Goal: Task Accomplishment & Management: Use online tool/utility

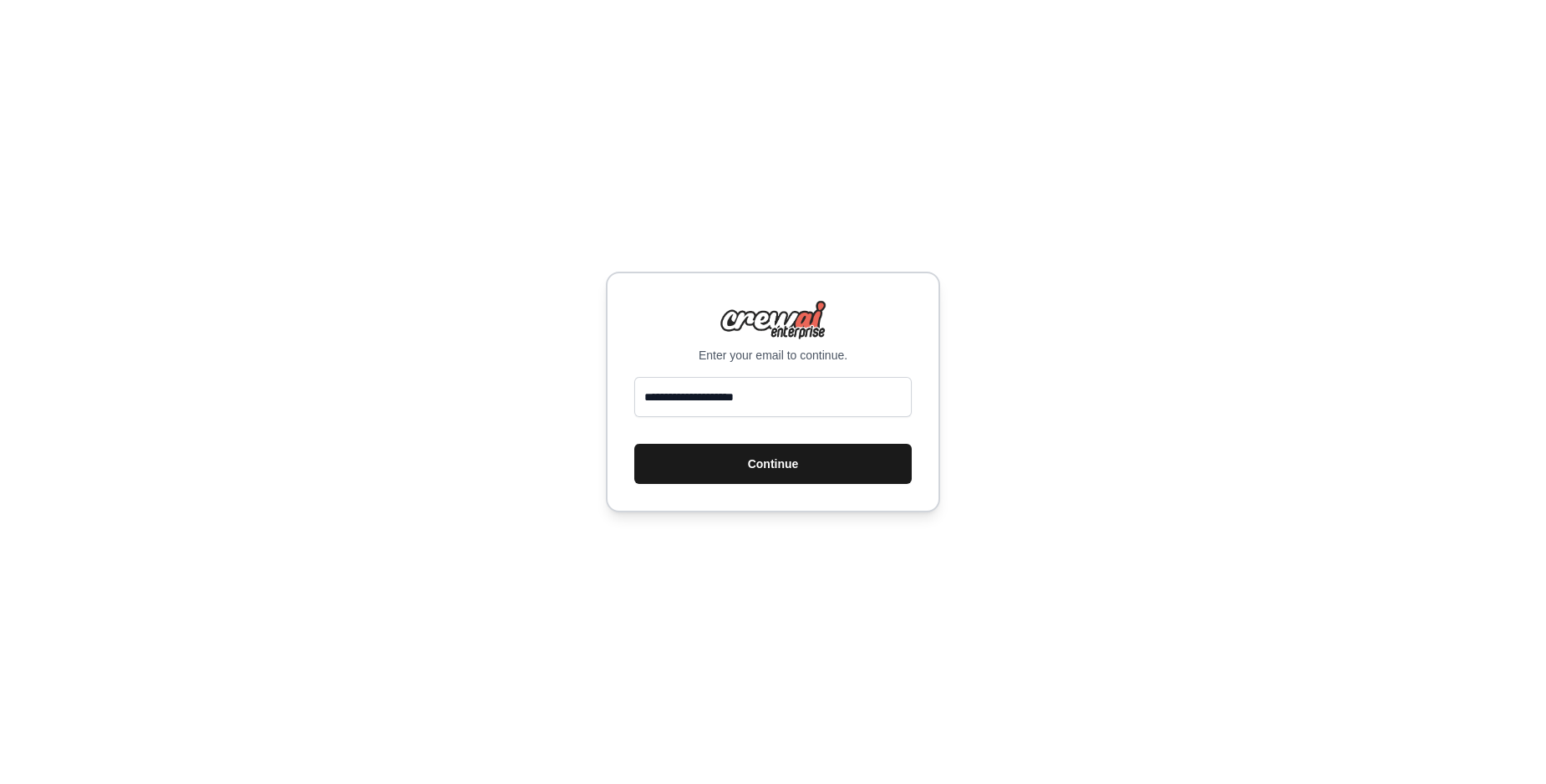
type input "**********"
drag, startPoint x: 699, startPoint y: 463, endPoint x: 696, endPoint y: 472, distance: 9.5
click at [696, 472] on button "Continue" at bounding box center [773, 463] width 277 height 40
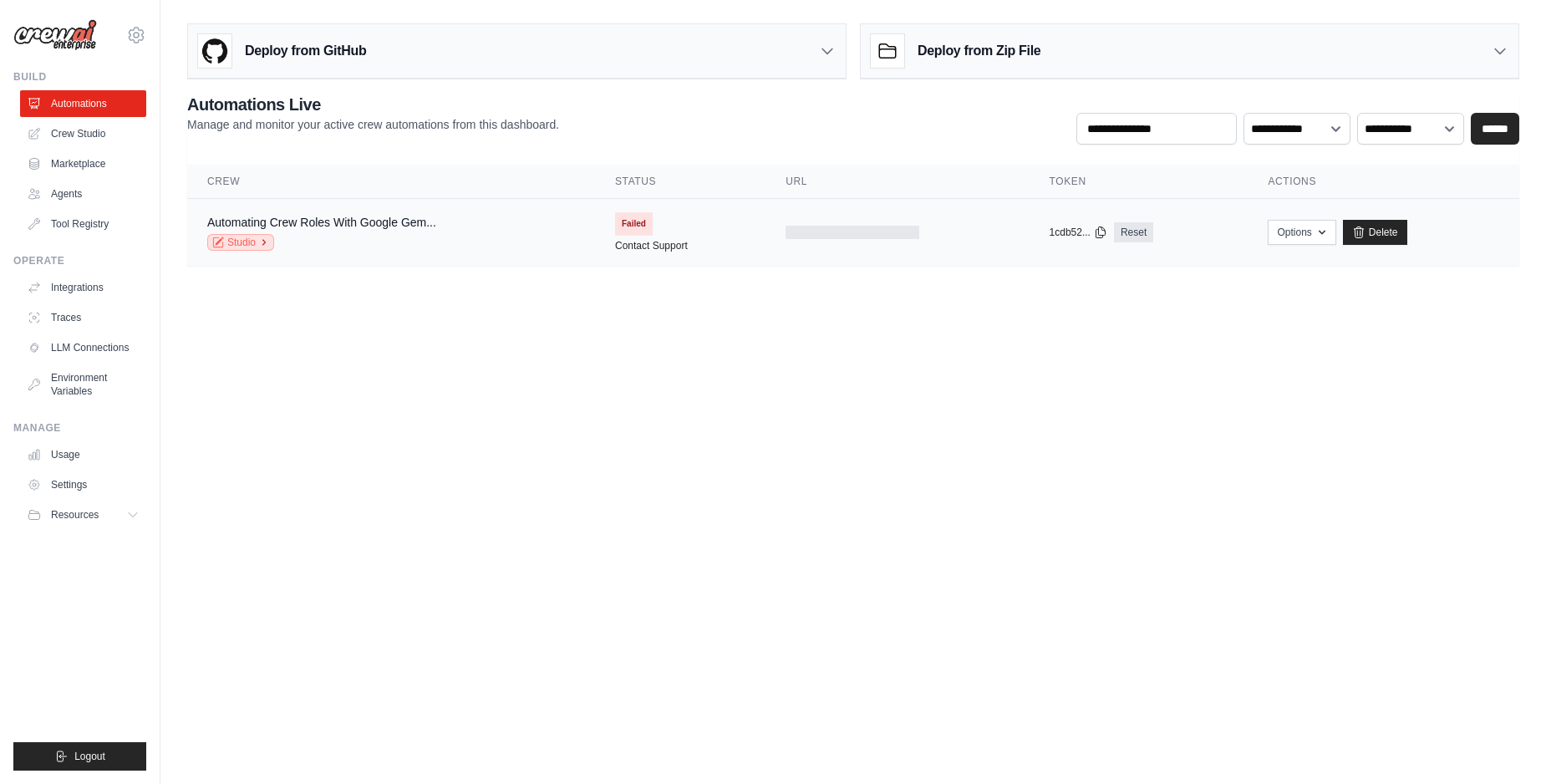
click at [259, 242] on link "Studio" at bounding box center [241, 242] width 67 height 17
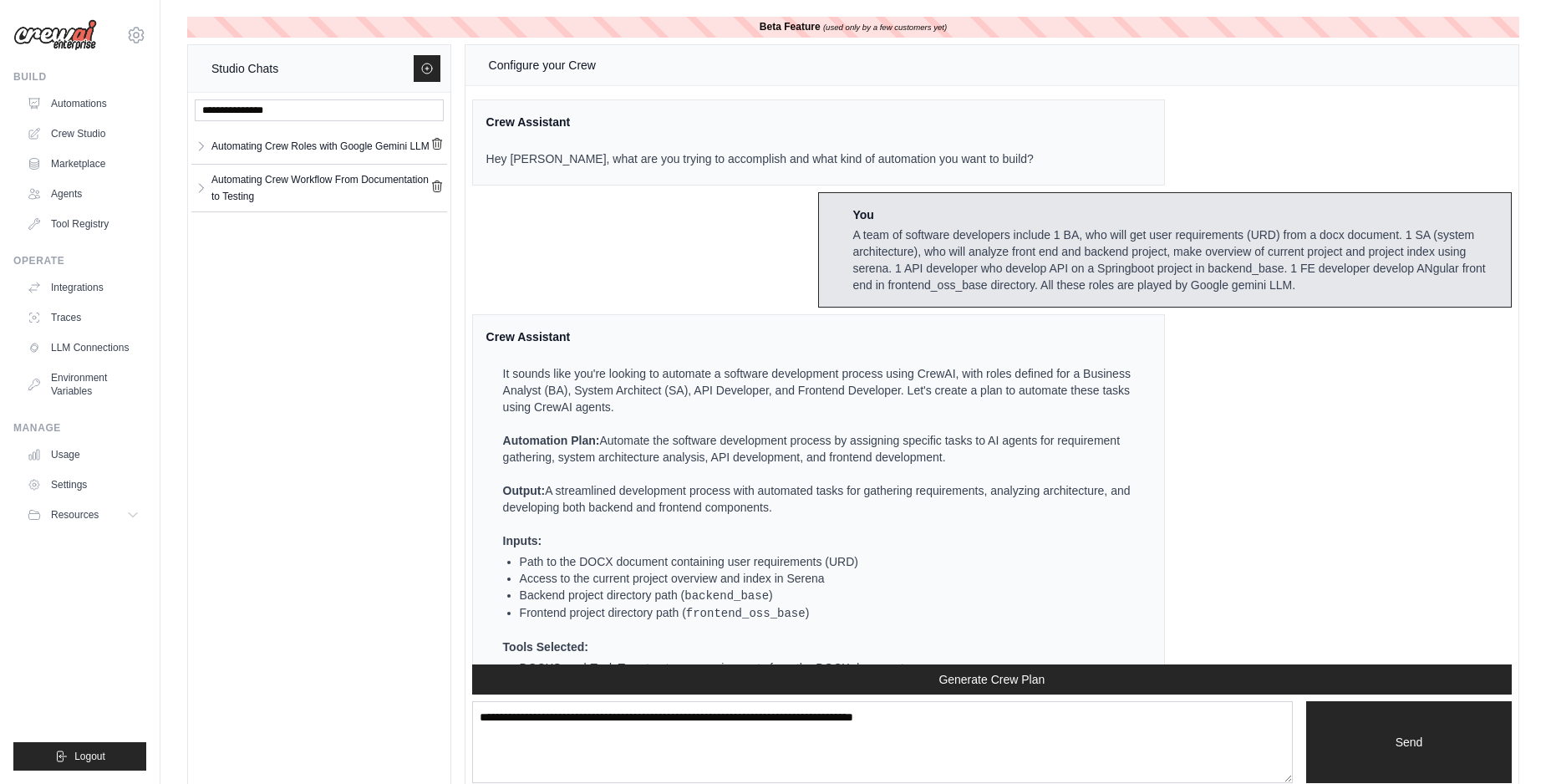
click at [932, 267] on div "A team of software developers include 1 BA, who will get user requirements (URD…" at bounding box center [1174, 259] width 645 height 67
click at [441, 144] on icon "submit" at bounding box center [437, 143] width 14 height 14
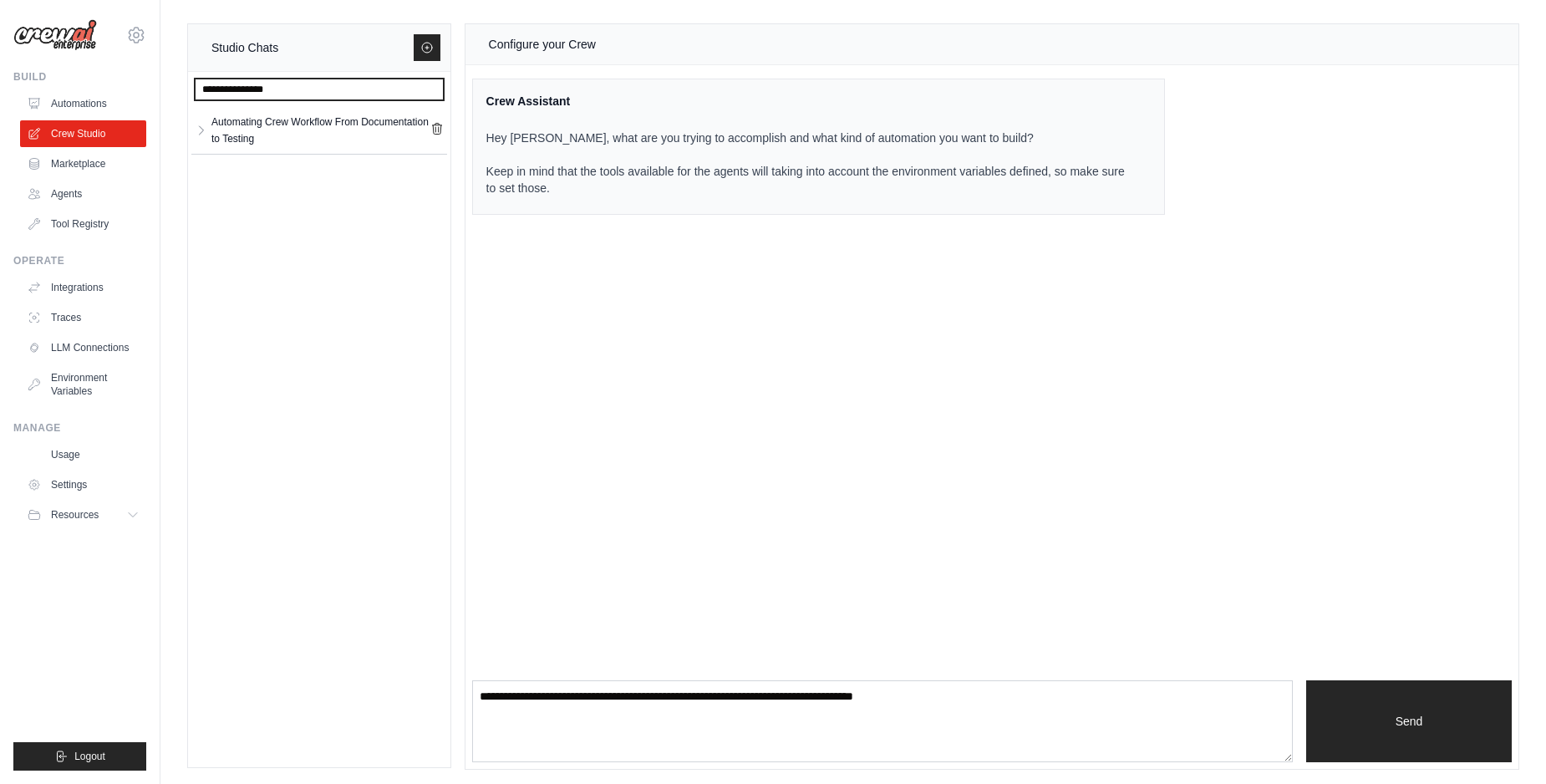
click at [329, 90] on input "text" at bounding box center [319, 89] width 249 height 22
click at [425, 54] on icon at bounding box center [427, 48] width 14 height 14
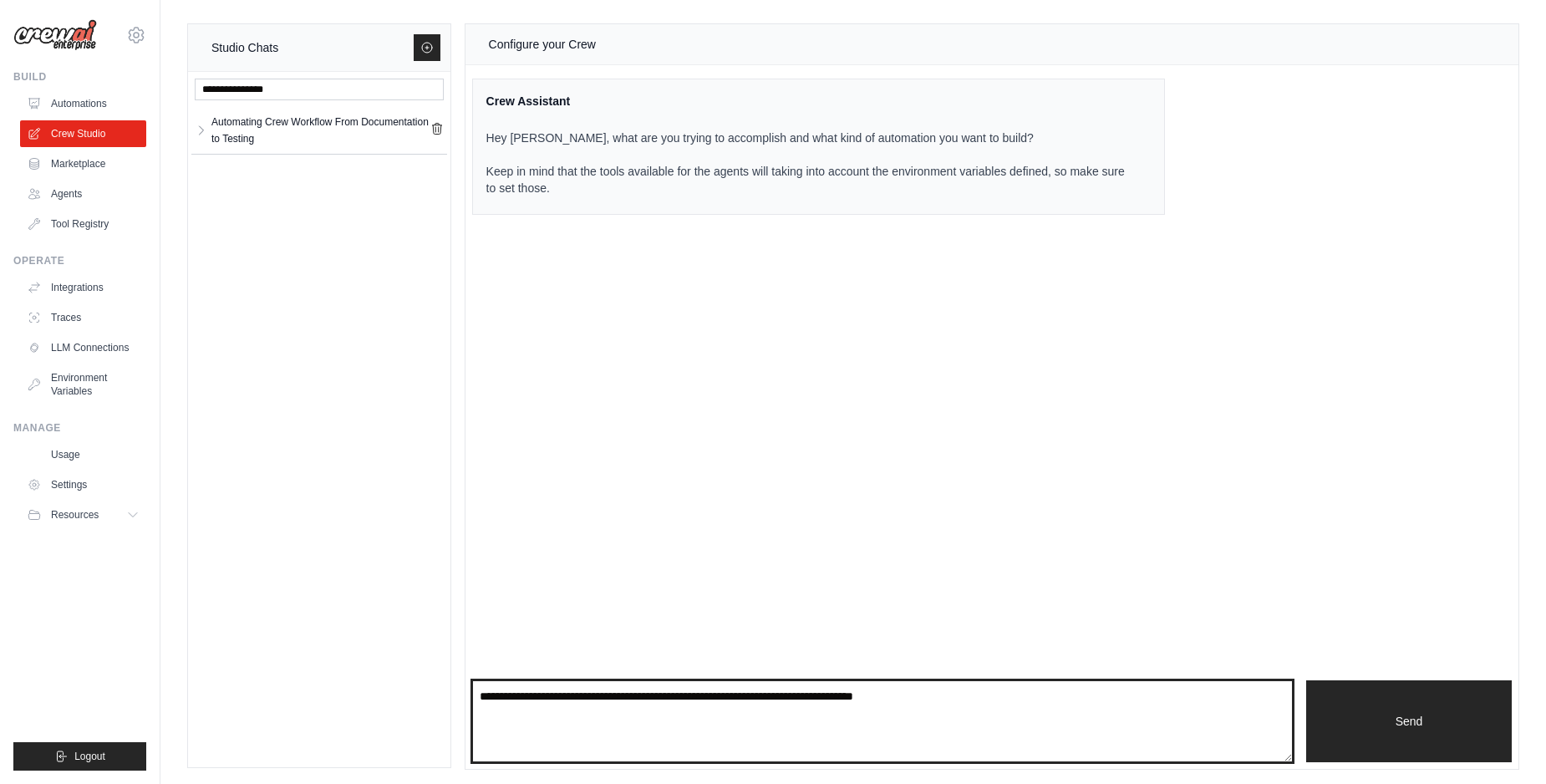
click at [658, 732] on textarea at bounding box center [882, 721] width 821 height 82
click at [662, 722] on textarea at bounding box center [882, 721] width 821 height 82
click at [633, 695] on textarea at bounding box center [882, 721] width 821 height 82
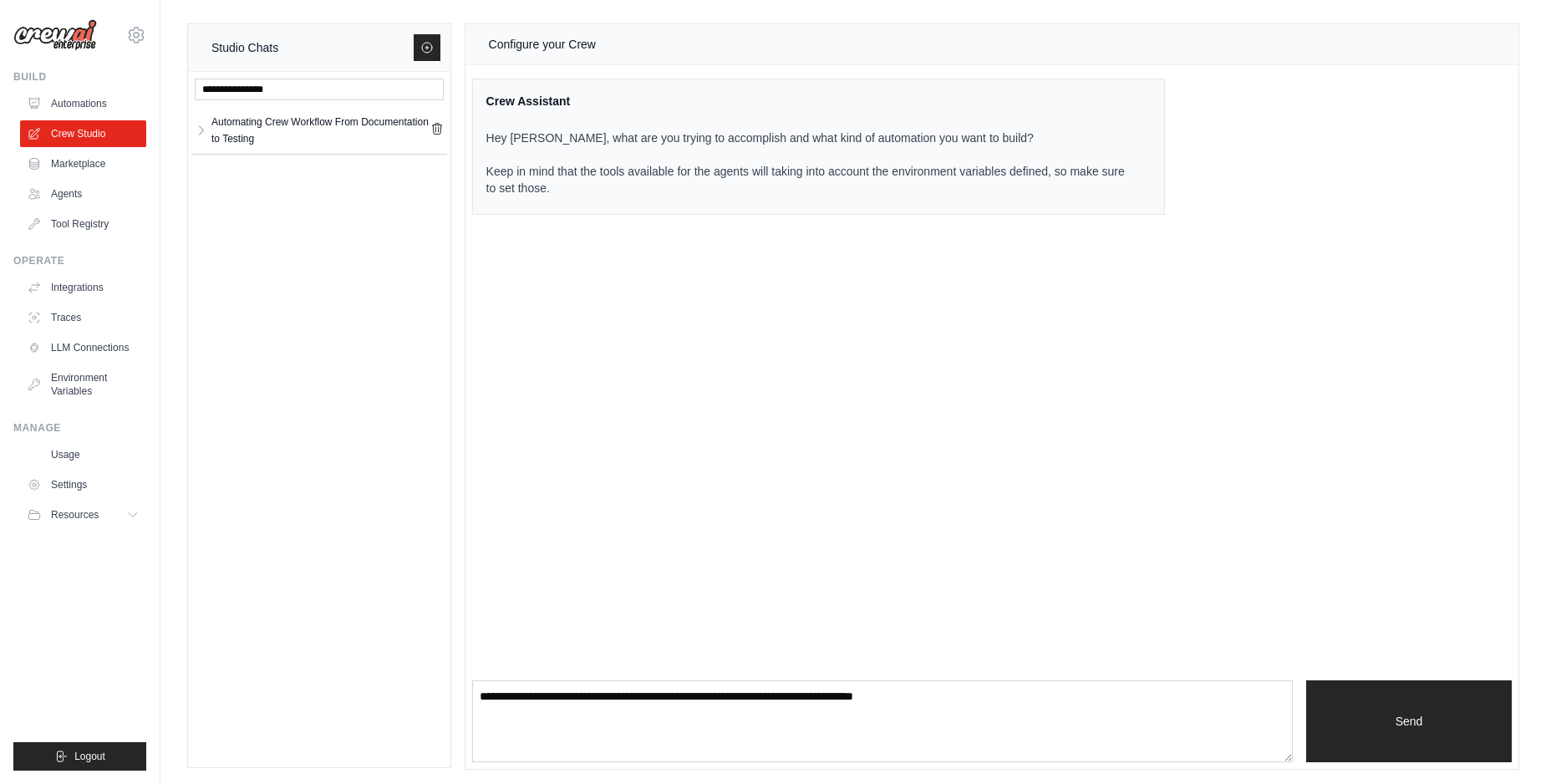
click at [638, 569] on div "Configure your Crew Crew Assistant Hey Dao, what are you trying to accomplish a…" at bounding box center [992, 395] width 1053 height 744
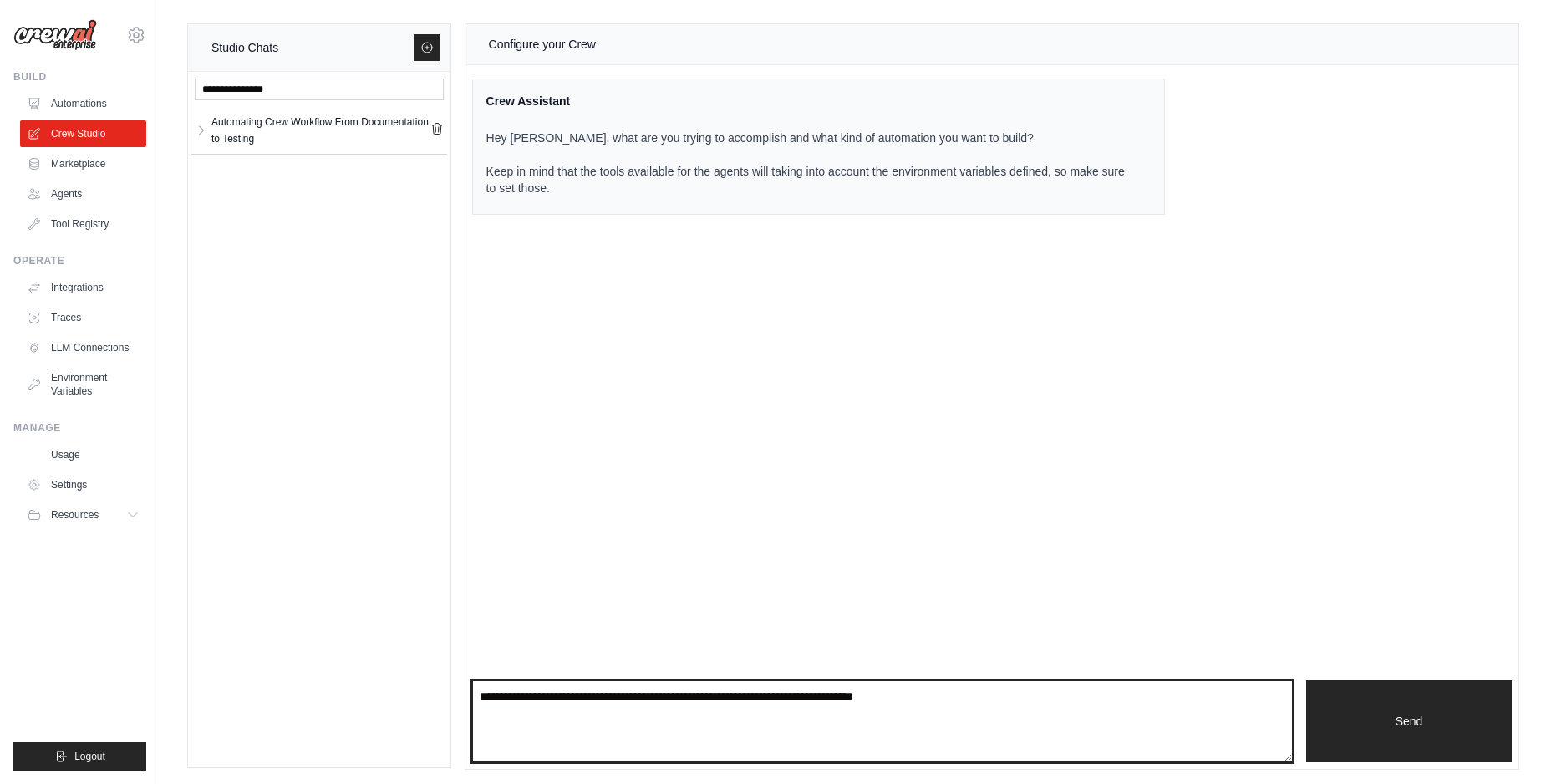
click at [605, 696] on textarea at bounding box center [882, 721] width 821 height 82
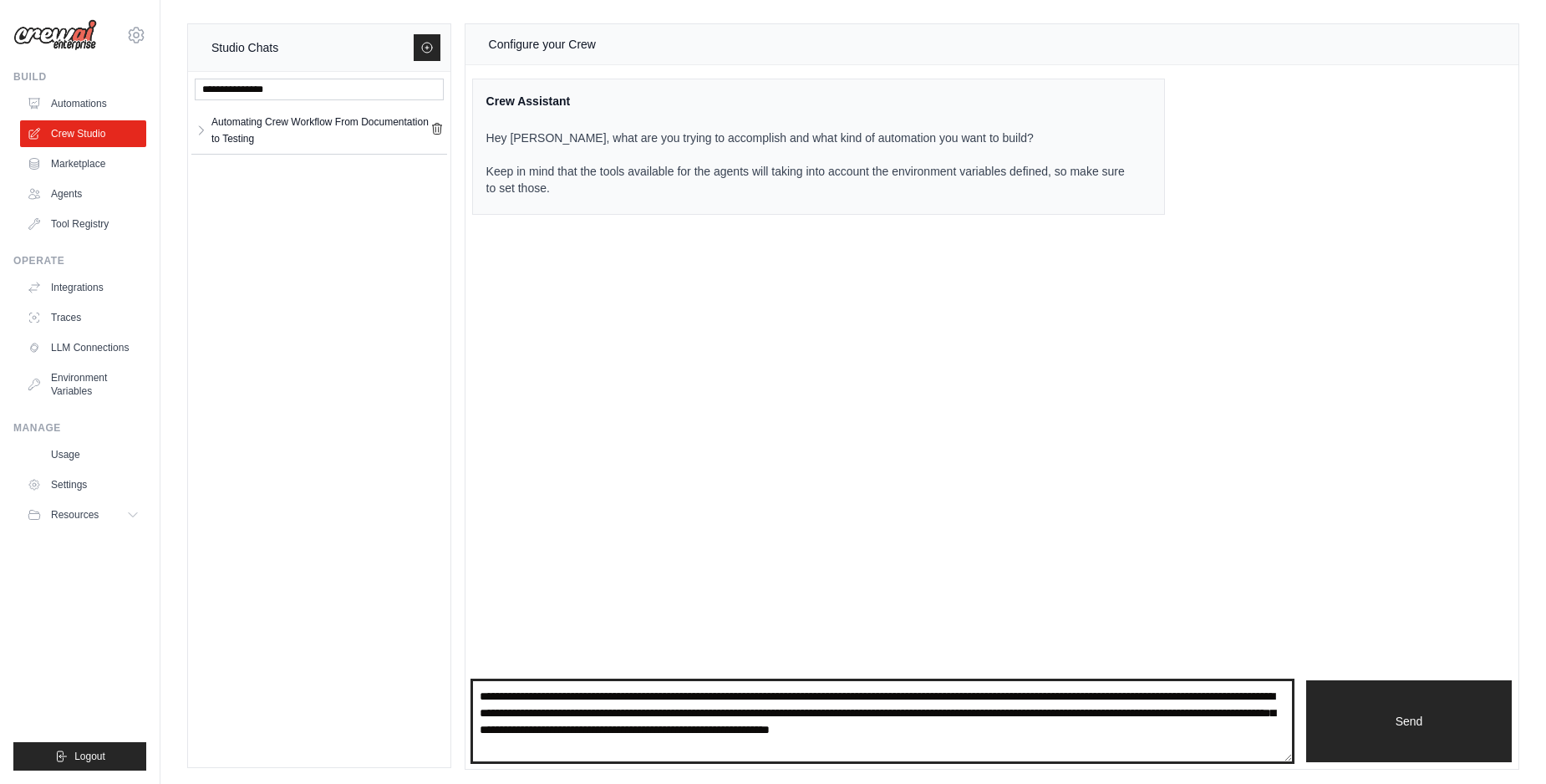
type textarea "**********"
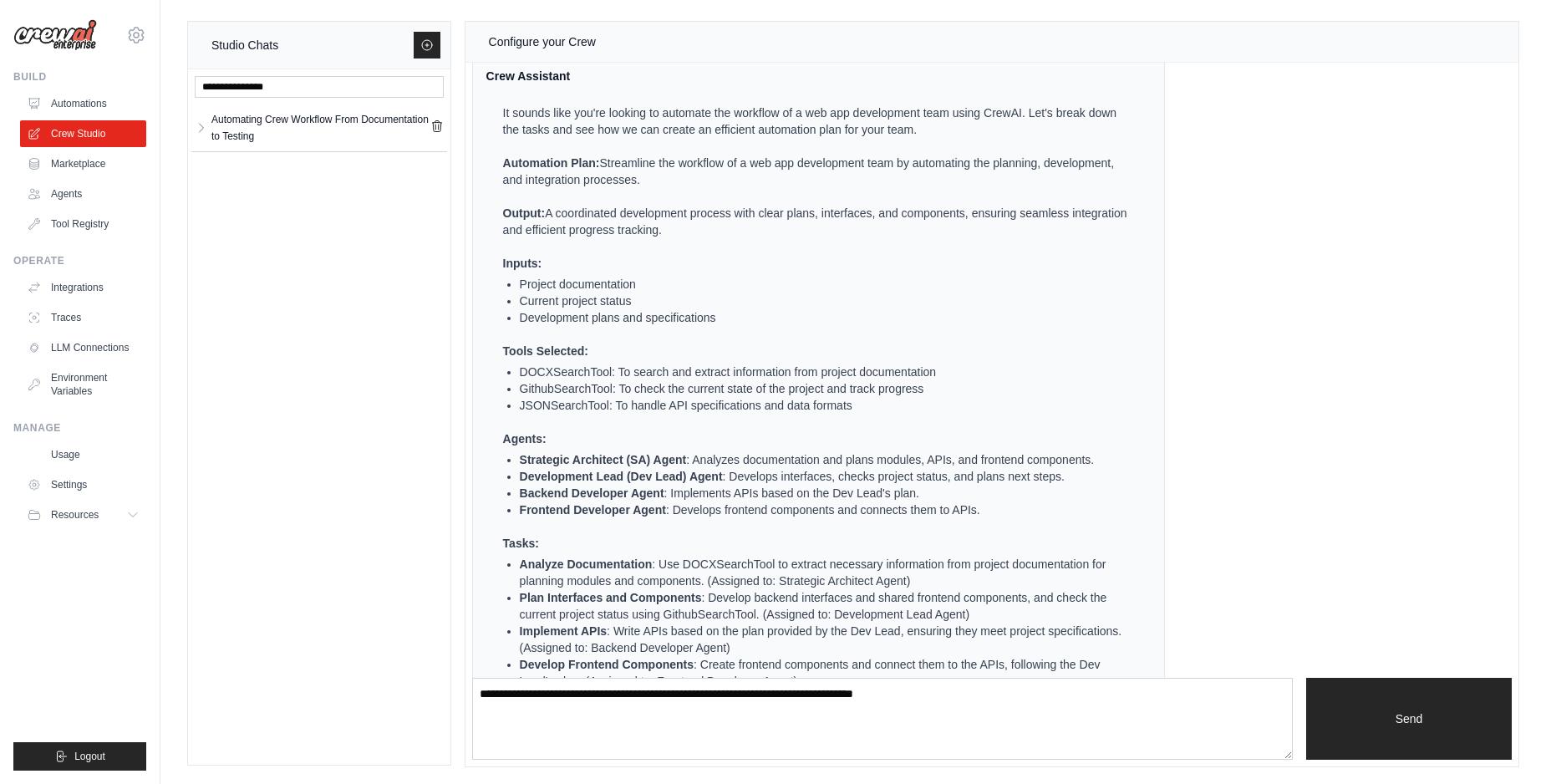
scroll to position [95, 0]
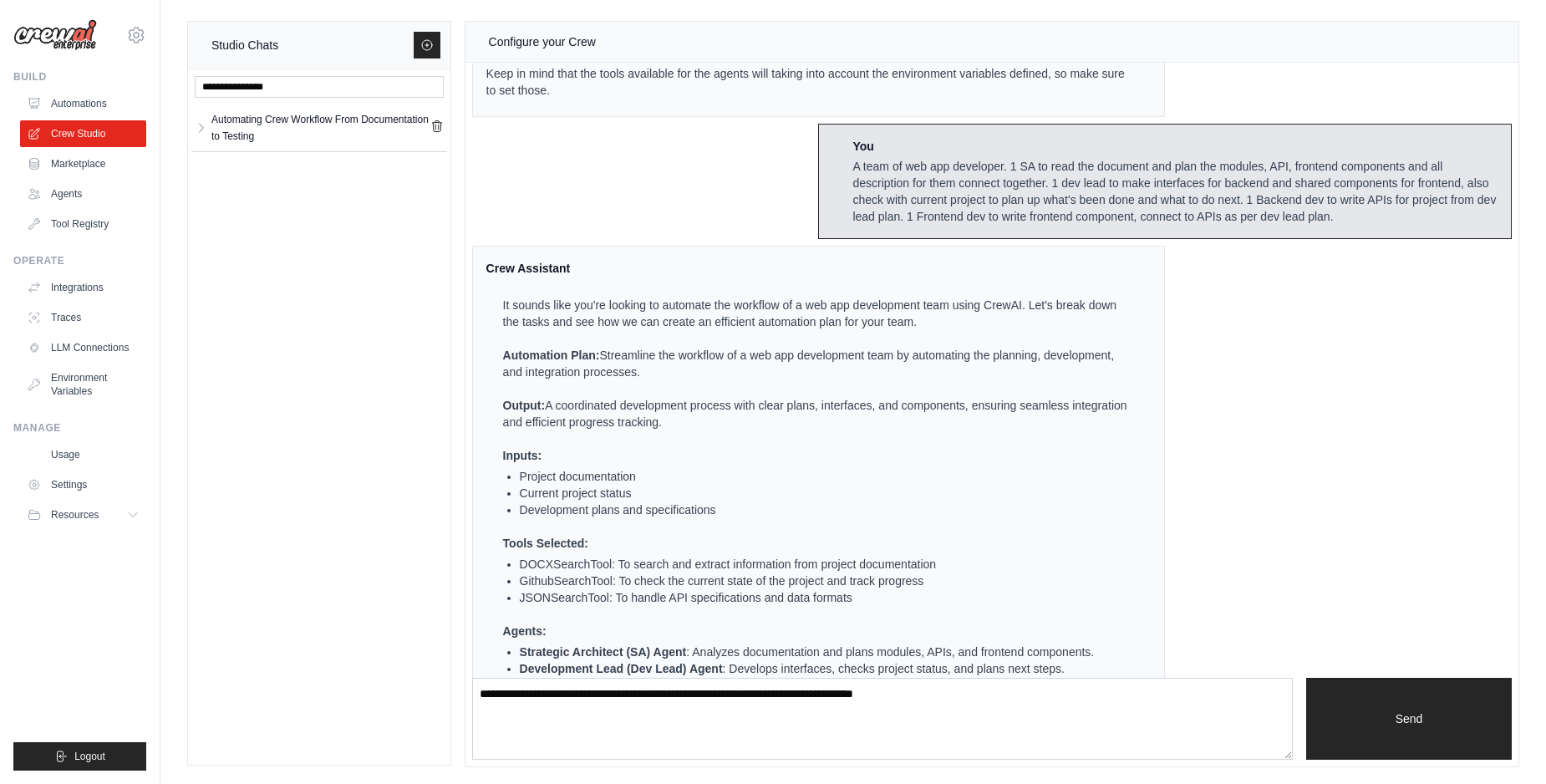
drag, startPoint x: 573, startPoint y: 422, endPoint x: 1136, endPoint y: 435, distance: 563.2
click at [1131, 435] on div "It sounds like you're looking to automate the workflow of a web app development…" at bounding box center [809, 599] width 645 height 639
click at [680, 427] on p "Output: A coordinated development process with clear plans, interfaces, and com…" at bounding box center [817, 413] width 628 height 33
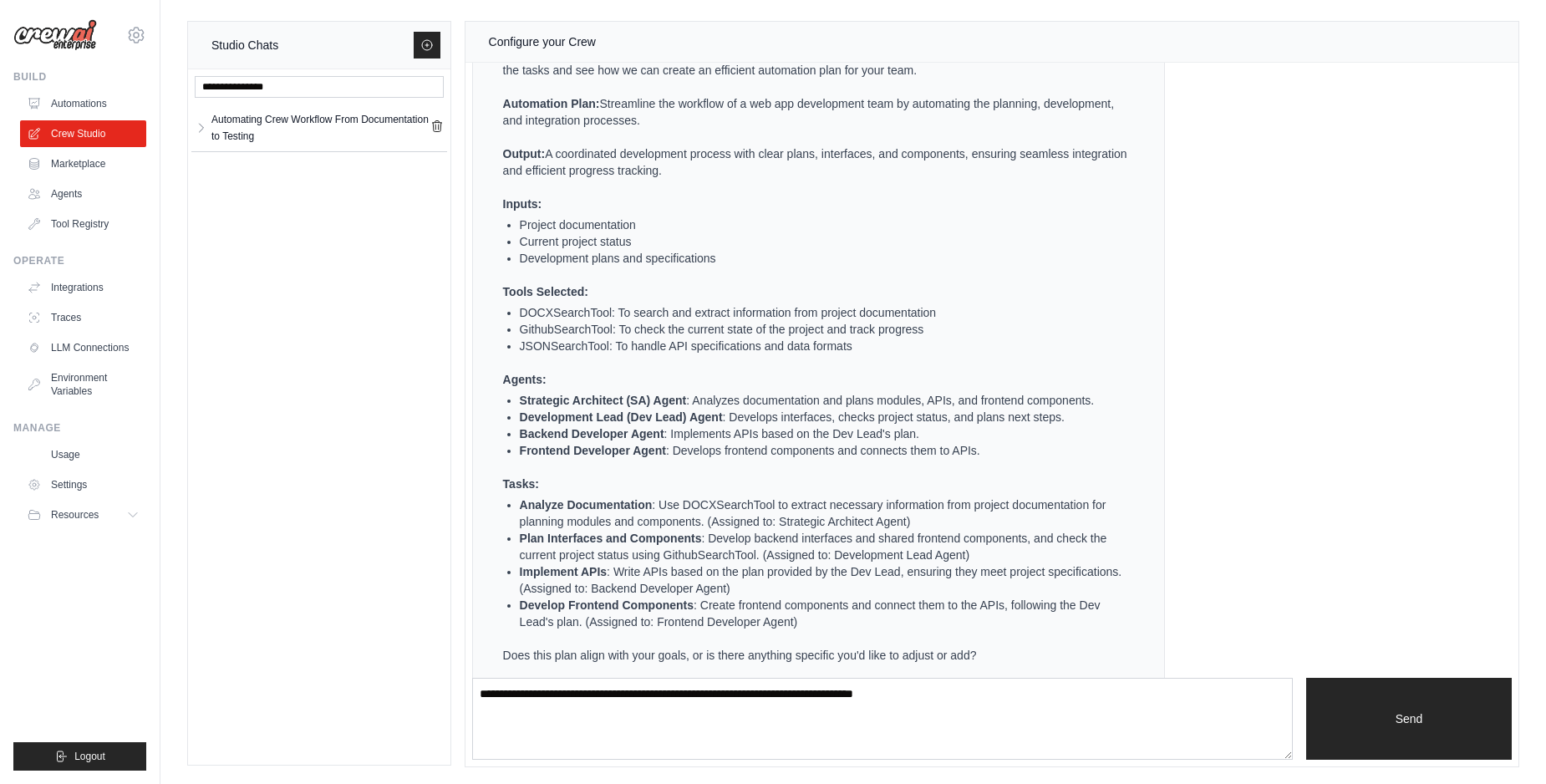
scroll to position [426, 0]
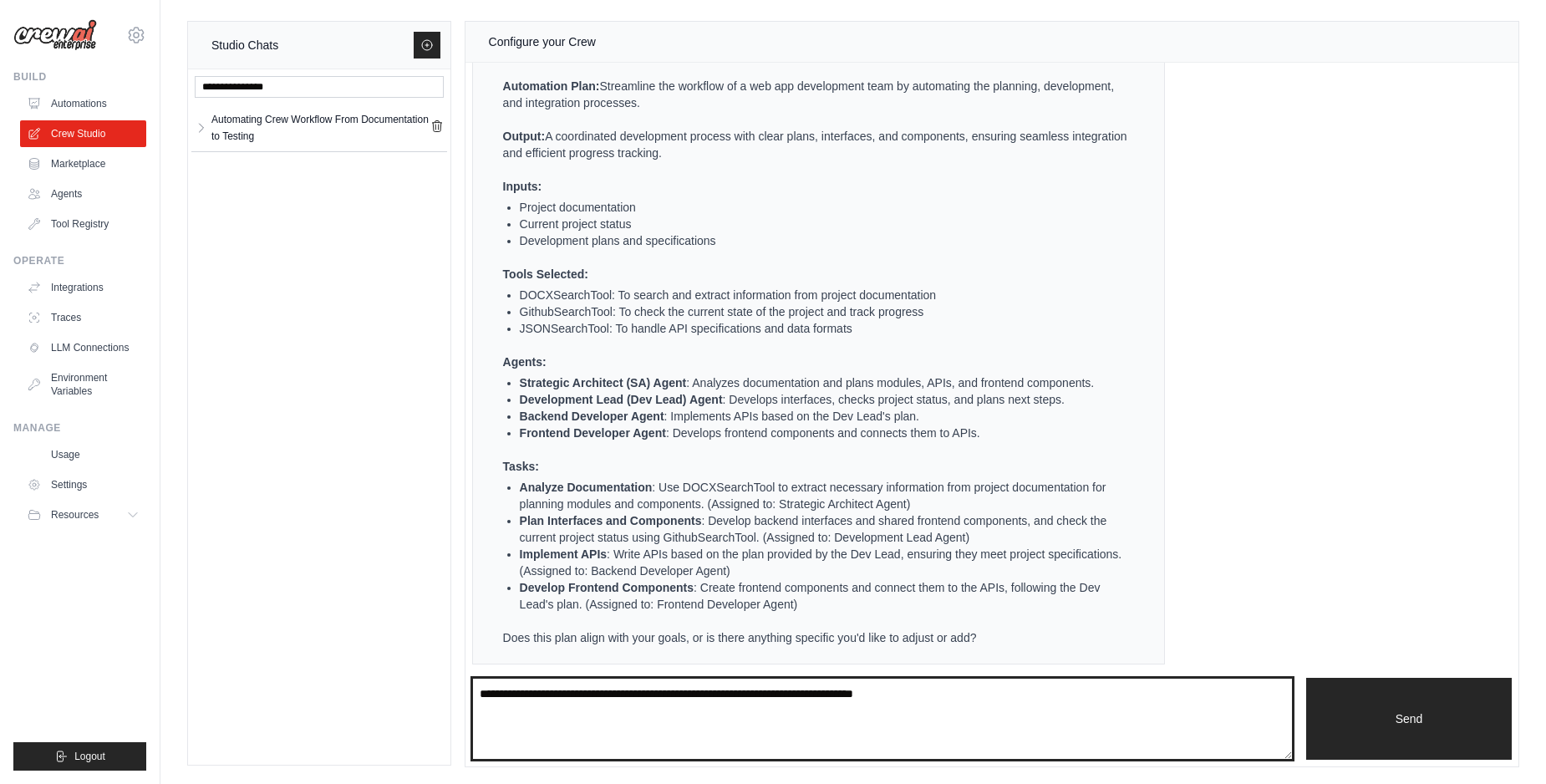
click at [639, 720] on textarea at bounding box center [882, 719] width 821 height 82
type textarea "**********"
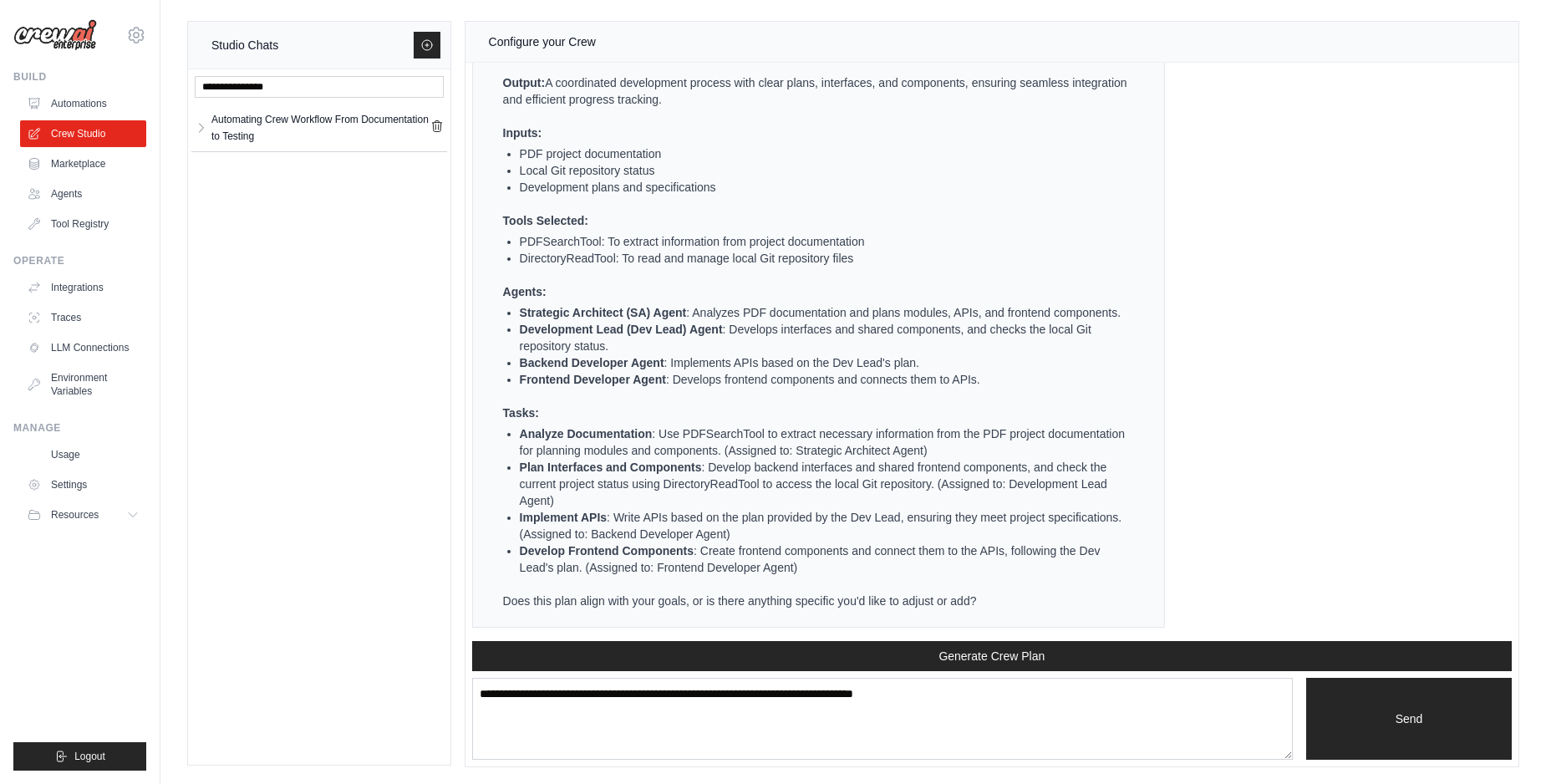
scroll to position [1307, 0]
click at [759, 469] on li "Plan Interfaces and Components : Develop backend interfaces and shared frontend…" at bounding box center [825, 483] width 611 height 50
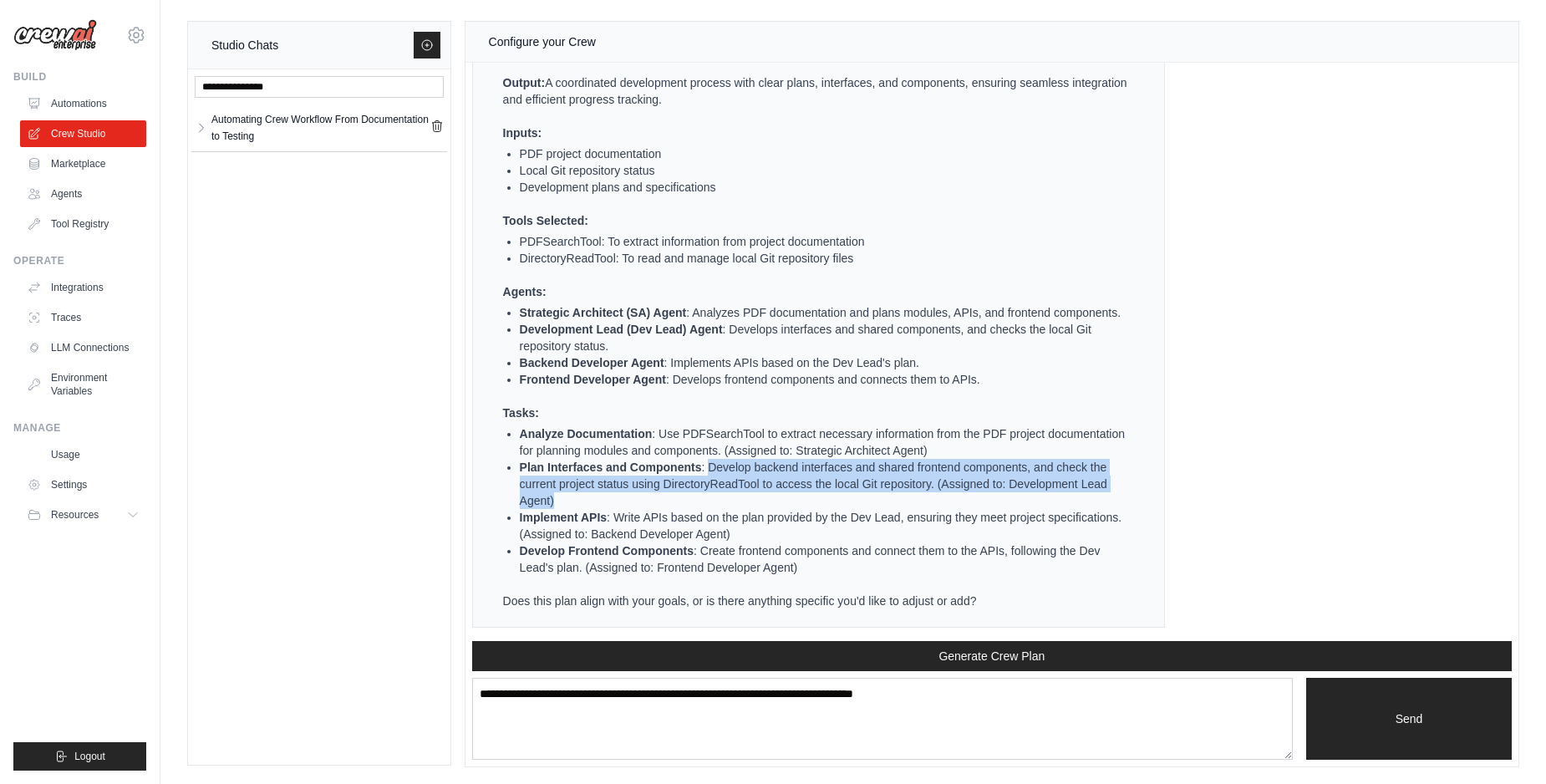
drag, startPoint x: 759, startPoint y: 469, endPoint x: 751, endPoint y: 504, distance: 35.9
click at [751, 504] on li "Plan Interfaces and Components : Develop backend interfaces and shared frontend…" at bounding box center [825, 483] width 611 height 50
click at [647, 487] on li "Plan Interfaces and Components : Develop backend interfaces and shared frontend…" at bounding box center [825, 483] width 611 height 50
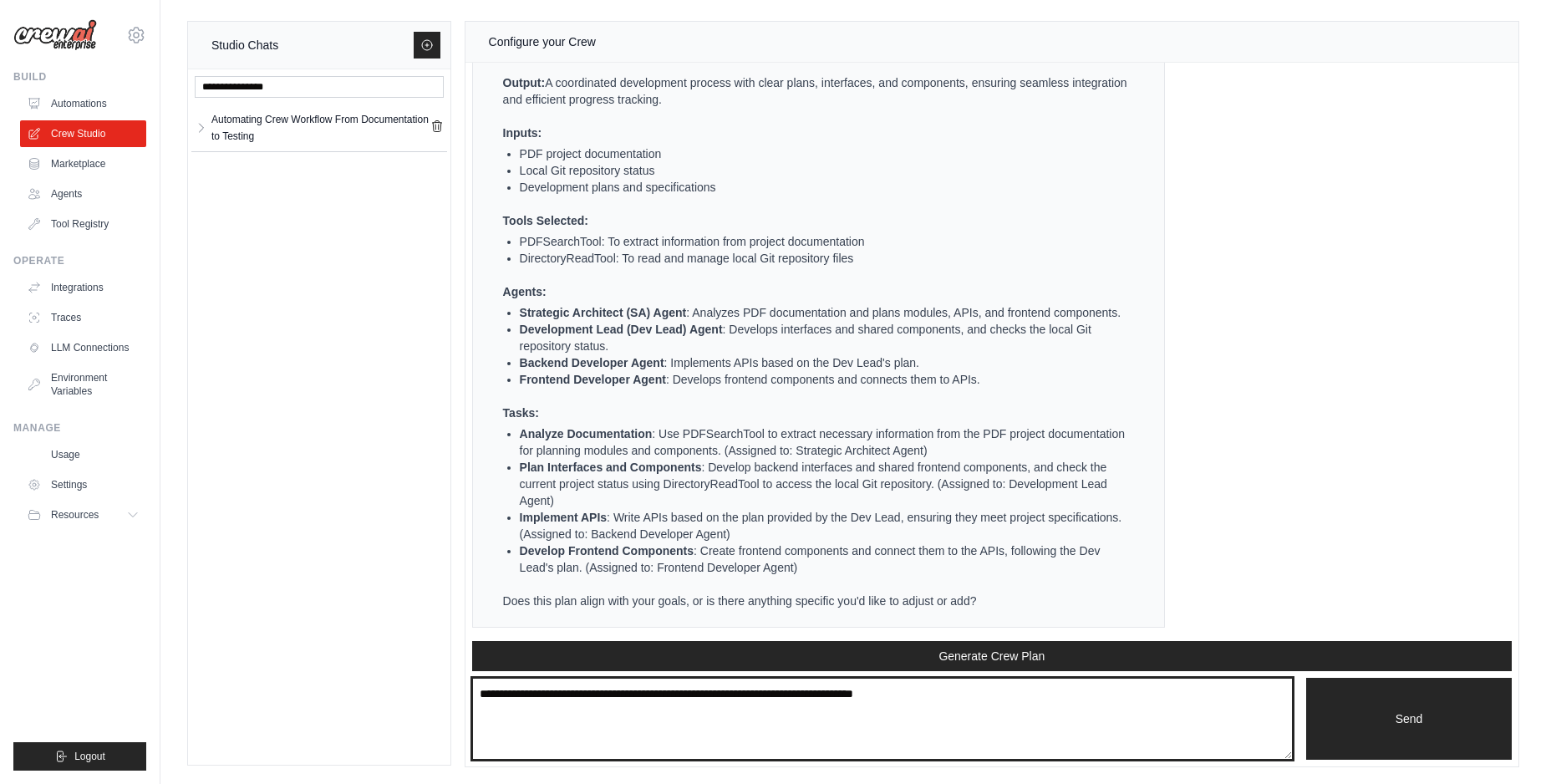
click at [687, 702] on textarea at bounding box center [882, 719] width 821 height 82
type textarea "**********"
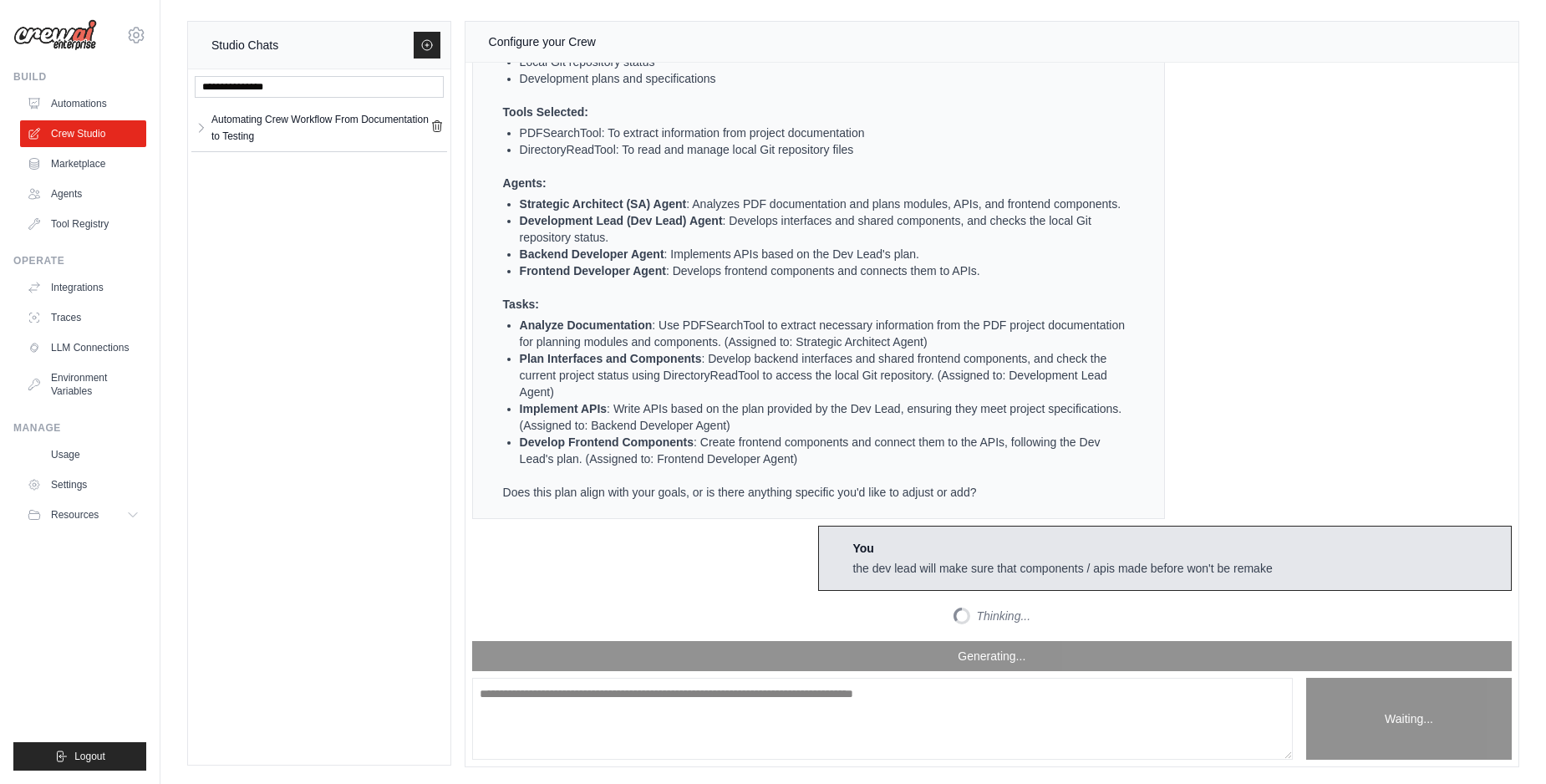
scroll to position [2150, 0]
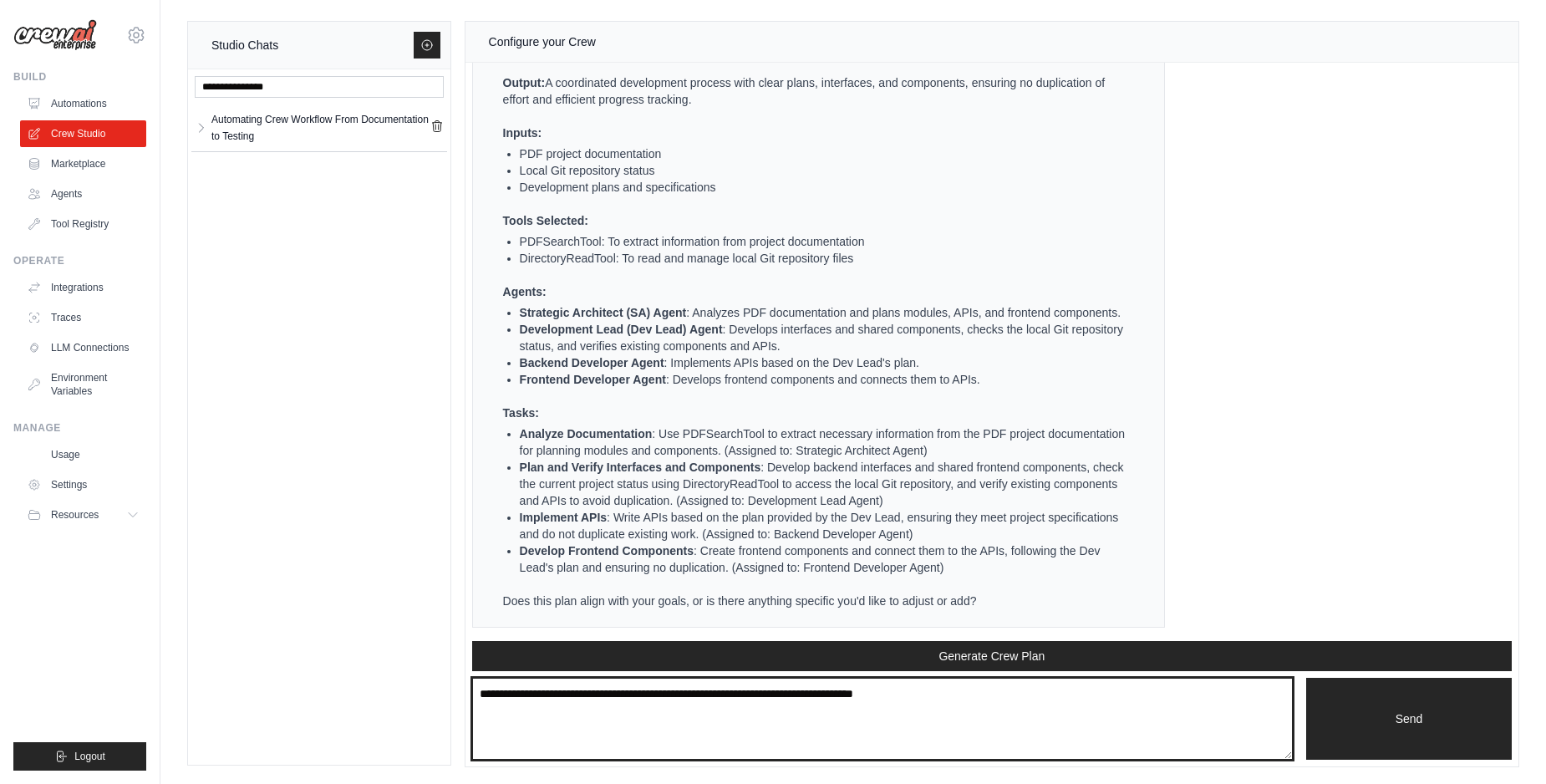
click at [792, 720] on textarea at bounding box center [882, 719] width 821 height 82
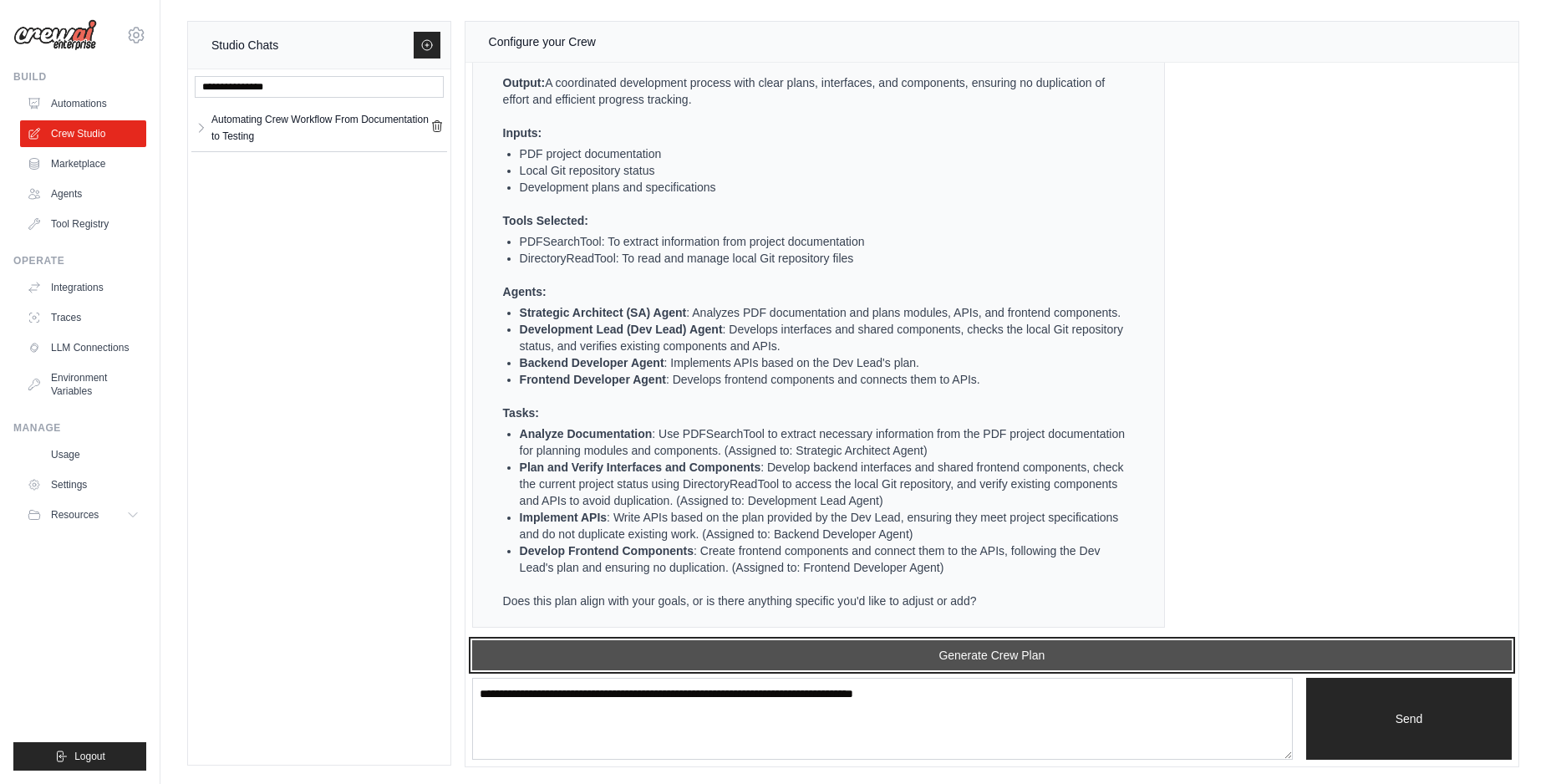
click at [895, 661] on button "Generate Crew Plan" at bounding box center [992, 655] width 1039 height 30
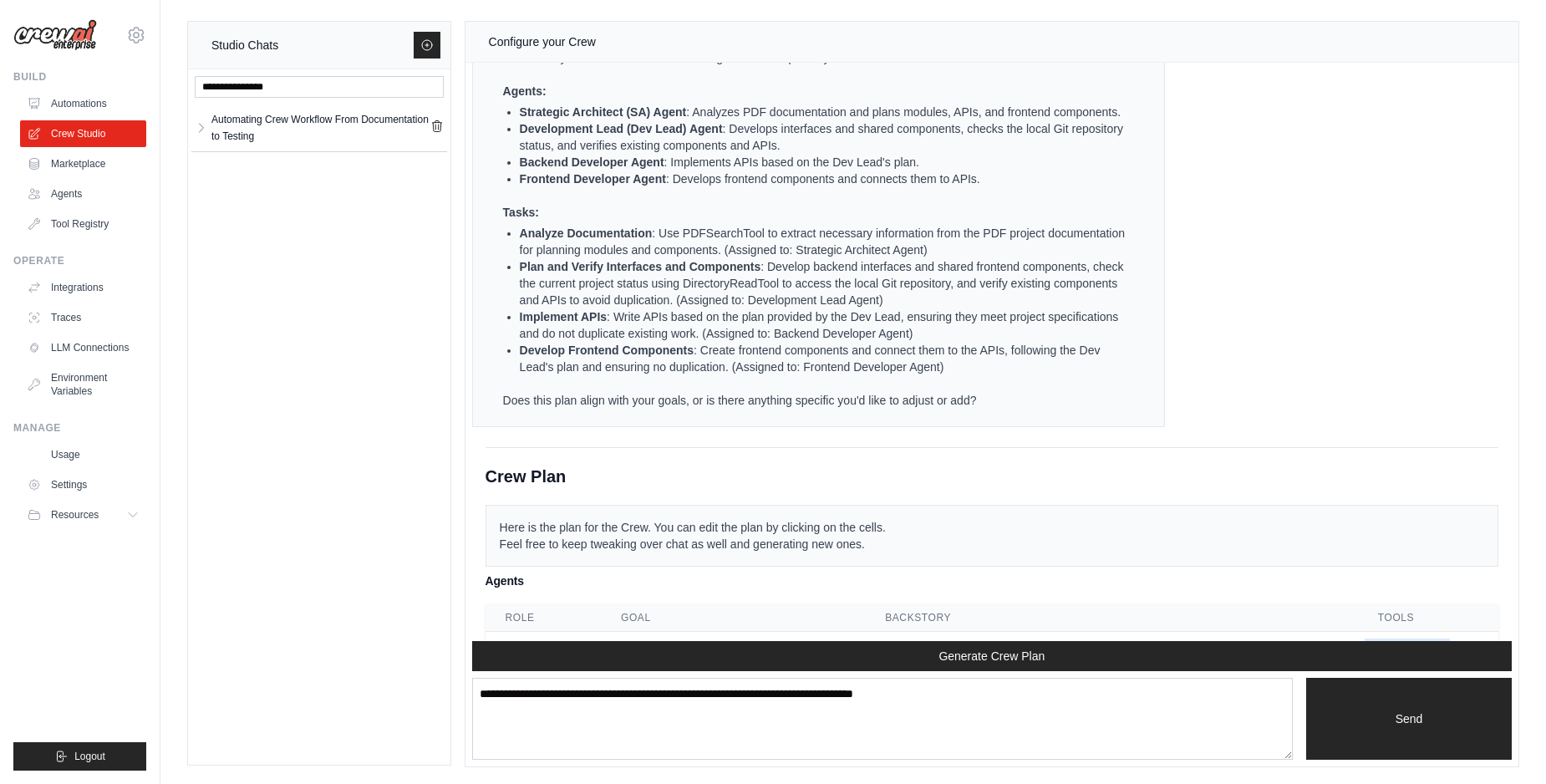
scroll to position [2973, 0]
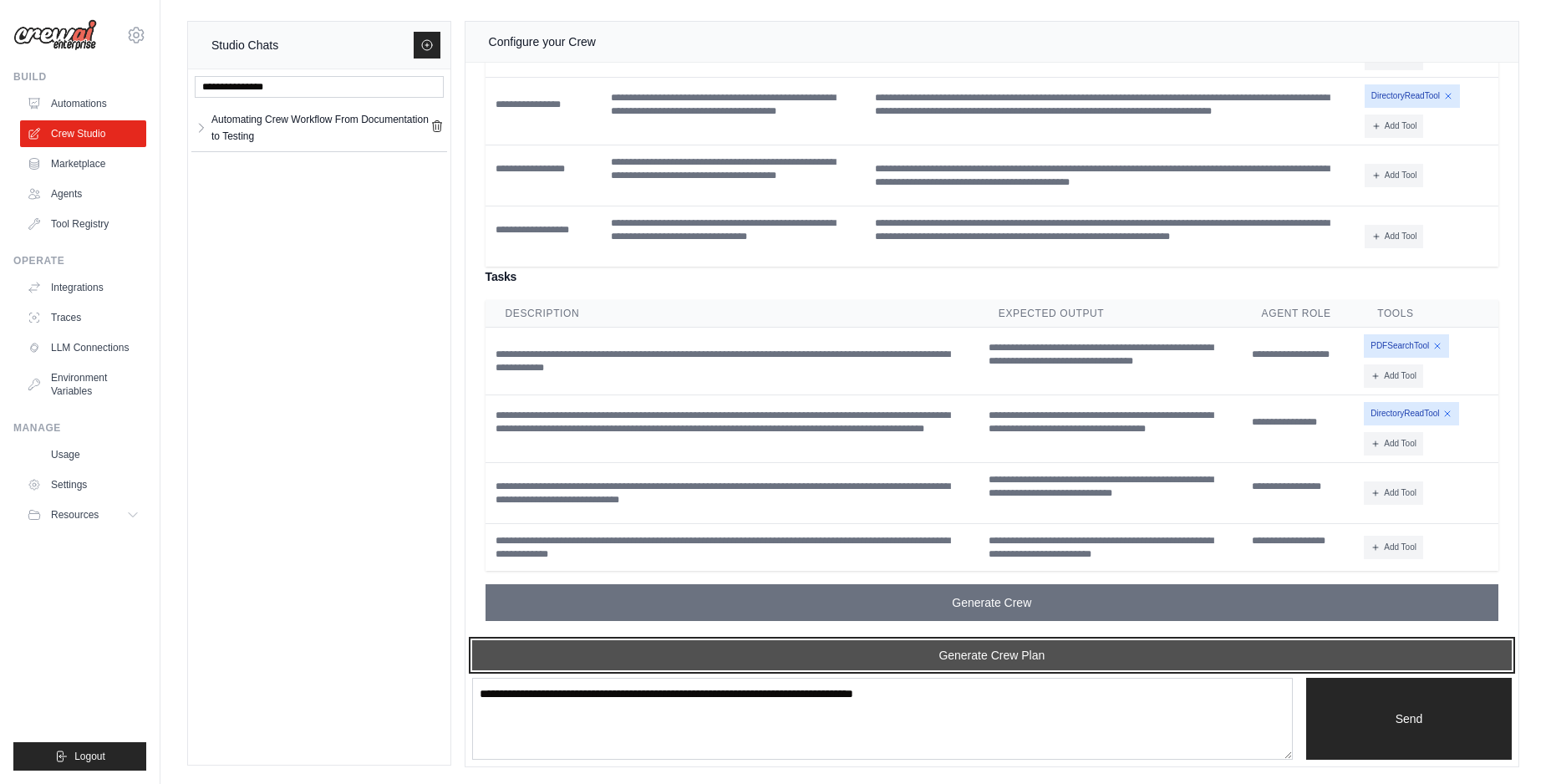
click at [837, 656] on button "Generate Crew Plan" at bounding box center [992, 655] width 1039 height 30
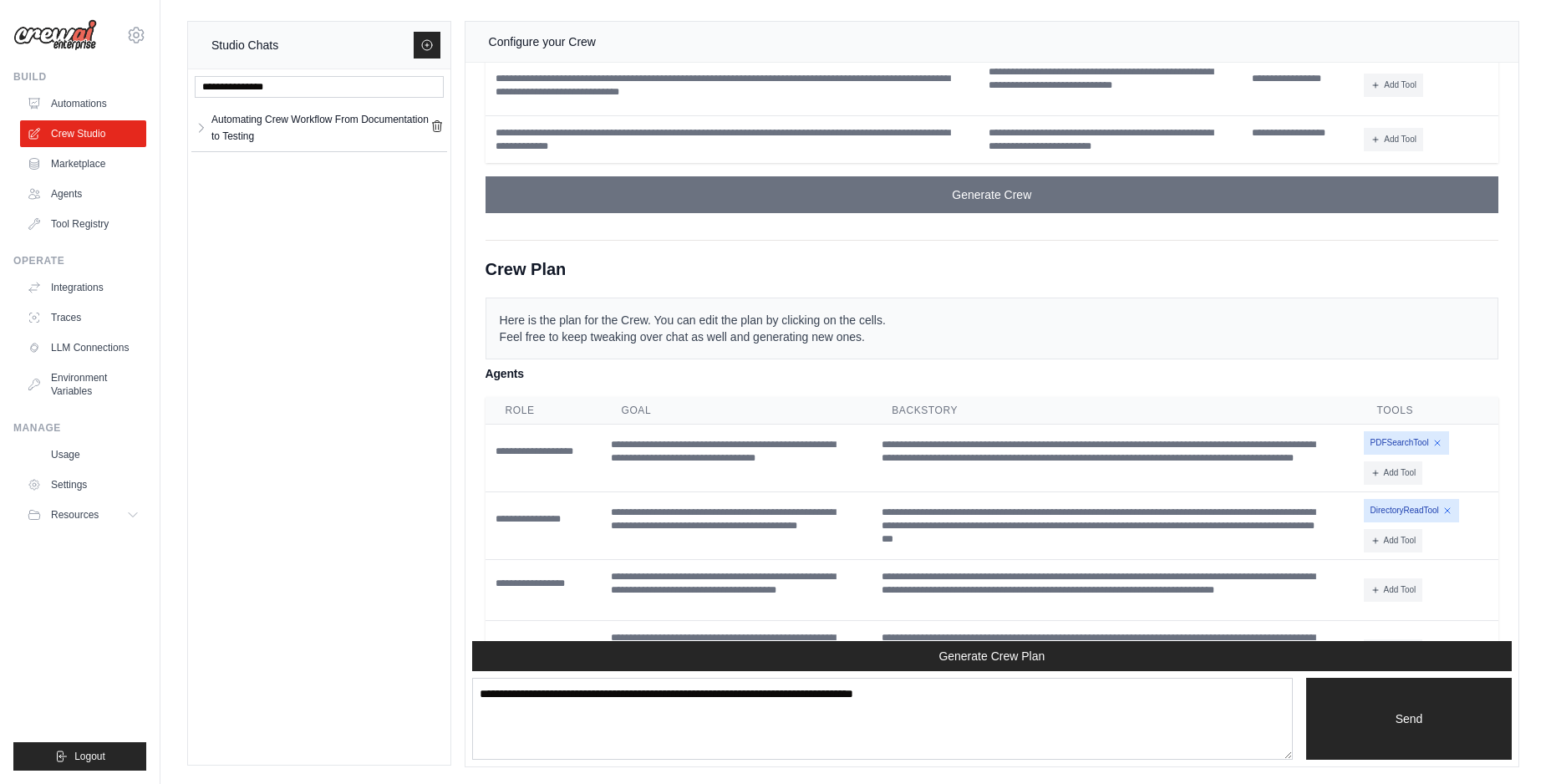
scroll to position [3781, 0]
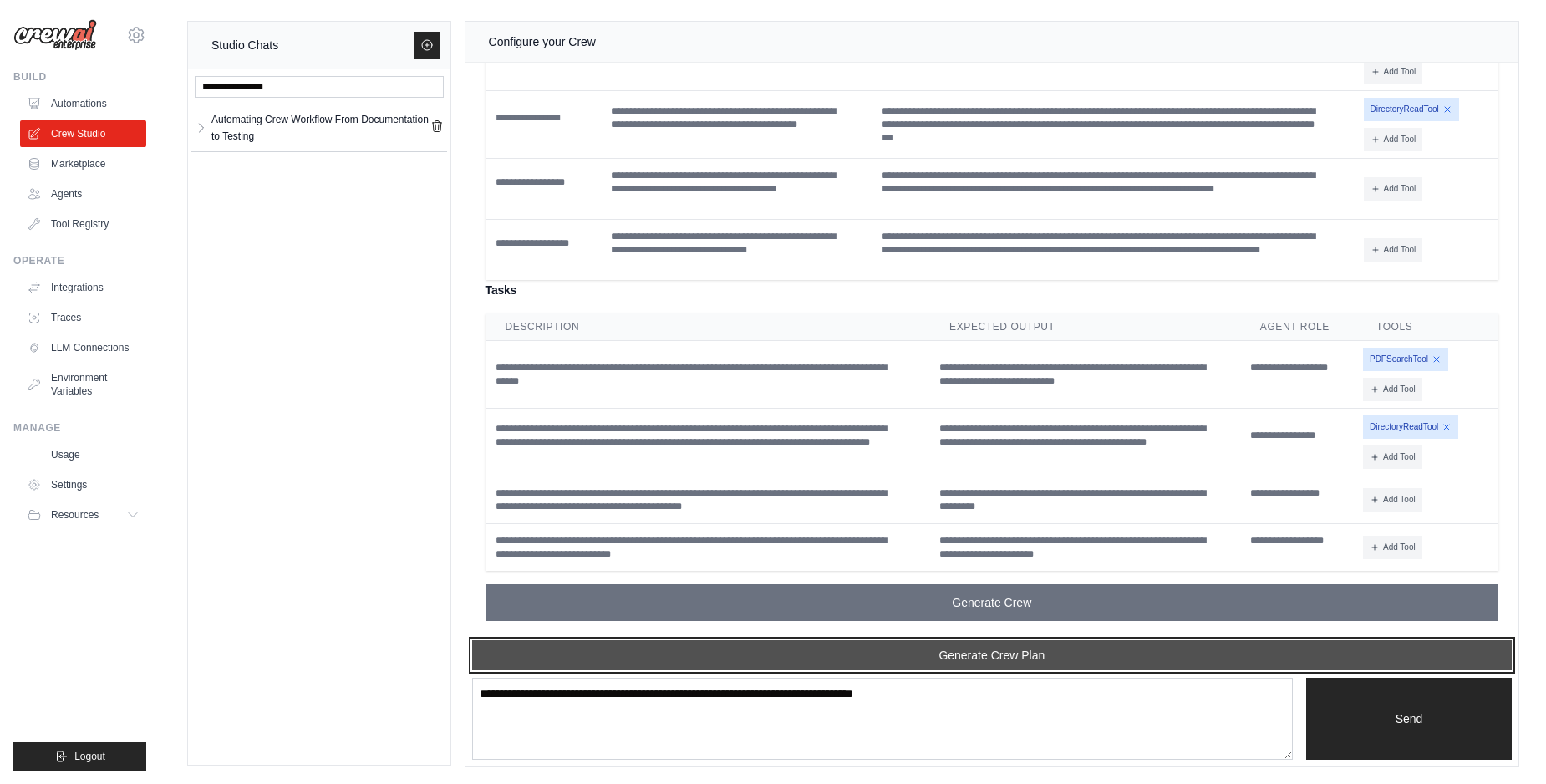
click at [835, 664] on button "Generate Crew Plan" at bounding box center [992, 655] width 1039 height 30
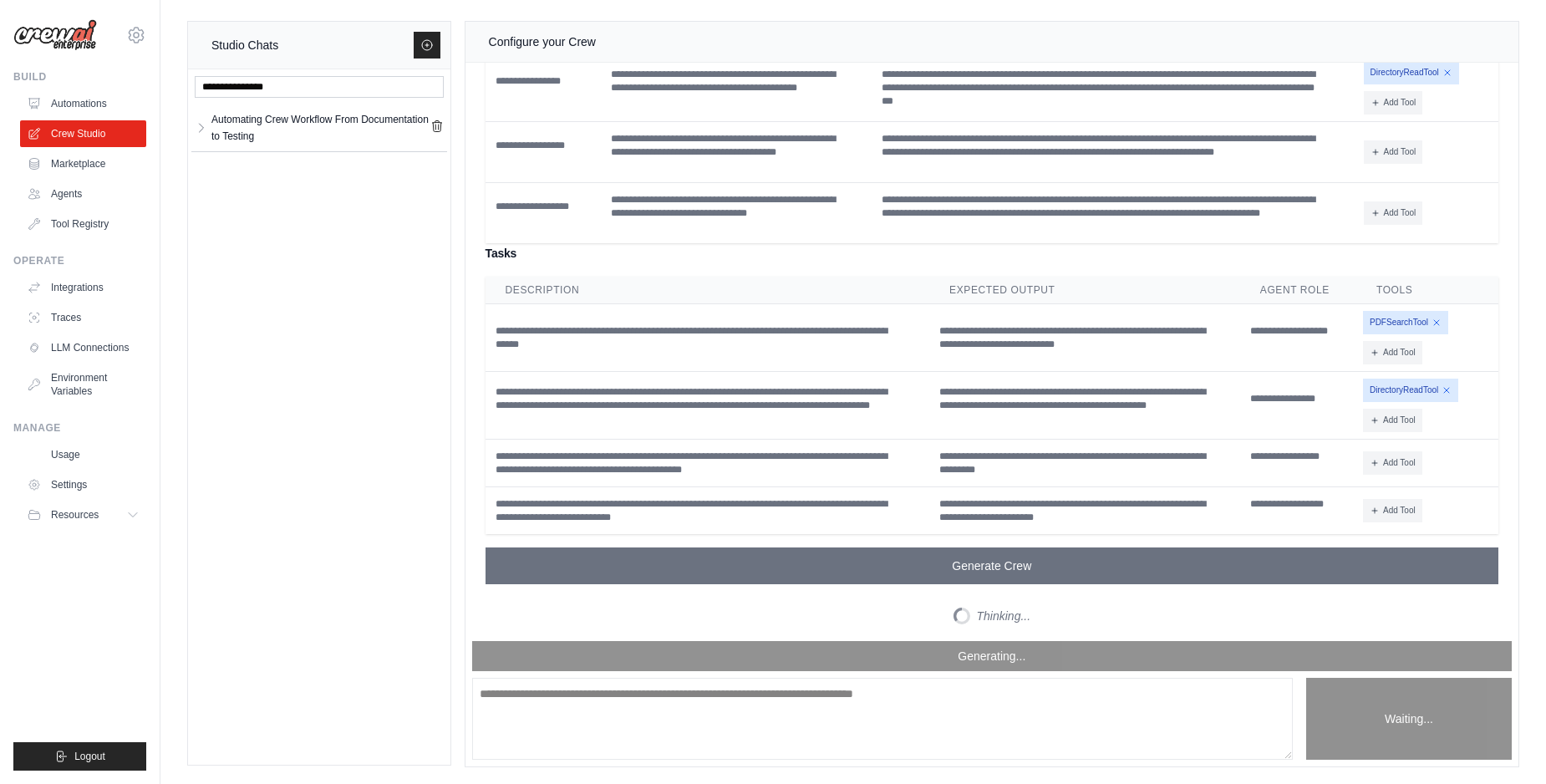
scroll to position [4604, 0]
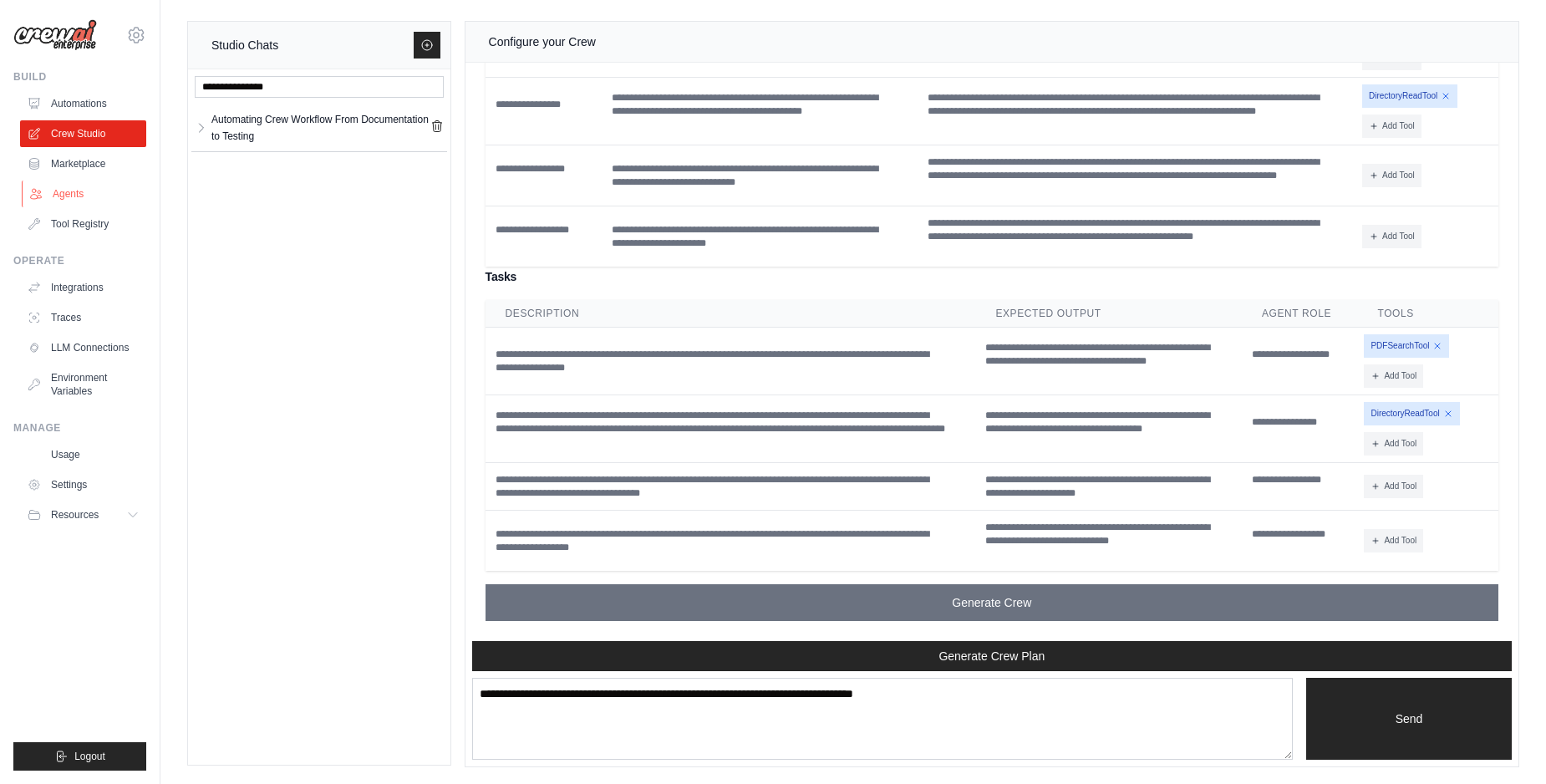
click at [56, 201] on link "Agents" at bounding box center [85, 193] width 126 height 26
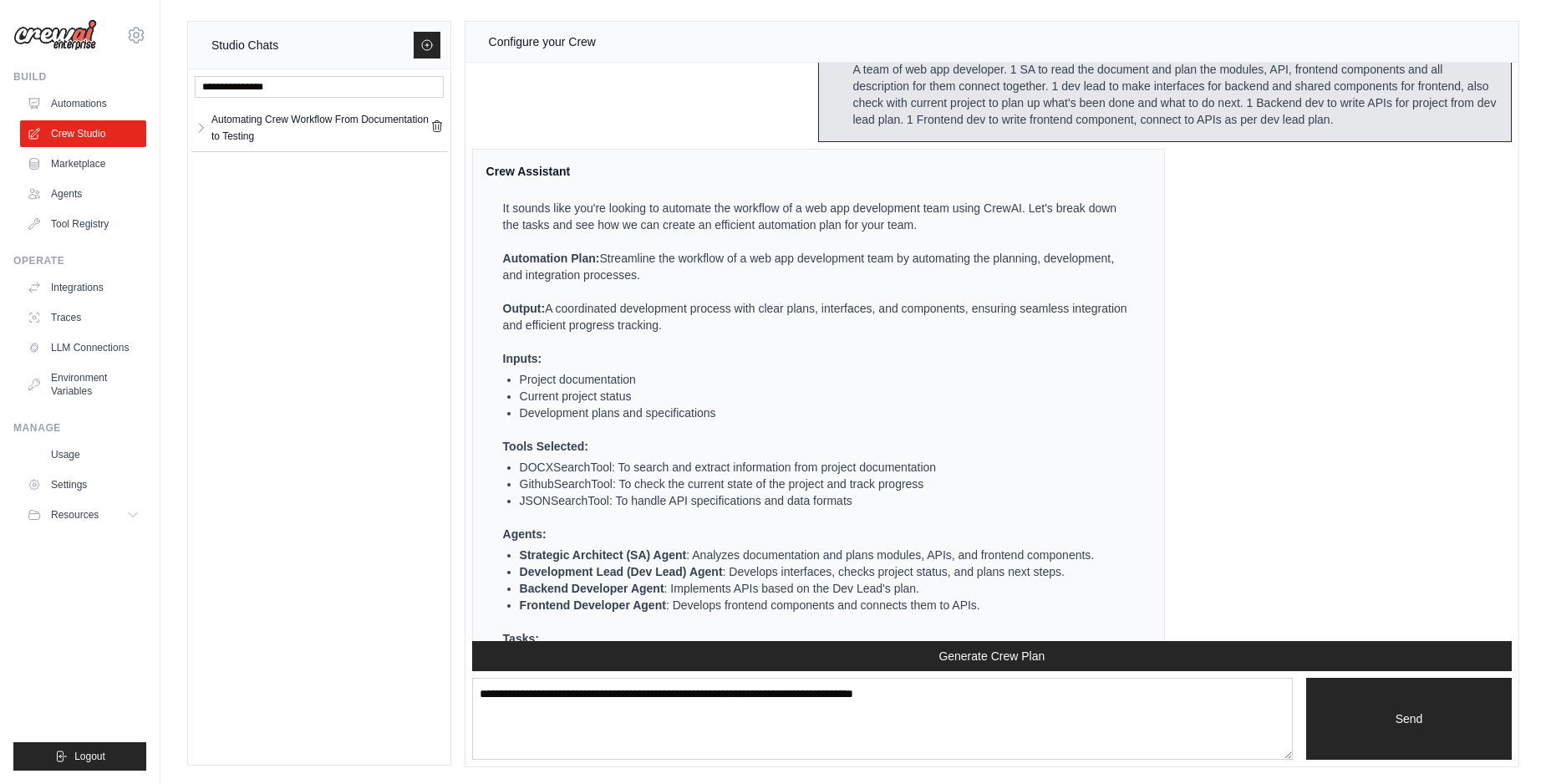
scroll to position [0, 0]
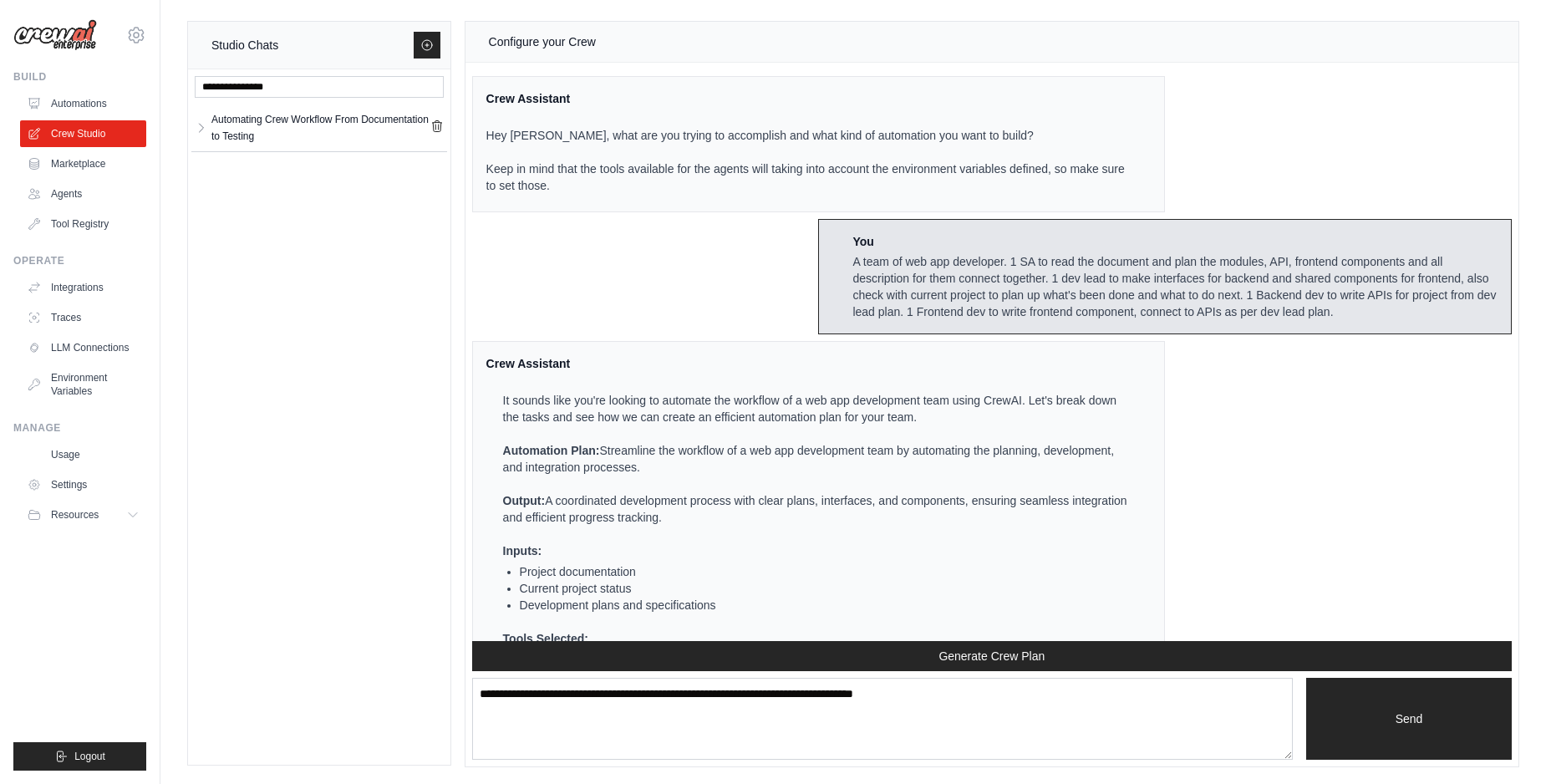
click at [990, 279] on div "A team of web app developer. 1 SA to read the document and plan the modules, AP…" at bounding box center [1174, 287] width 645 height 67
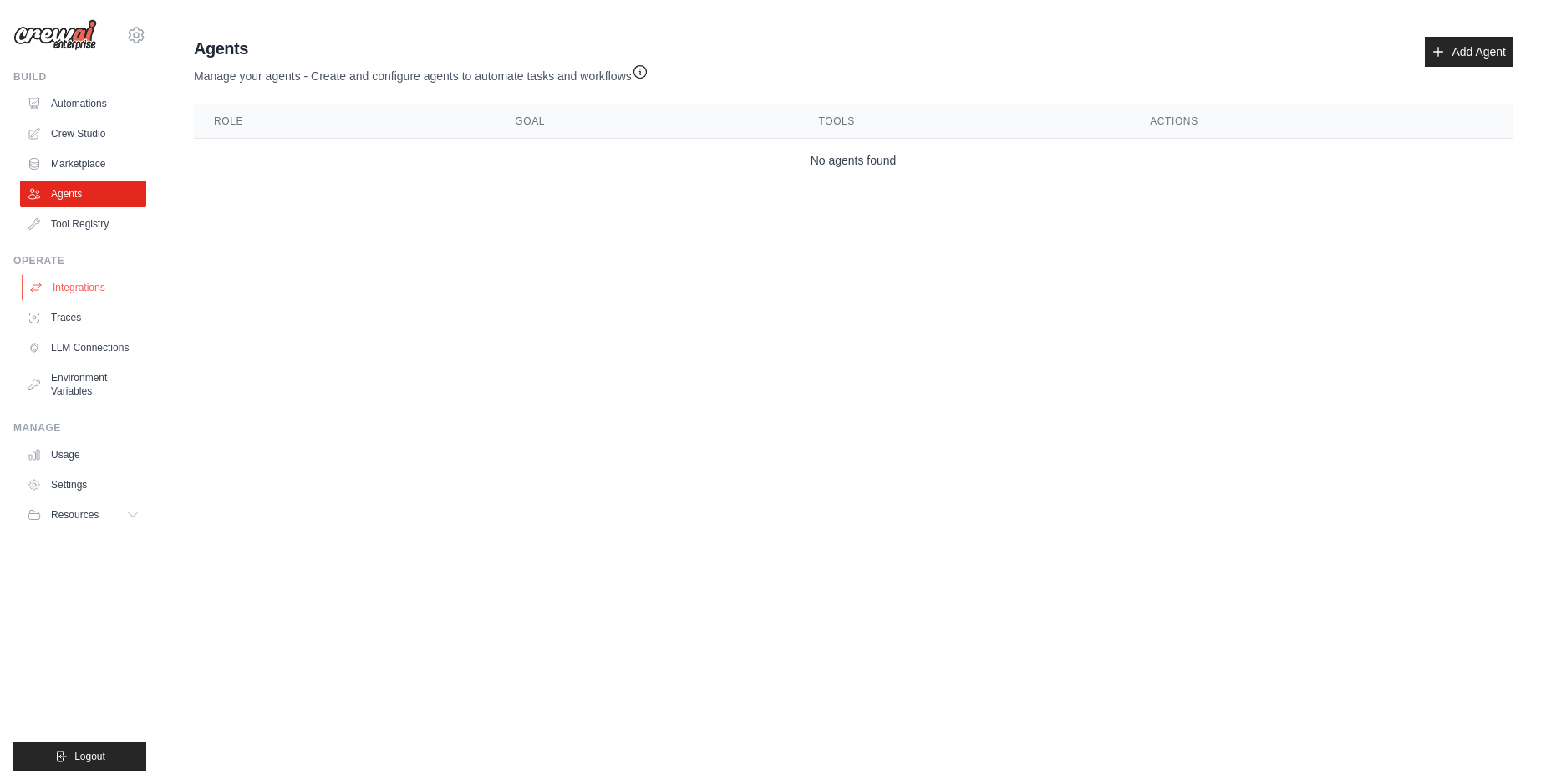
click at [87, 293] on link "Integrations" at bounding box center [85, 287] width 126 height 26
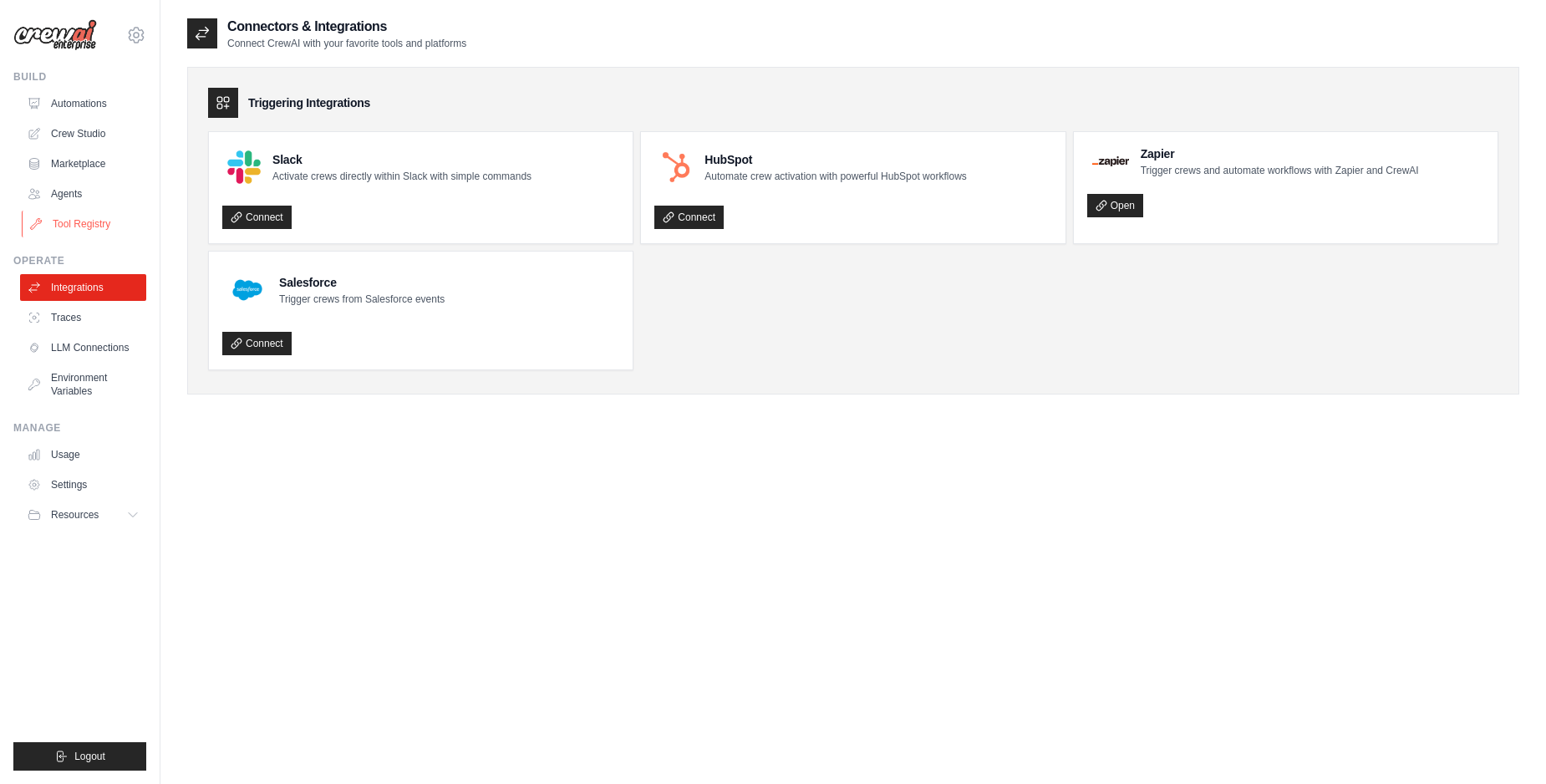
click at [74, 220] on link "Tool Registry" at bounding box center [85, 224] width 126 height 26
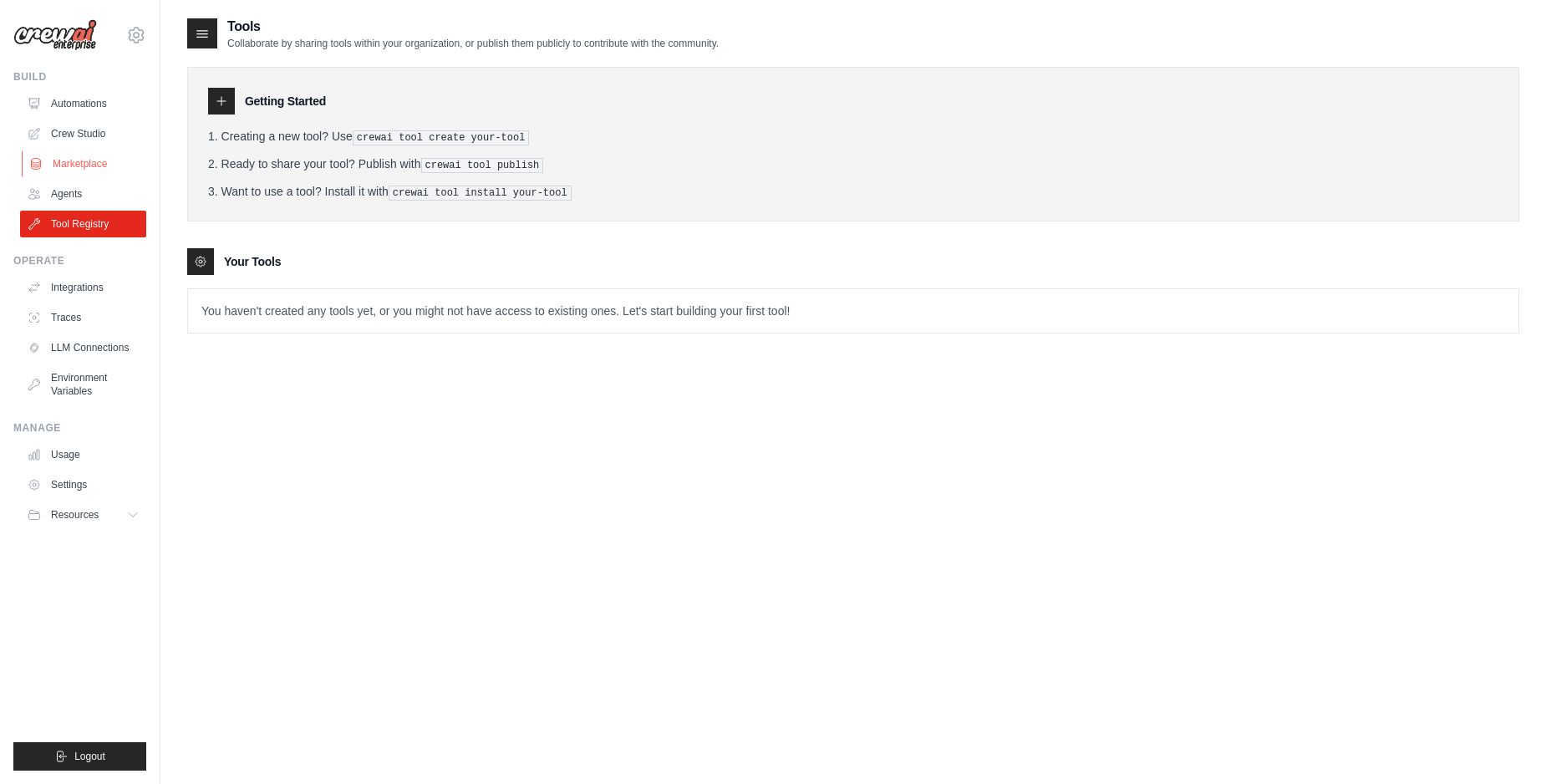
click at [60, 161] on link "Marketplace" at bounding box center [85, 163] width 126 height 26
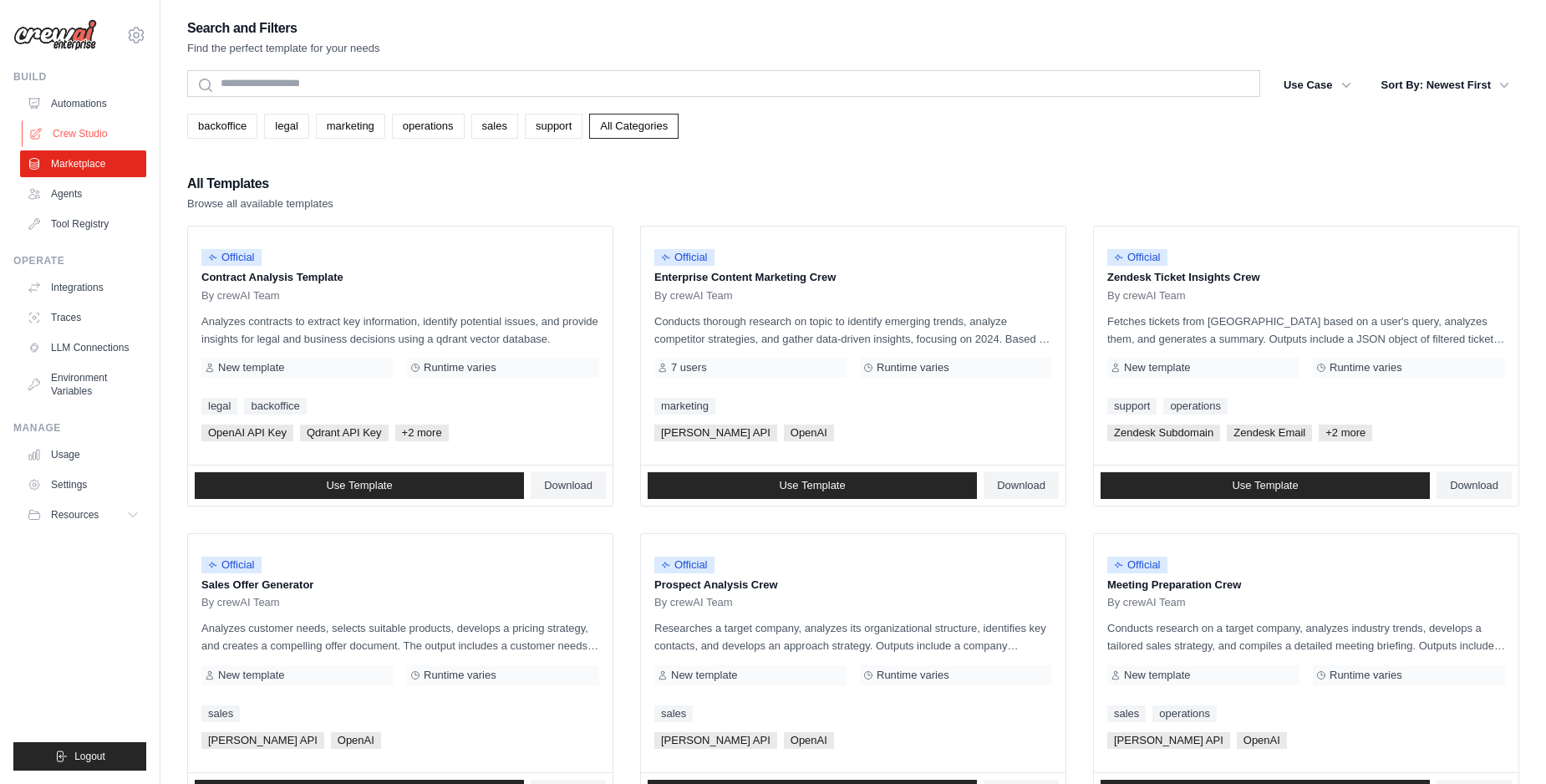
click at [65, 141] on link "Crew Studio" at bounding box center [85, 133] width 126 height 26
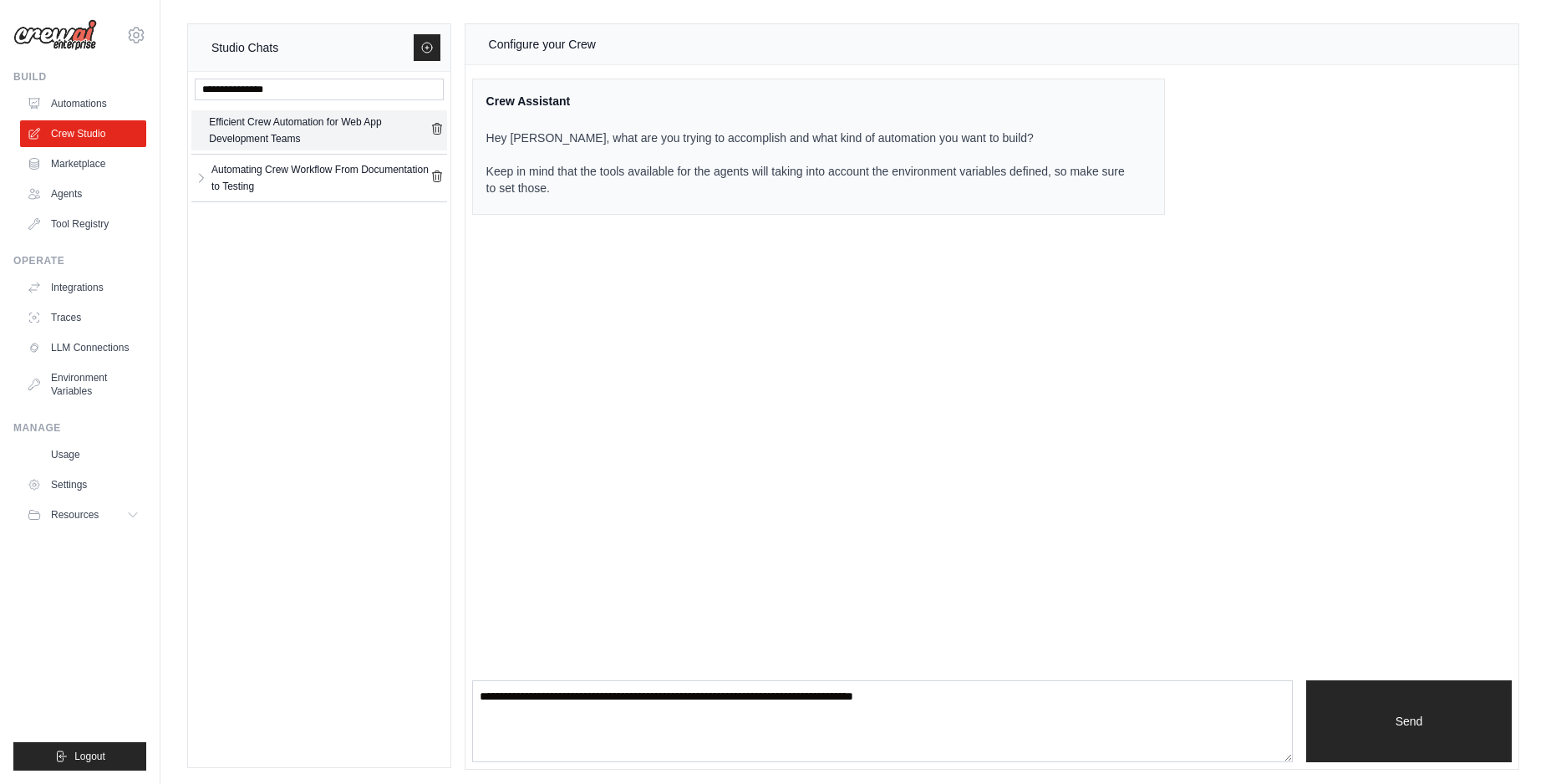
click at [276, 137] on div "Efficient Crew Automation for Web App Development Teams" at bounding box center [319, 130] width 220 height 33
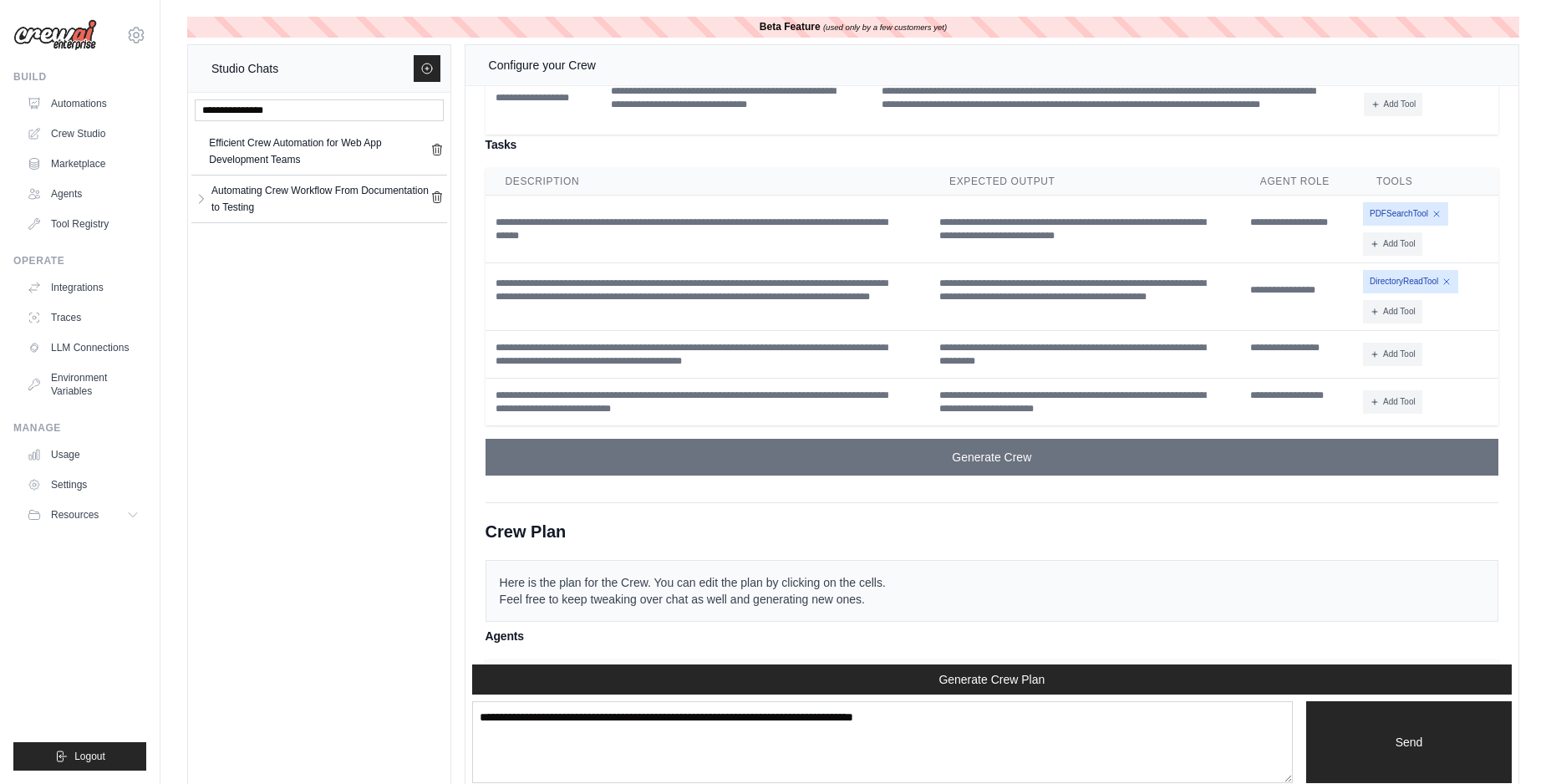
scroll to position [4553, 0]
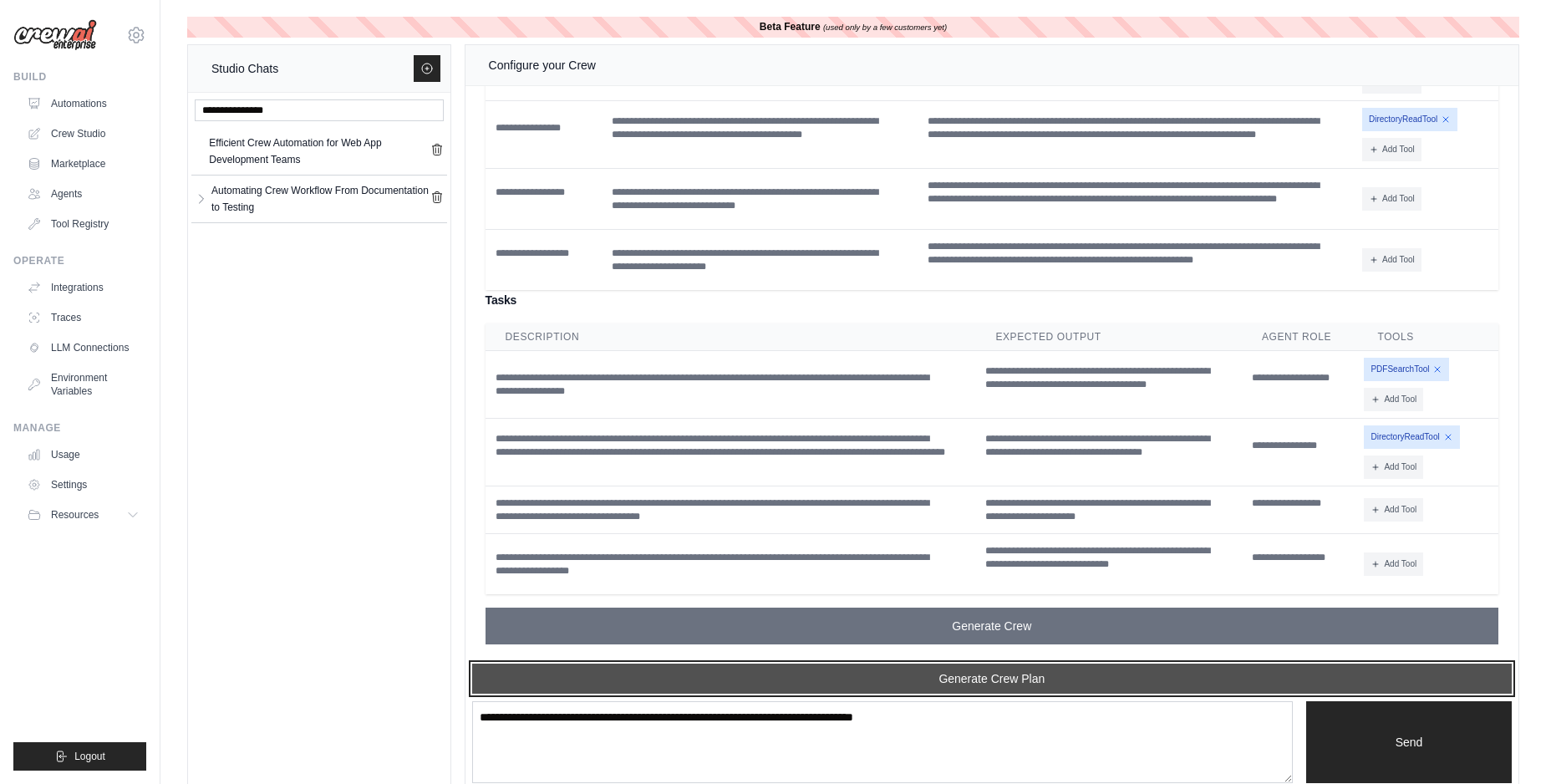
click at [759, 667] on button "Generate Crew Plan" at bounding box center [992, 678] width 1039 height 30
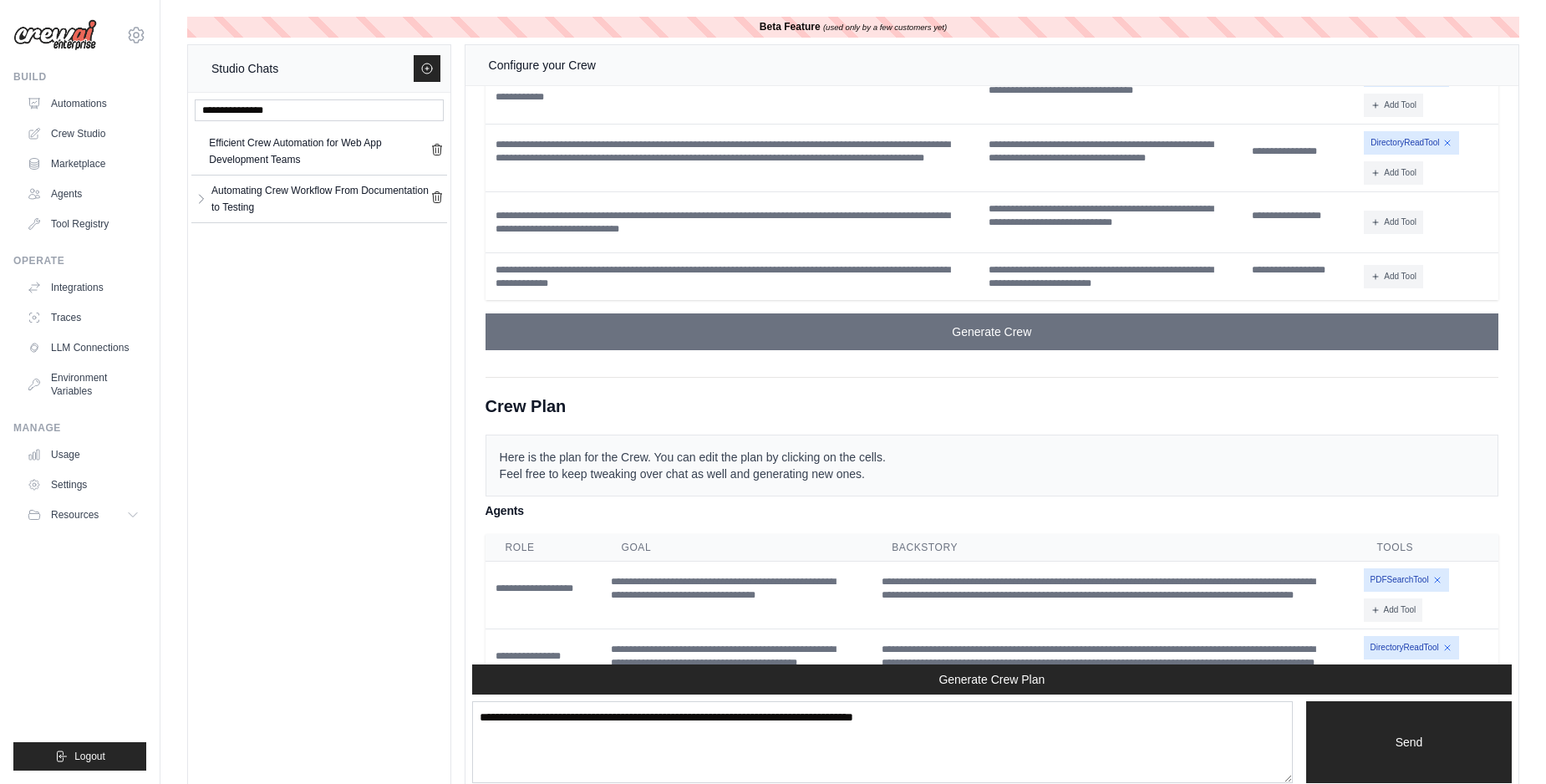
scroll to position [3059, 0]
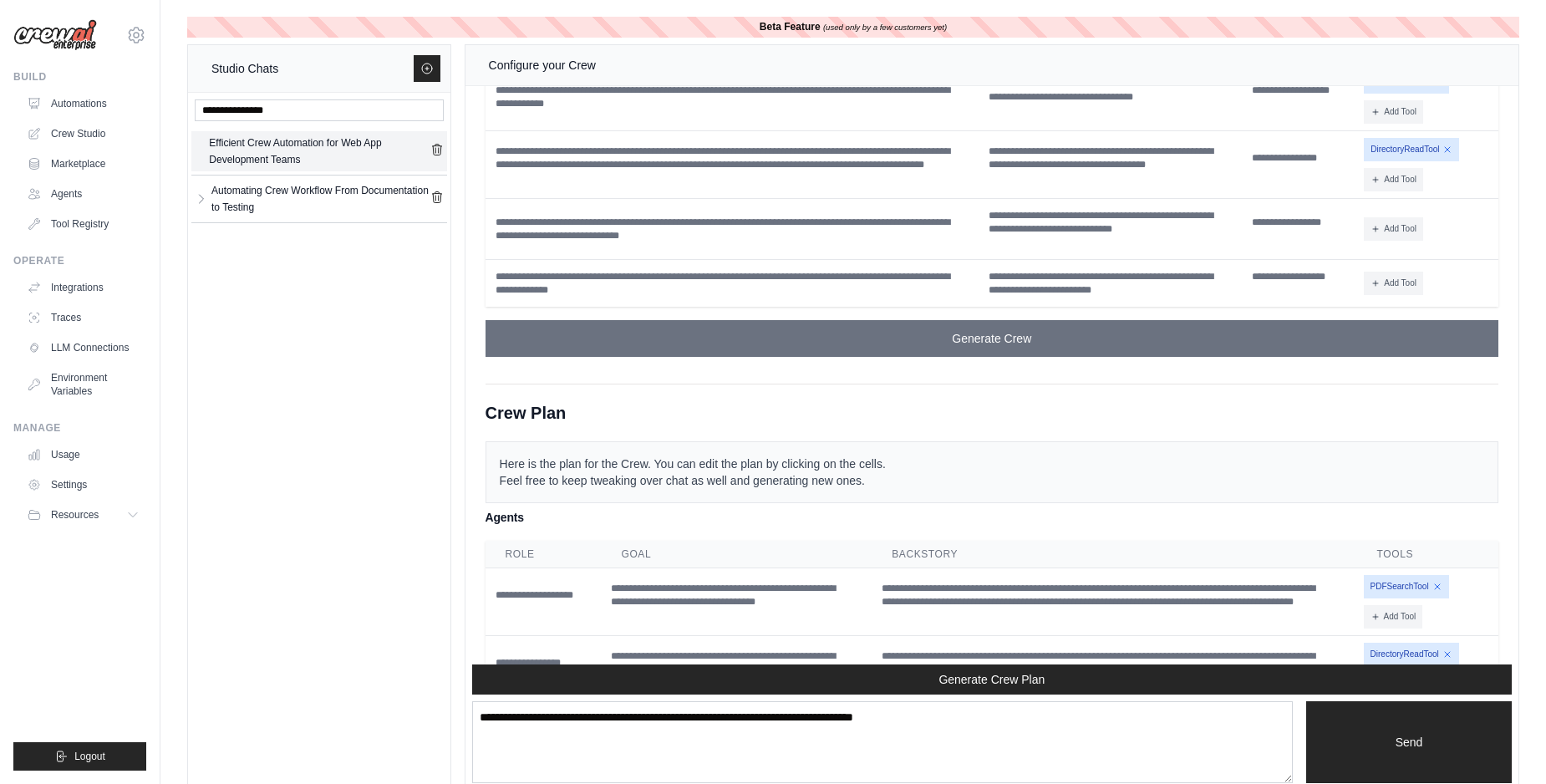
click at [289, 162] on div "Efficient Crew Automation for Web App Development Teams" at bounding box center [319, 151] width 220 height 33
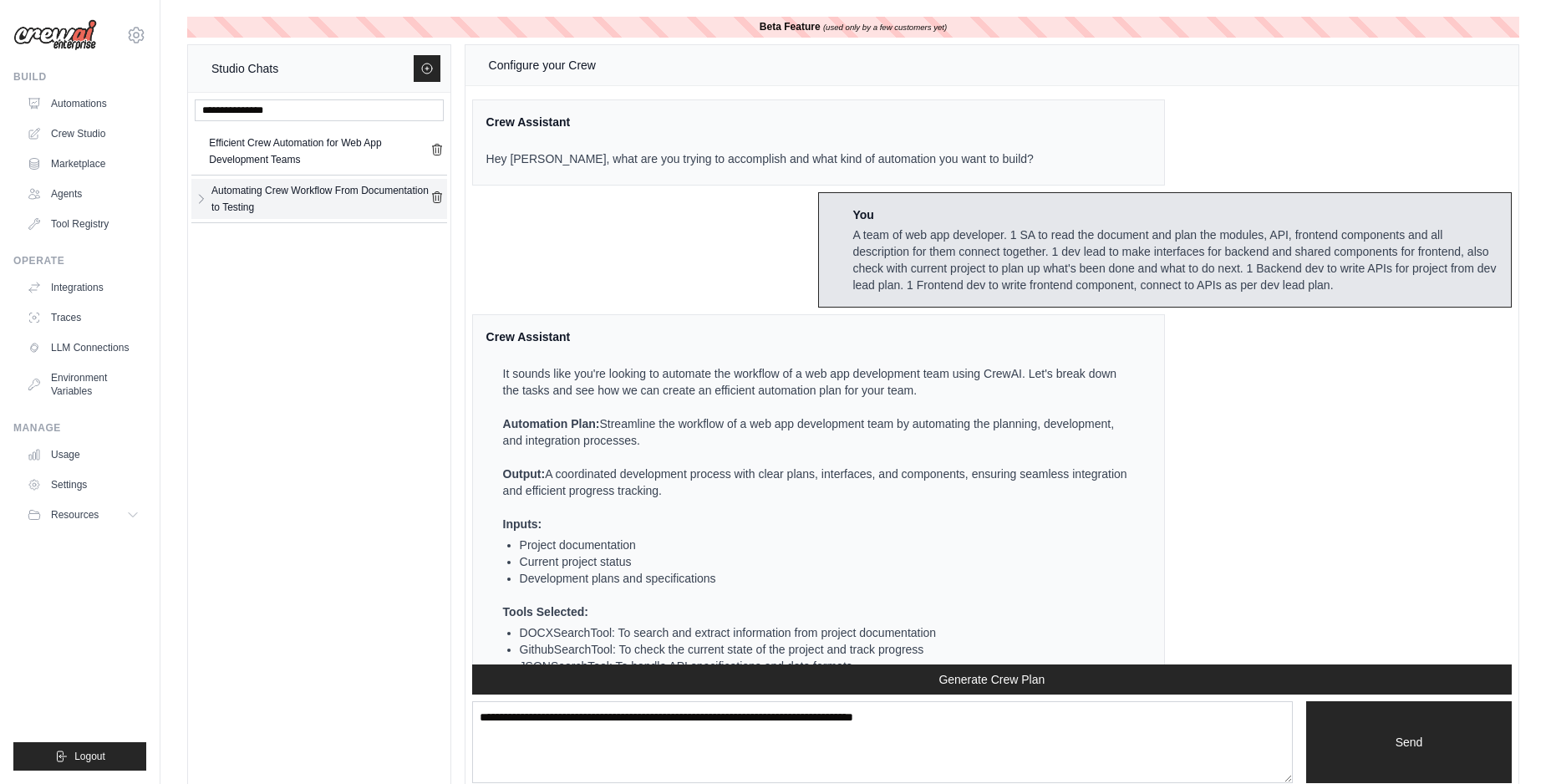
scroll to position [5376, 0]
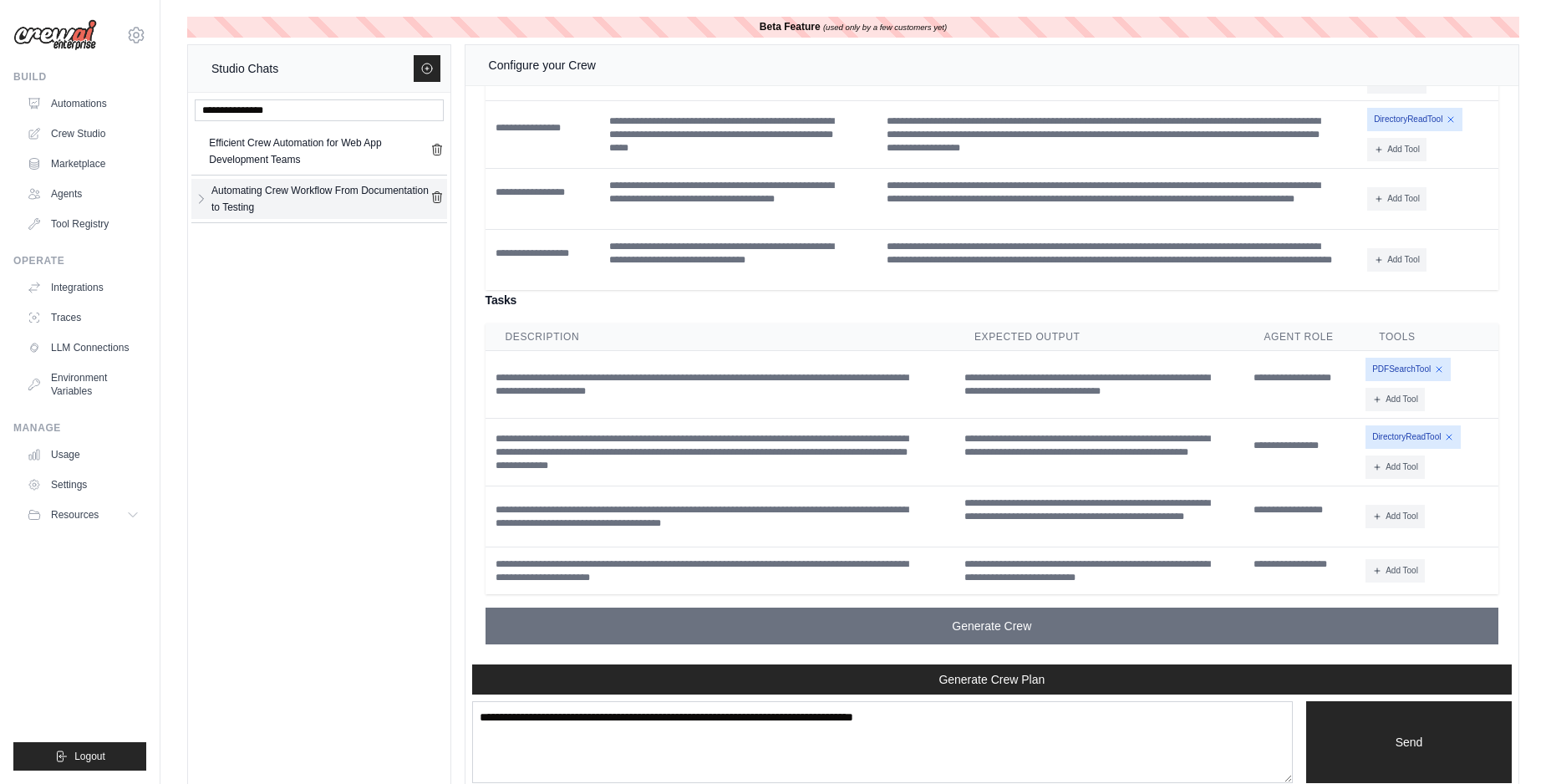
click at [272, 203] on div "Automating Crew Workflow From Documentation to Testing" at bounding box center [321, 198] width 219 height 33
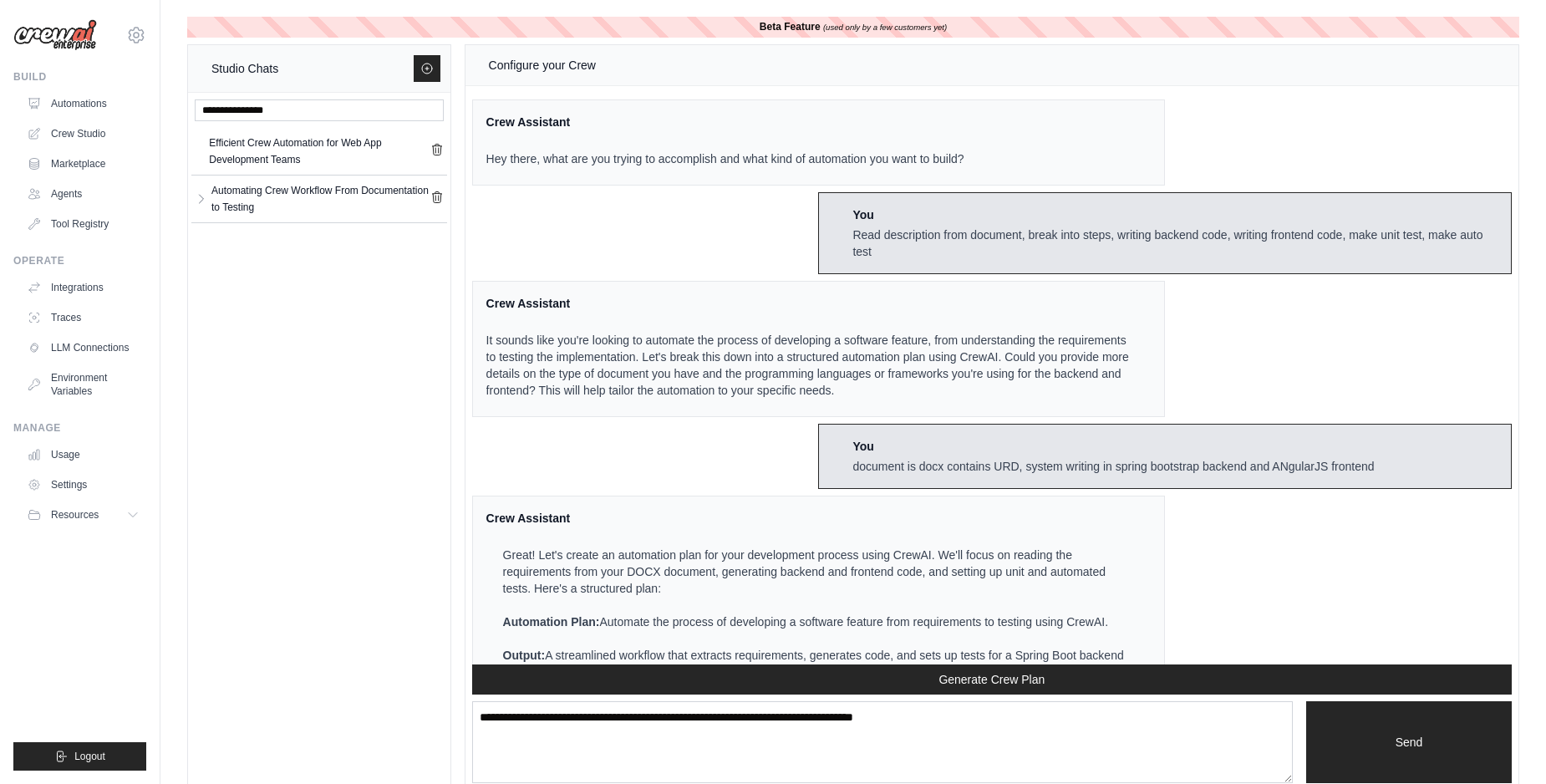
scroll to position [1410, 0]
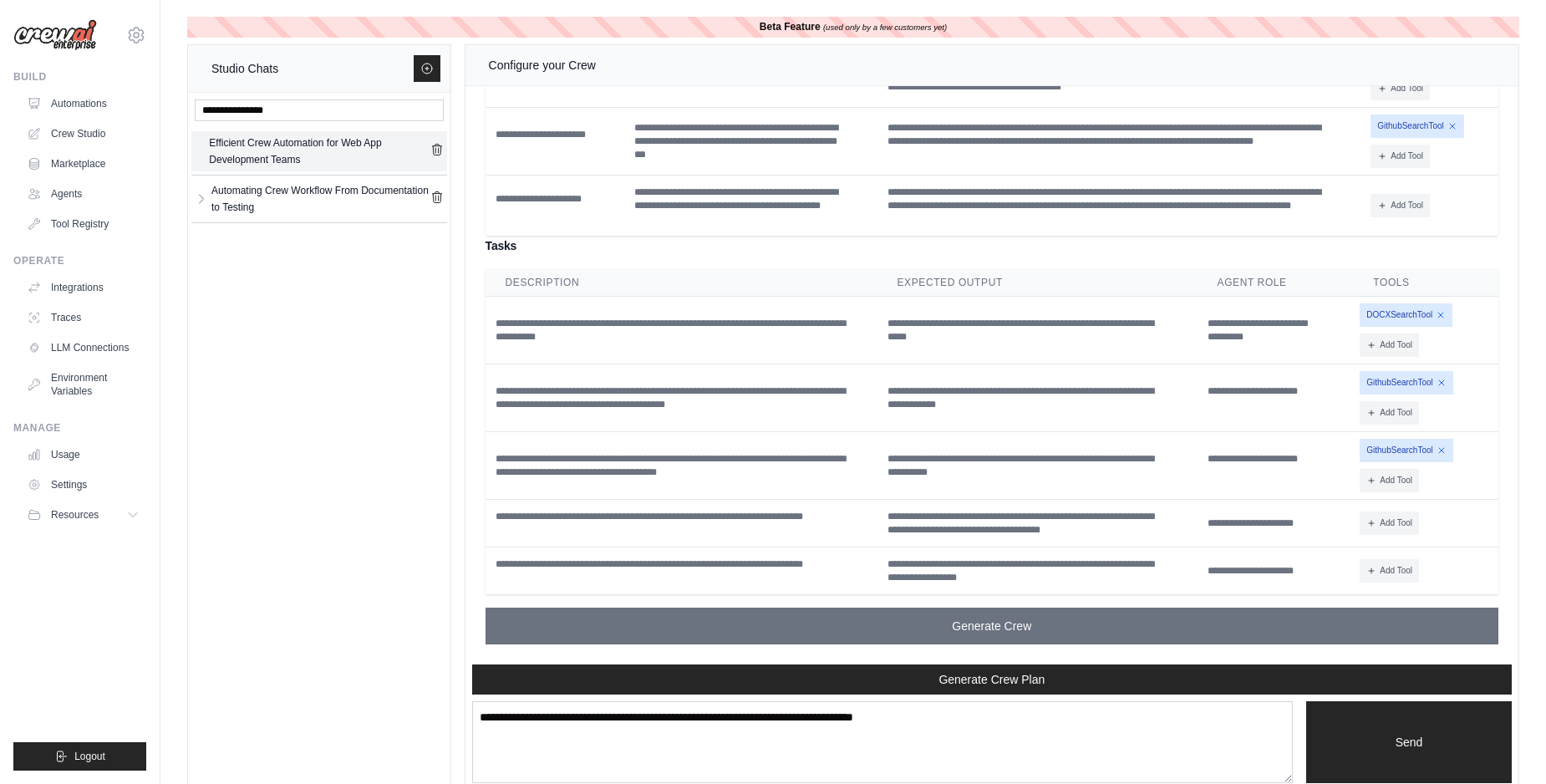
click at [260, 150] on div "Efficient Crew Automation for Web App Development Teams" at bounding box center [319, 151] width 220 height 33
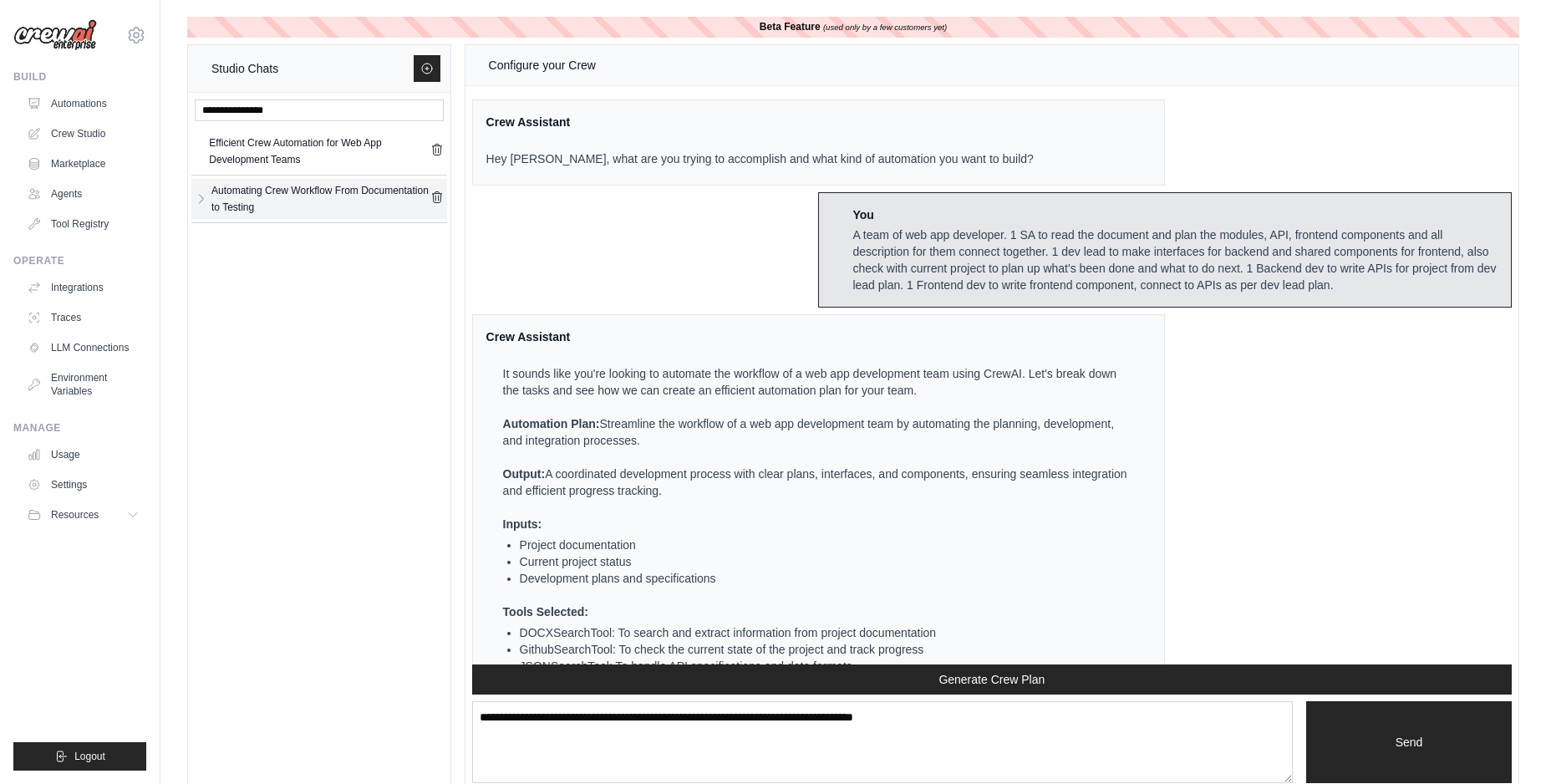
scroll to position [5376, 0]
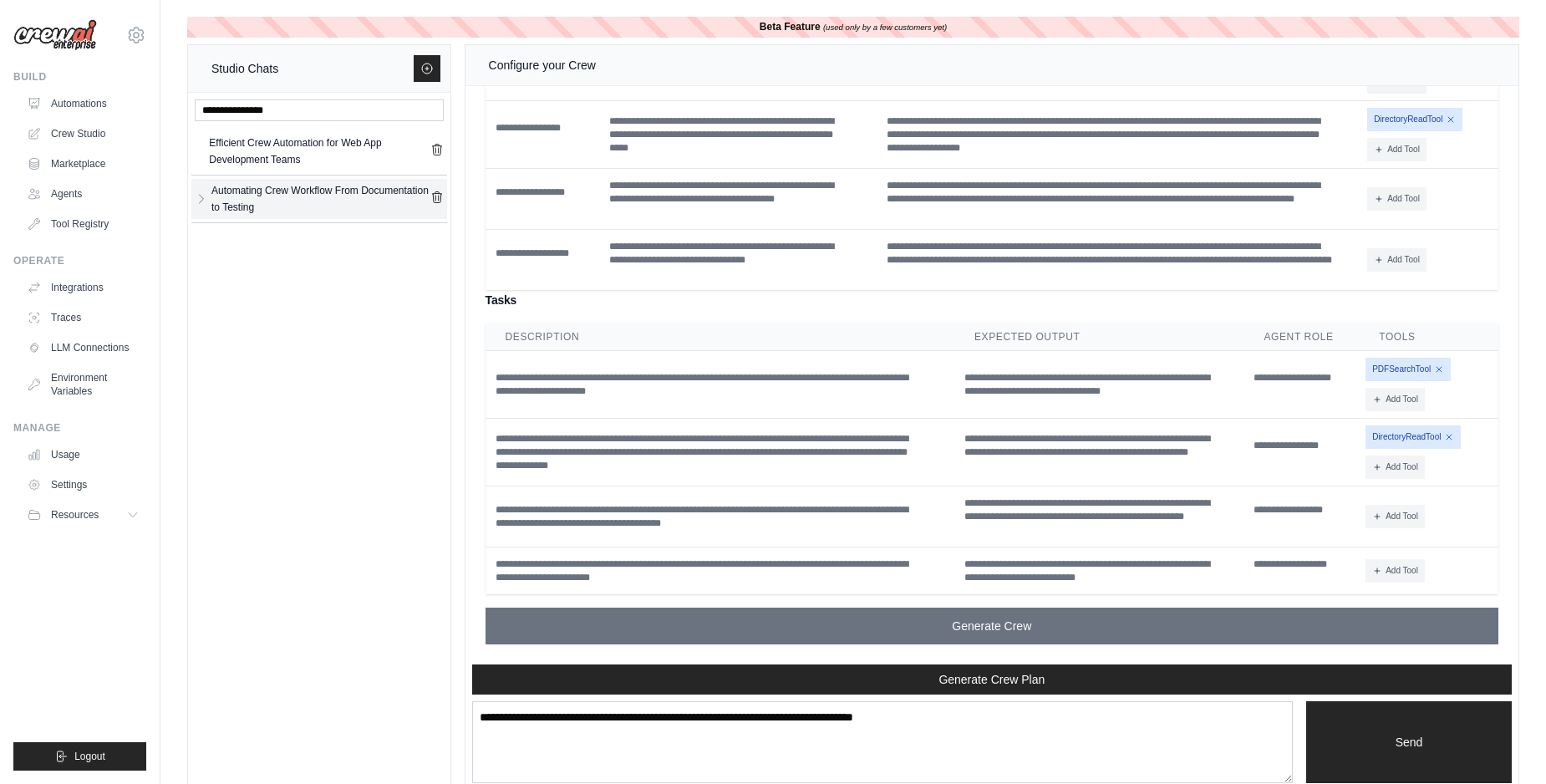
click at [237, 209] on div "Automating Crew Workflow From Documentation to Testing" at bounding box center [321, 198] width 219 height 33
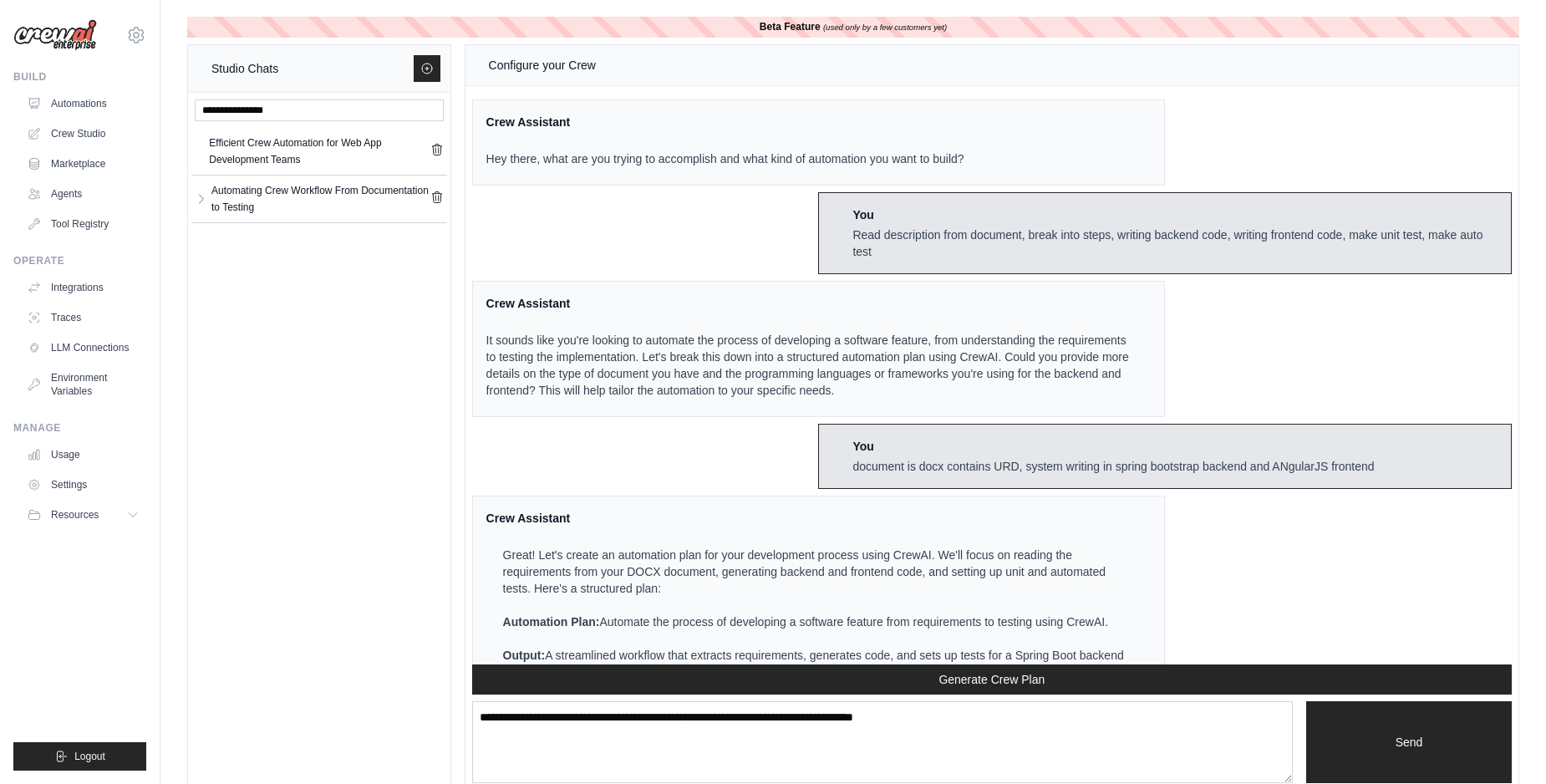
scroll to position [1410, 0]
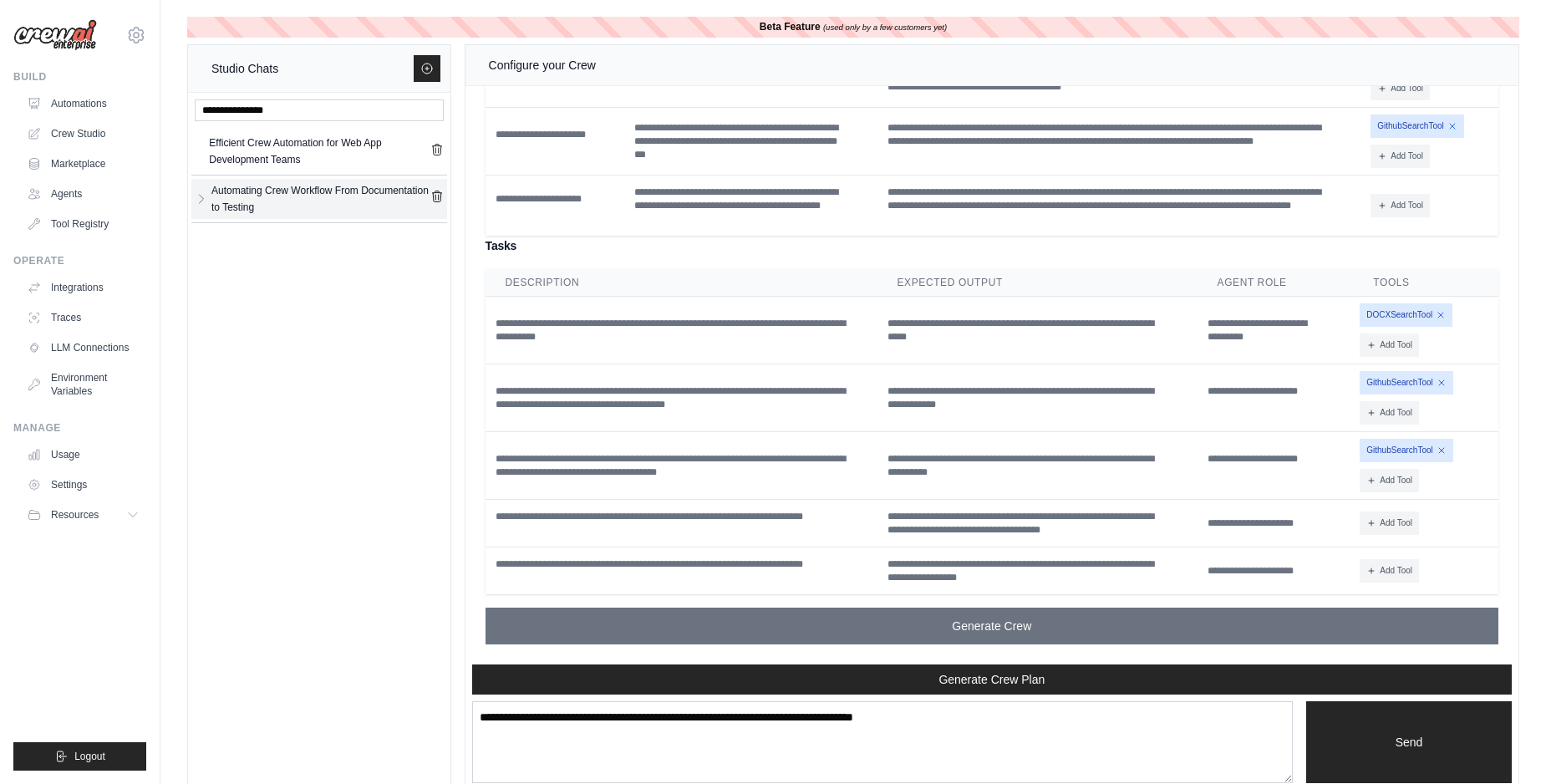
click at [434, 195] on icon "submit" at bounding box center [437, 196] width 14 height 14
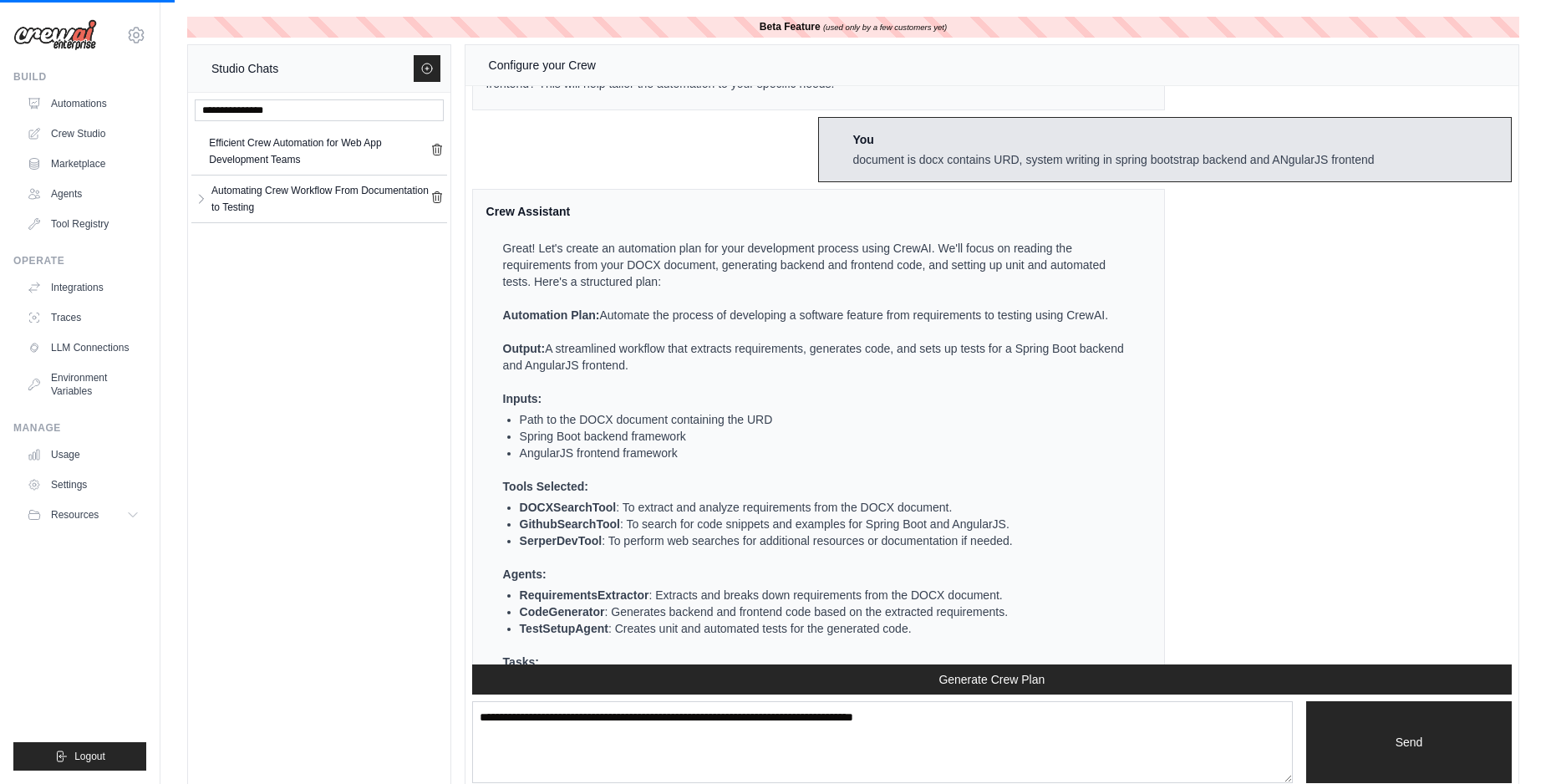
scroll to position [0, 0]
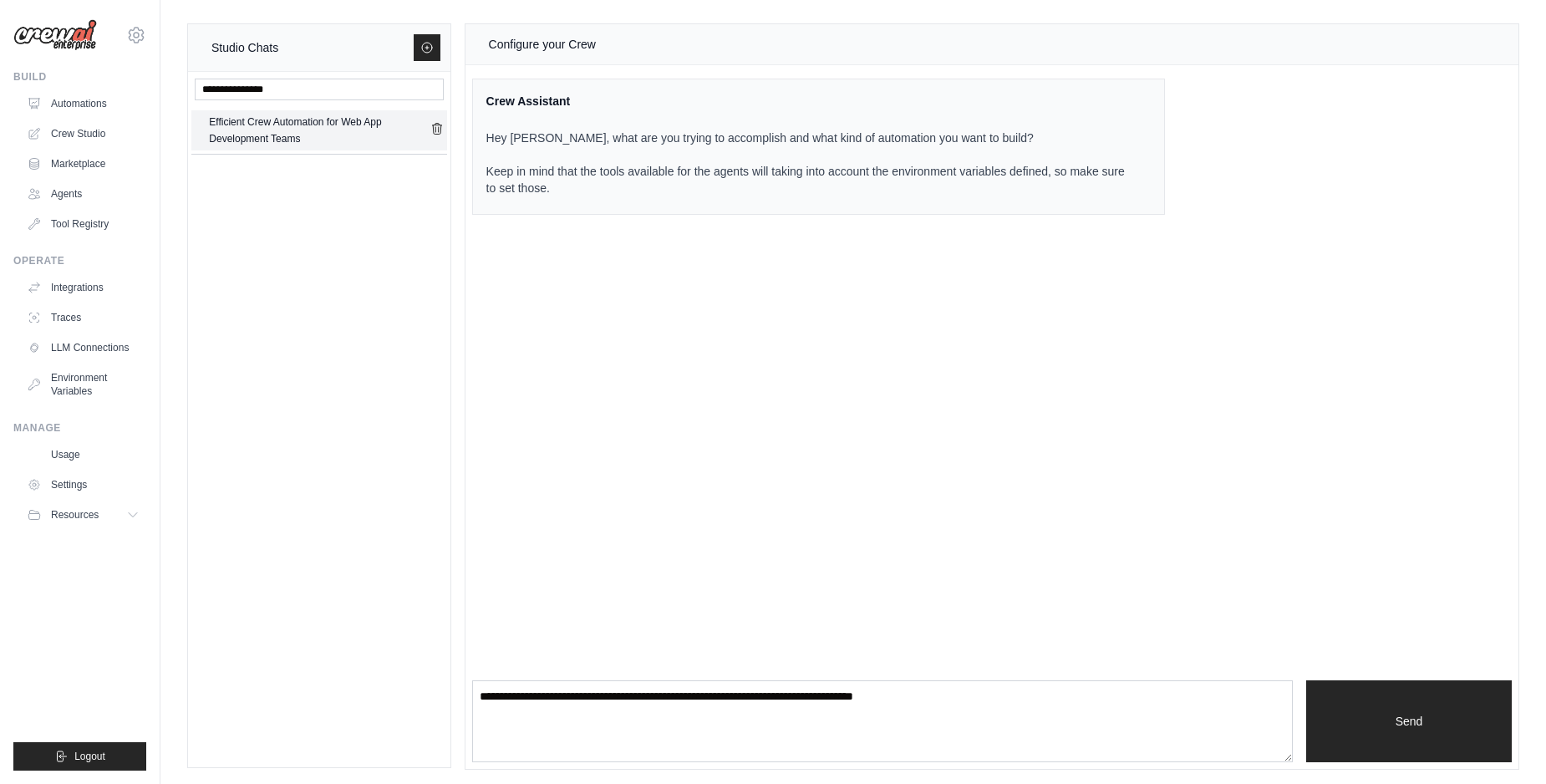
click at [298, 140] on div "Efficient Crew Automation for Web App Development Teams" at bounding box center [319, 130] width 220 height 33
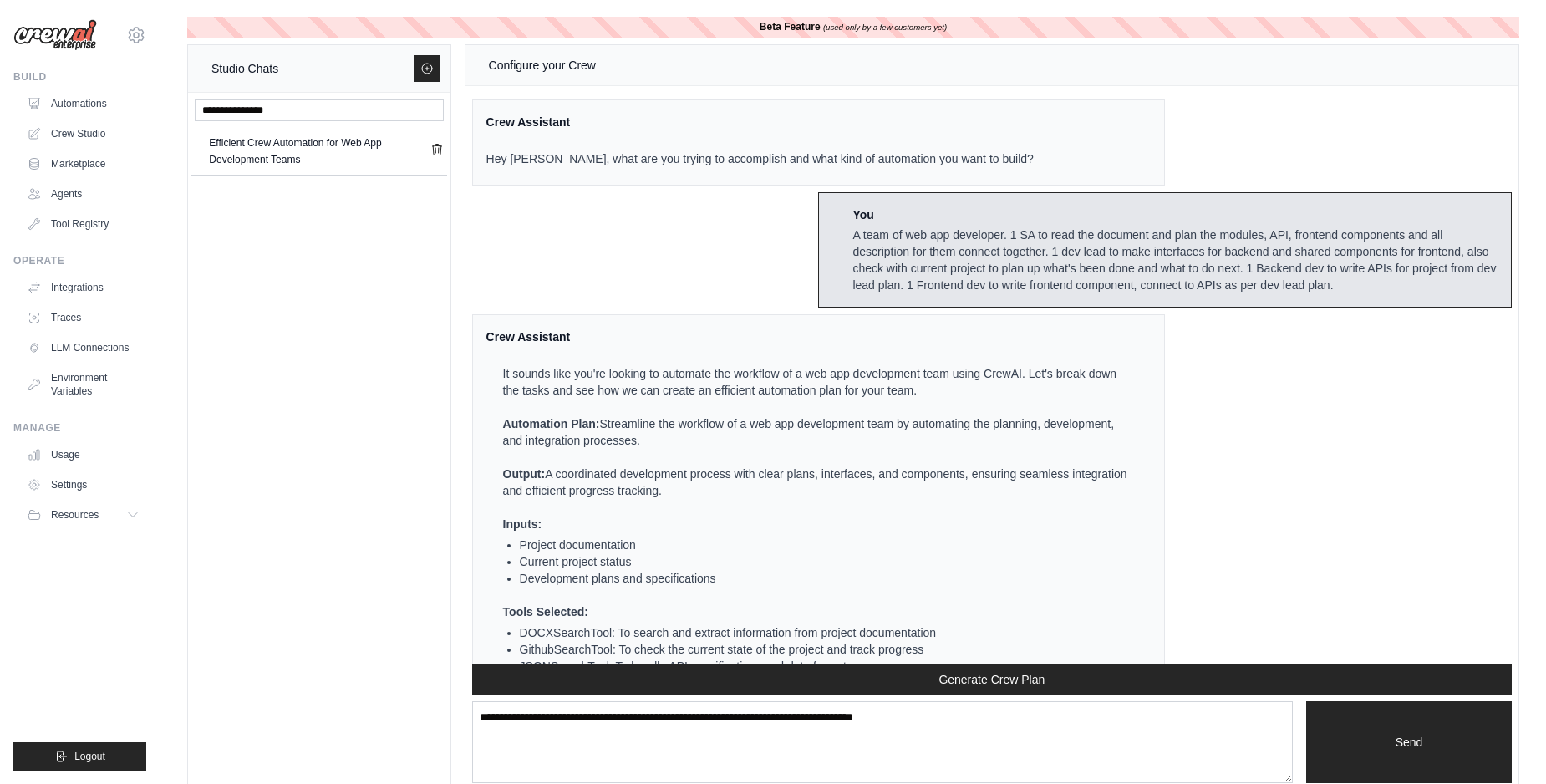
scroll to position [5376, 0]
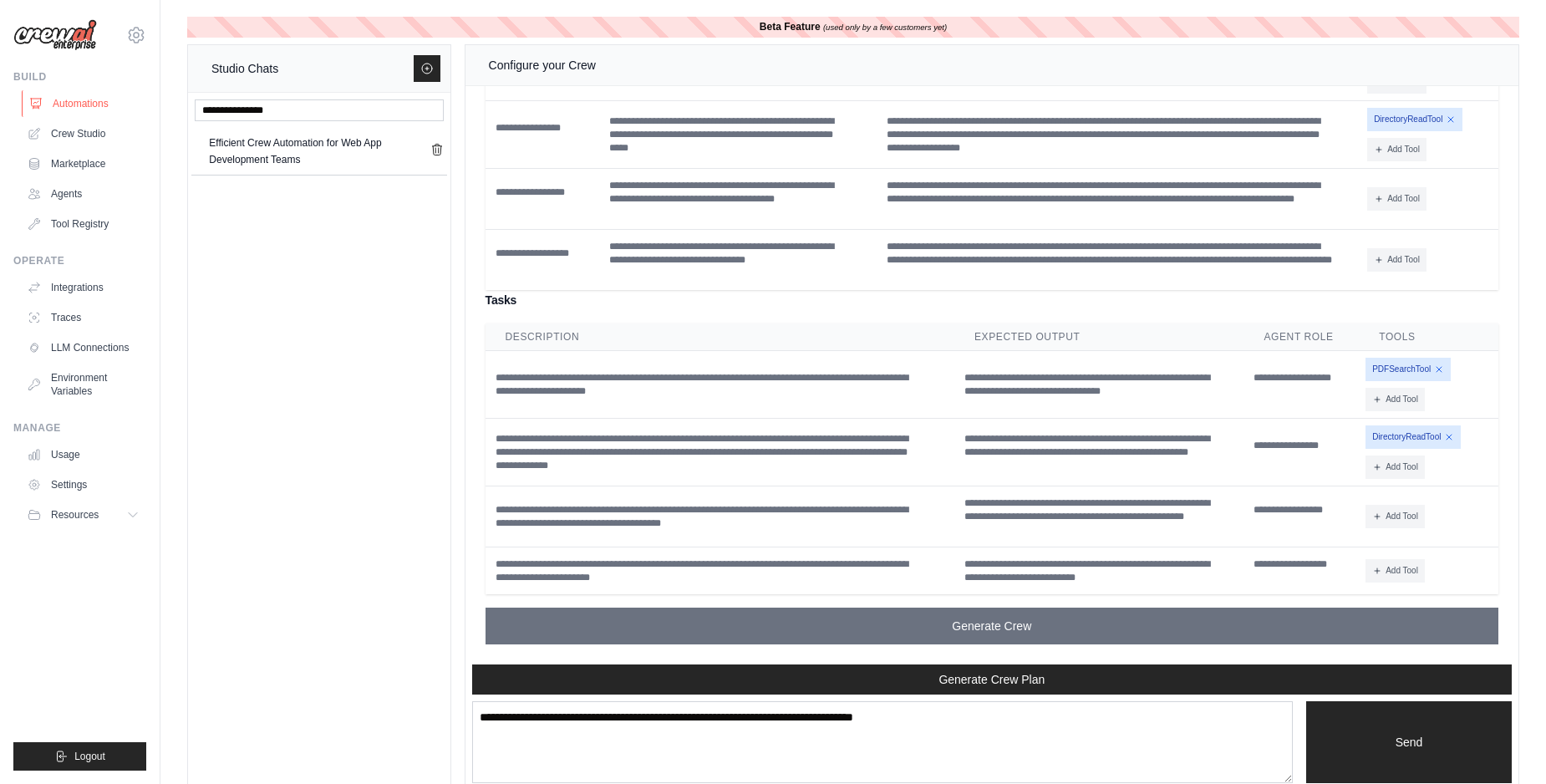
click at [69, 111] on link "Automations" at bounding box center [85, 103] width 126 height 26
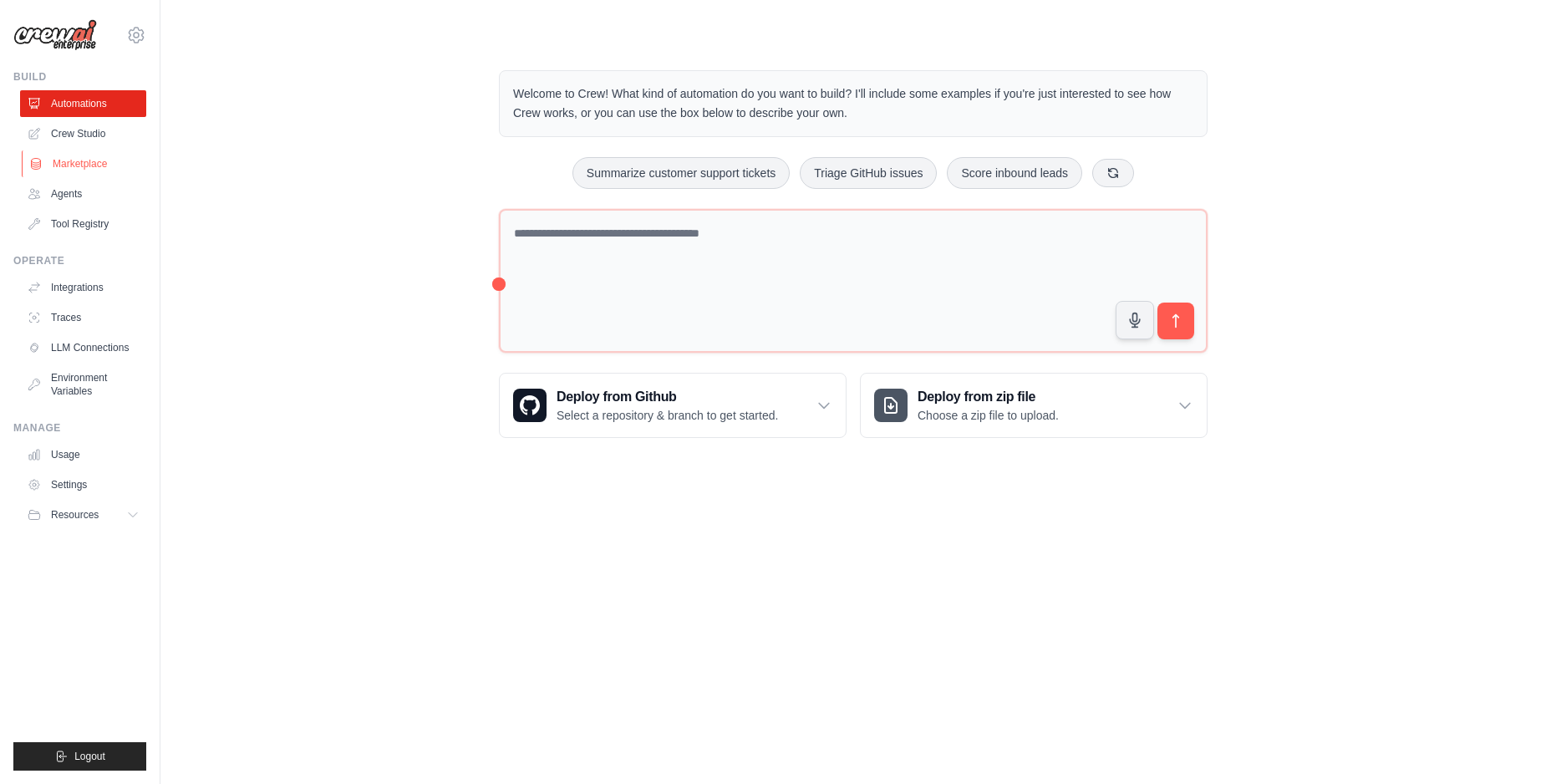
click at [87, 167] on link "Marketplace" at bounding box center [85, 163] width 126 height 26
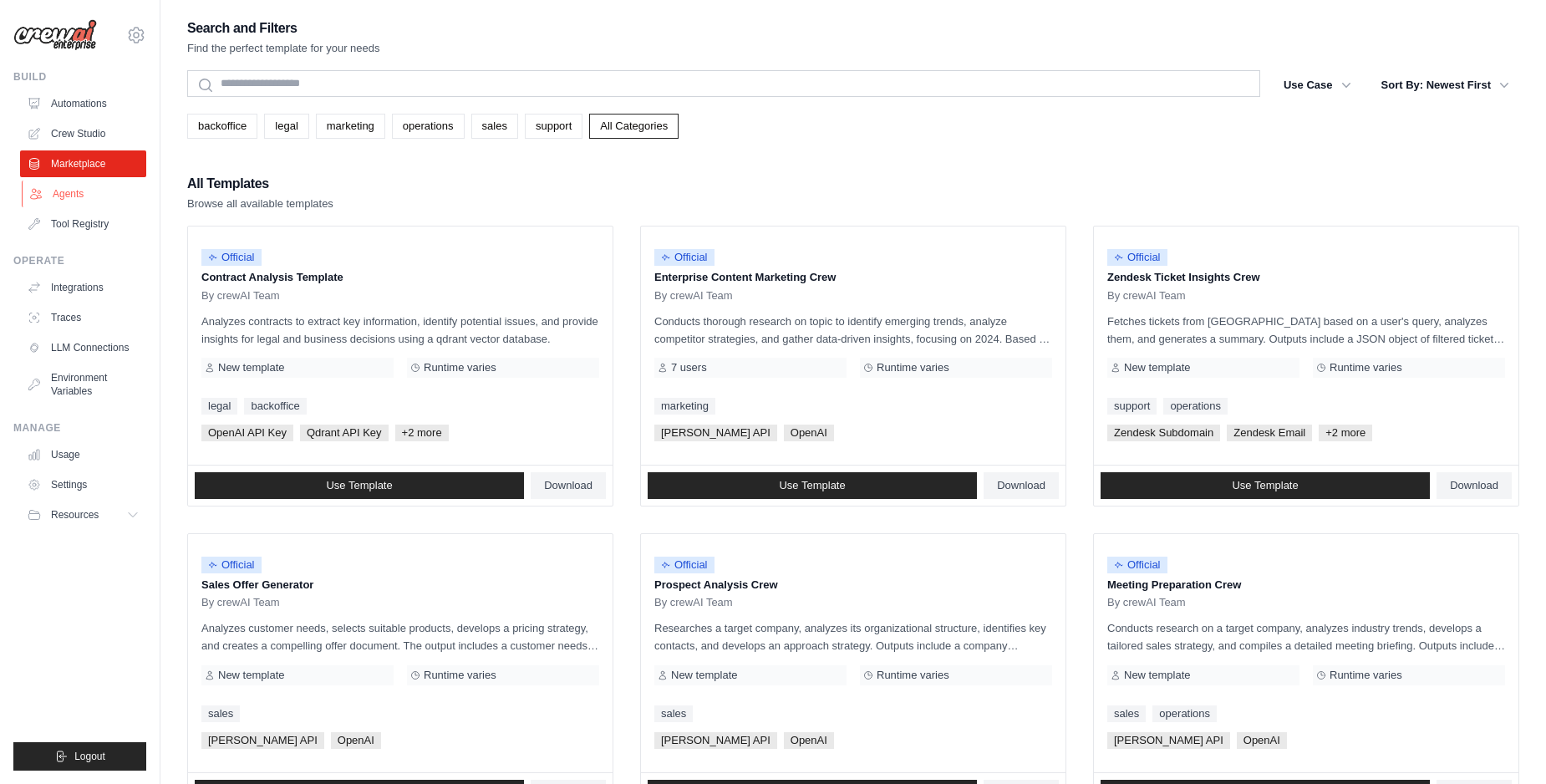
click at [63, 196] on link "Agents" at bounding box center [85, 193] width 126 height 26
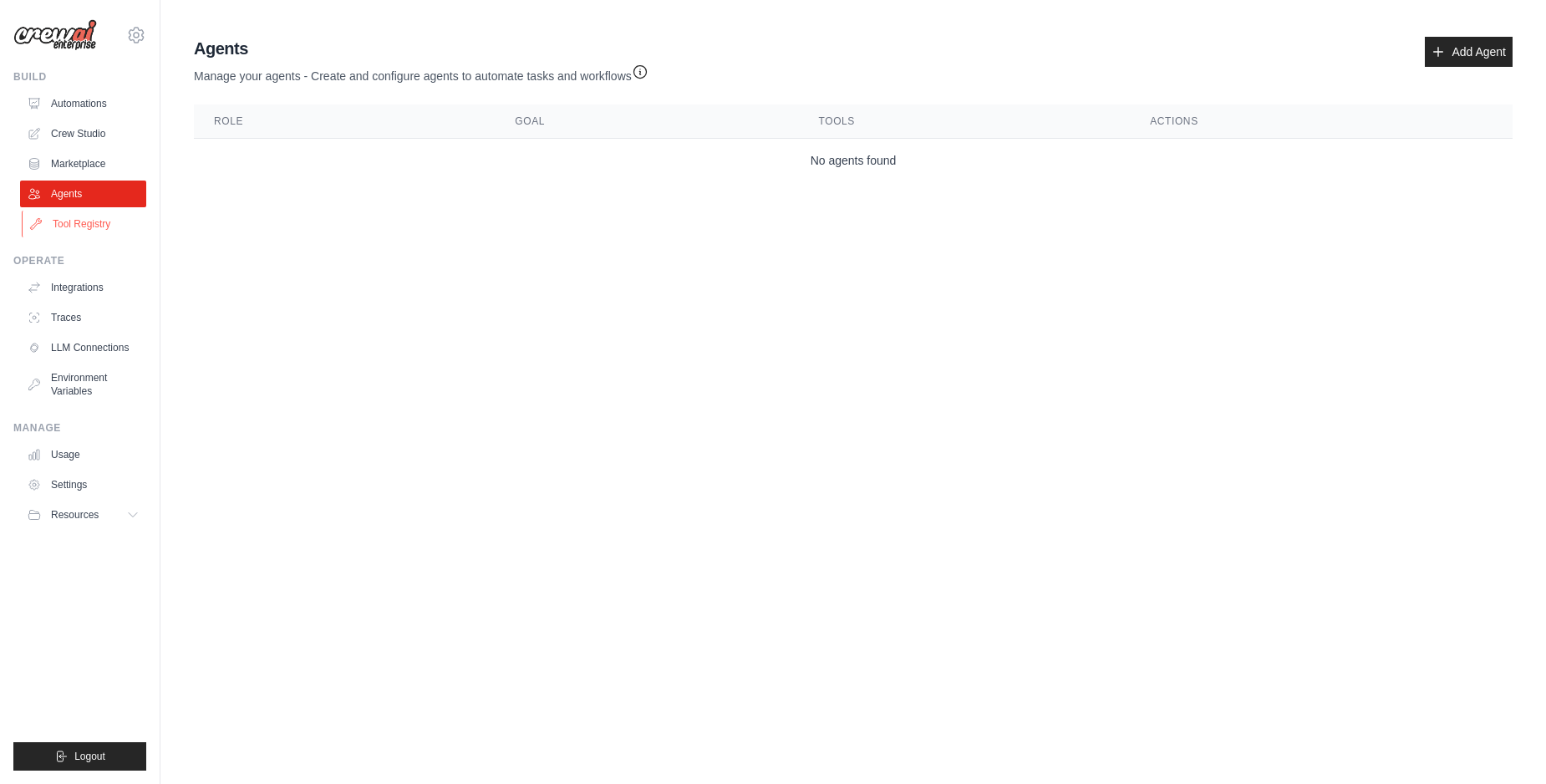
click at [69, 220] on link "Tool Registry" at bounding box center [85, 224] width 126 height 26
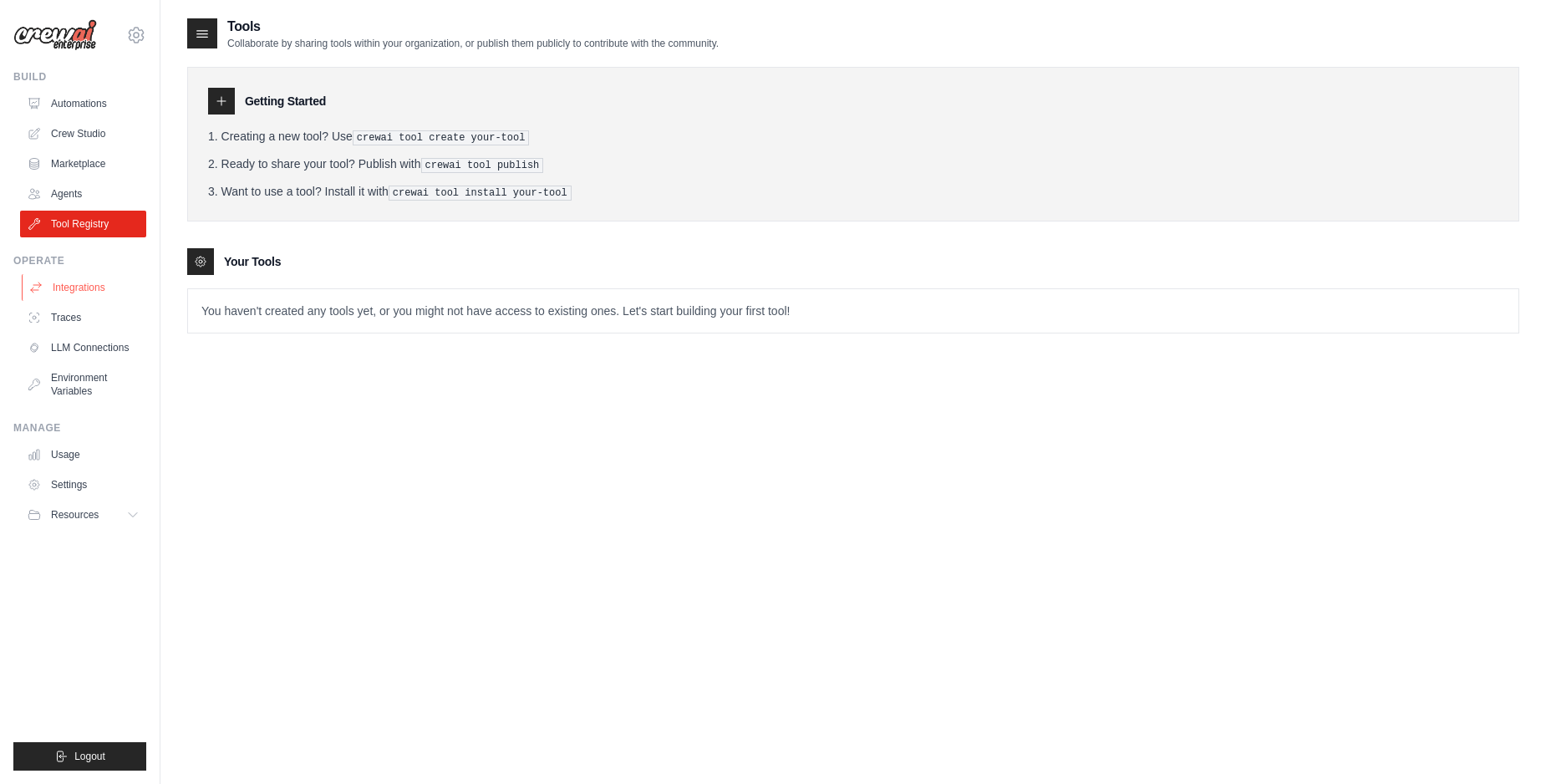
click at [47, 292] on link "Integrations" at bounding box center [85, 287] width 126 height 26
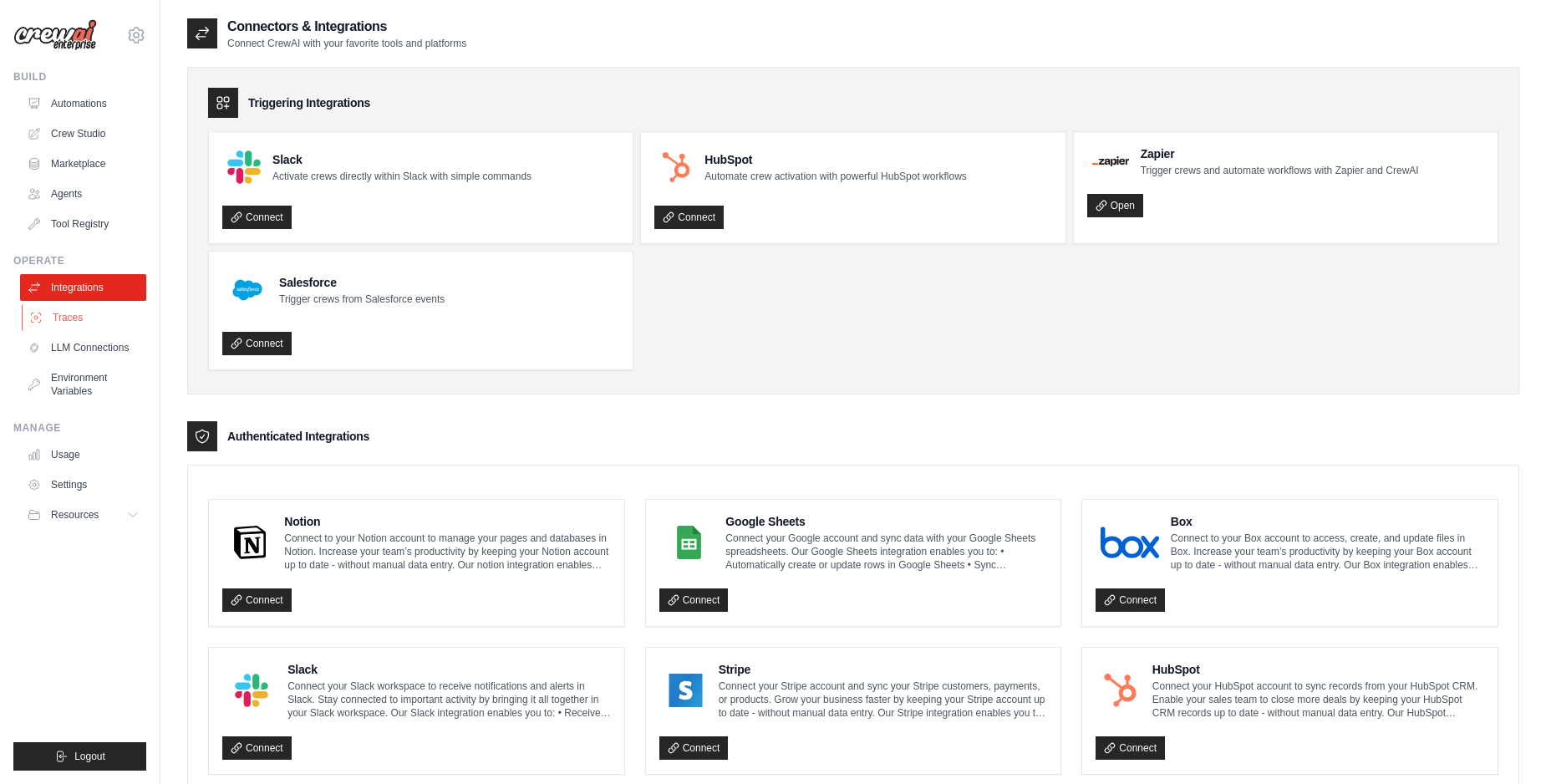
click at [58, 329] on link "Traces" at bounding box center [85, 317] width 126 height 26
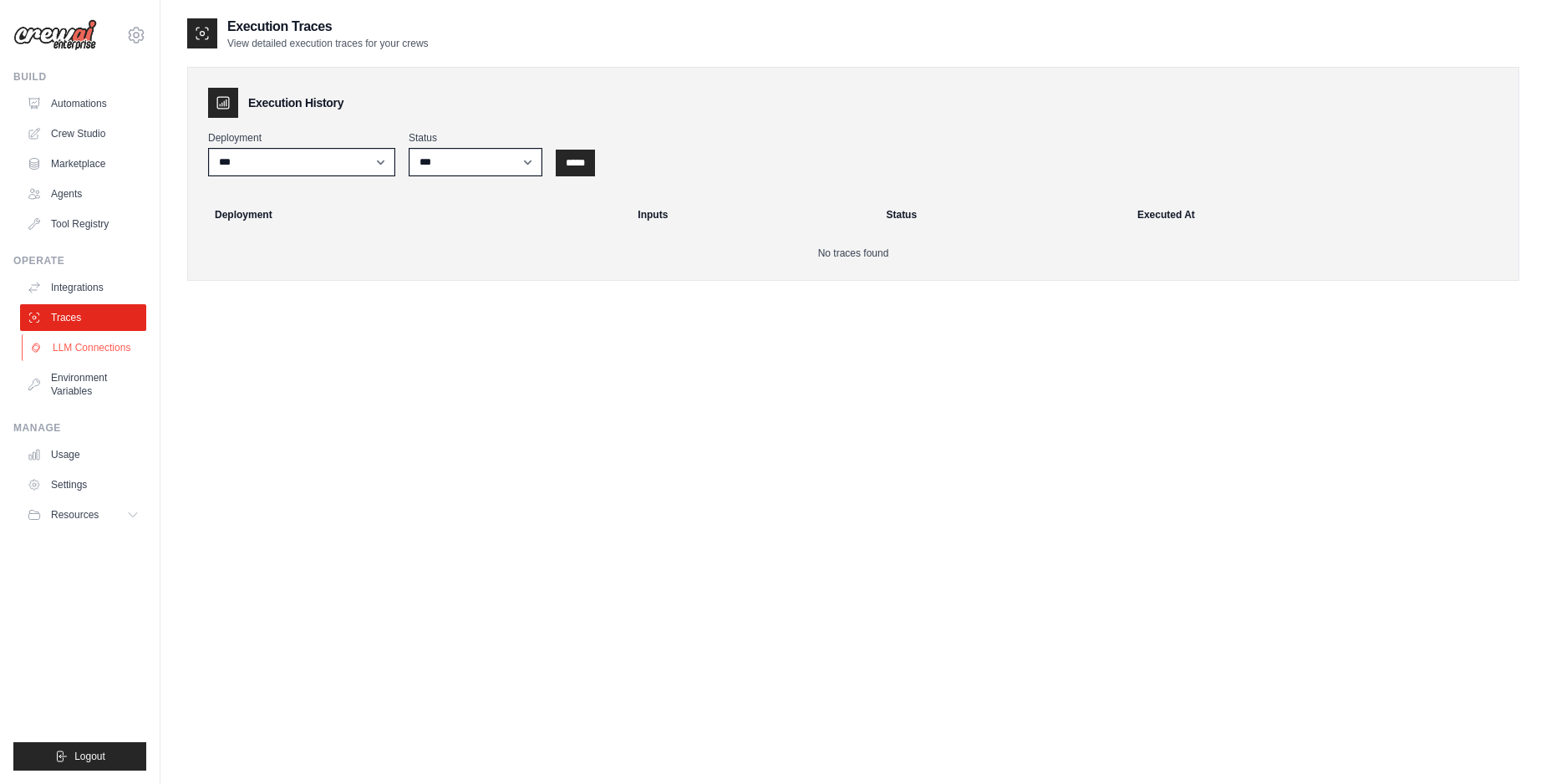
click at [71, 356] on link "LLM Connections" at bounding box center [85, 347] width 126 height 26
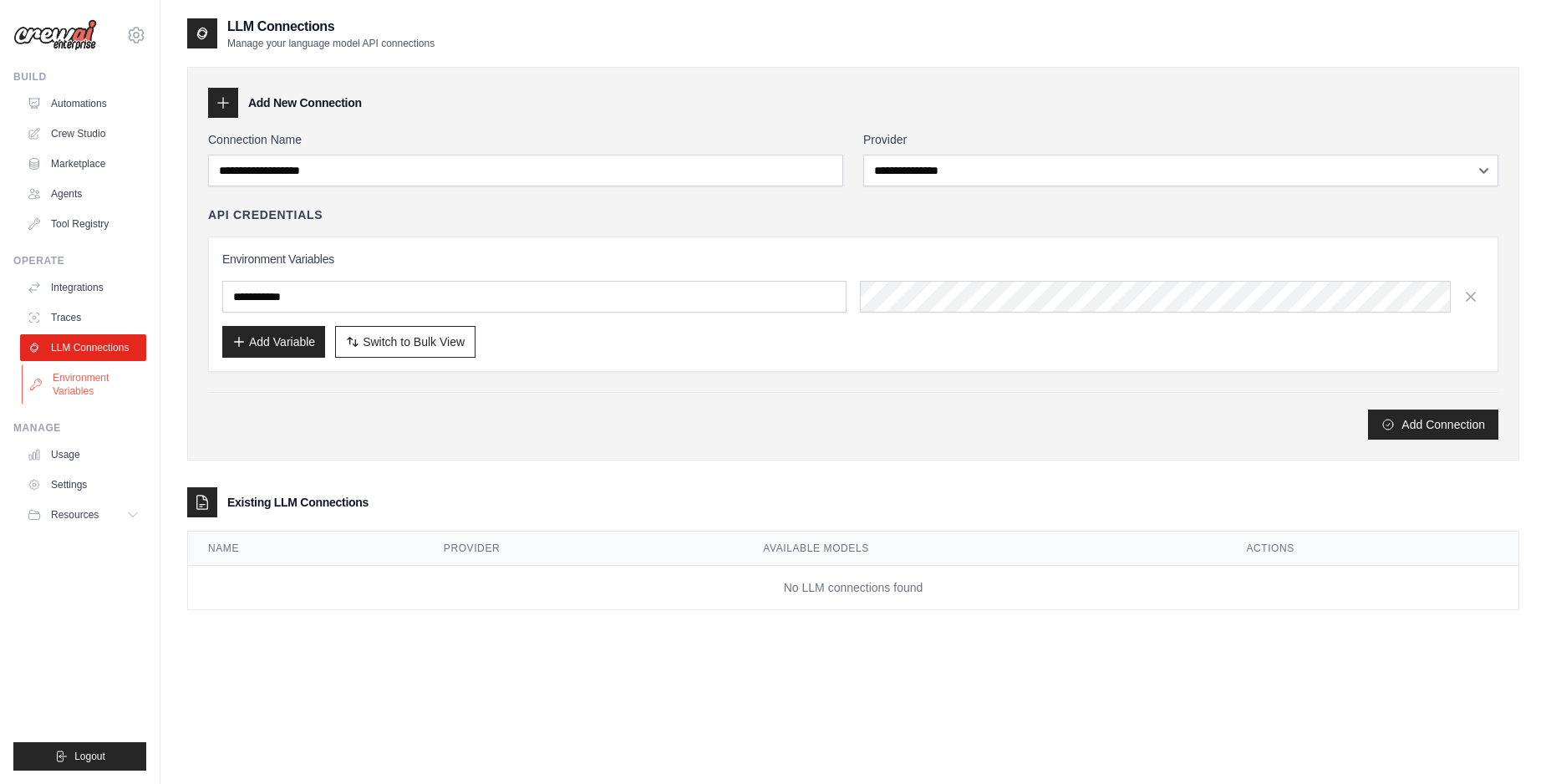
click at [69, 373] on link "Environment Variables" at bounding box center [85, 383] width 126 height 40
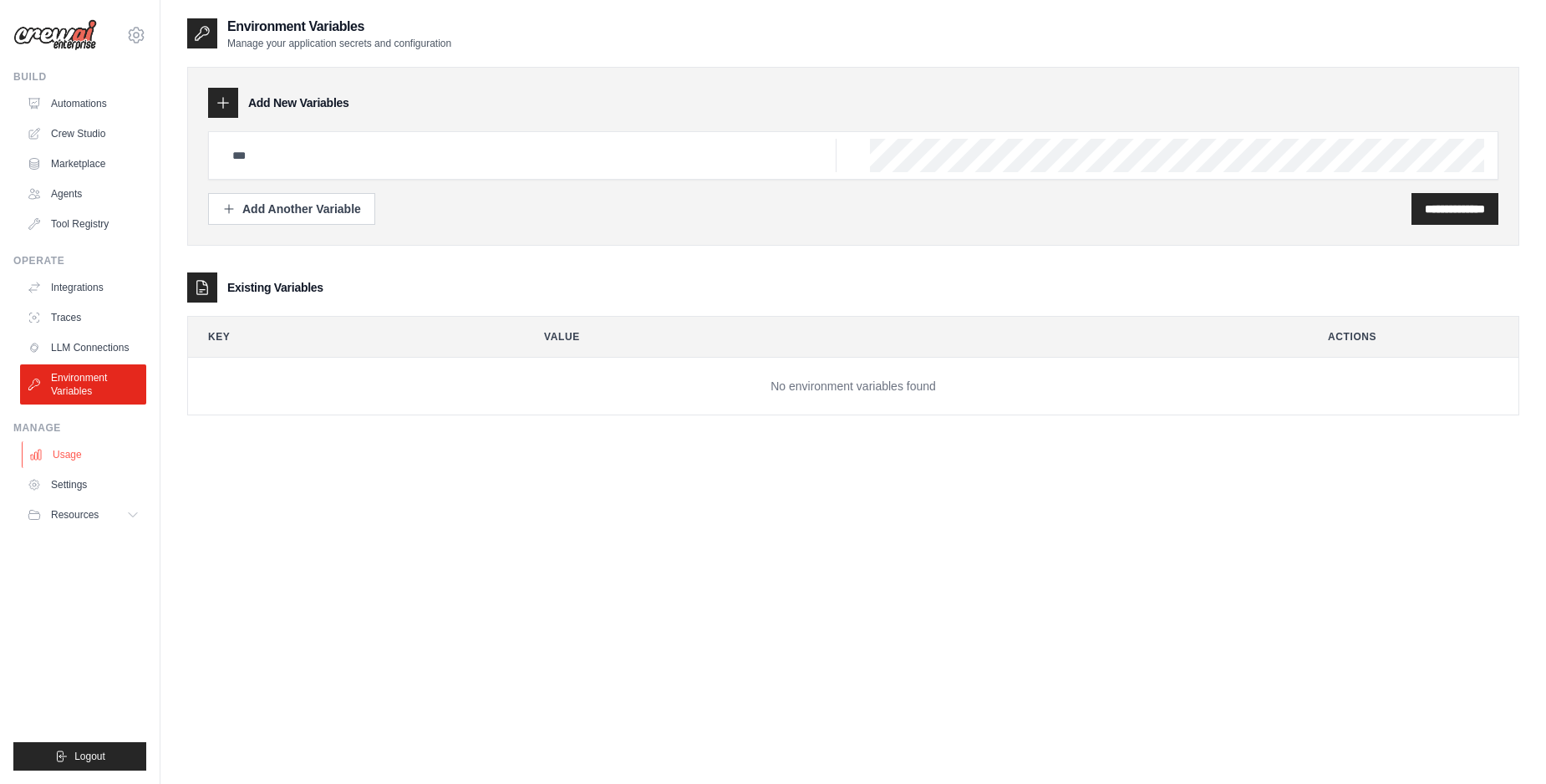
click at [52, 460] on link "Usage" at bounding box center [85, 454] width 126 height 26
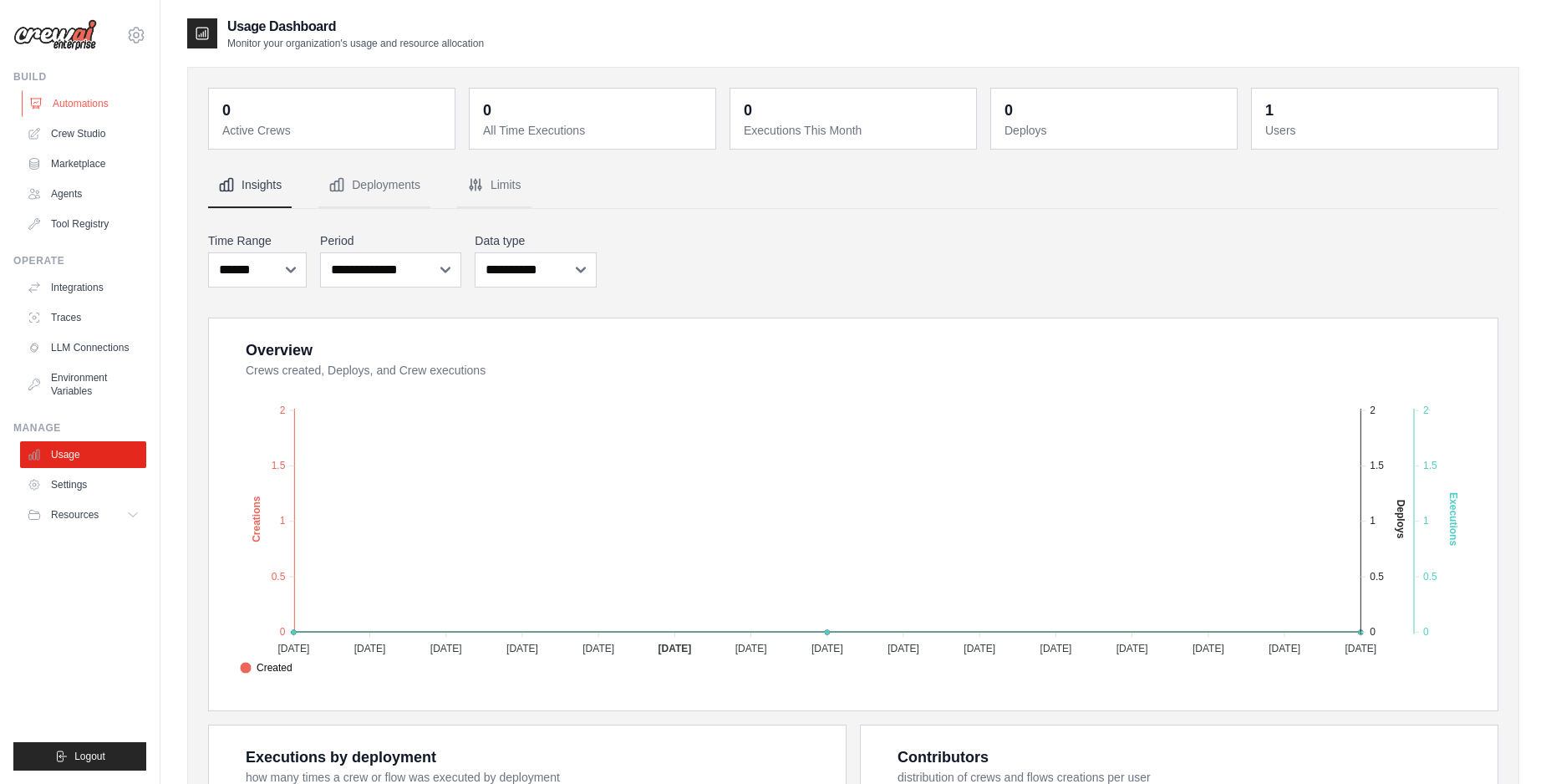
click at [79, 101] on link "Automations" at bounding box center [85, 103] width 126 height 26
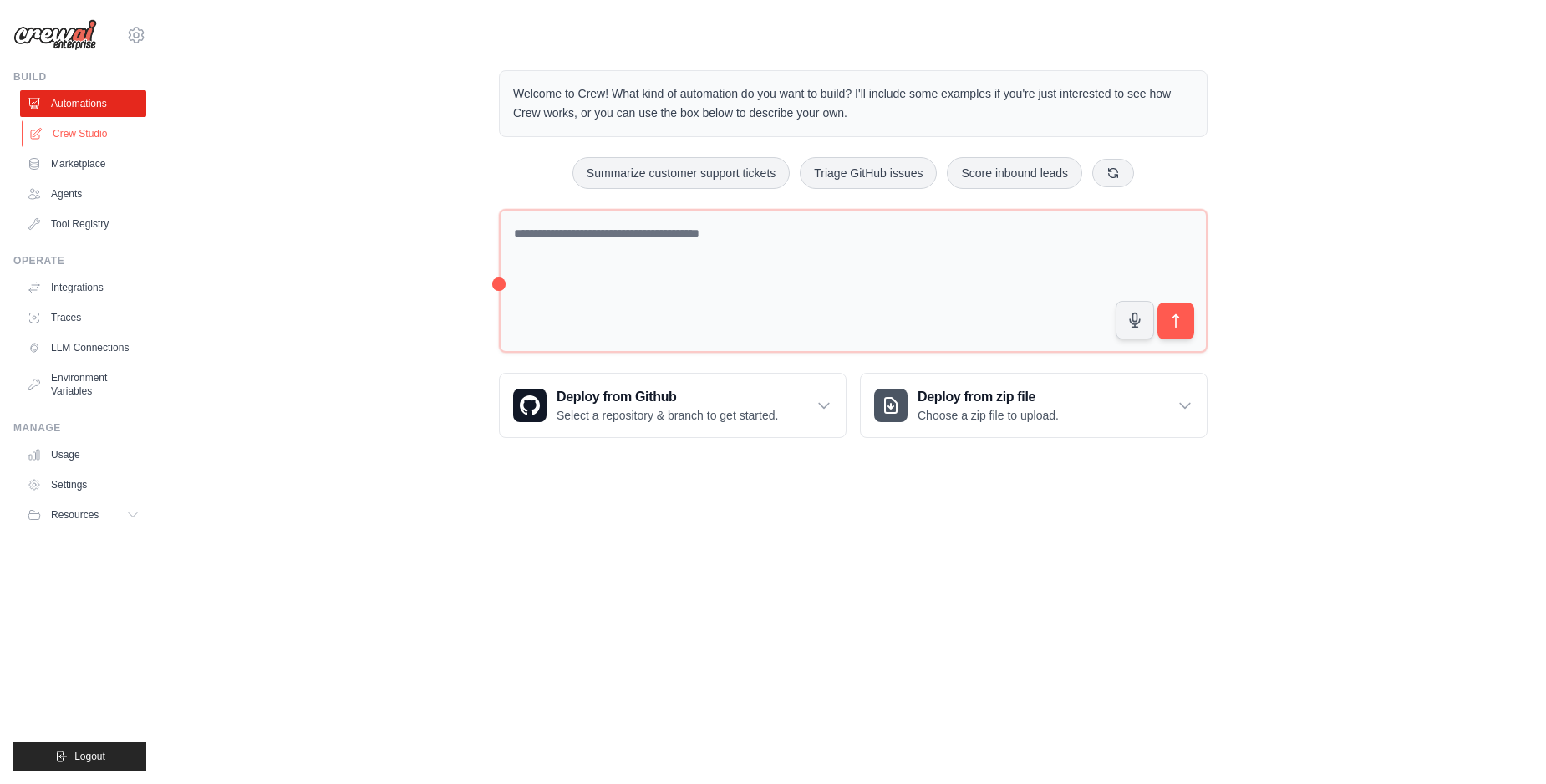
click at [69, 130] on link "Crew Studio" at bounding box center [85, 133] width 126 height 26
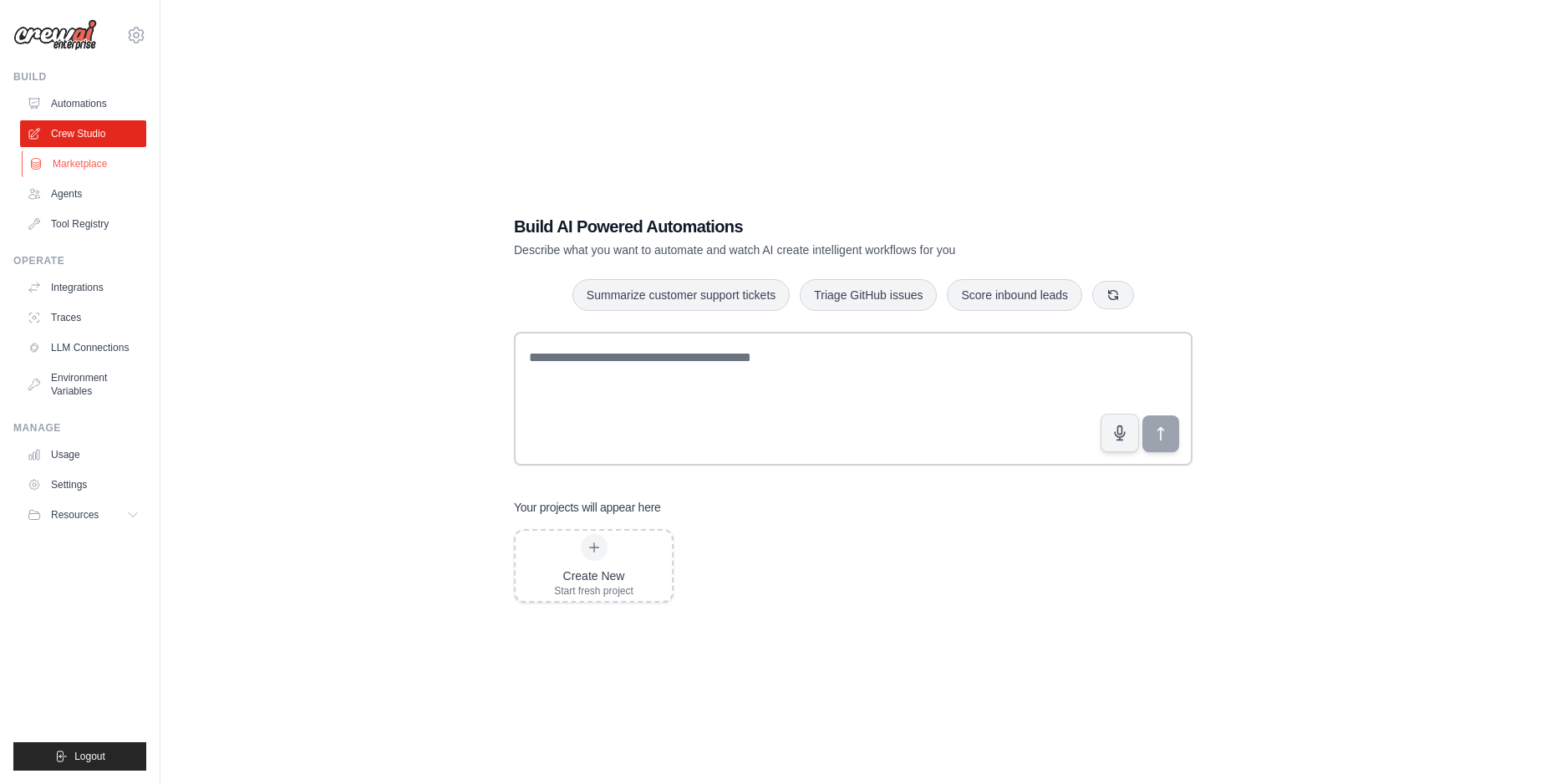
click at [102, 156] on link "Marketplace" at bounding box center [85, 163] width 126 height 26
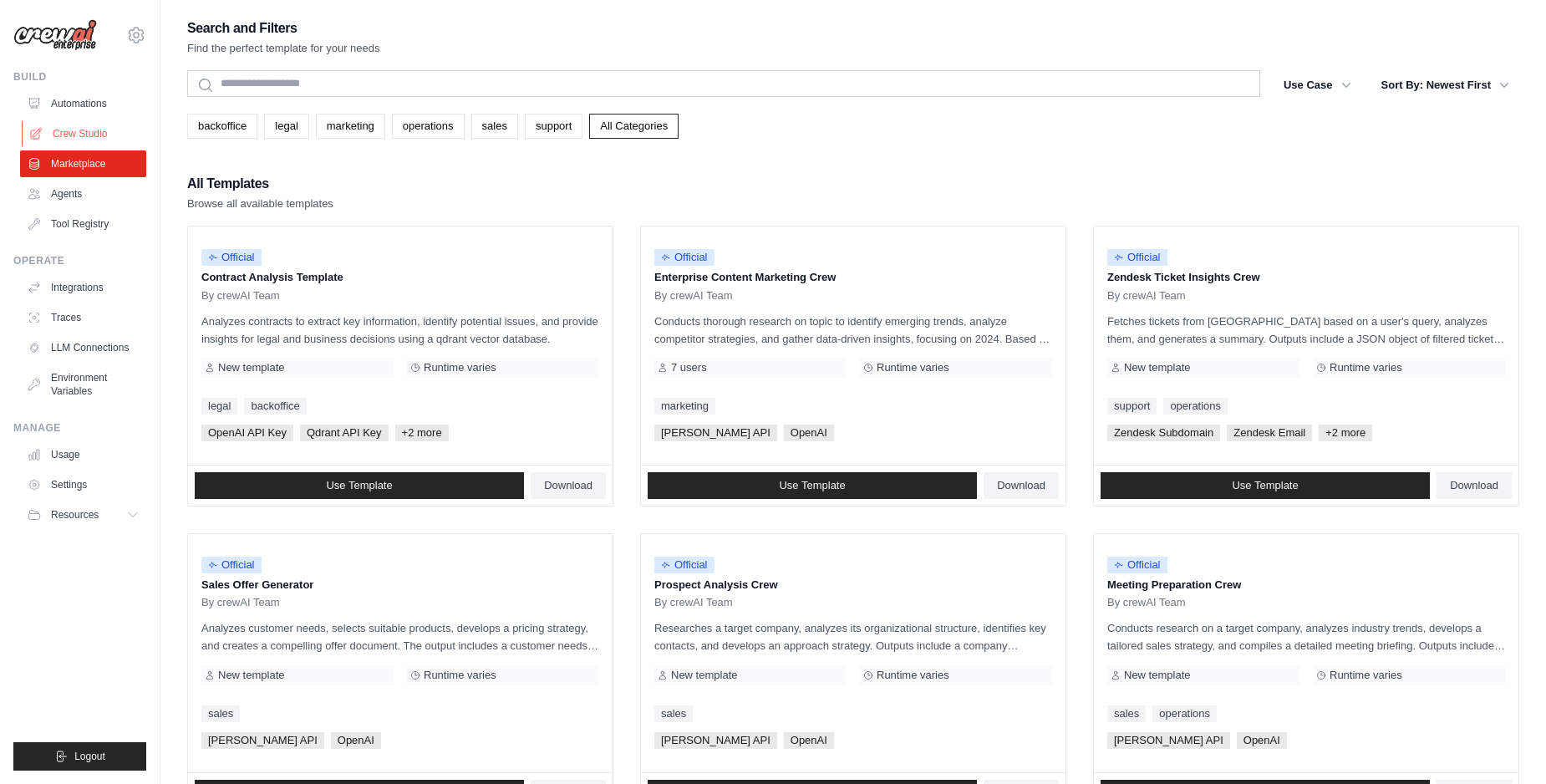
click at [95, 134] on link "Crew Studio" at bounding box center [85, 133] width 126 height 26
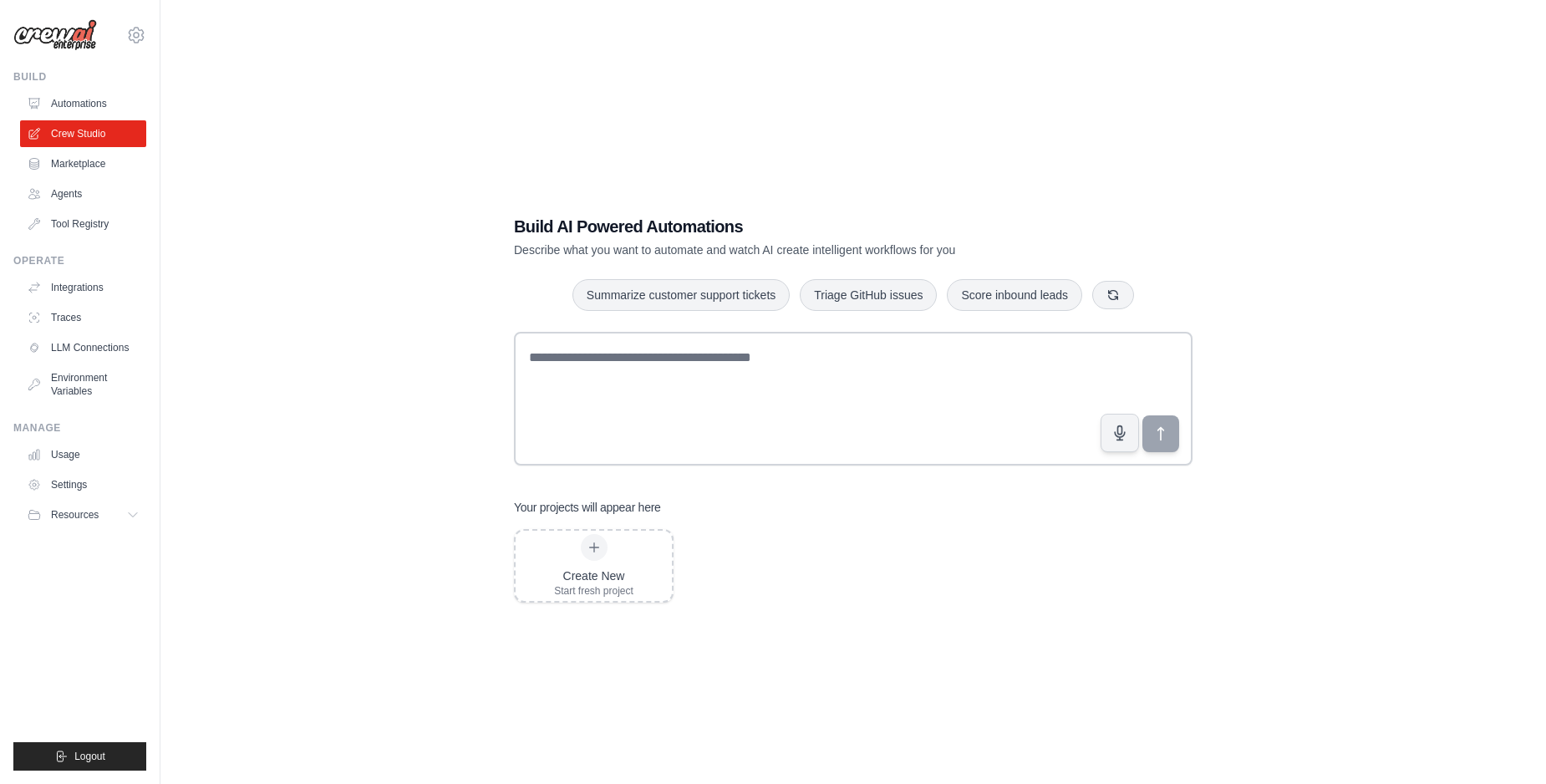
click at [61, 104] on link "Automations" at bounding box center [83, 103] width 126 height 26
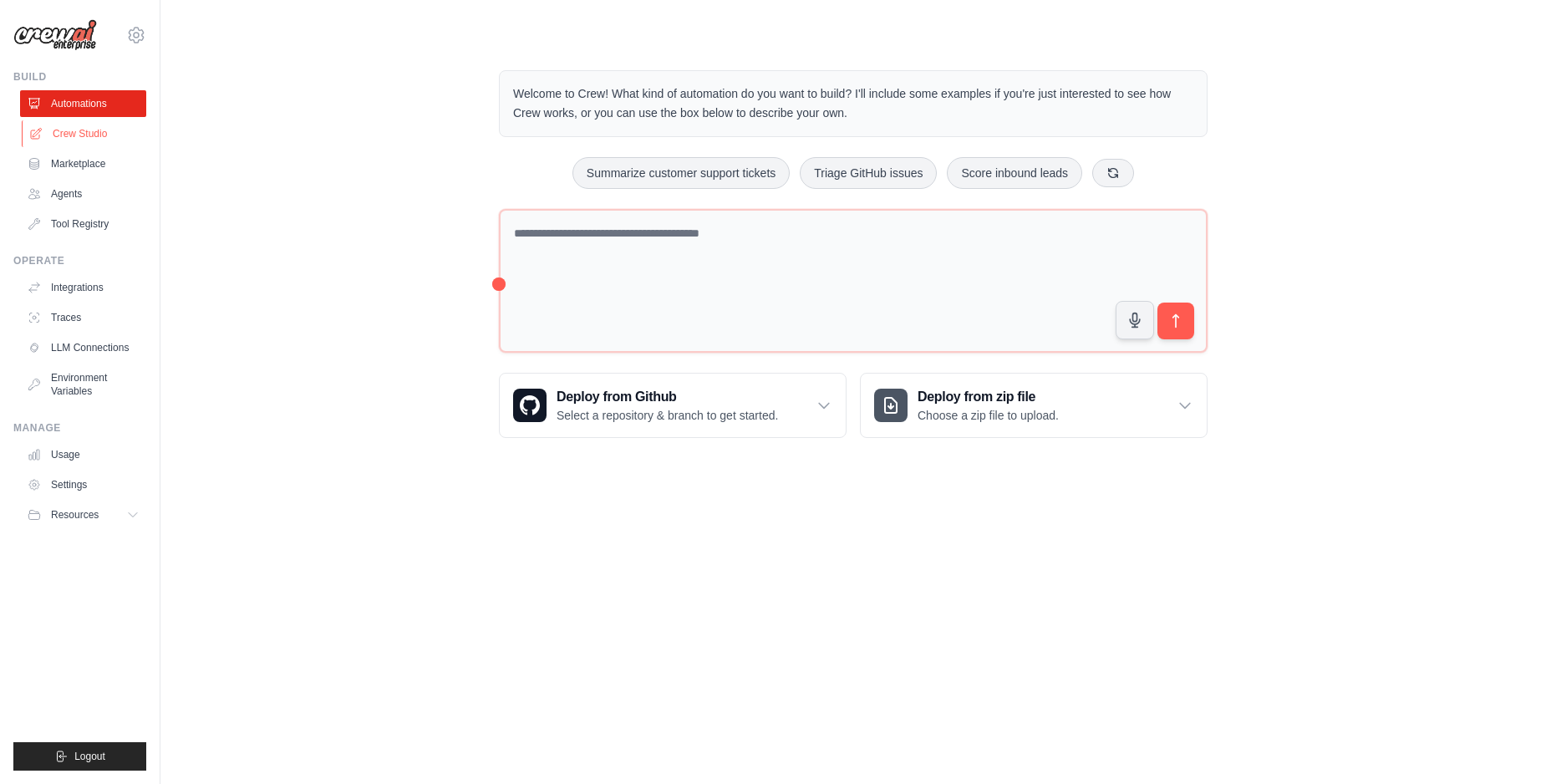
click at [81, 132] on link "Crew Studio" at bounding box center [85, 133] width 126 height 26
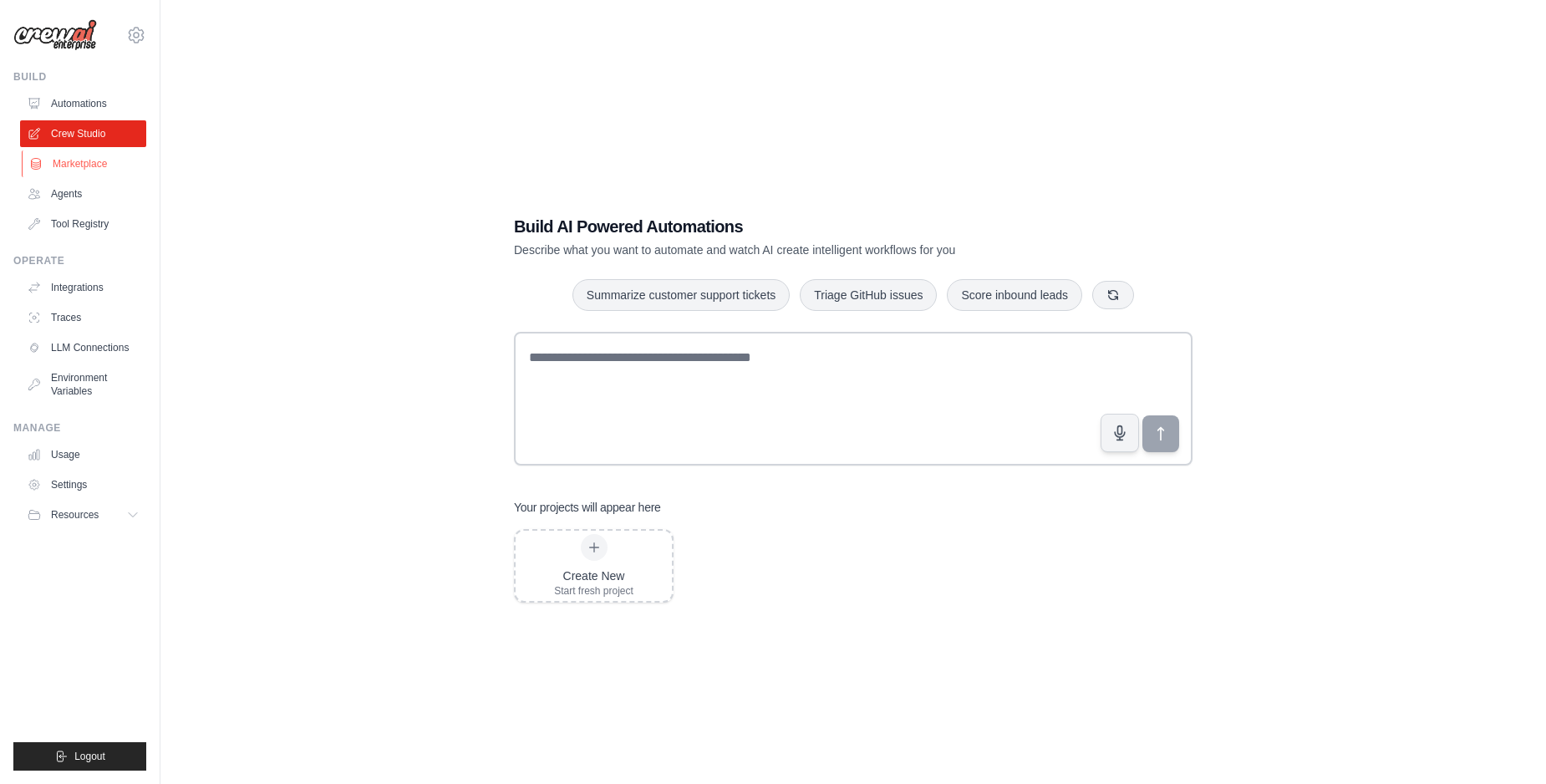
click at [71, 172] on link "Marketplace" at bounding box center [85, 163] width 126 height 26
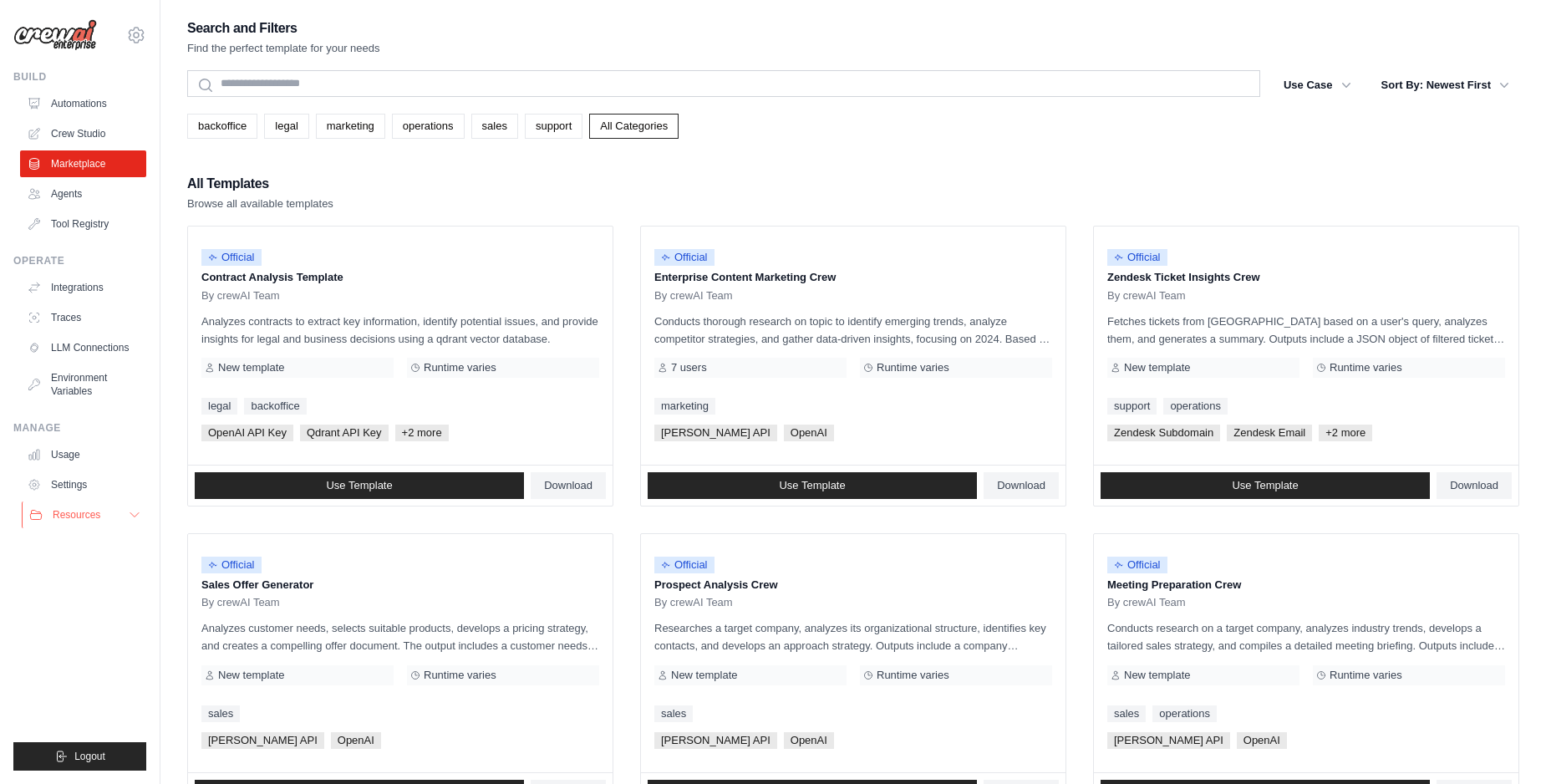
click at [56, 517] on span "Resources" at bounding box center [77, 514] width 48 height 14
click at [58, 459] on link "Usage" at bounding box center [85, 454] width 126 height 26
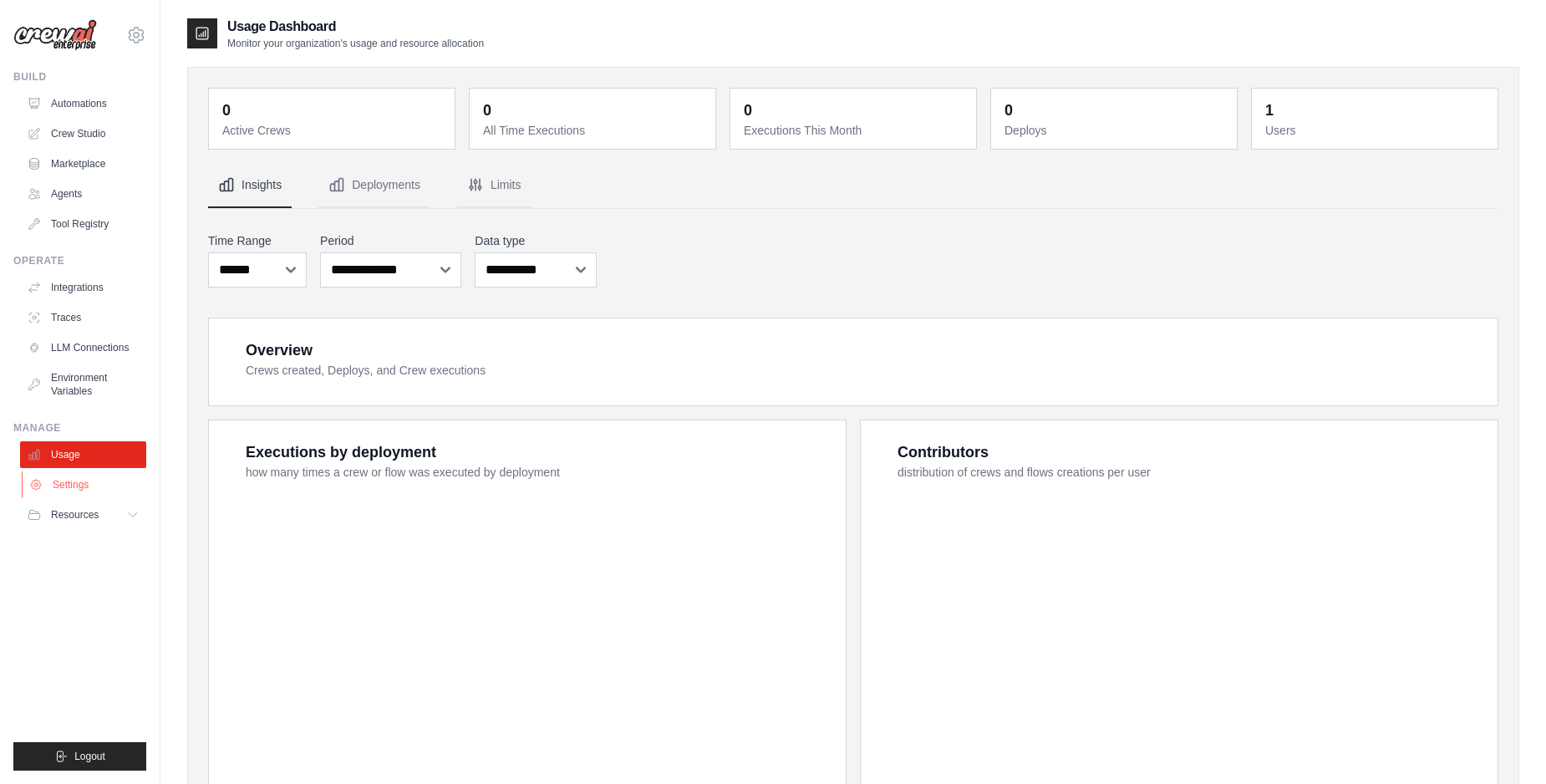
click at [66, 486] on link "Settings" at bounding box center [85, 484] width 126 height 26
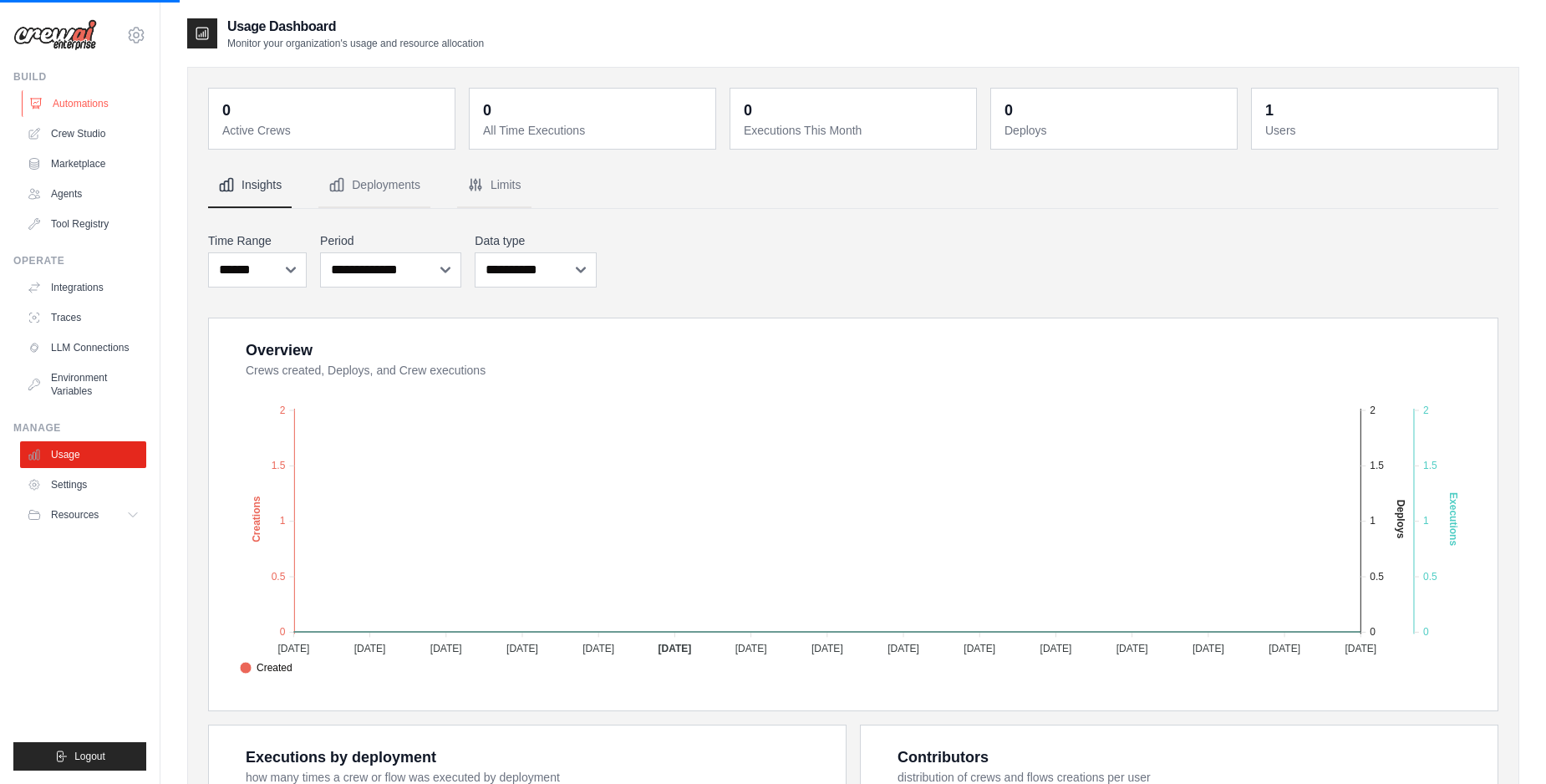
click at [78, 105] on link "Automations" at bounding box center [85, 103] width 126 height 26
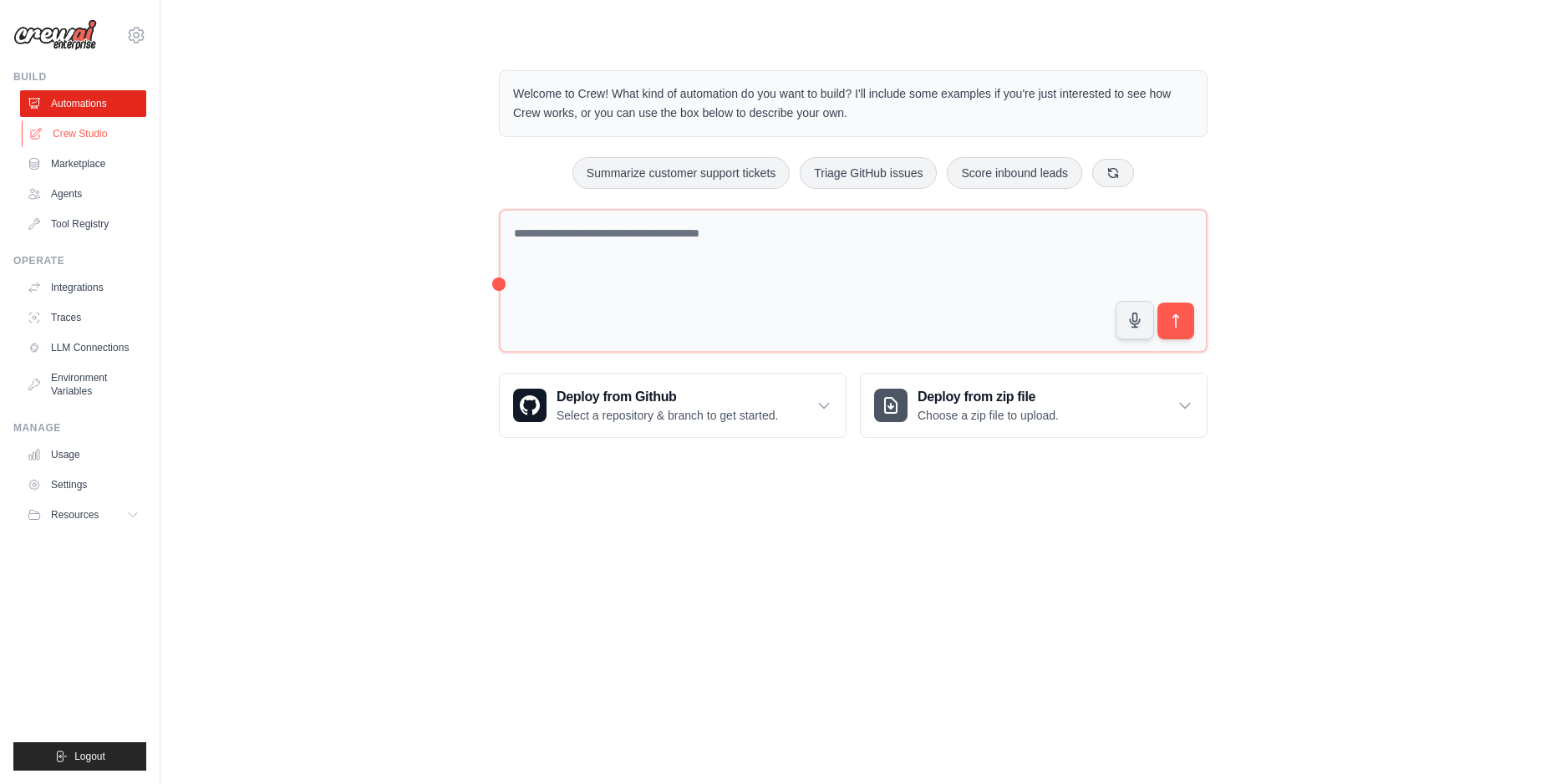
click at [66, 137] on link "Crew Studio" at bounding box center [85, 133] width 126 height 26
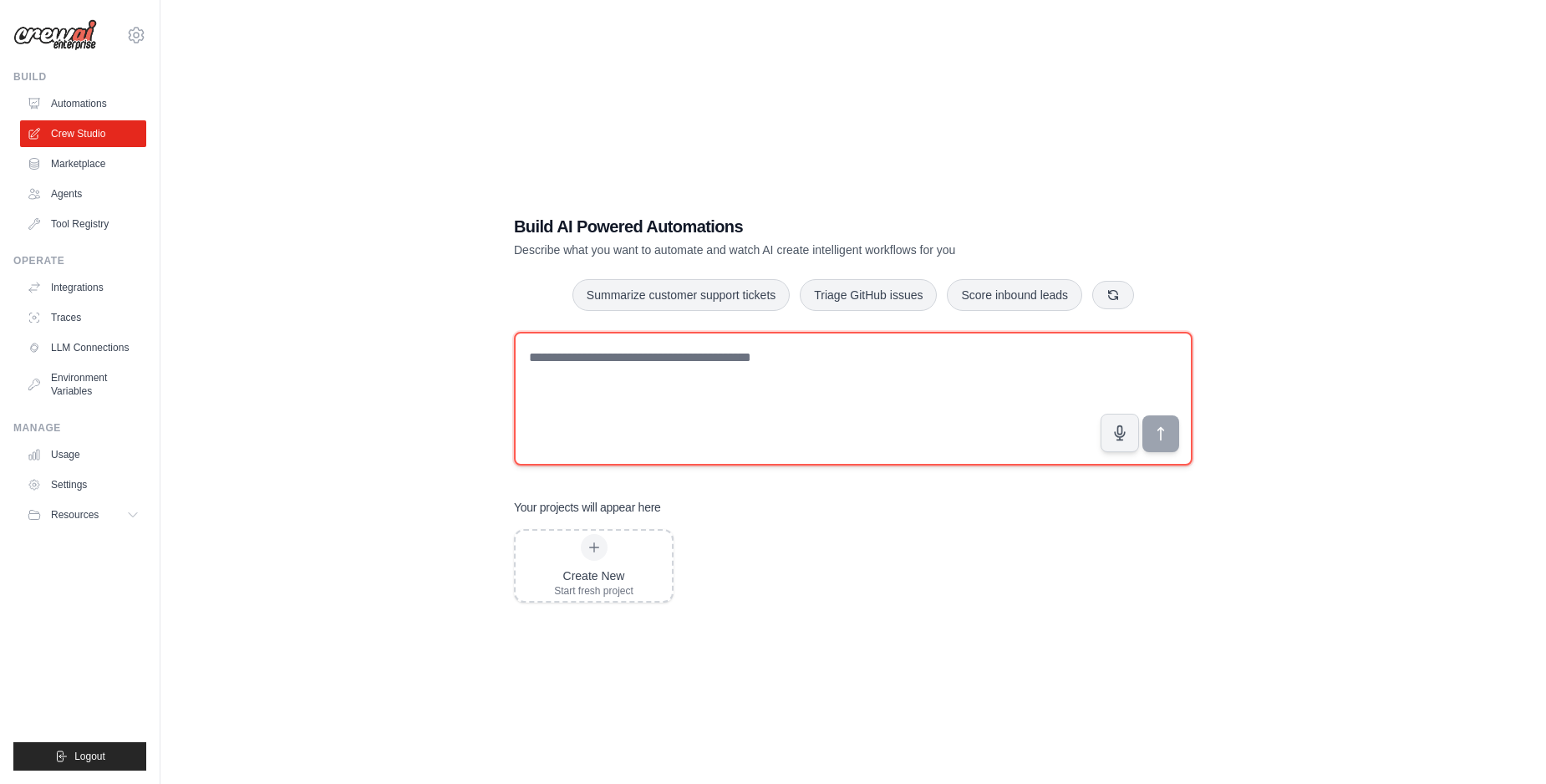
click at [868, 405] on textarea at bounding box center [853, 398] width 679 height 134
paste textarea "**********"
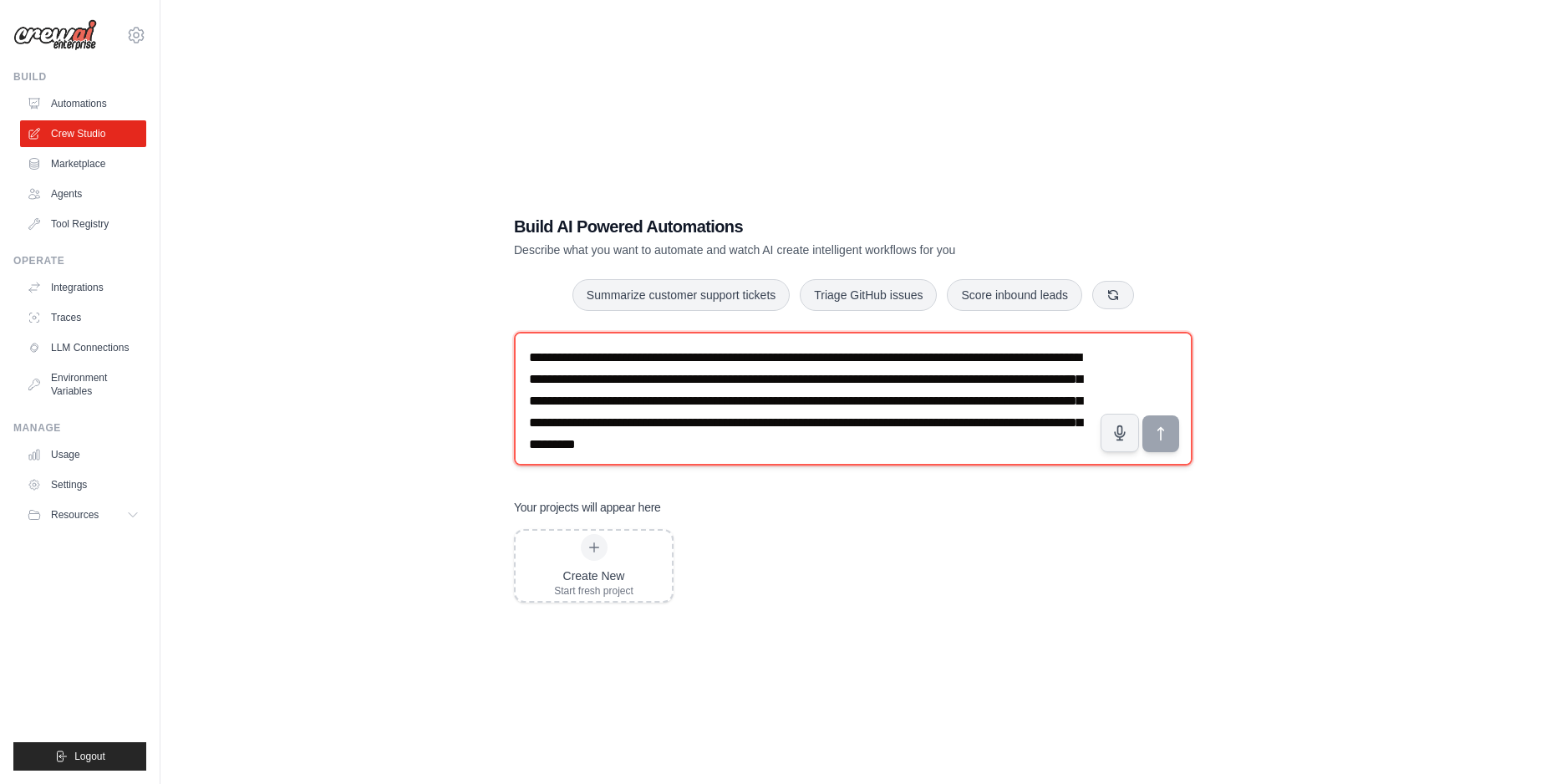
scroll to position [11, 0]
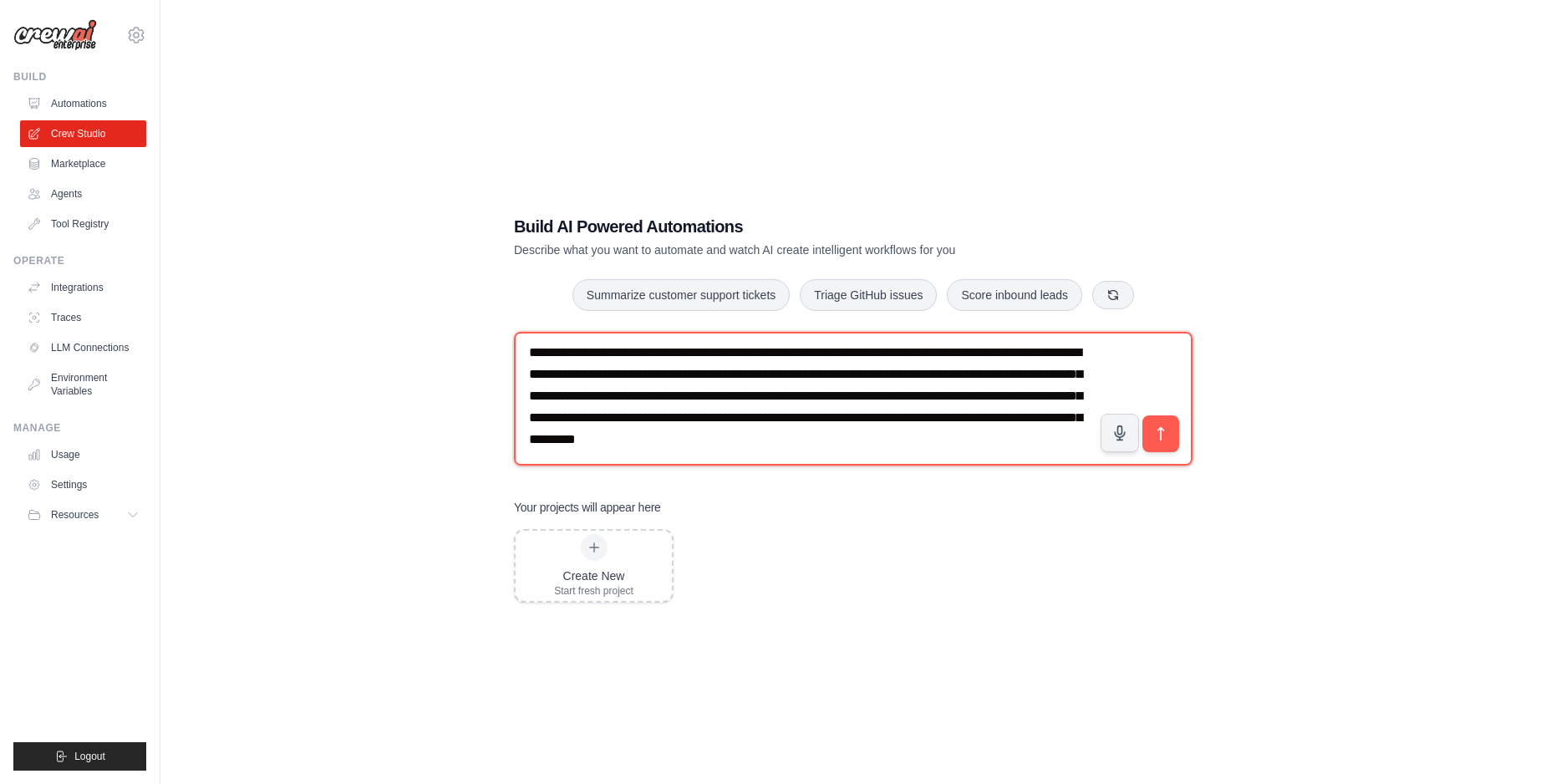
click at [1043, 416] on textarea "**********" at bounding box center [853, 398] width 679 height 134
type textarea "**********"
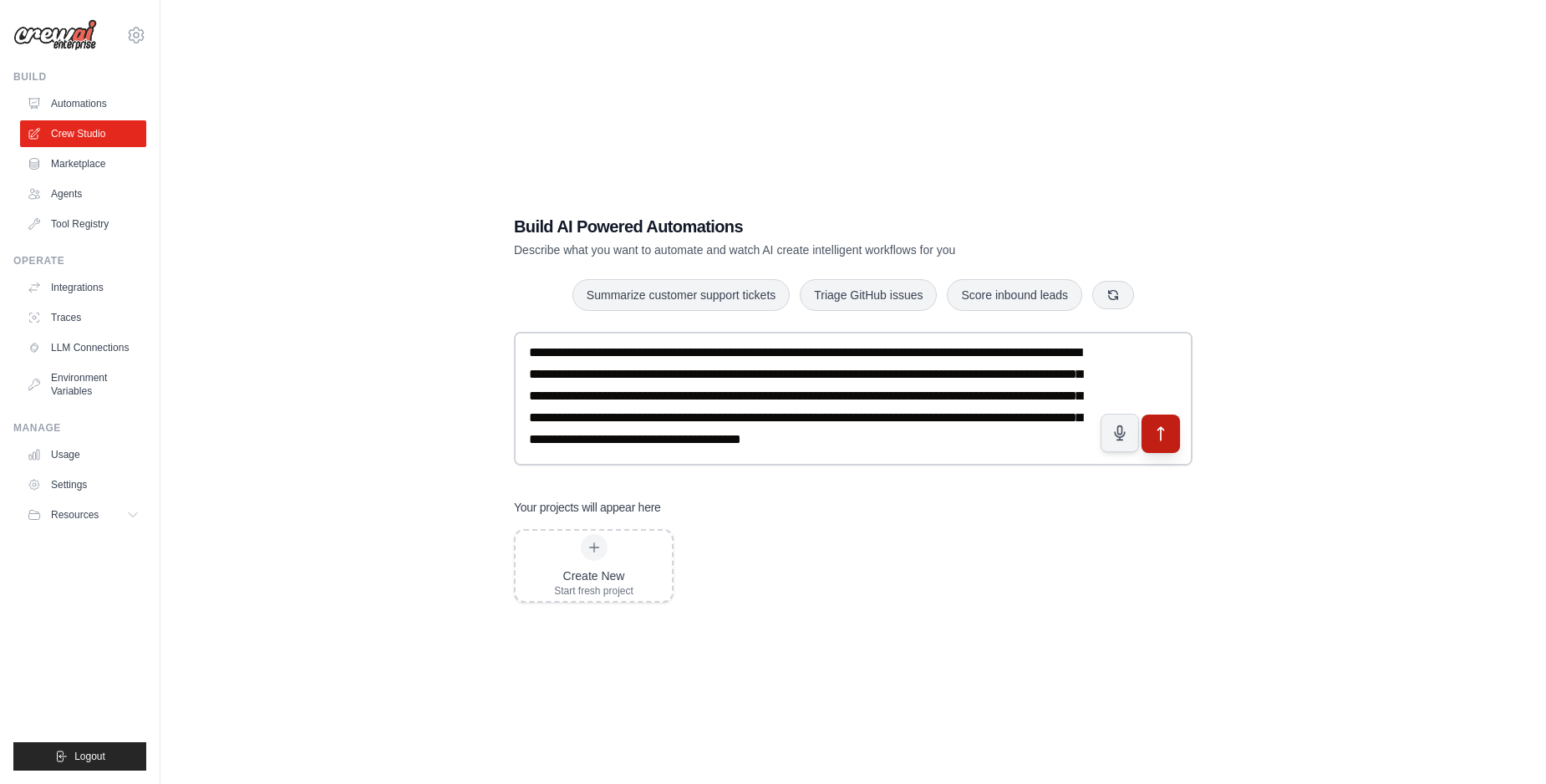
click at [1165, 440] on button "submit" at bounding box center [1160, 433] width 38 height 38
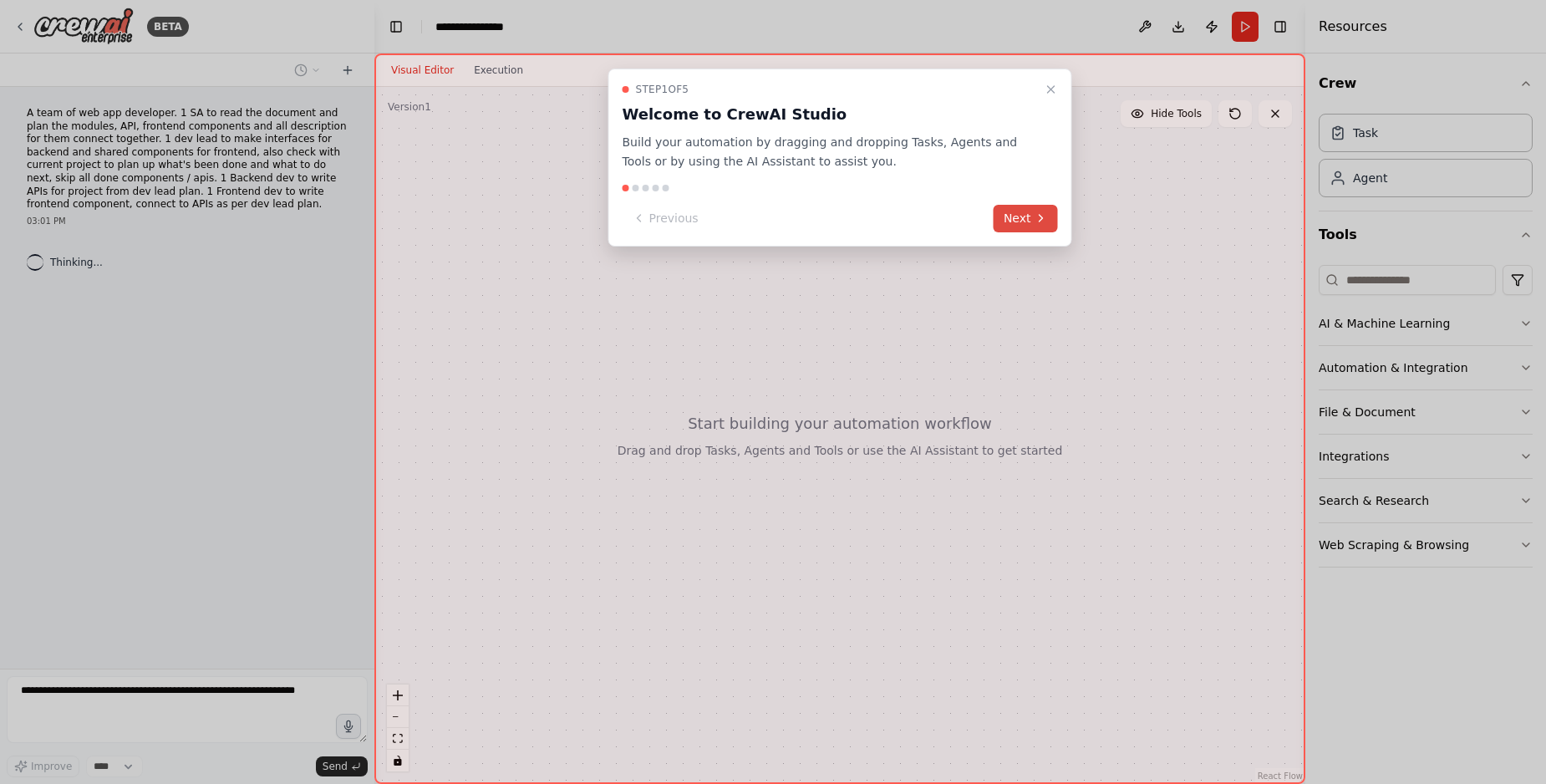
click at [1024, 215] on button "Next" at bounding box center [1026, 219] width 65 height 27
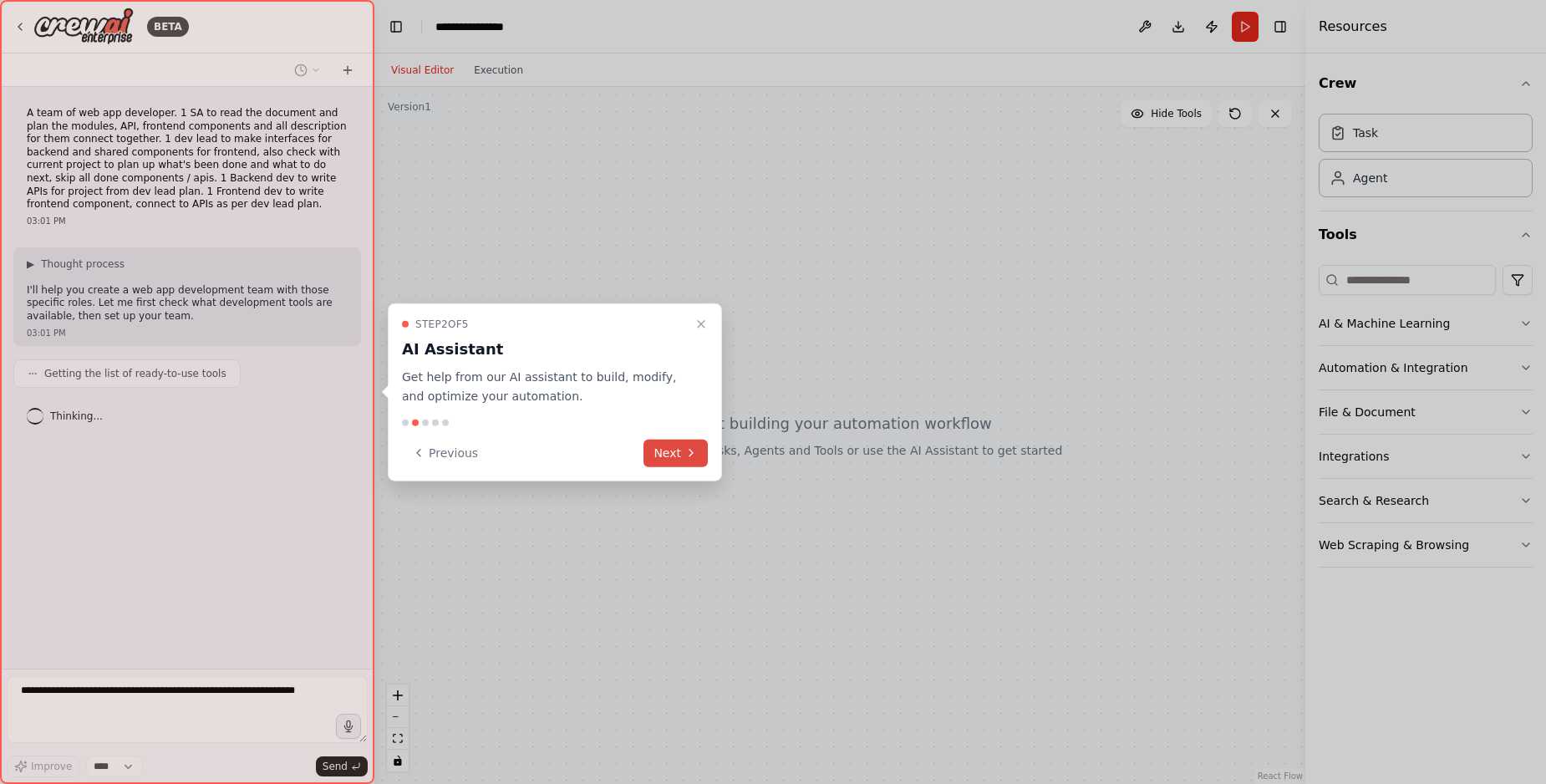
click at [668, 453] on button "Next" at bounding box center [676, 452] width 65 height 27
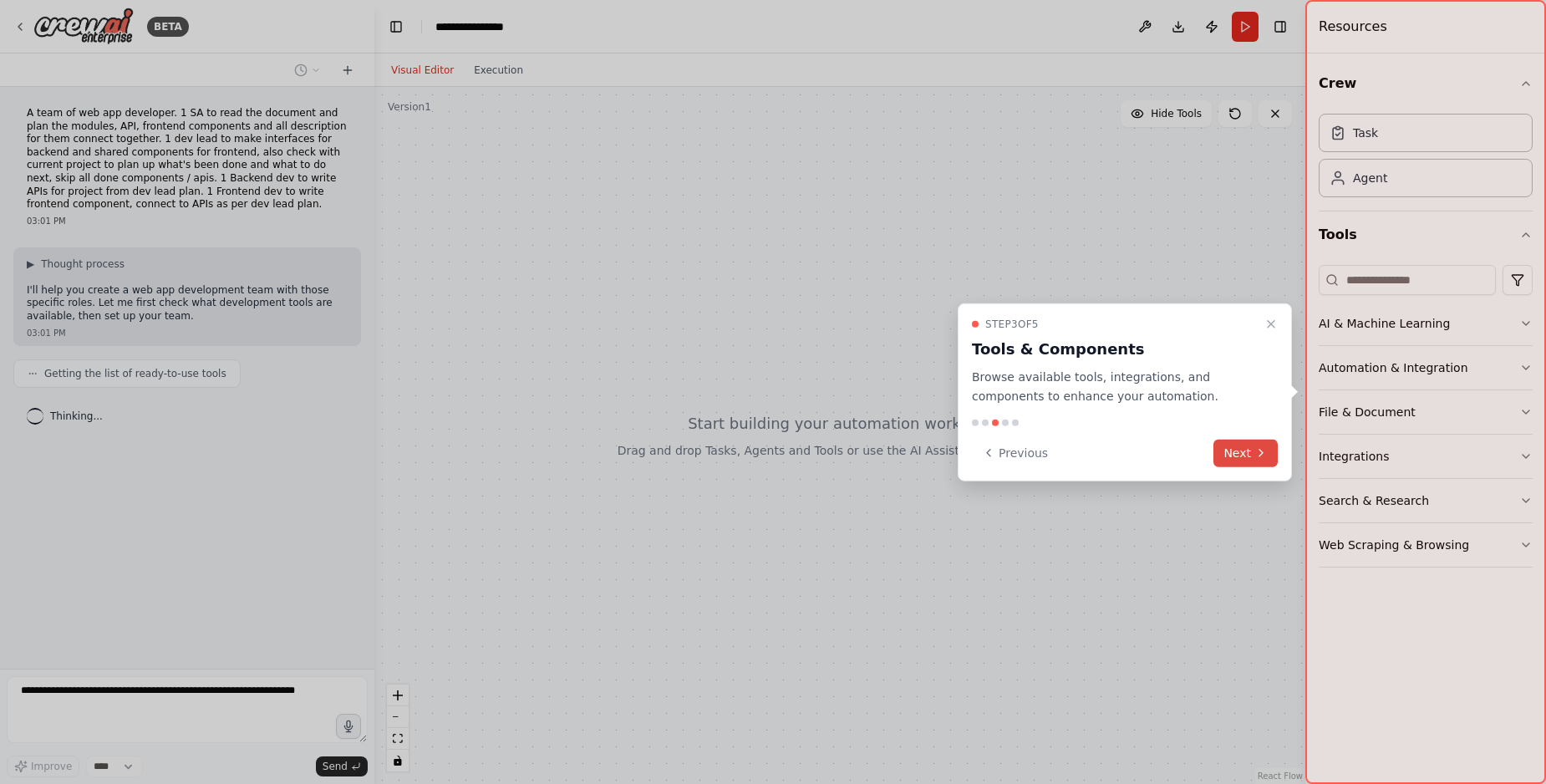
click at [1244, 457] on button "Next" at bounding box center [1246, 452] width 65 height 27
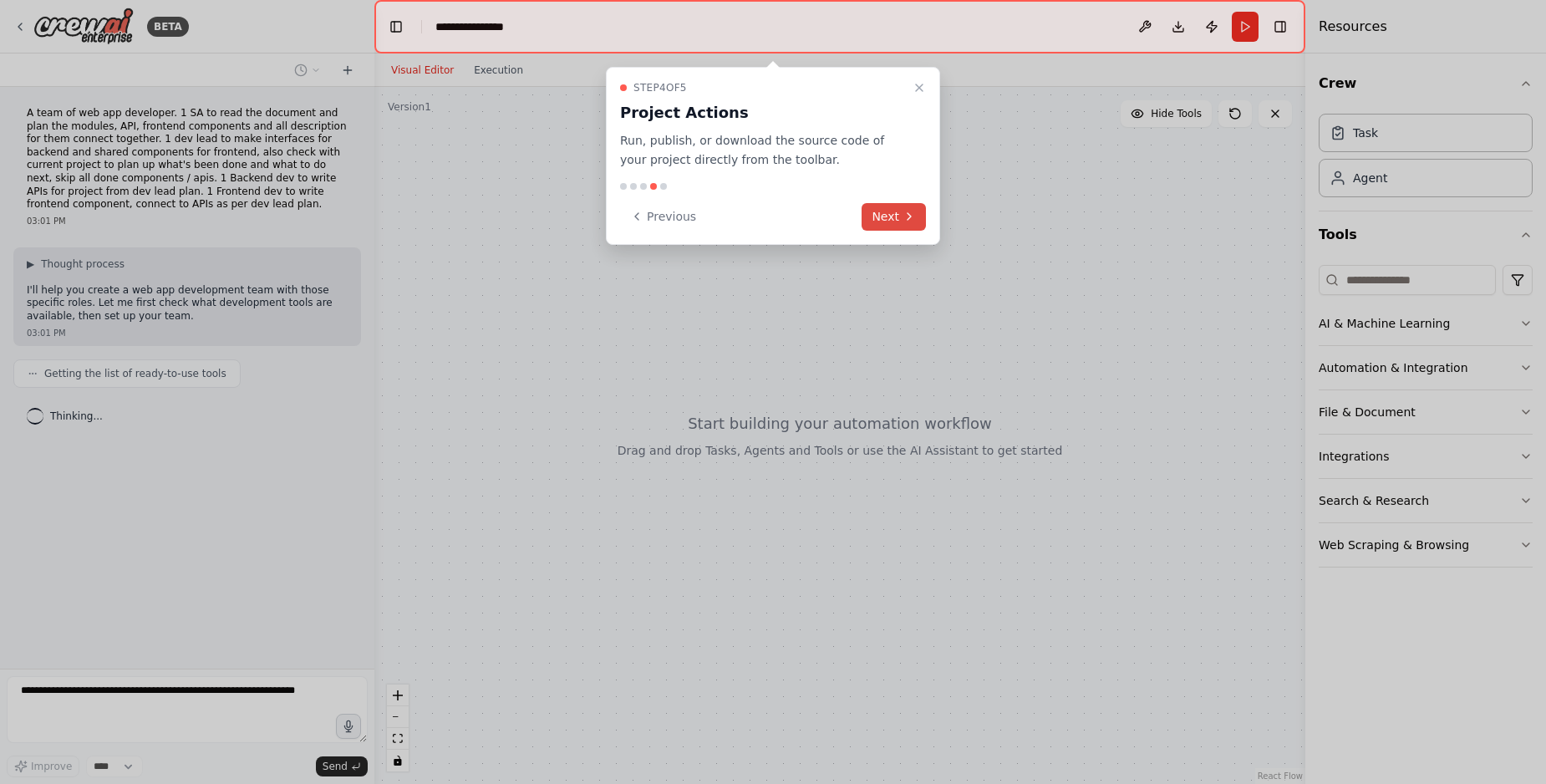
click at [892, 222] on button "Next" at bounding box center [894, 217] width 65 height 27
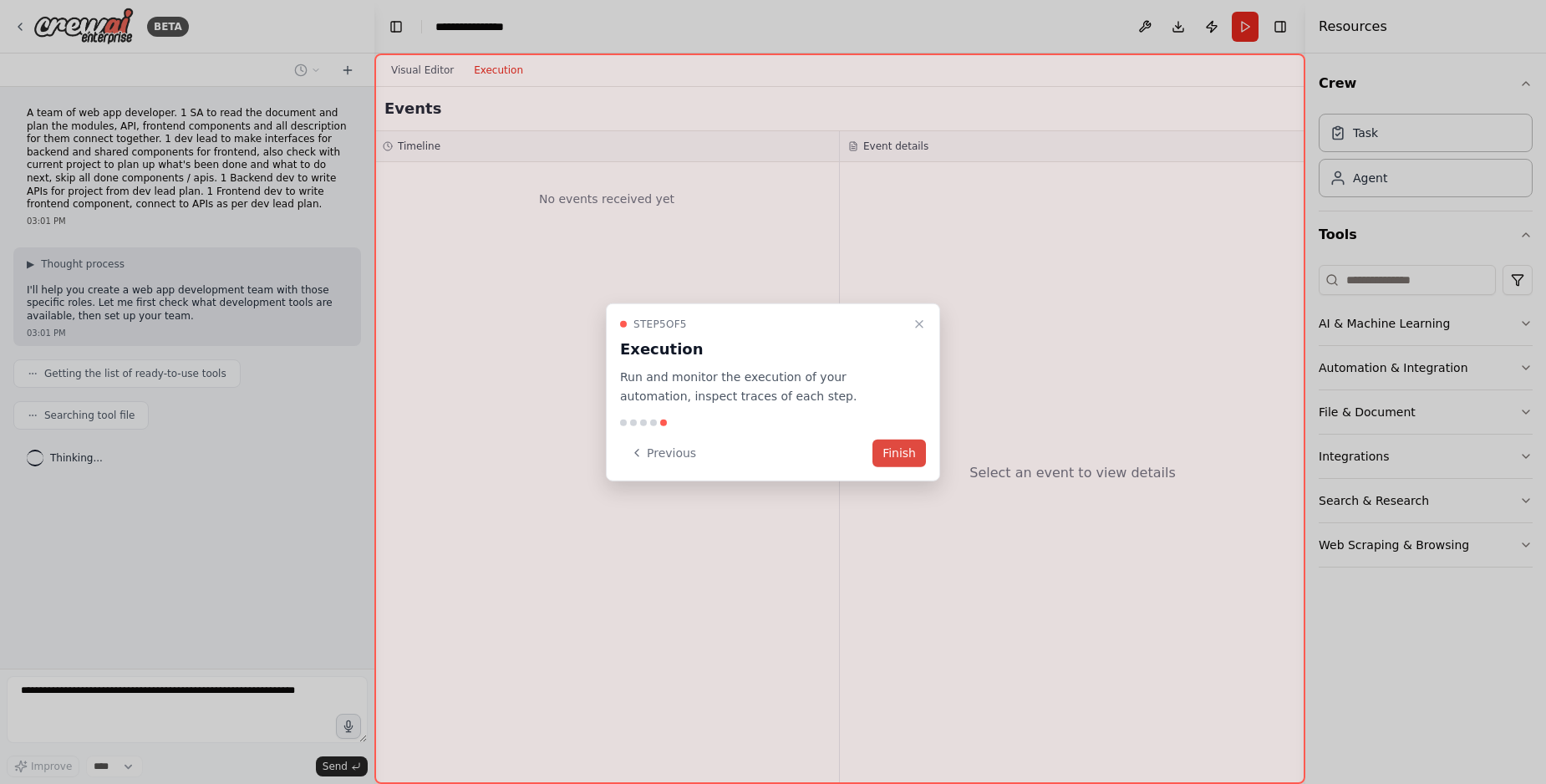
click at [905, 456] on button "Finish" at bounding box center [899, 452] width 54 height 27
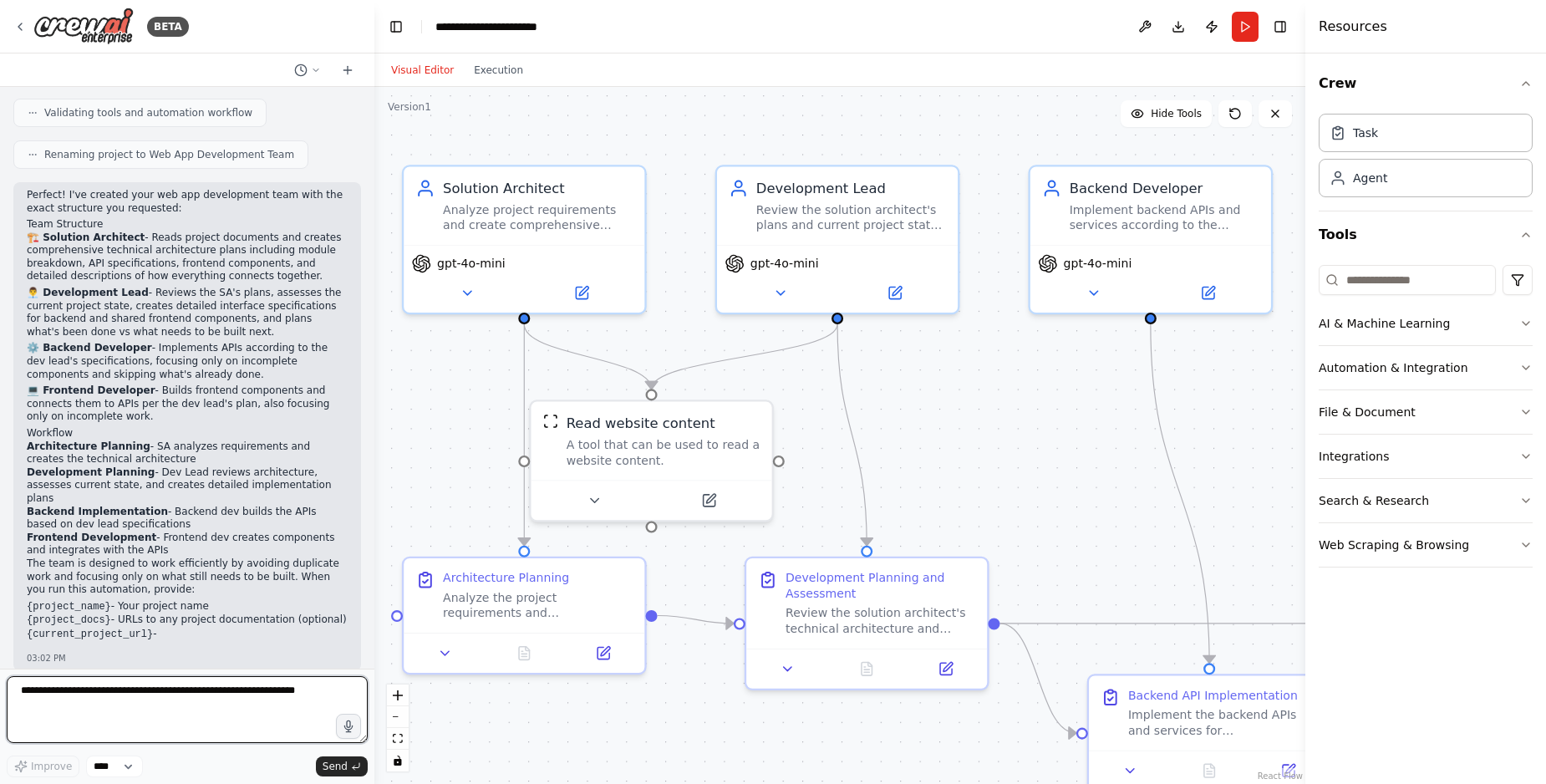
scroll to position [955, 0]
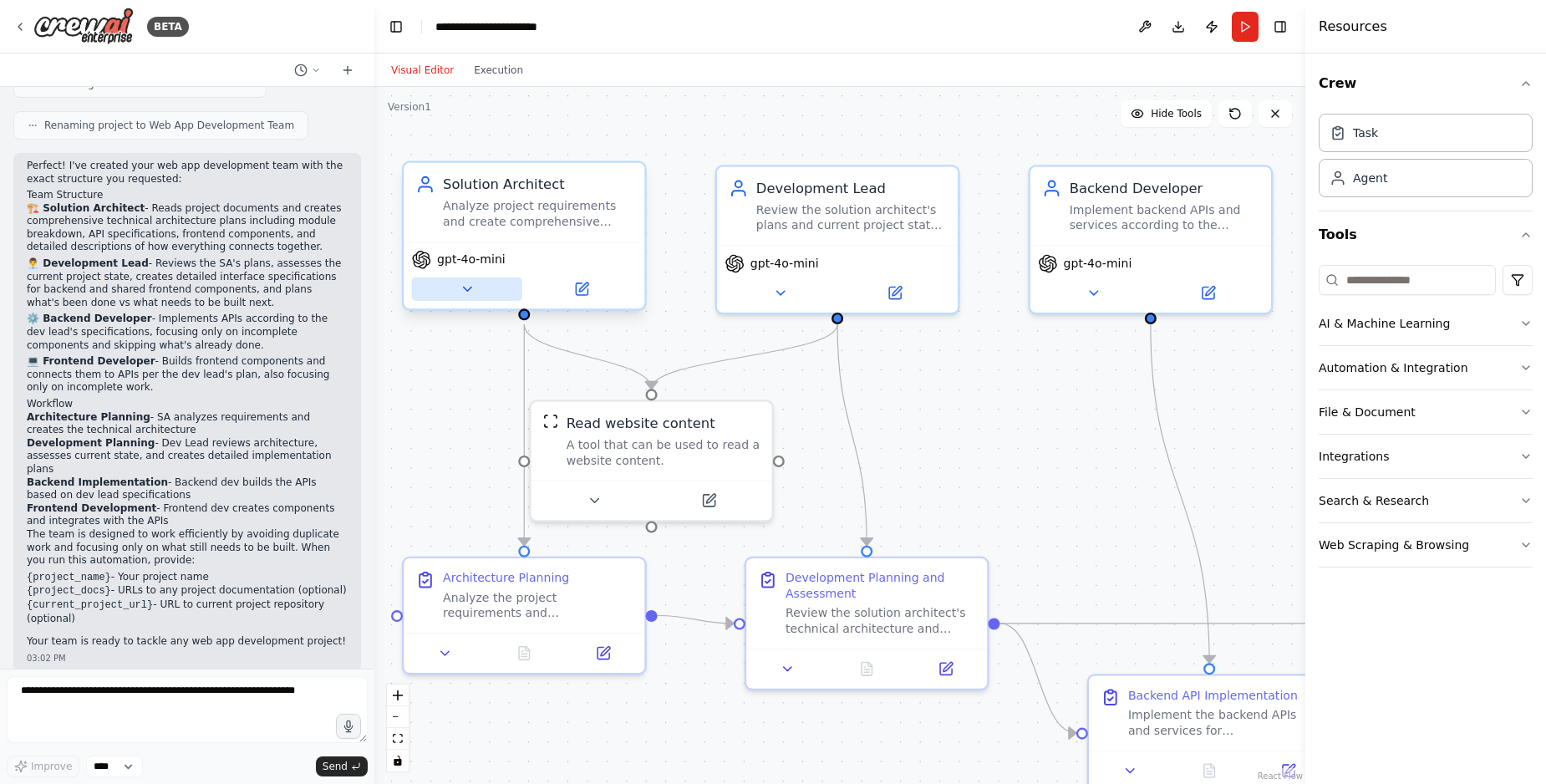
click at [469, 286] on icon at bounding box center [466, 289] width 16 height 16
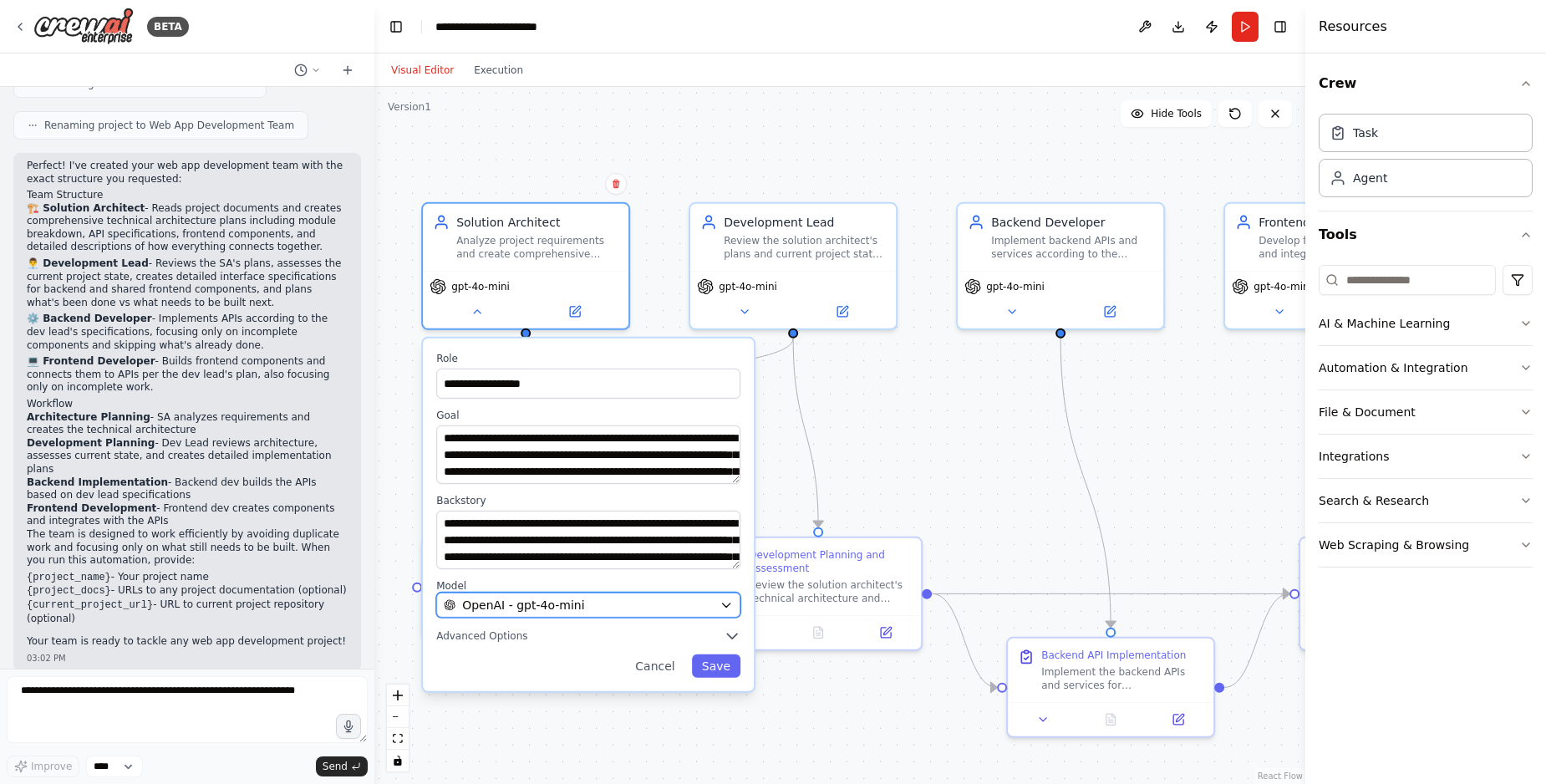
click at [596, 603] on div "OpenAI - gpt-4o-mini" at bounding box center [578, 605] width 269 height 17
click at [715, 606] on button "OpenAI - gpt-4o-mini" at bounding box center [588, 605] width 304 height 25
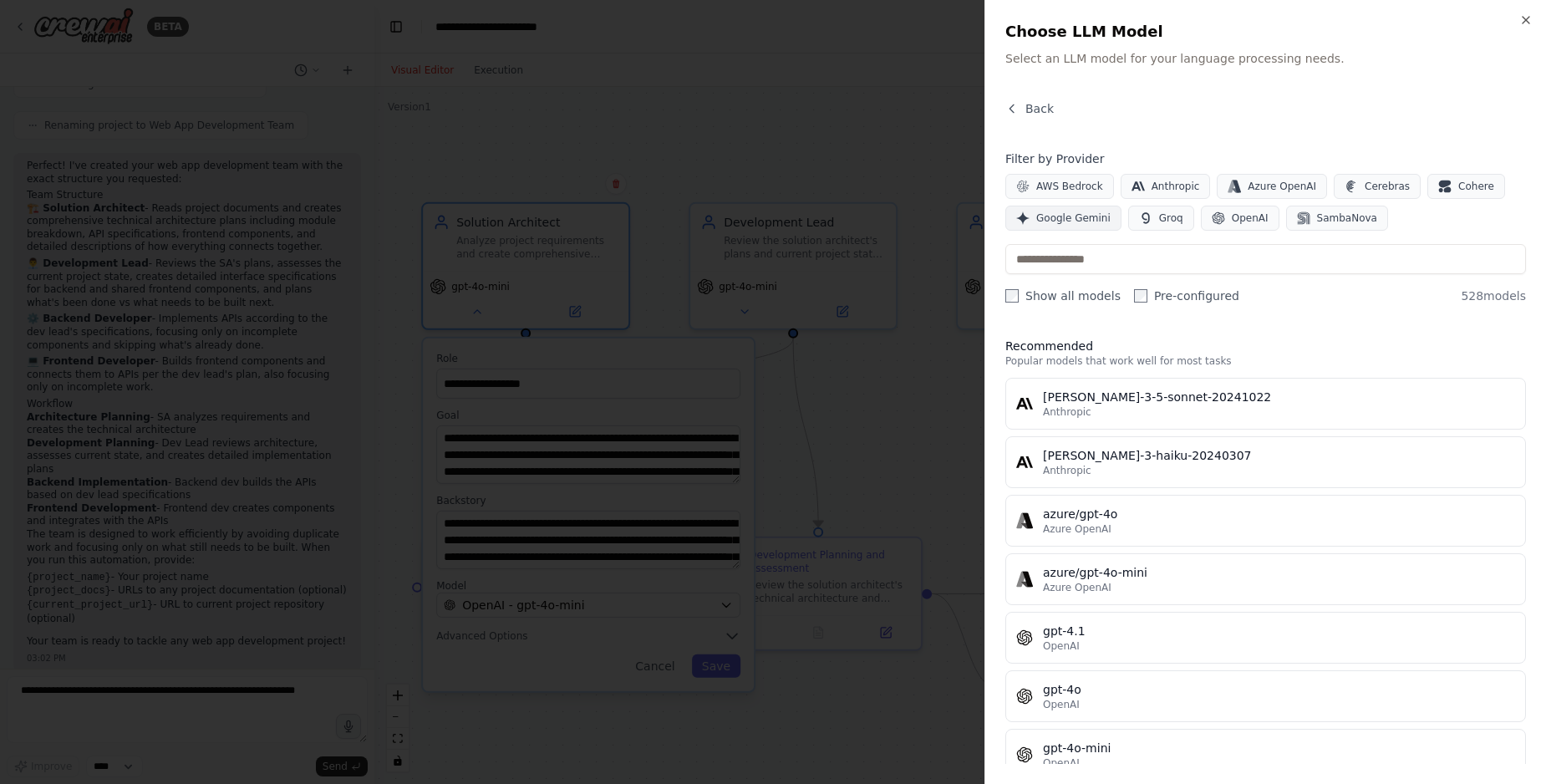
click at [1061, 219] on span "Google Gemini" at bounding box center [1072, 219] width 74 height 14
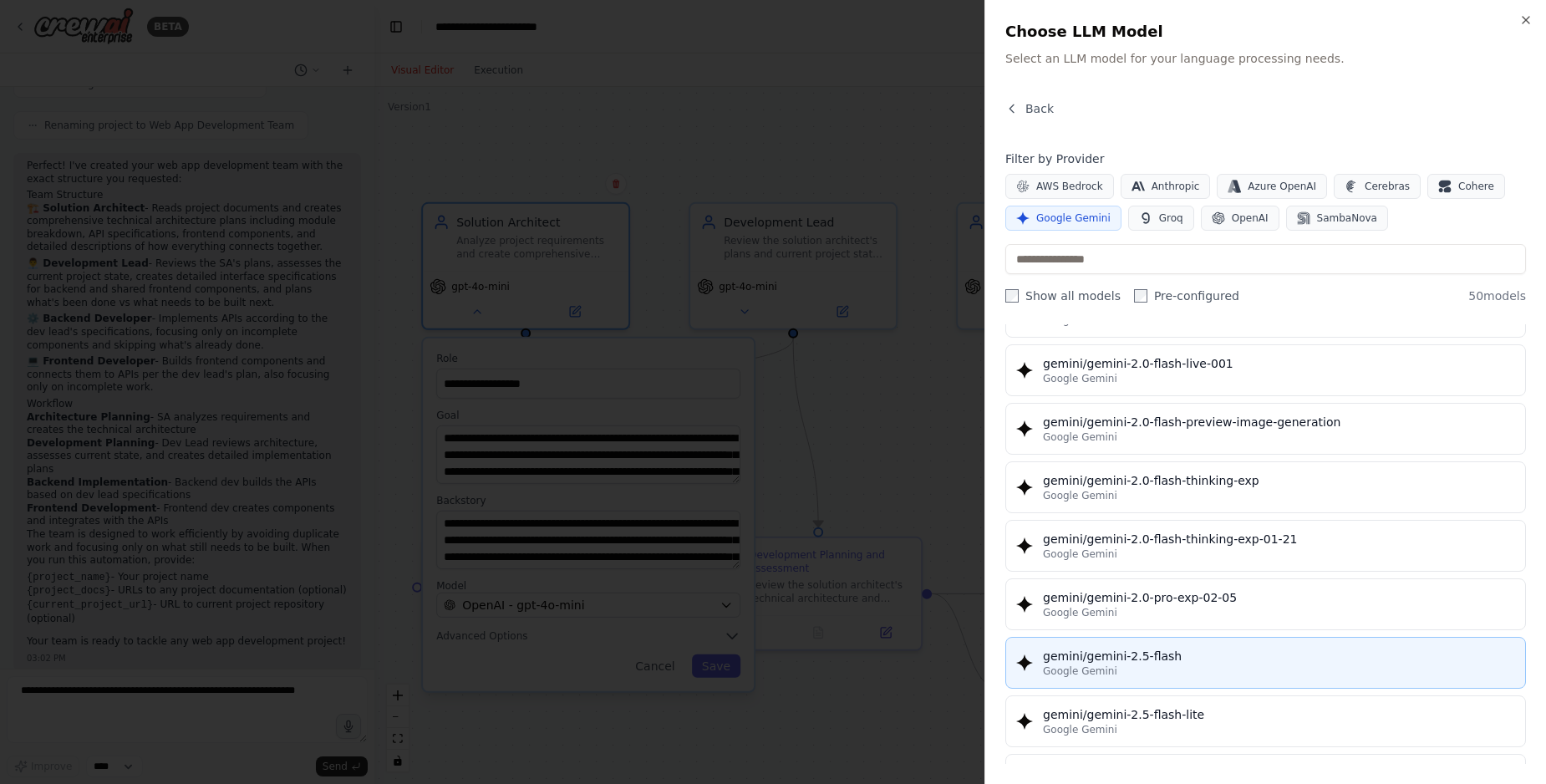
scroll to position [1143, 0]
click at [1186, 662] on div "gemini/gemini-2.5-flash" at bounding box center [1278, 657] width 472 height 17
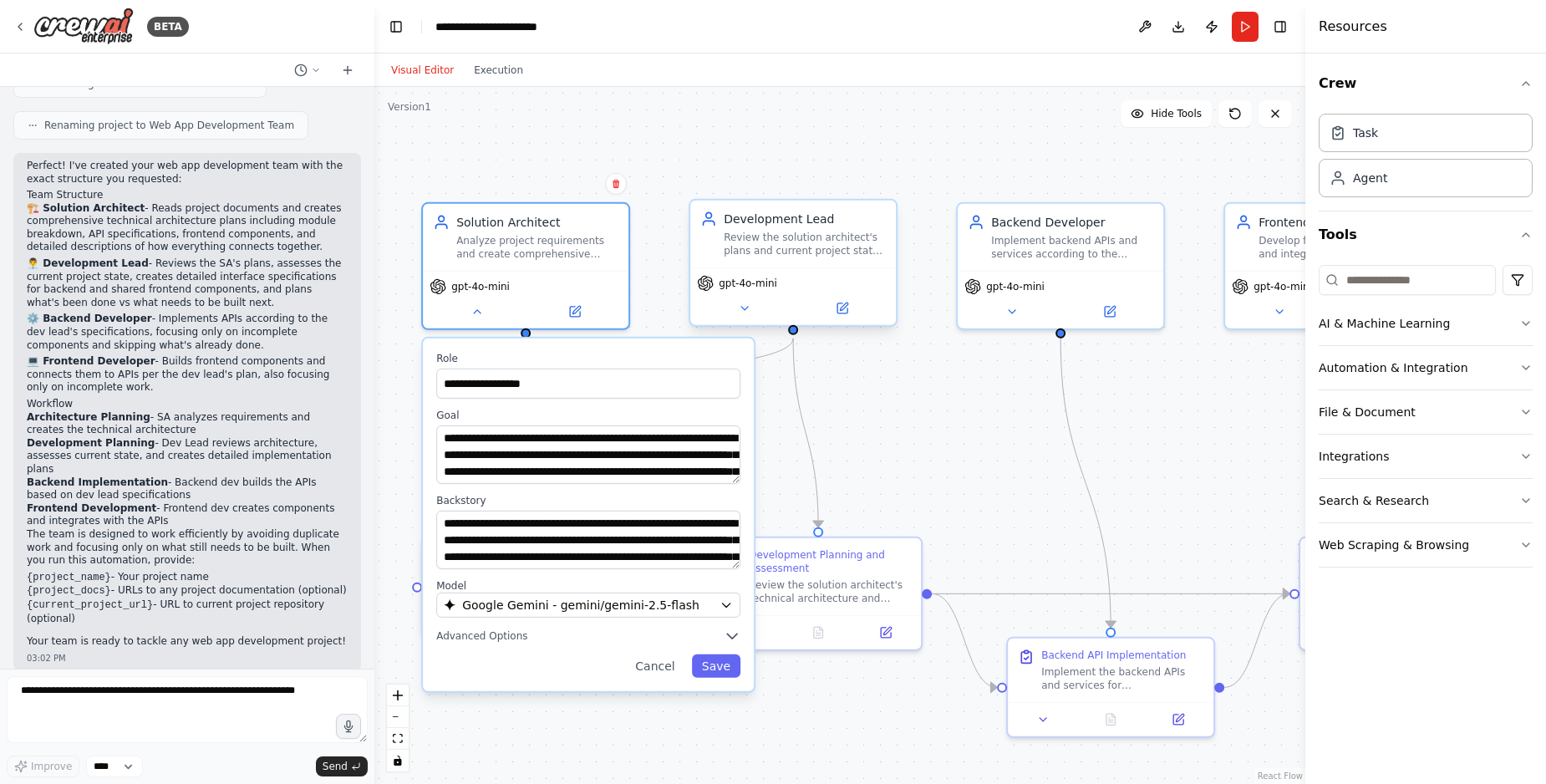
click at [752, 287] on span "gpt-4o-mini" at bounding box center [747, 283] width 59 height 14
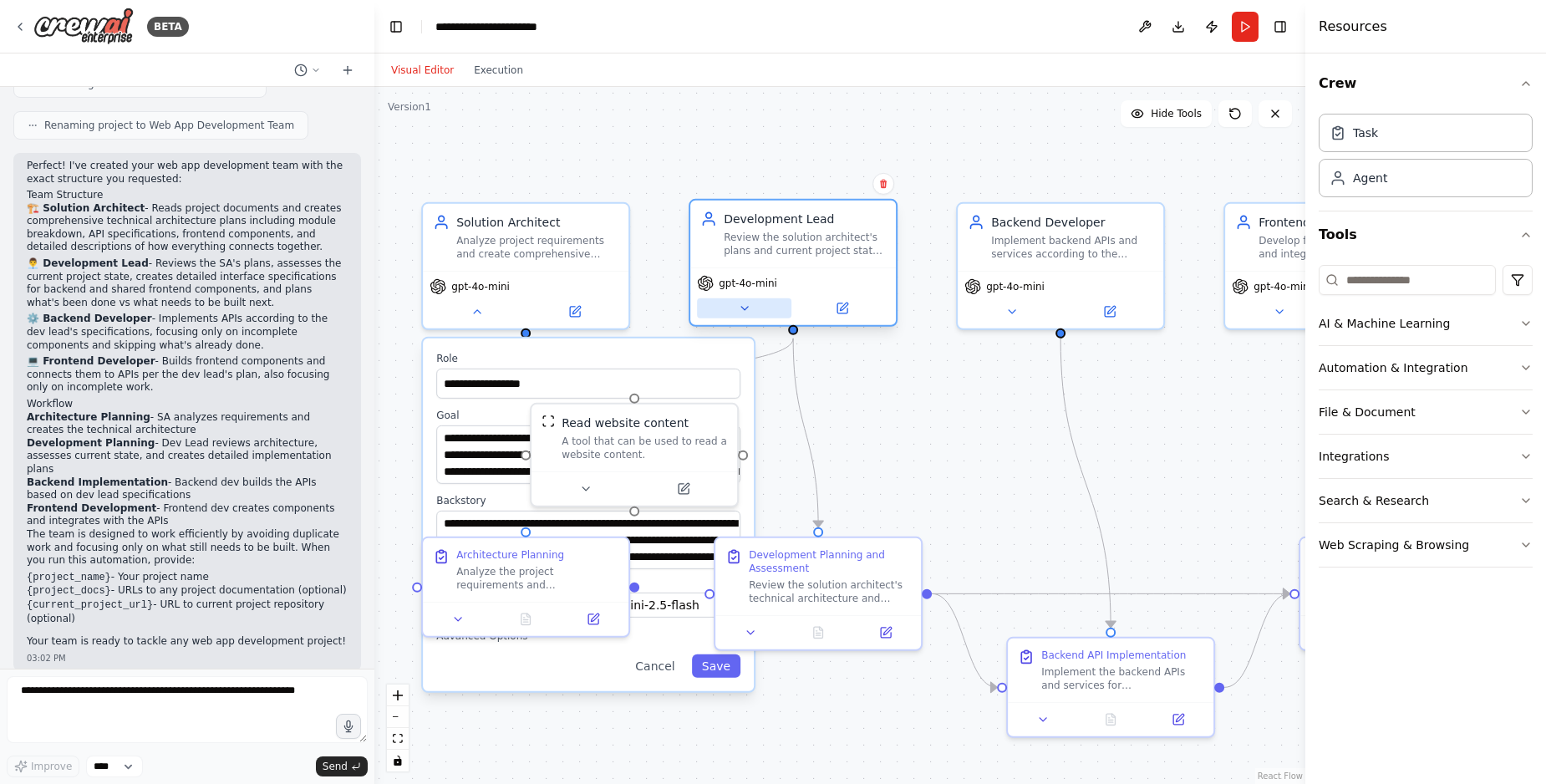
click at [749, 310] on icon at bounding box center [745, 309] width 14 height 14
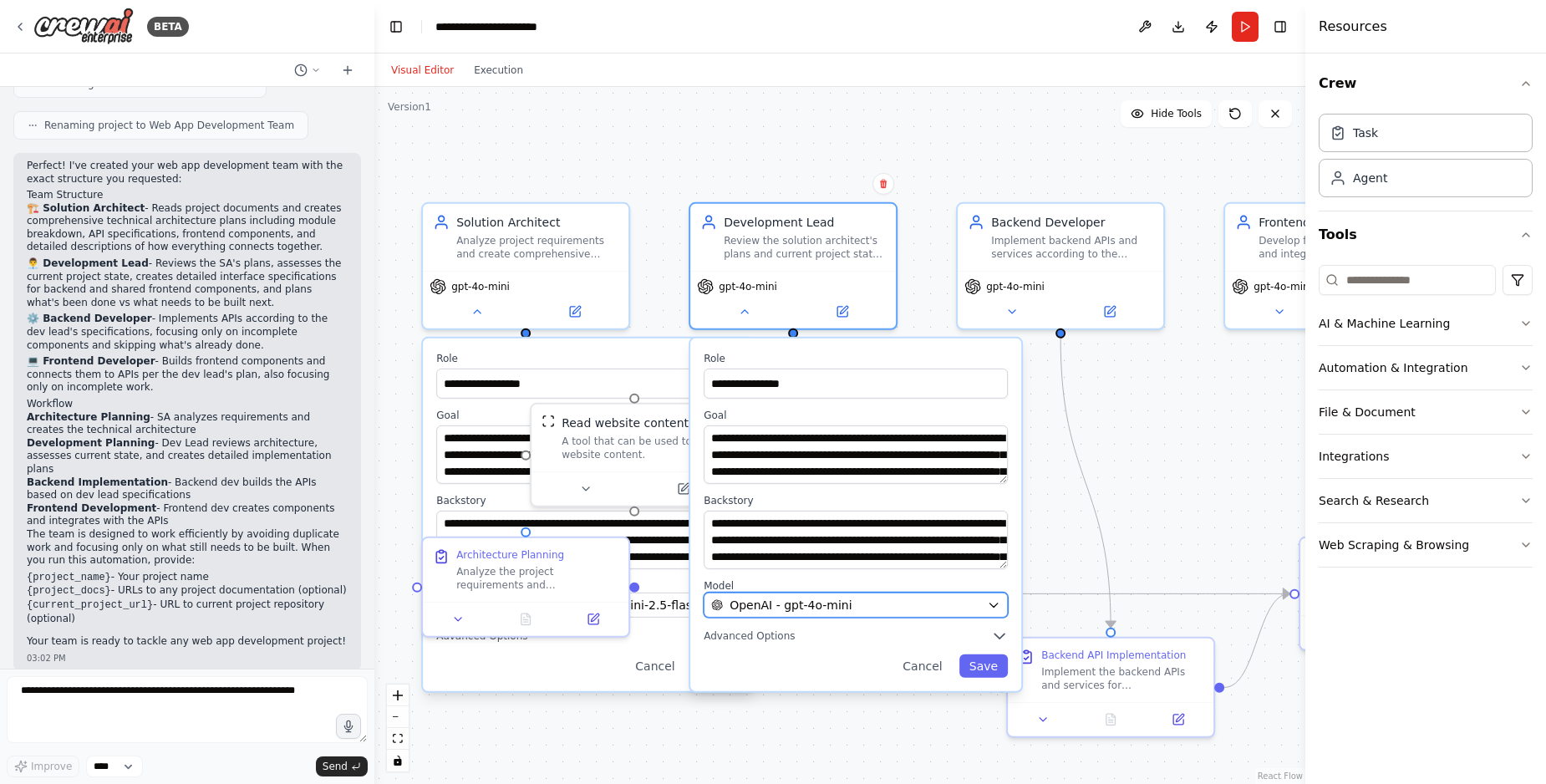
click at [886, 606] on div "OpenAI - gpt-4o-mini" at bounding box center [845, 605] width 269 height 17
click at [975, 606] on div "OpenAI - gpt-4o-mini" at bounding box center [845, 605] width 269 height 17
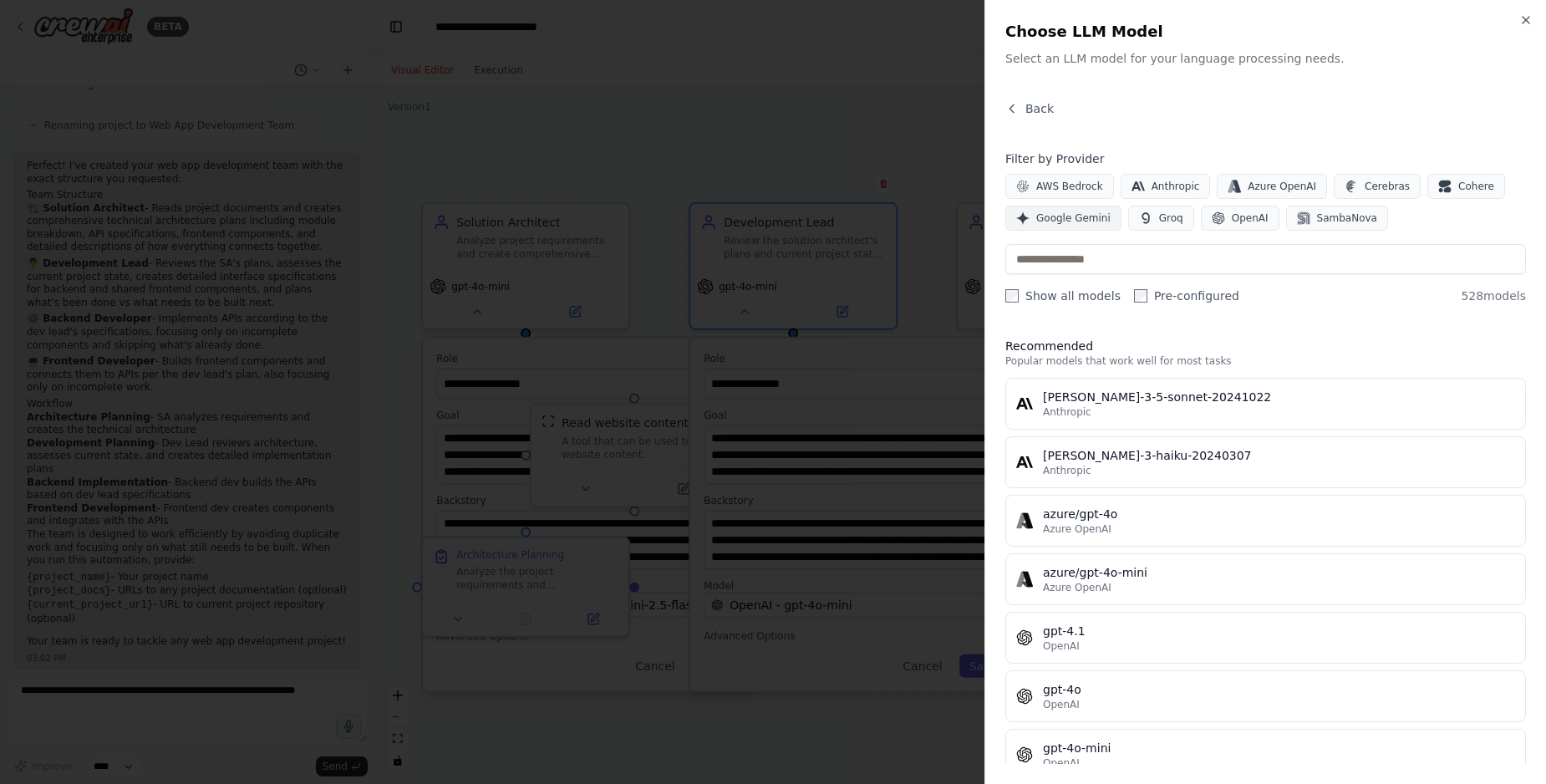
click at [1079, 224] on button "Google Gemini" at bounding box center [1063, 218] width 117 height 25
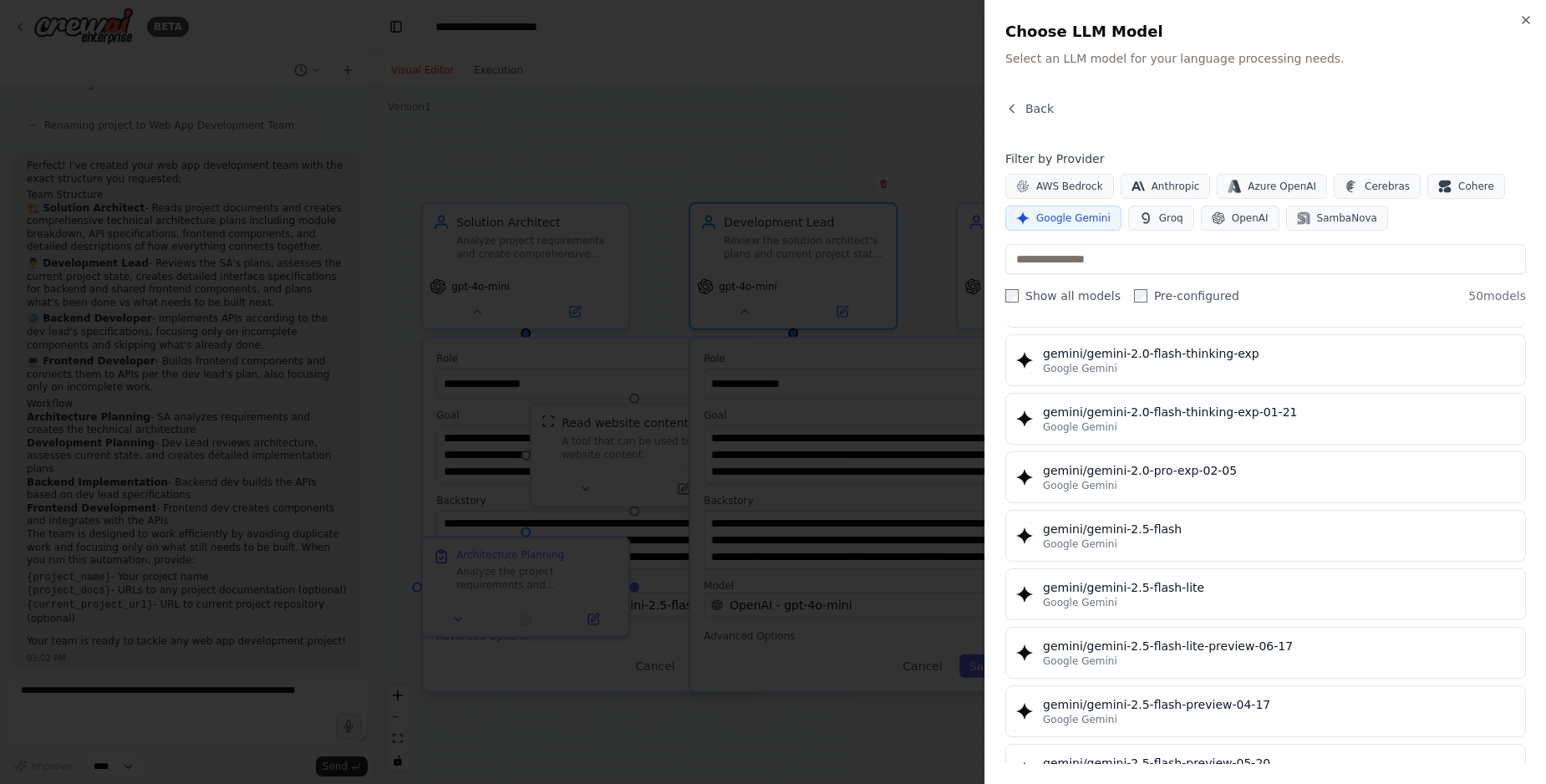
scroll to position [1333, 0]
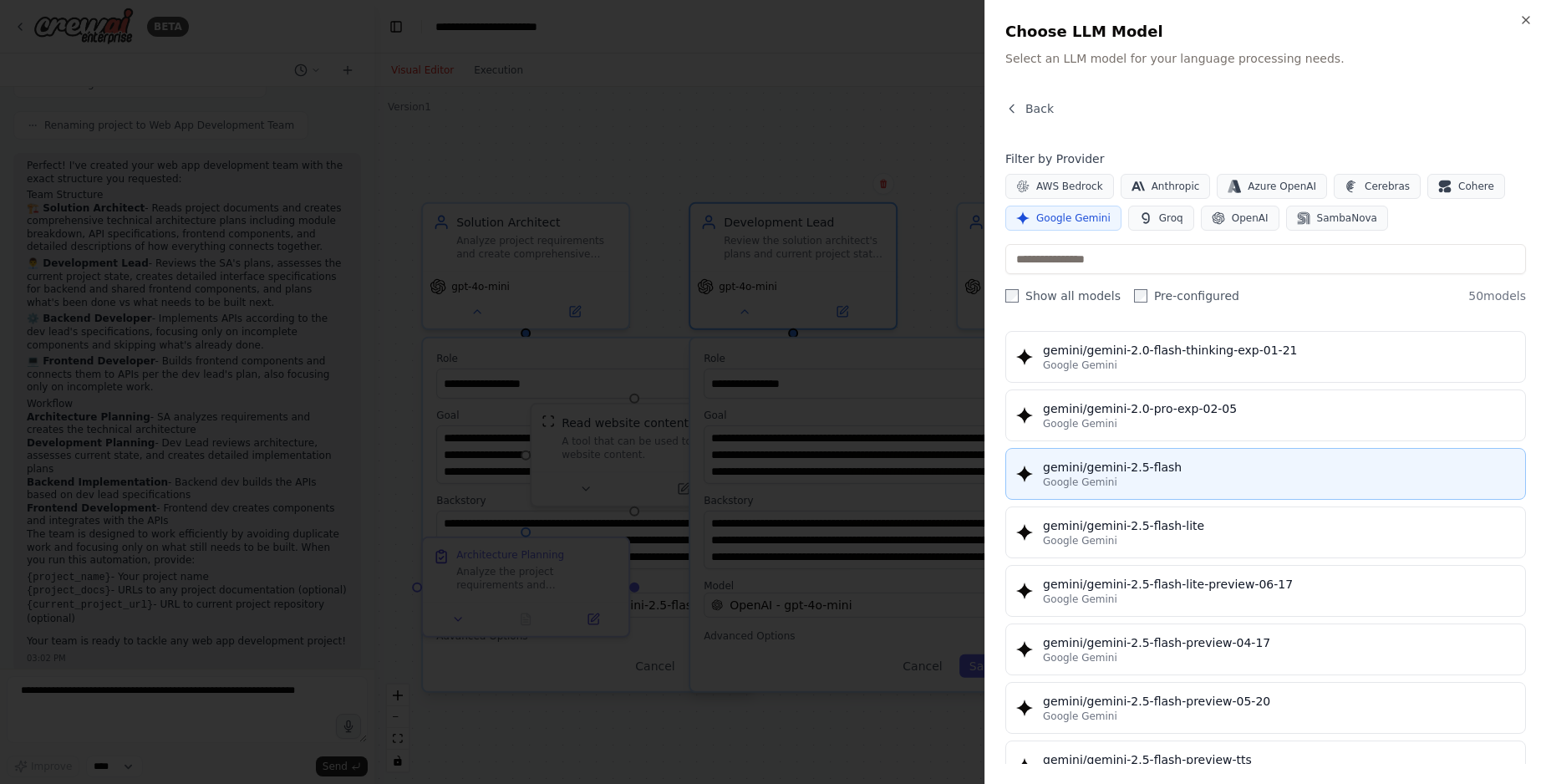
click at [1148, 471] on div "gemini/gemini-2.5-flash" at bounding box center [1278, 467] width 472 height 17
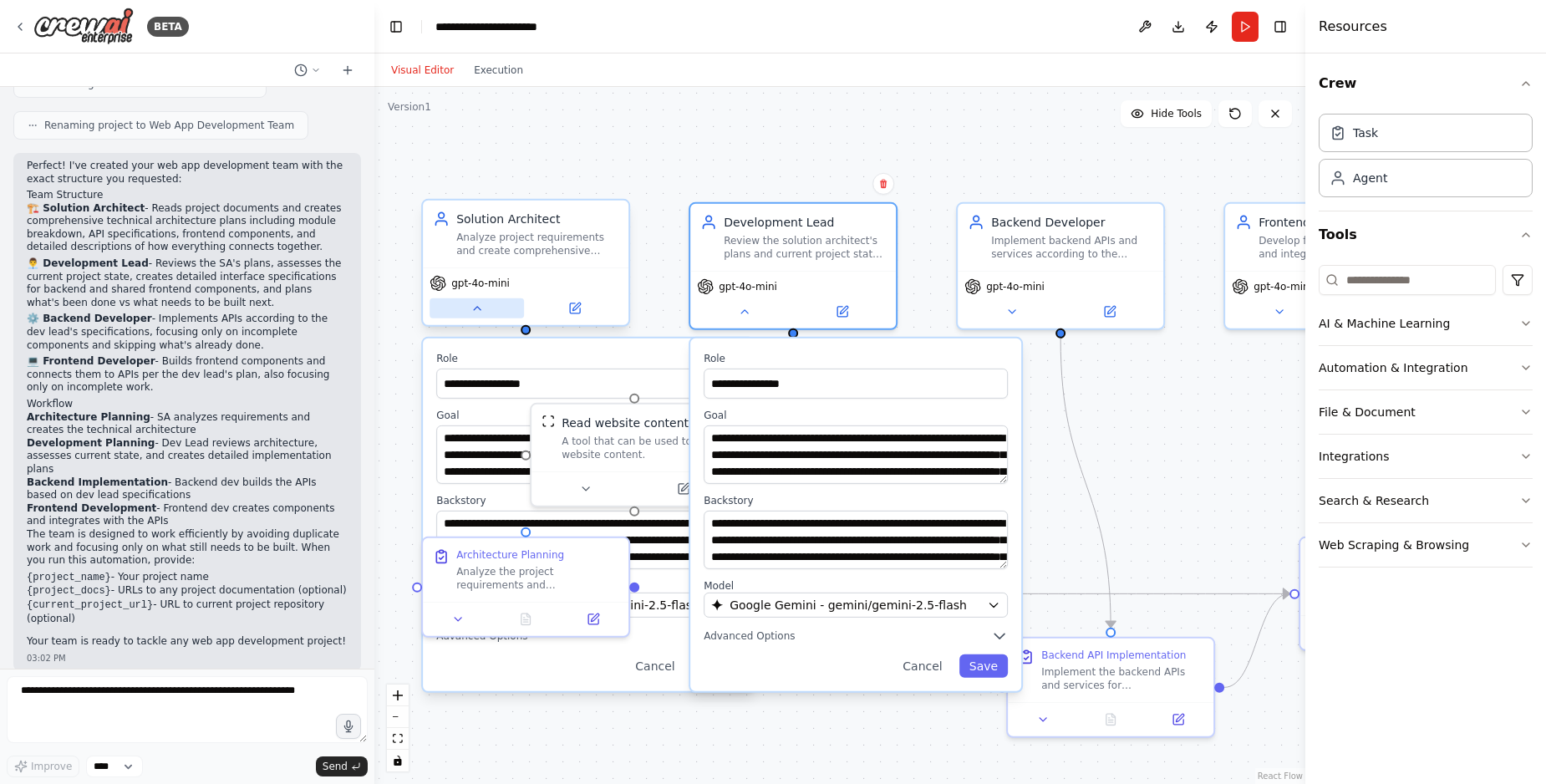
click at [470, 310] on button at bounding box center [476, 309] width 94 height 20
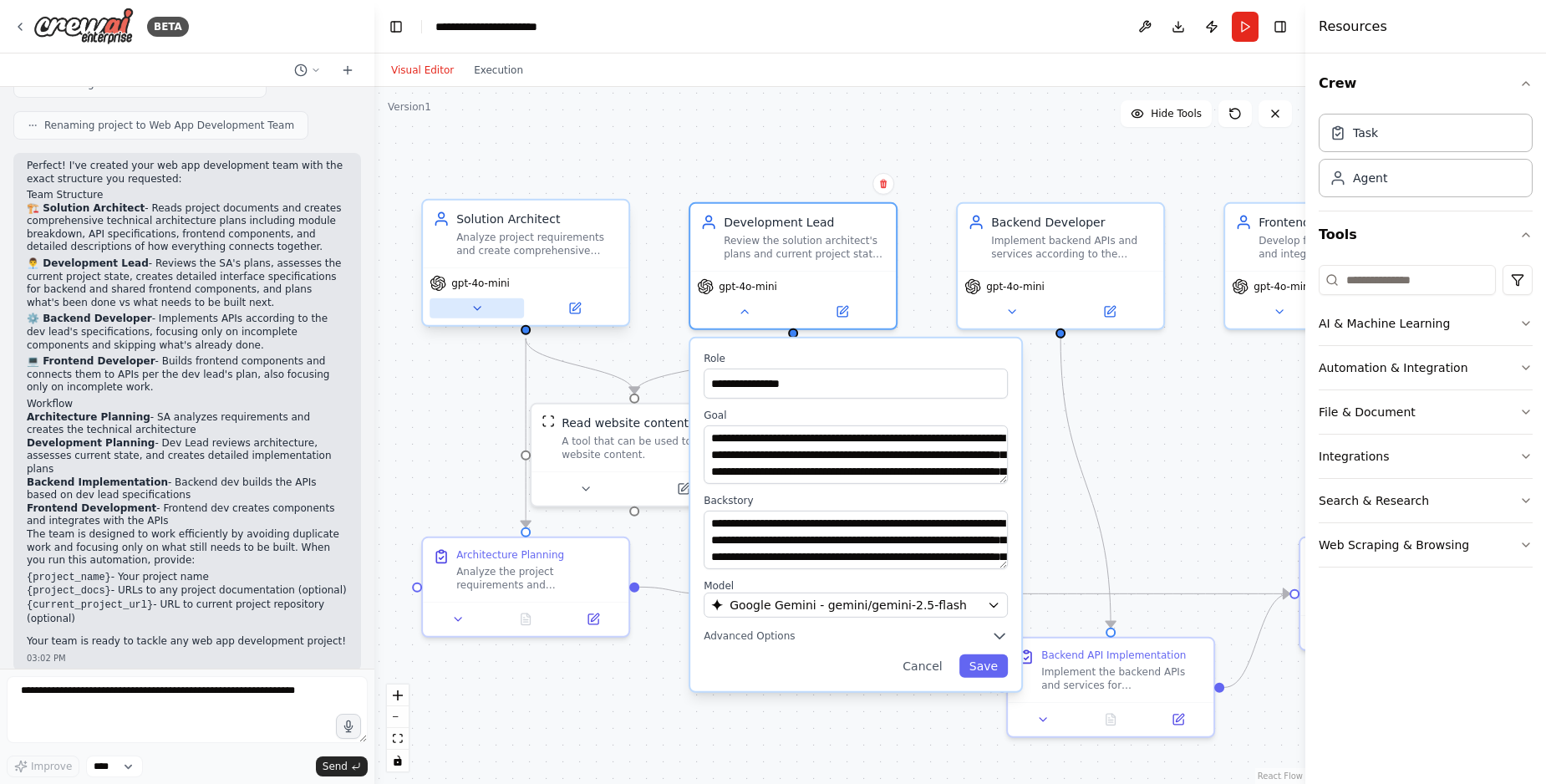
click at [476, 310] on icon at bounding box center [477, 309] width 7 height 3
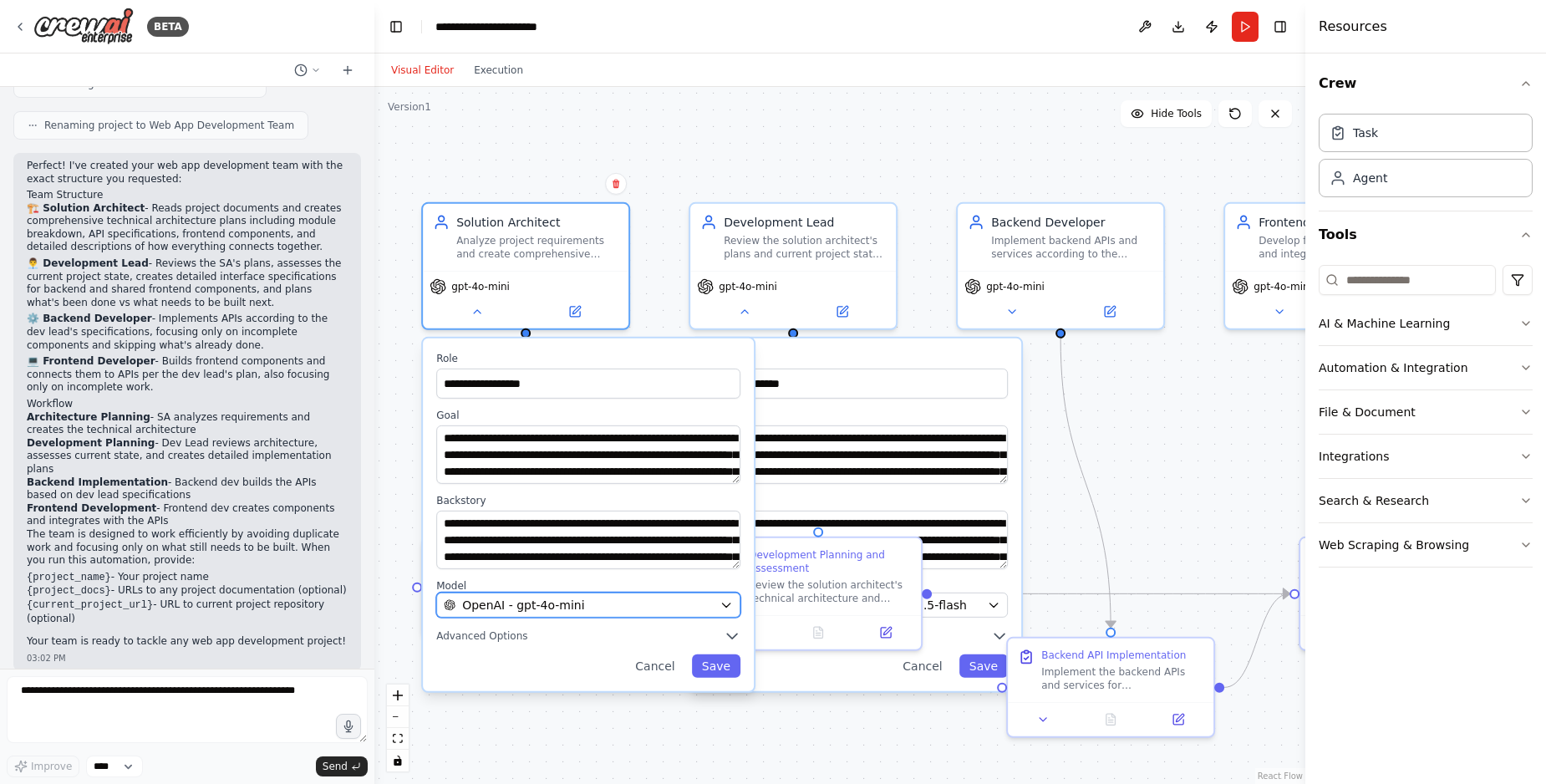
click at [626, 611] on div "OpenAI - gpt-4o-mini" at bounding box center [578, 605] width 269 height 17
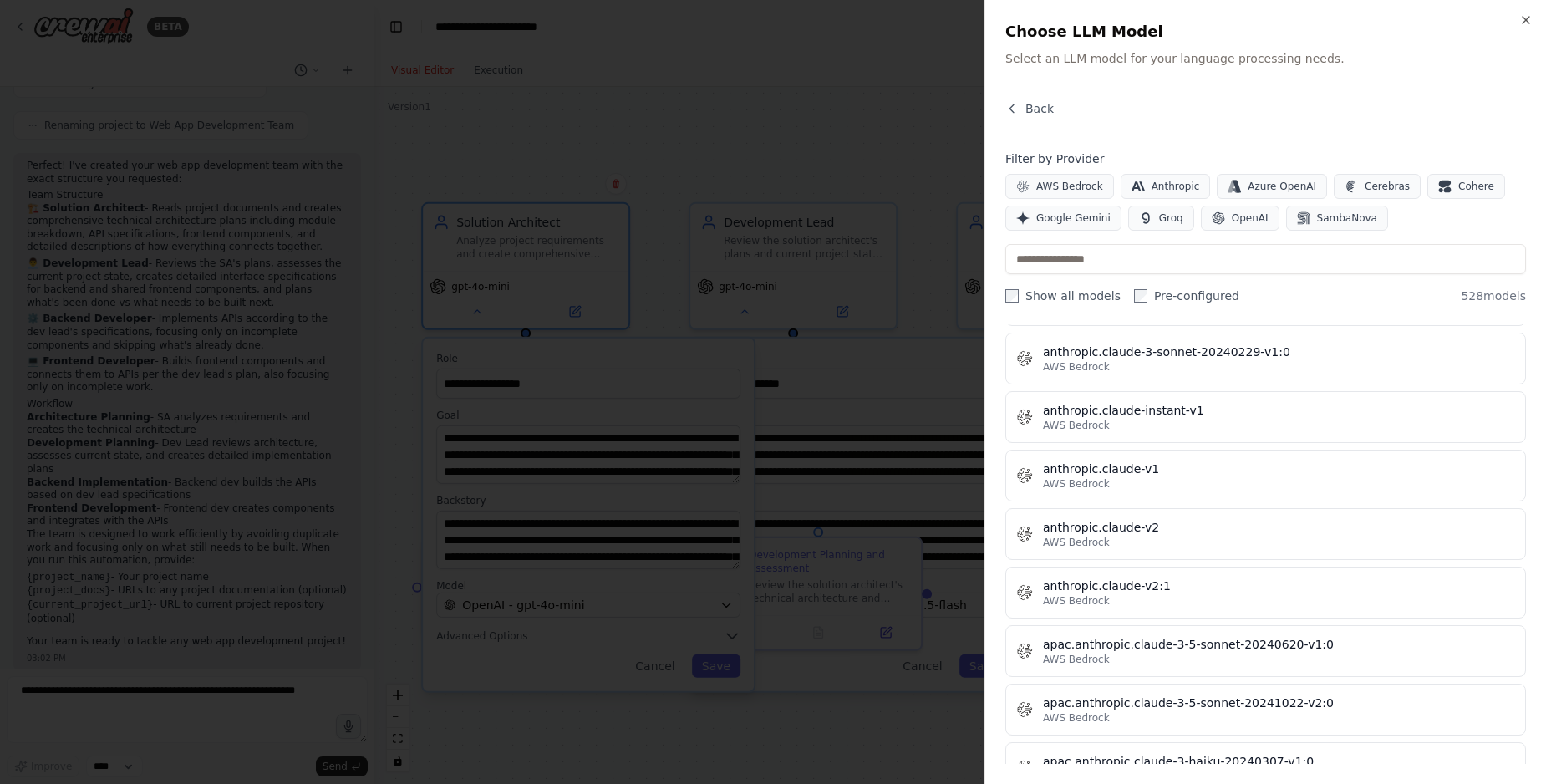
scroll to position [2762, 0]
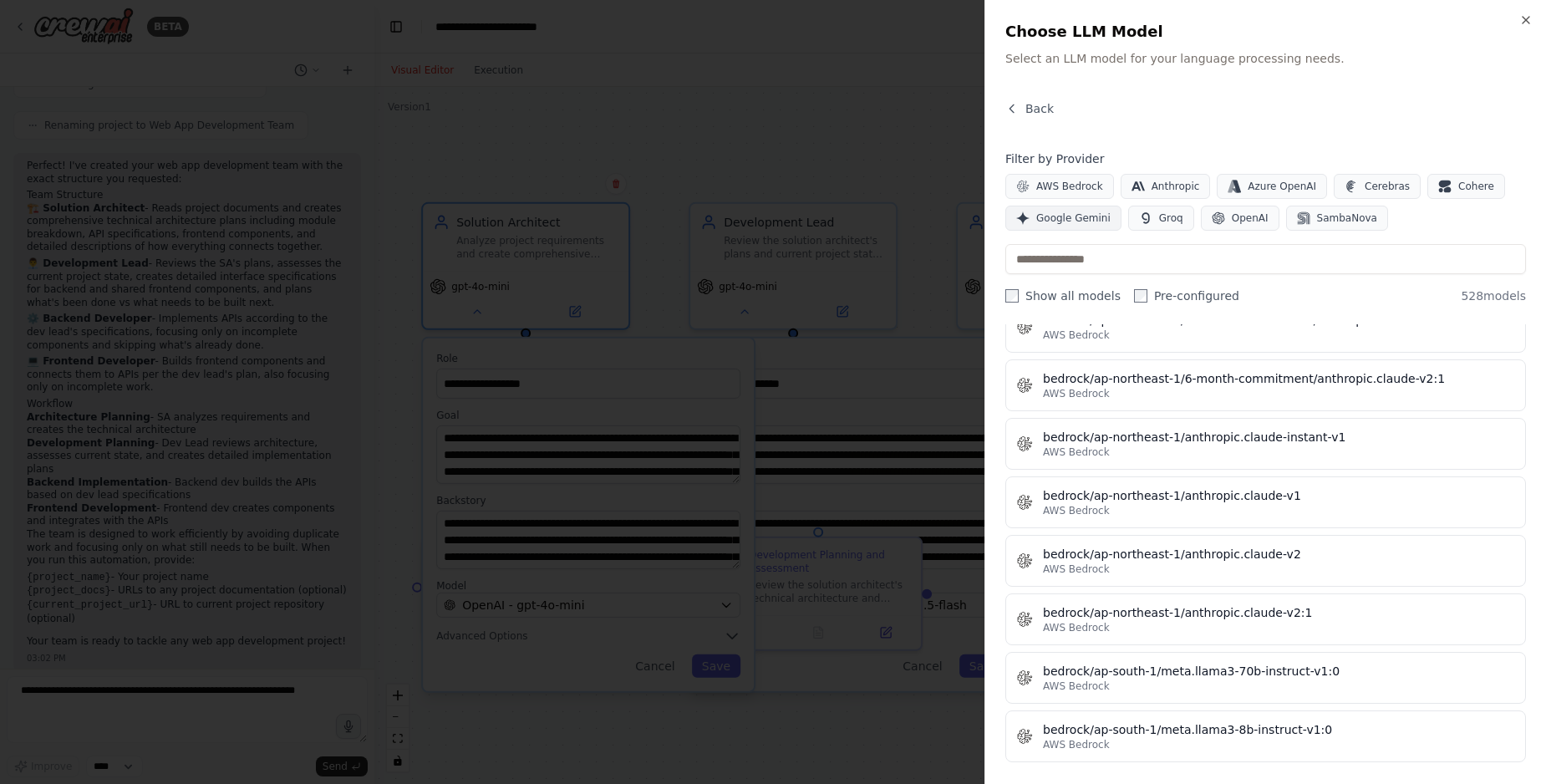
click at [1060, 227] on button "Google Gemini" at bounding box center [1063, 218] width 117 height 25
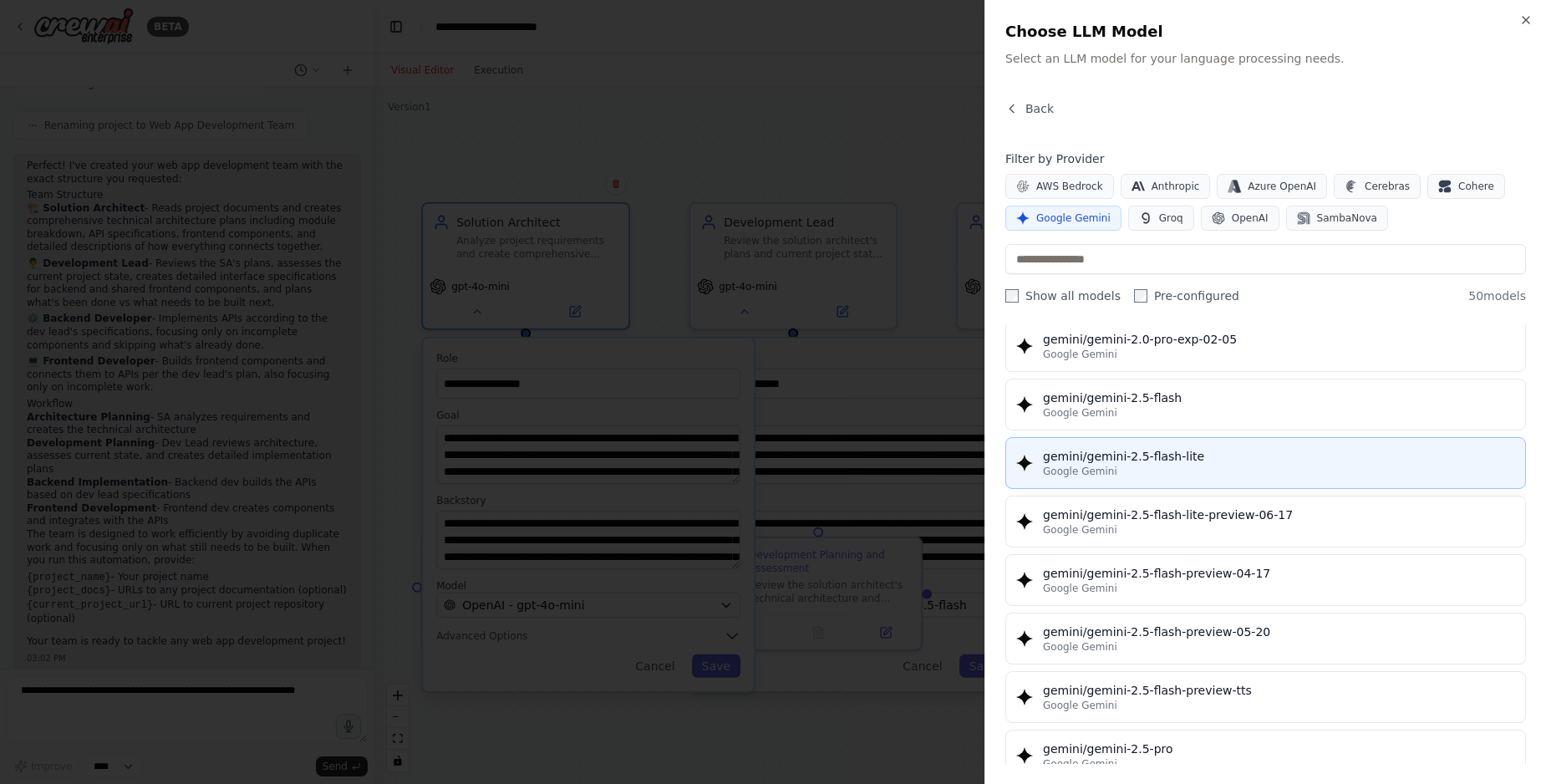
scroll to position [1402, 0]
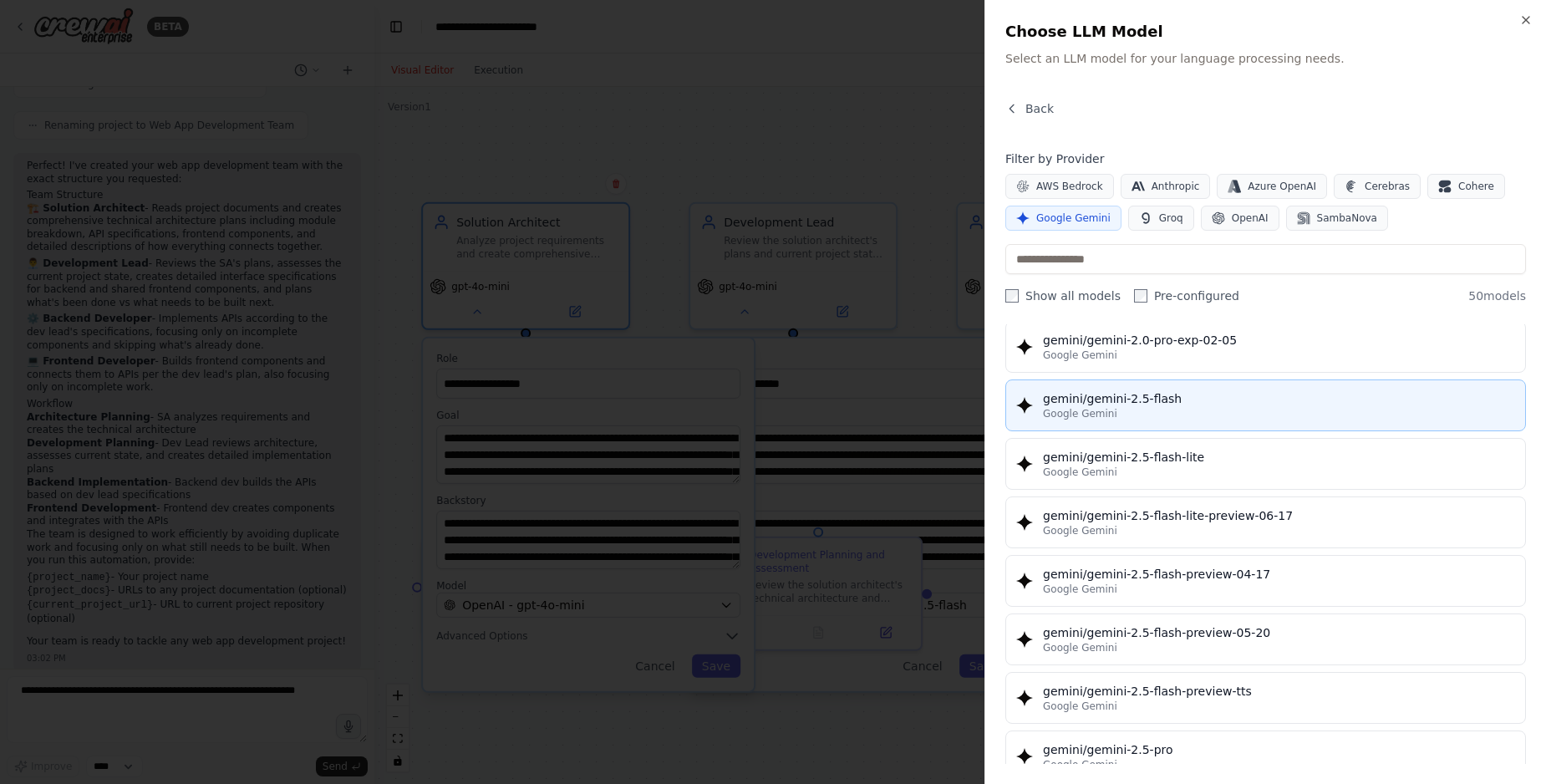
click at [1106, 402] on div "gemini/gemini-2.5-flash" at bounding box center [1278, 399] width 472 height 17
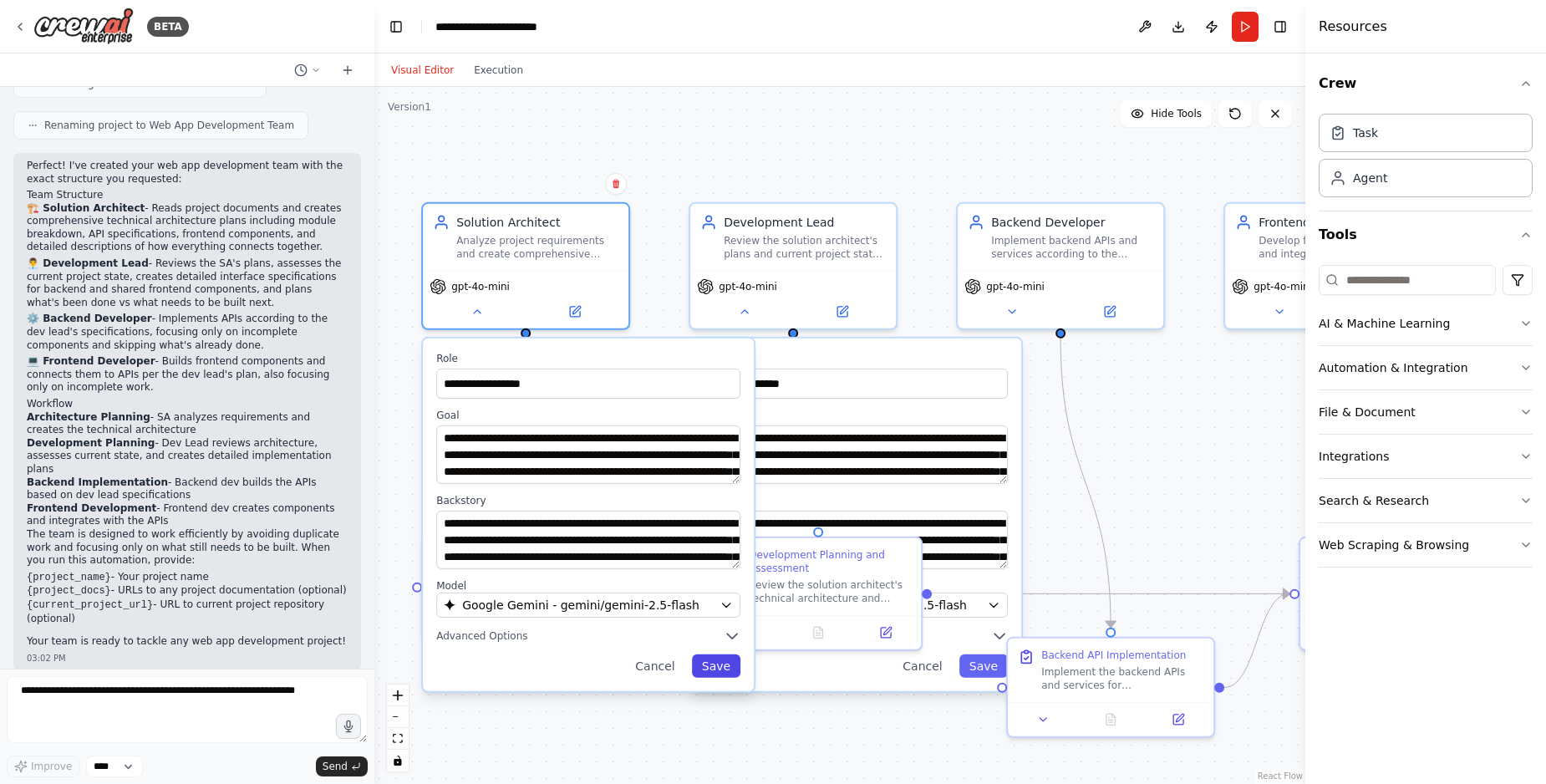
click at [703, 667] on button "Save" at bounding box center [716, 666] width 48 height 24
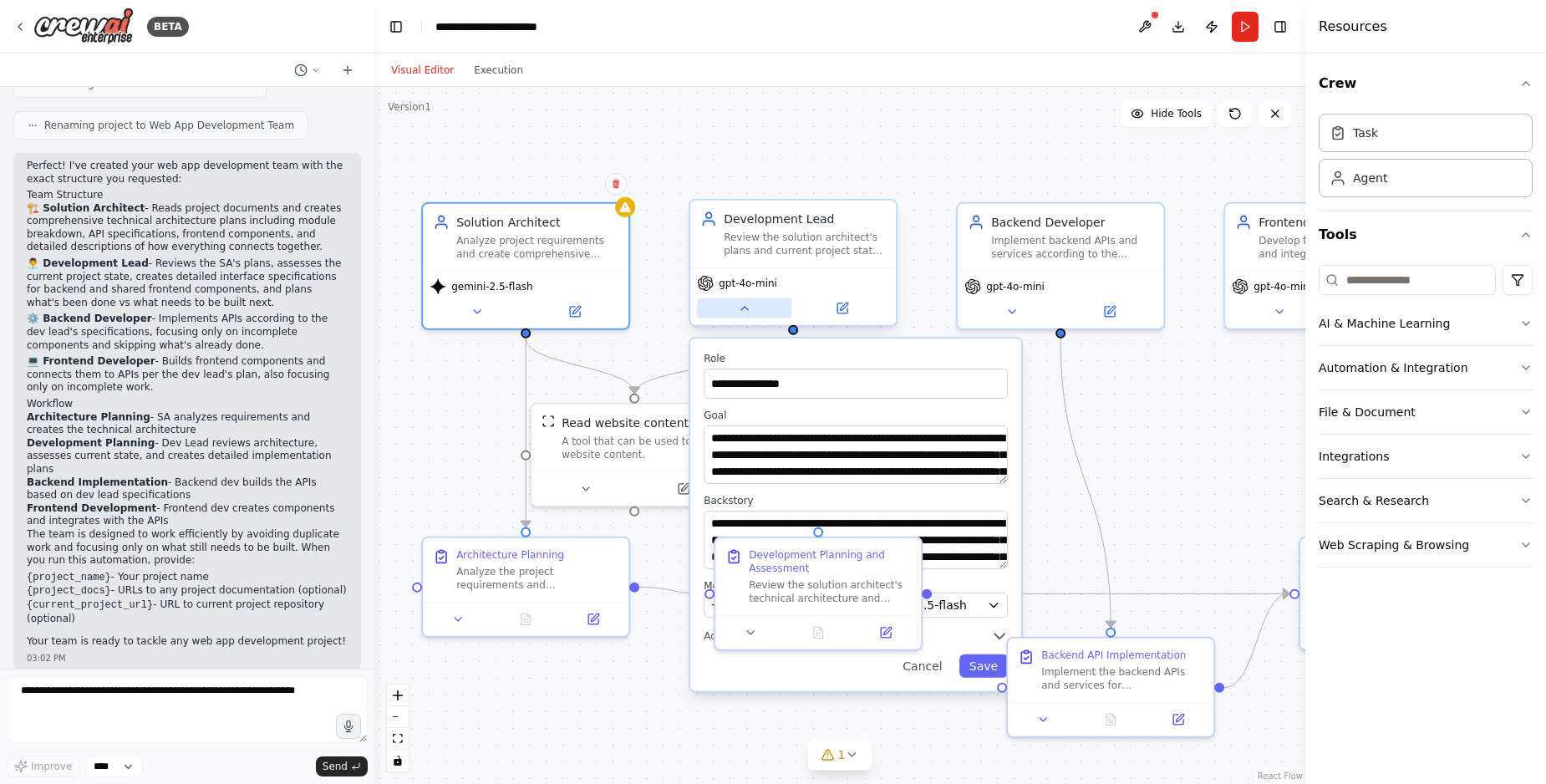
click at [754, 307] on button at bounding box center [743, 309] width 94 height 20
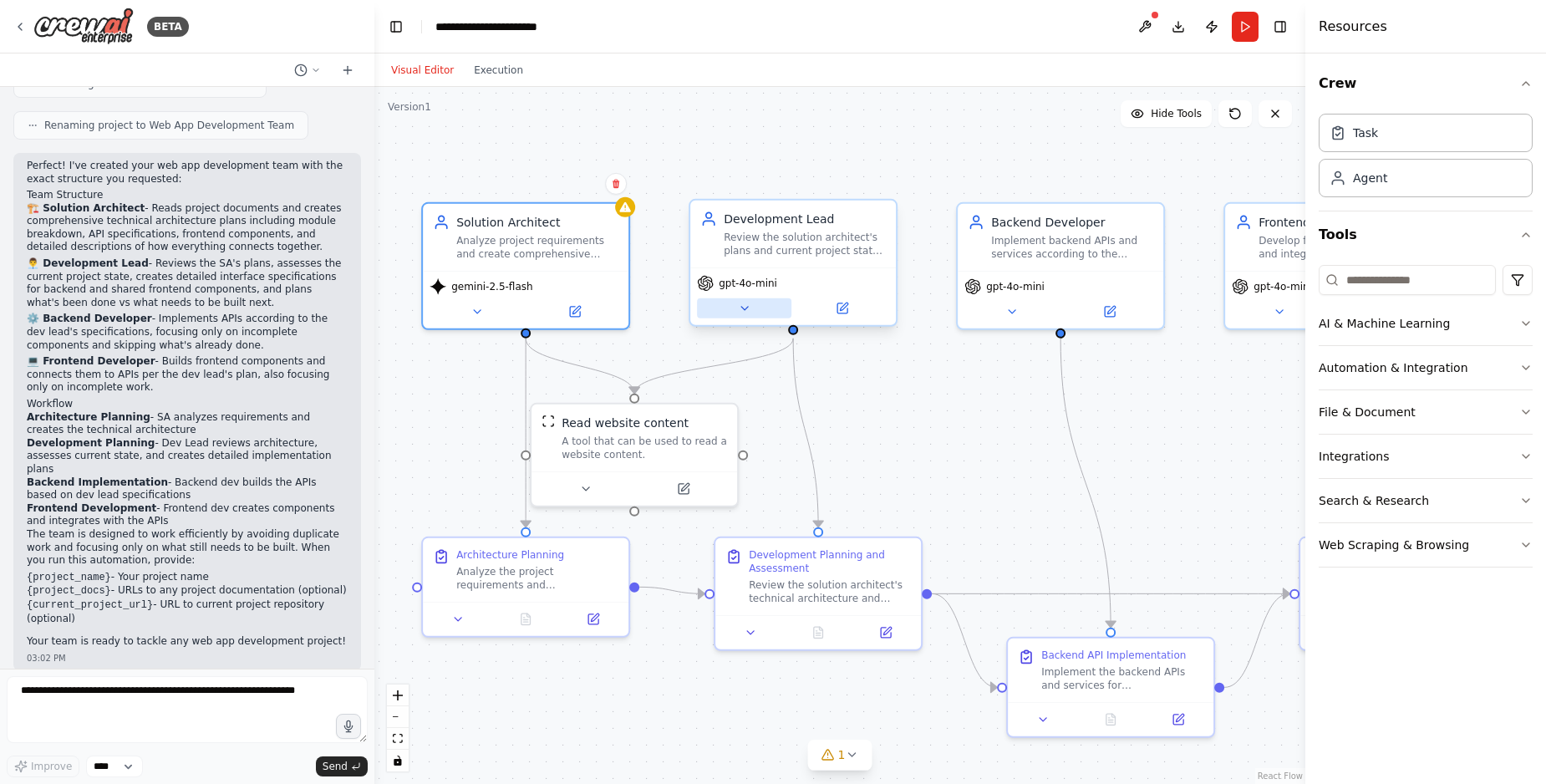
click at [754, 307] on button at bounding box center [743, 309] width 94 height 20
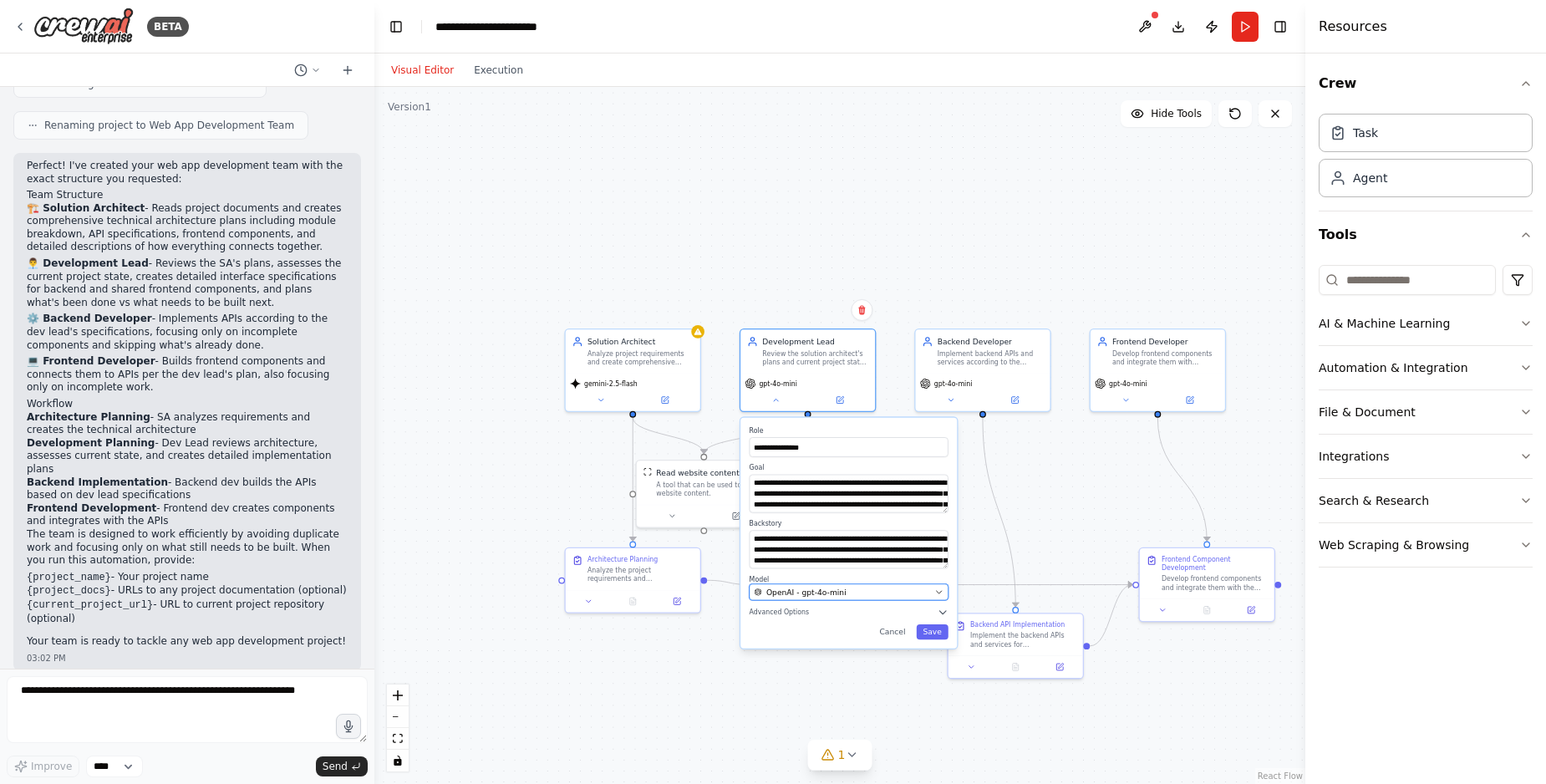
click at [829, 594] on span "OpenAI - gpt-4o-mini" at bounding box center [806, 592] width 80 height 11
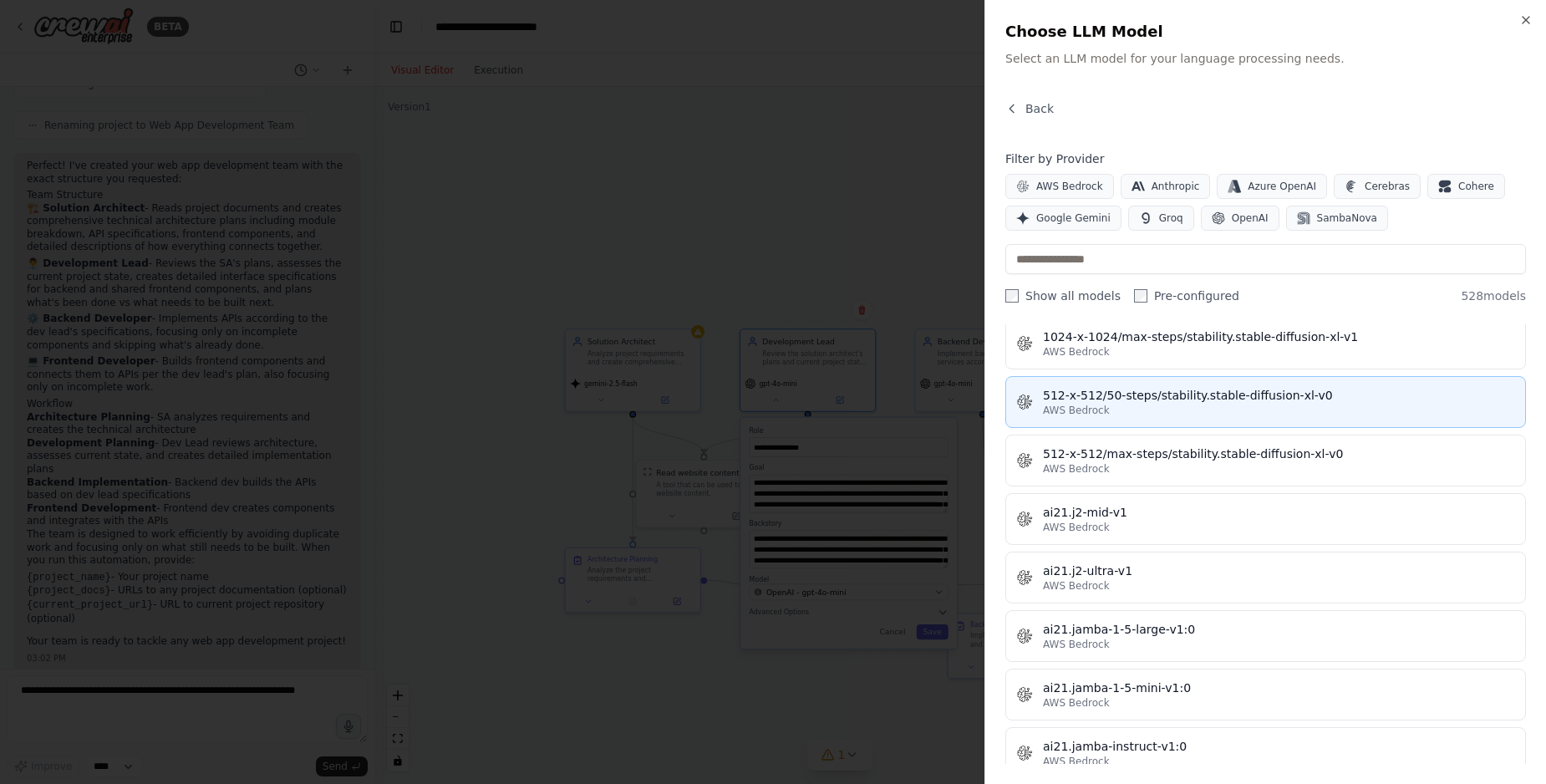
scroll to position [667, 0]
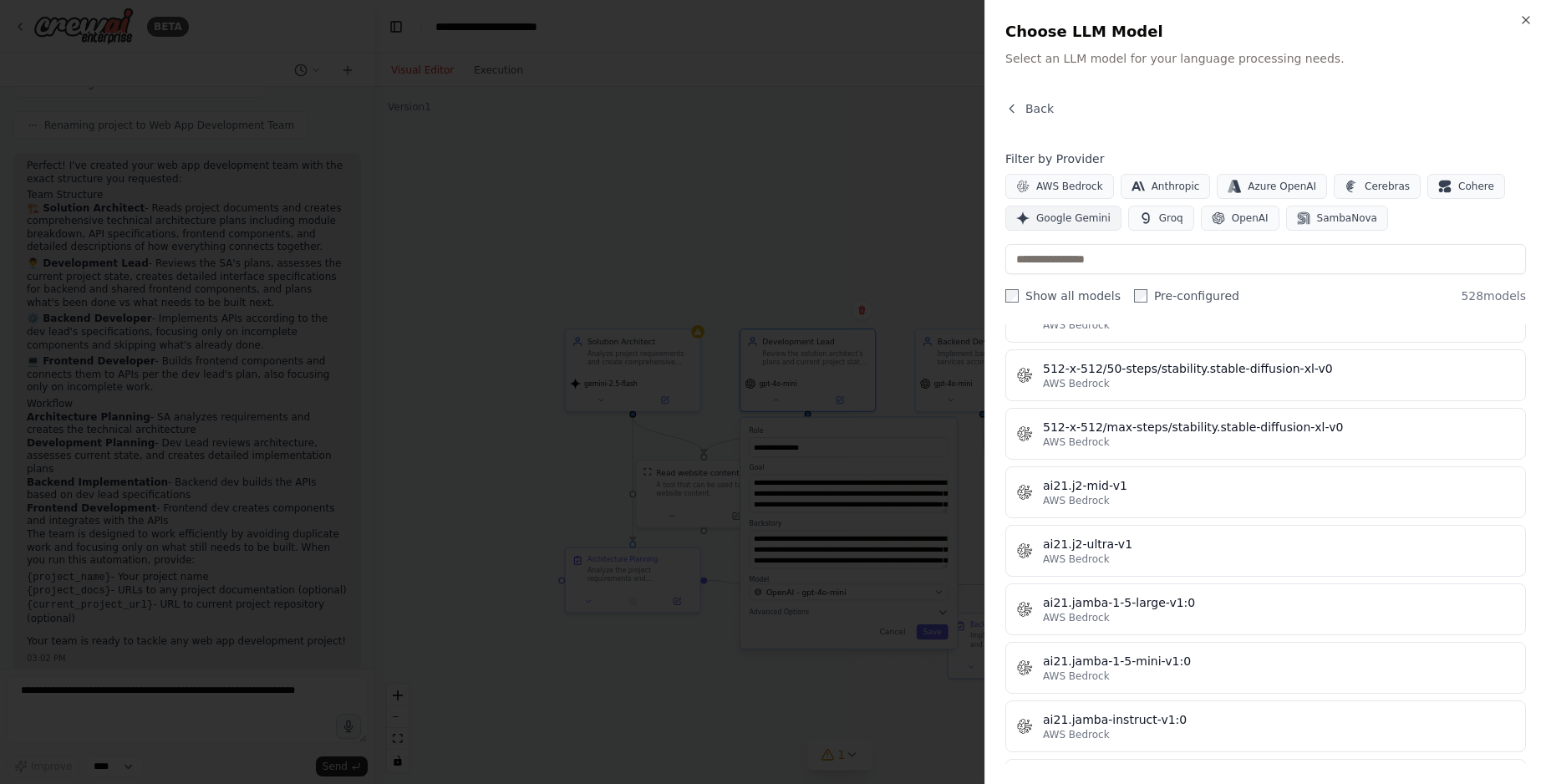
click at [1078, 215] on span "Google Gemini" at bounding box center [1072, 219] width 74 height 14
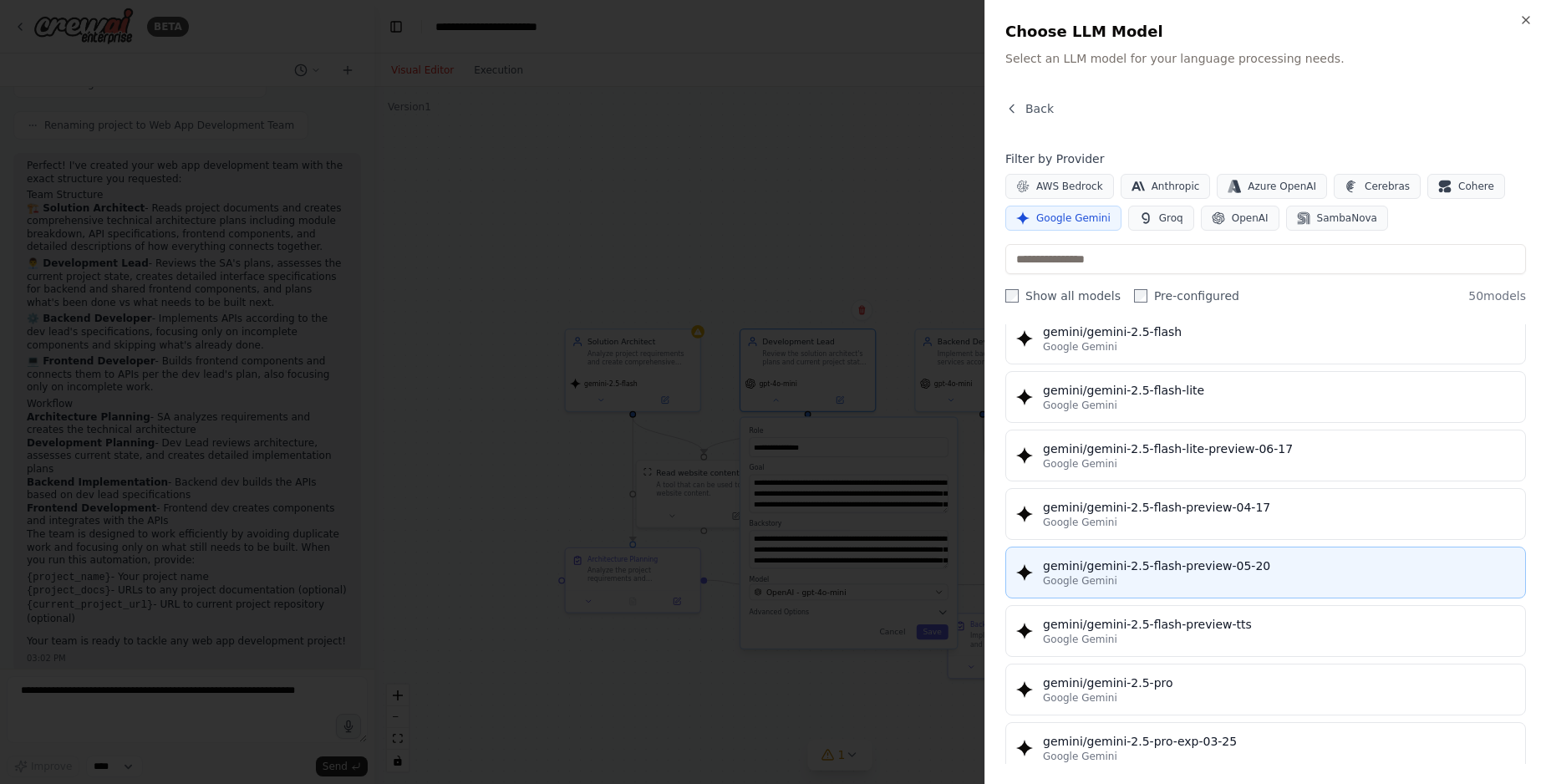
scroll to position [1429, 0]
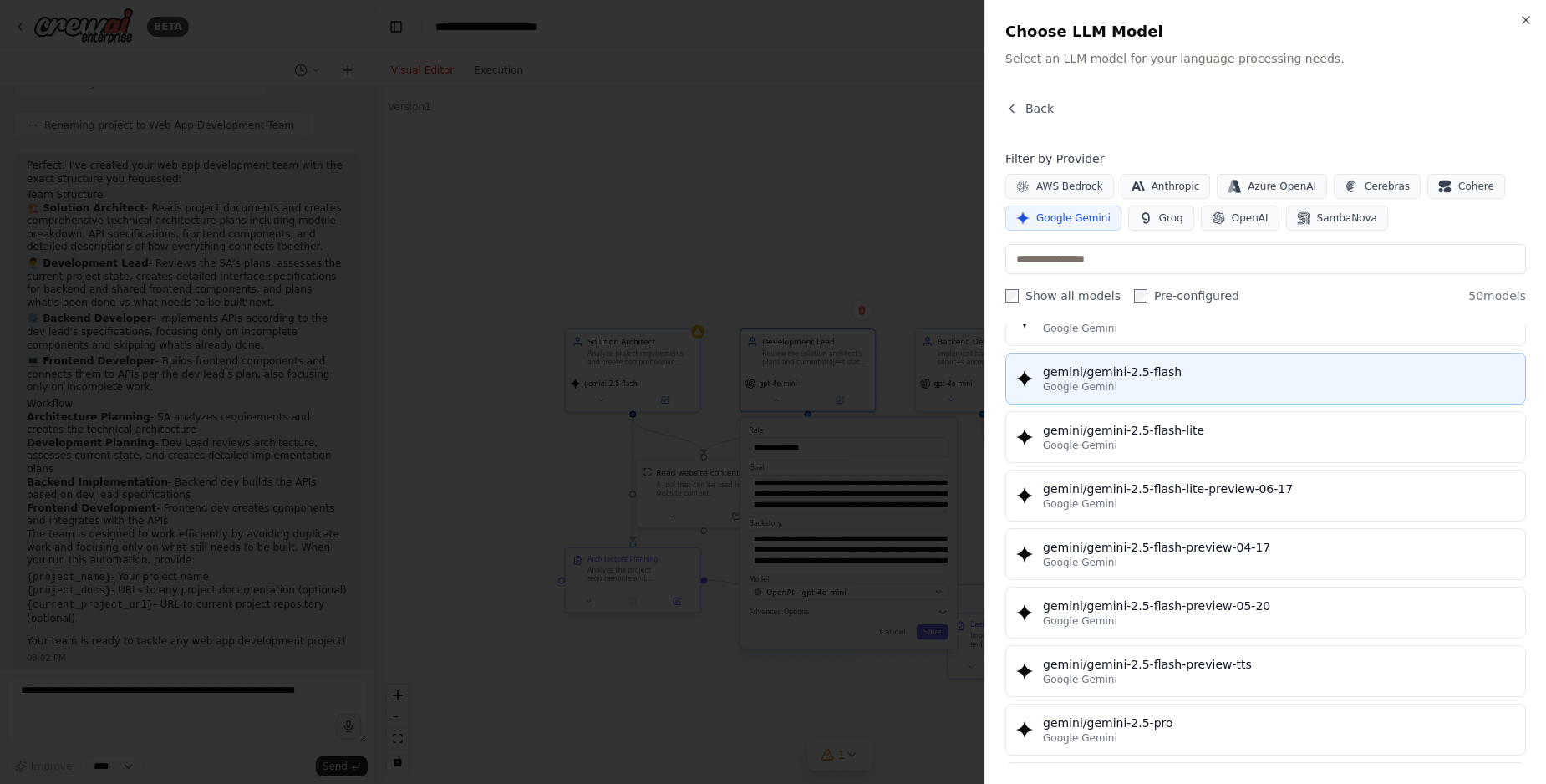
click at [1146, 378] on div "gemini/gemini-2.5-flash" at bounding box center [1278, 372] width 472 height 17
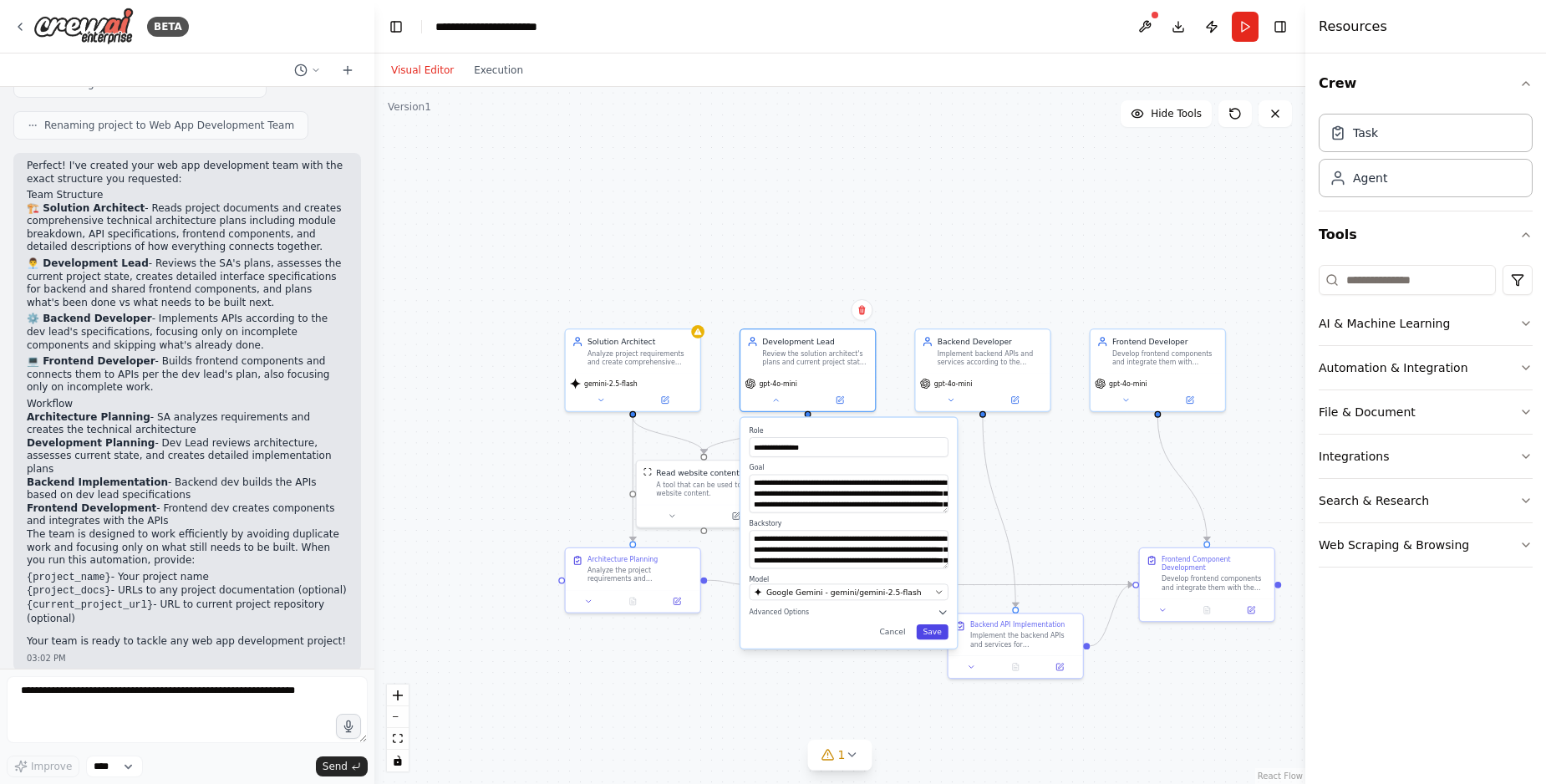
click at [938, 632] on button "Save" at bounding box center [932, 632] width 31 height 15
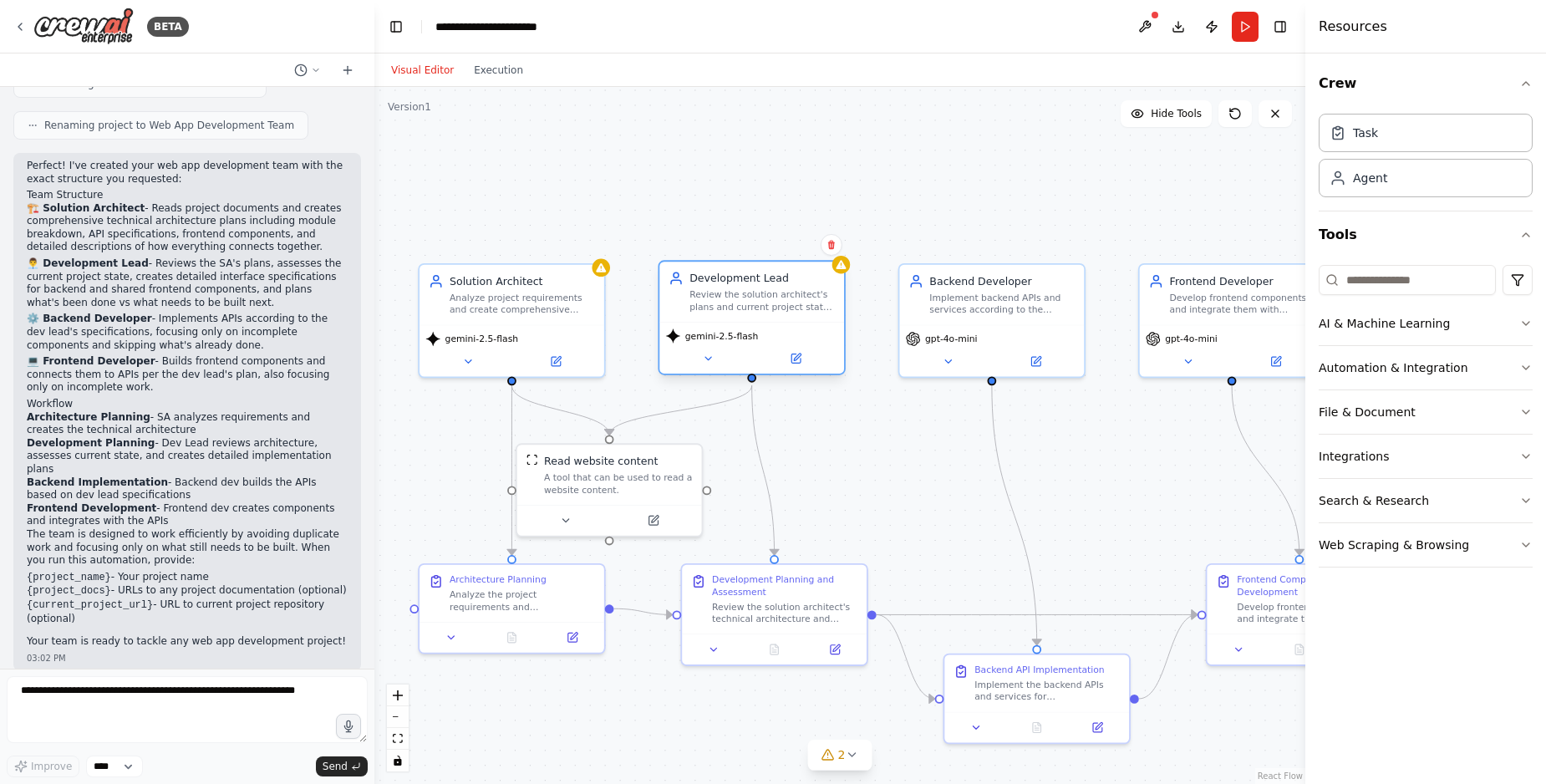
click at [734, 307] on div "Review the solution architect's plans and current project state to create detai…" at bounding box center [762, 300] width 145 height 24
click at [702, 364] on button at bounding box center [707, 359] width 84 height 19
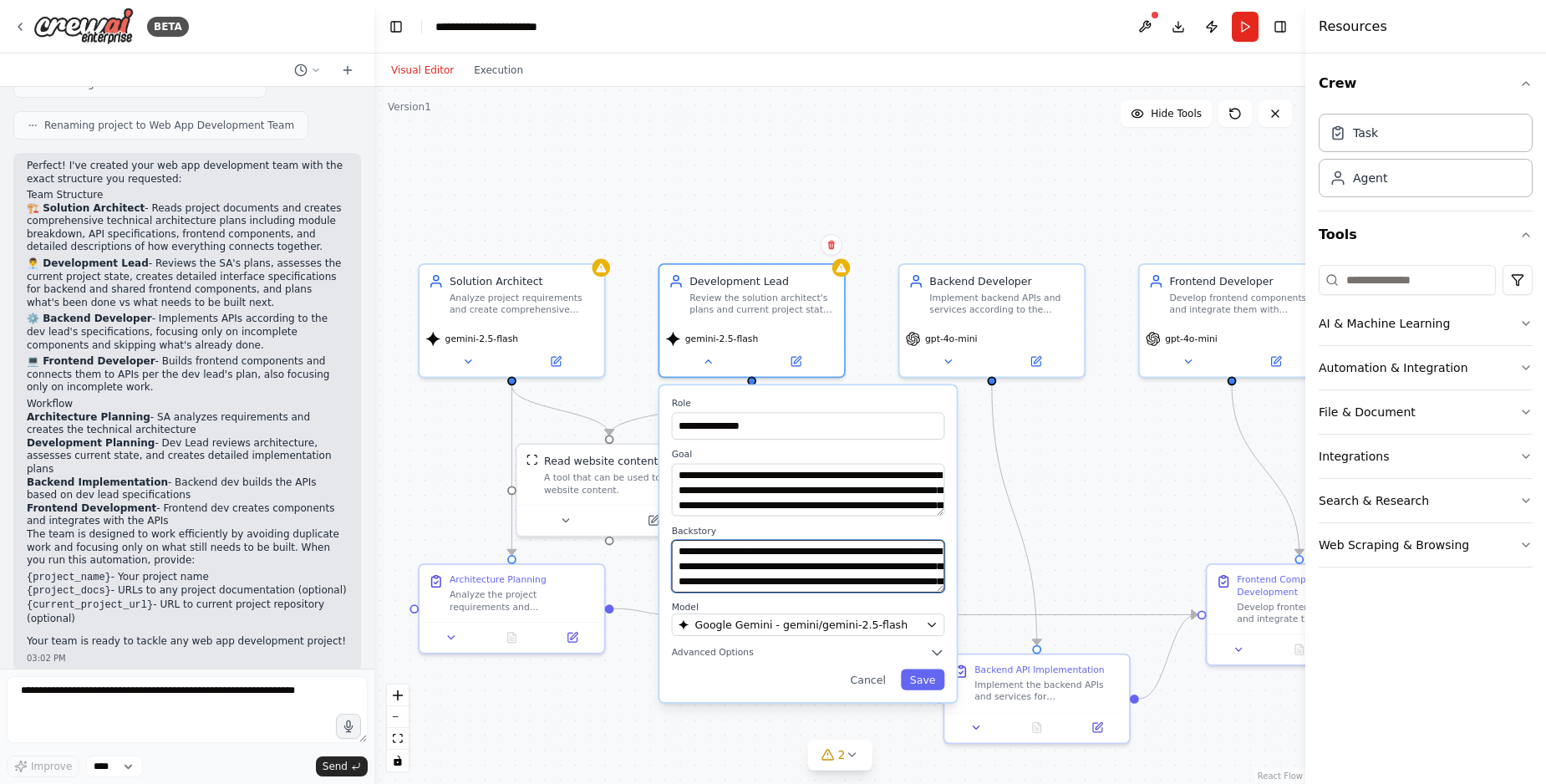
click at [834, 552] on textarea "**********" at bounding box center [808, 566] width 273 height 53
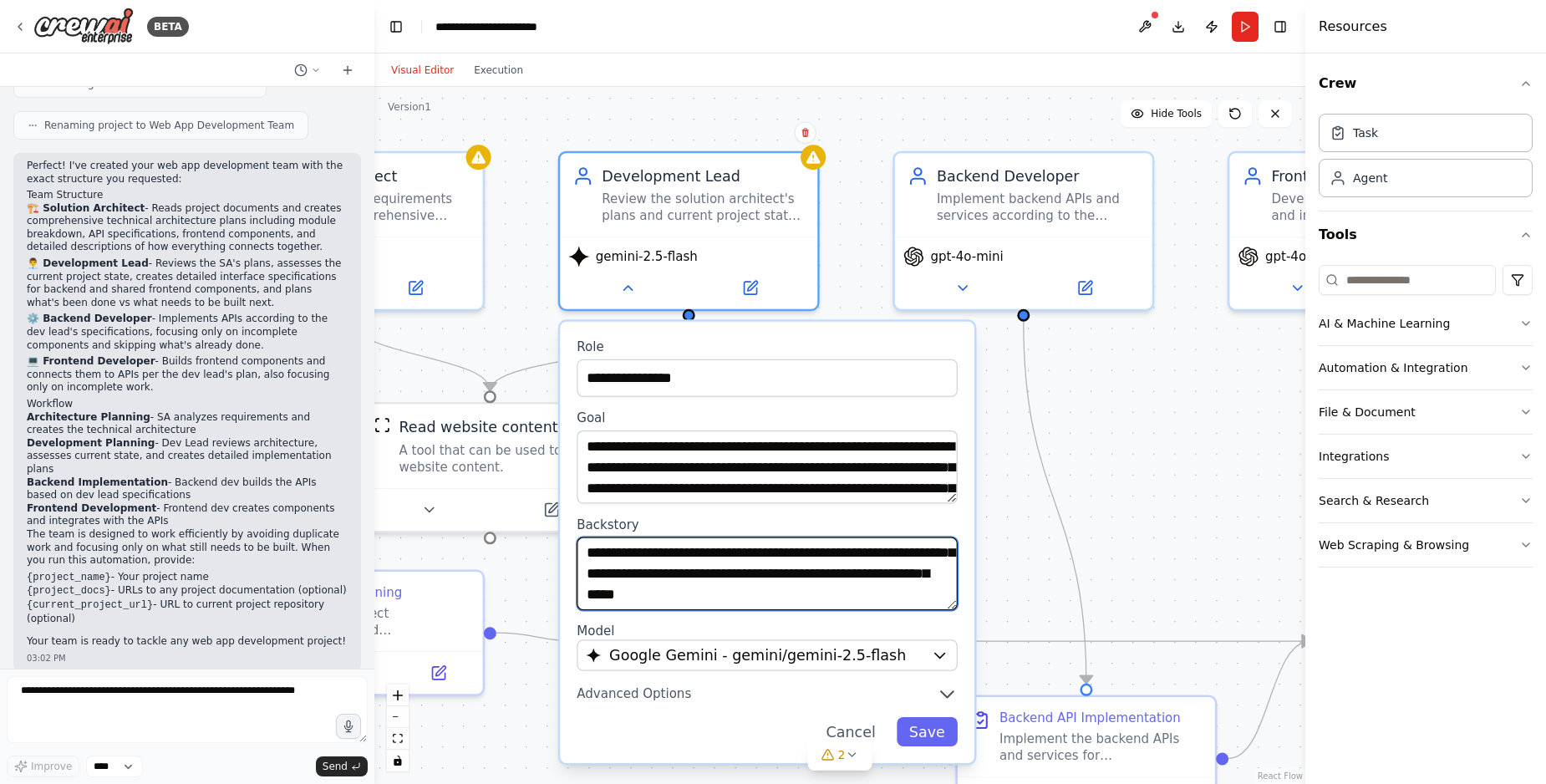
scroll to position [83, 0]
click at [934, 735] on button "Save" at bounding box center [927, 731] width 61 height 29
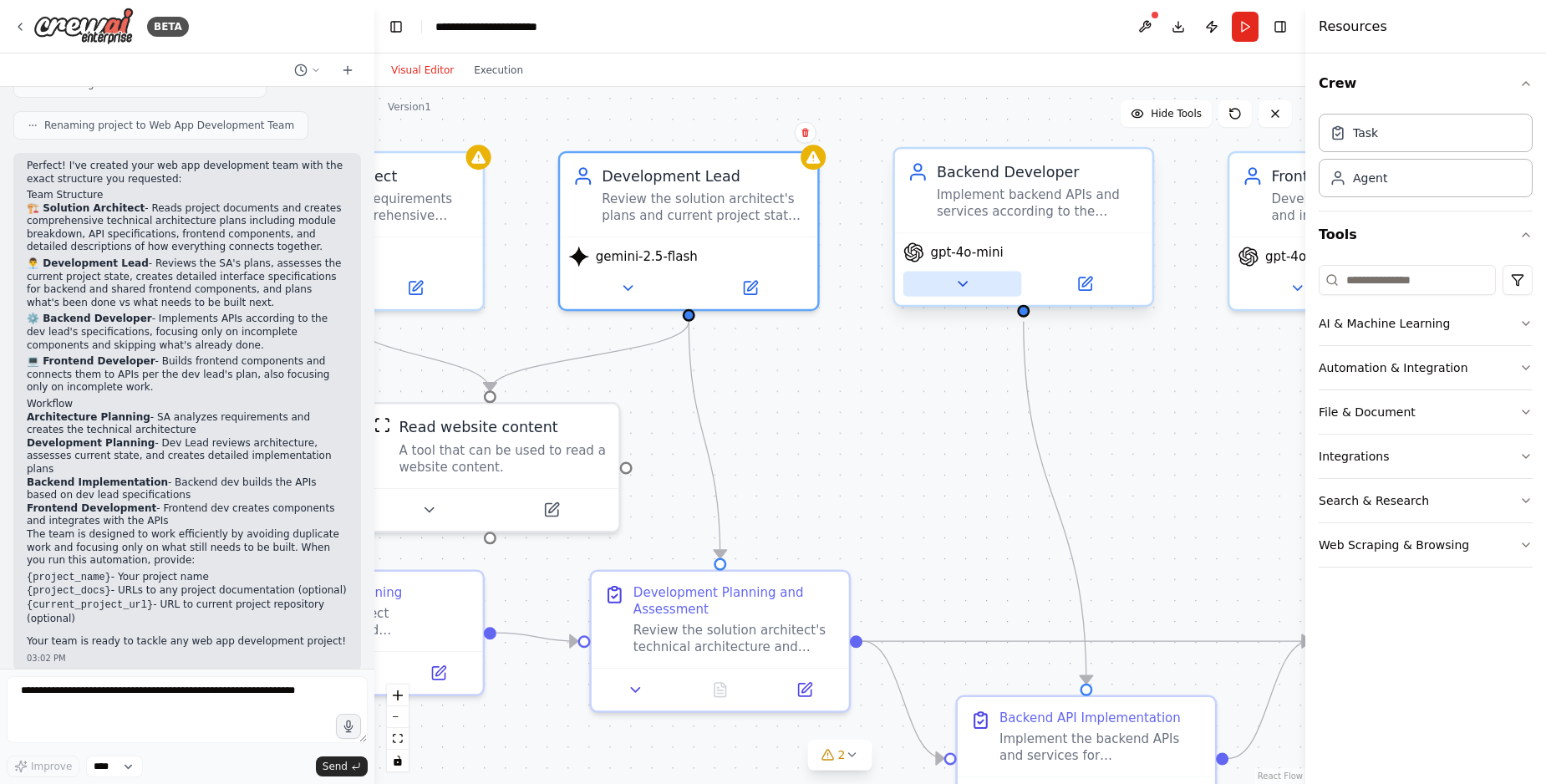
click at [961, 280] on icon at bounding box center [963, 284] width 17 height 17
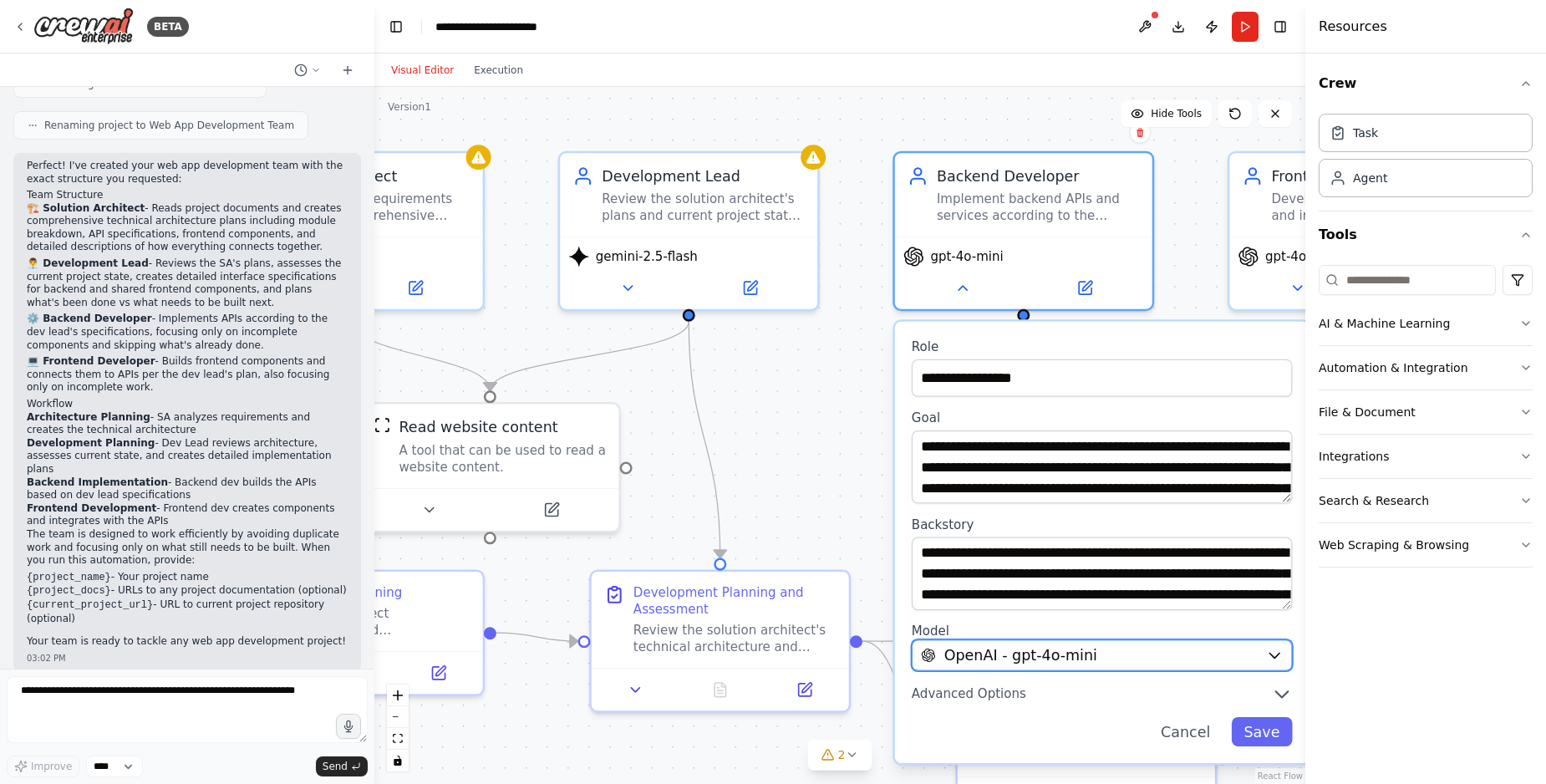
click at [1035, 648] on span "OpenAI - gpt-4o-mini" at bounding box center [1020, 656] width 153 height 21
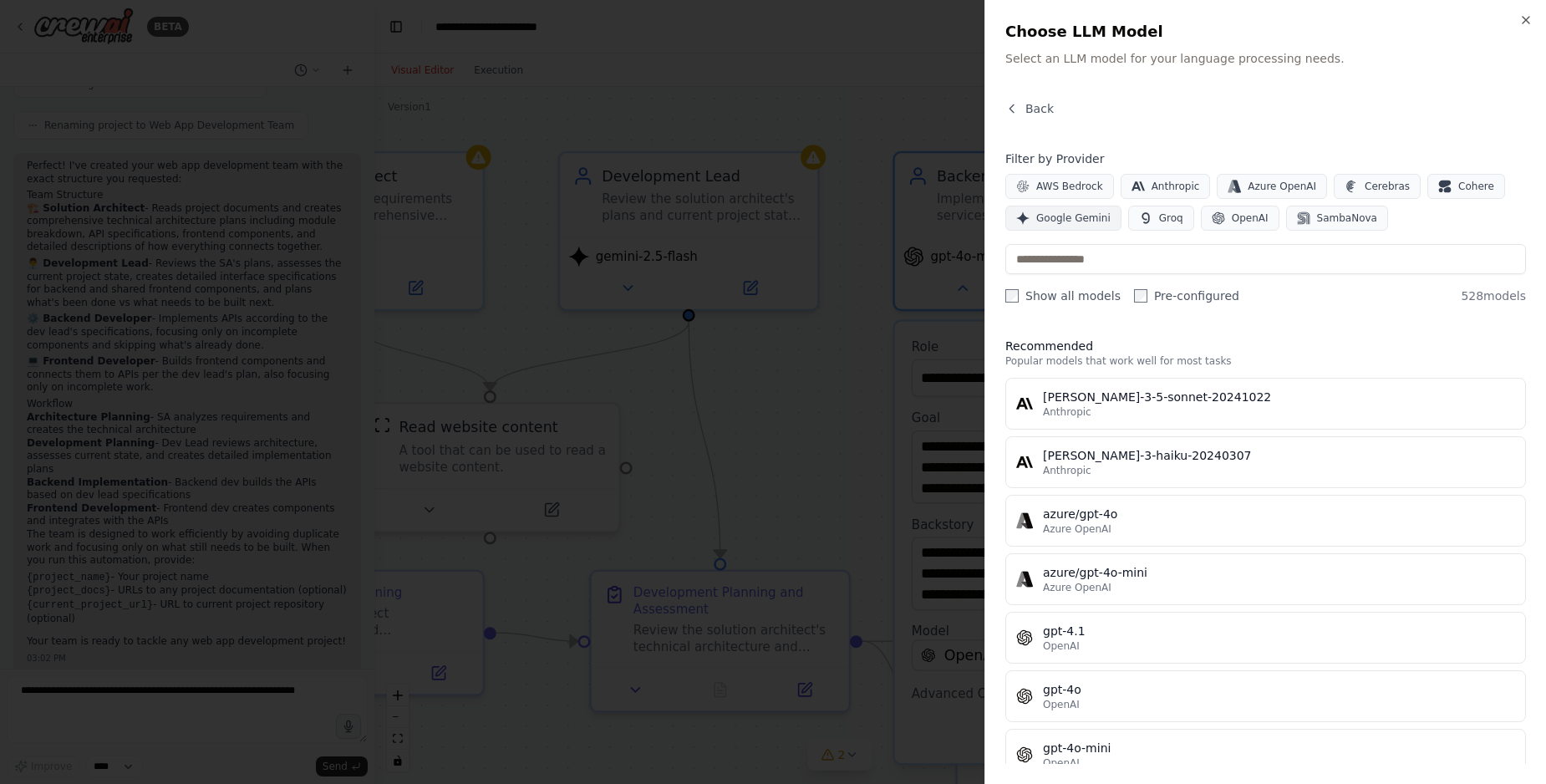
click at [1084, 222] on span "Google Gemini" at bounding box center [1072, 219] width 74 height 14
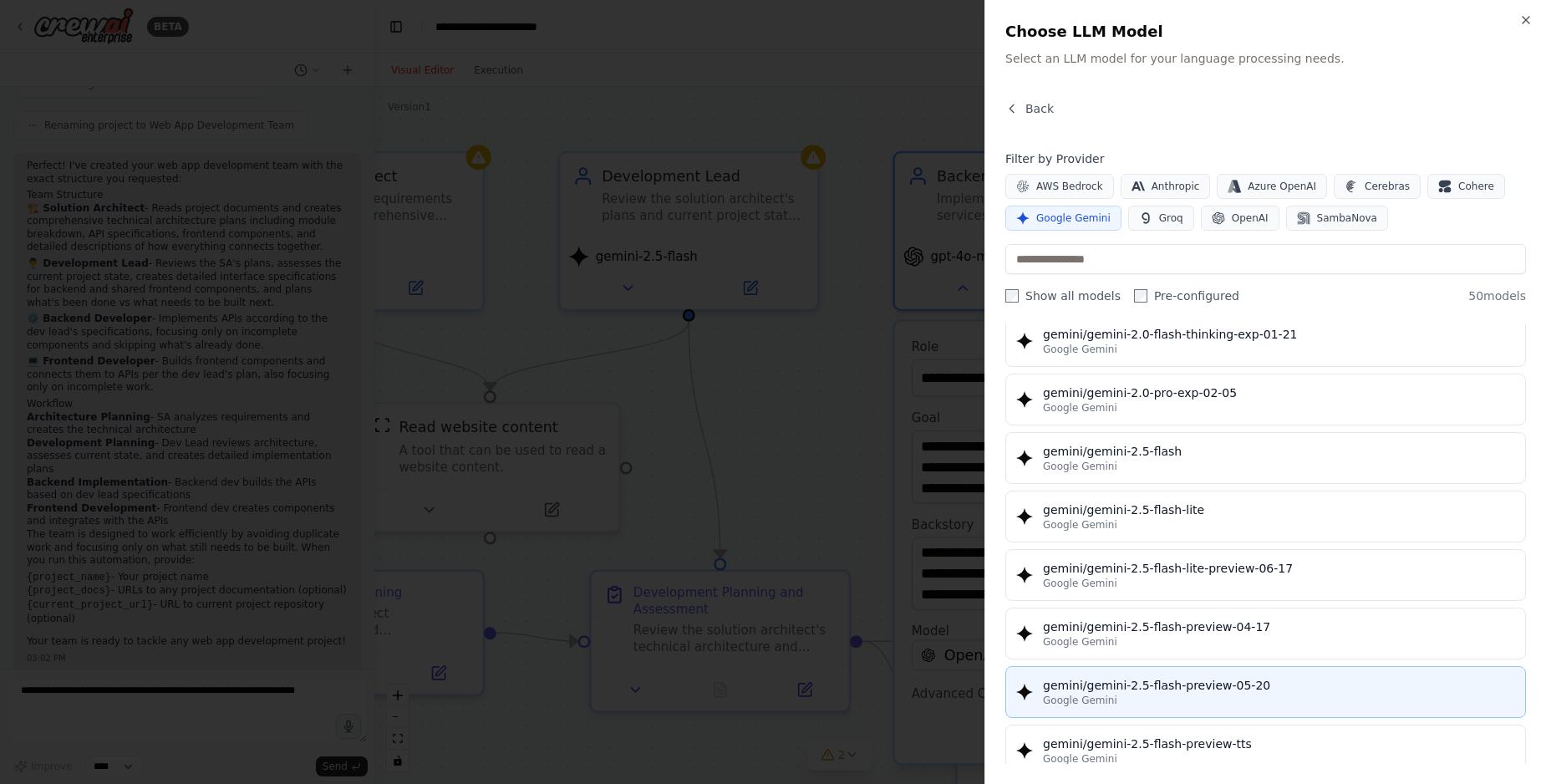
scroll to position [1333, 0]
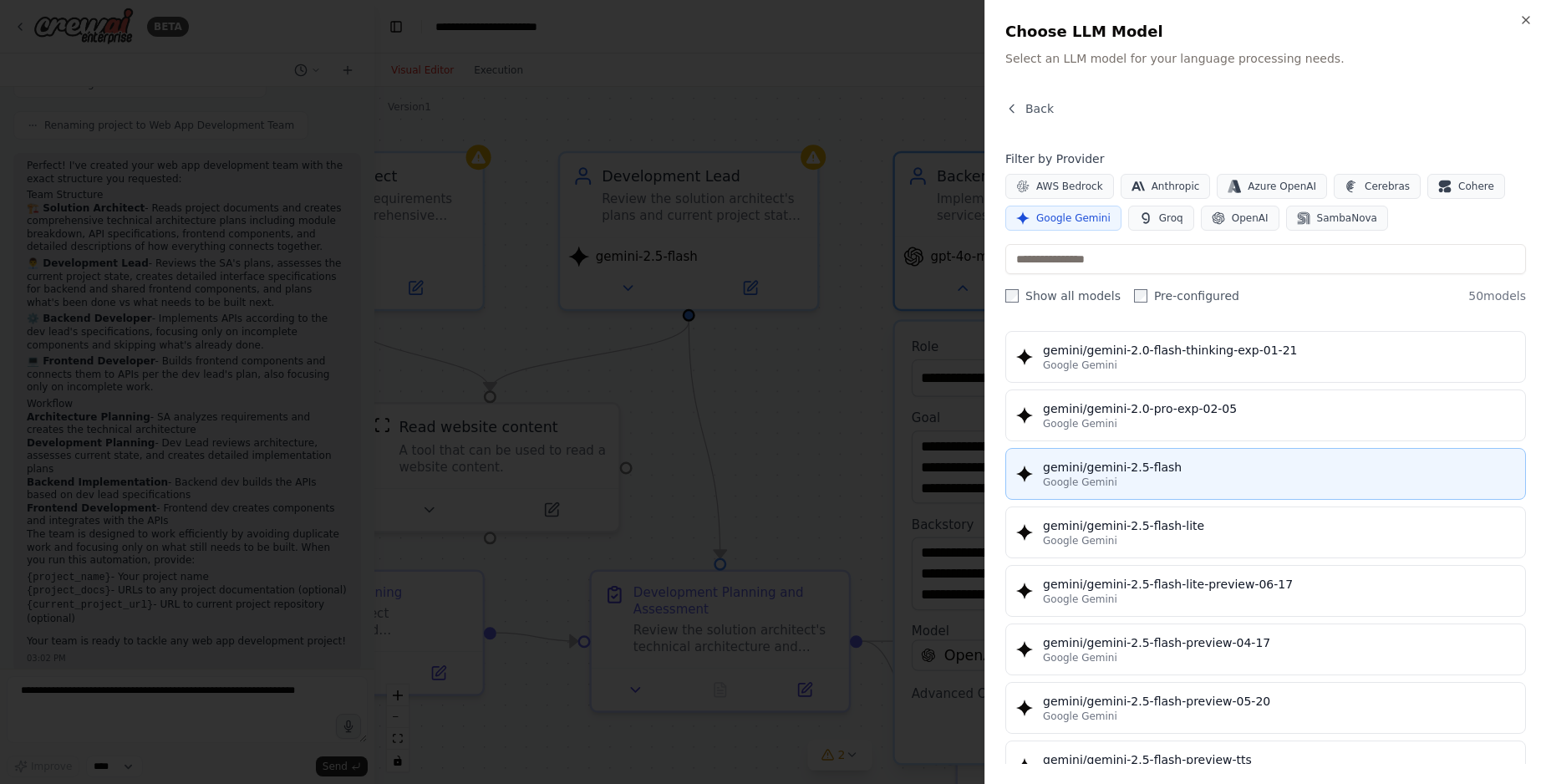
click at [1136, 469] on div "gemini/gemini-2.5-flash" at bounding box center [1278, 467] width 472 height 17
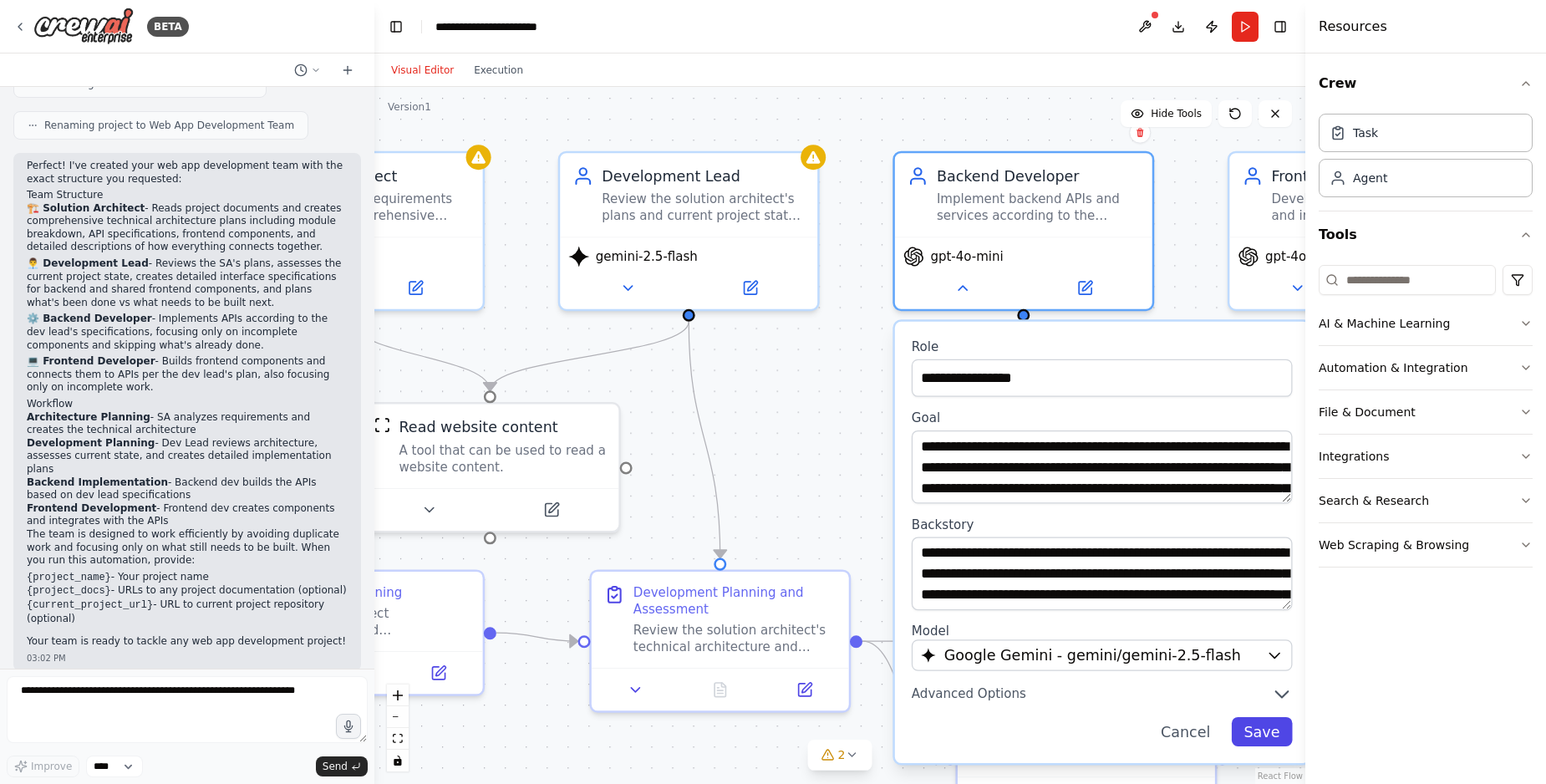
click at [1268, 737] on button "Save" at bounding box center [1261, 731] width 61 height 29
click at [1260, 730] on button "Save" at bounding box center [1261, 731] width 61 height 29
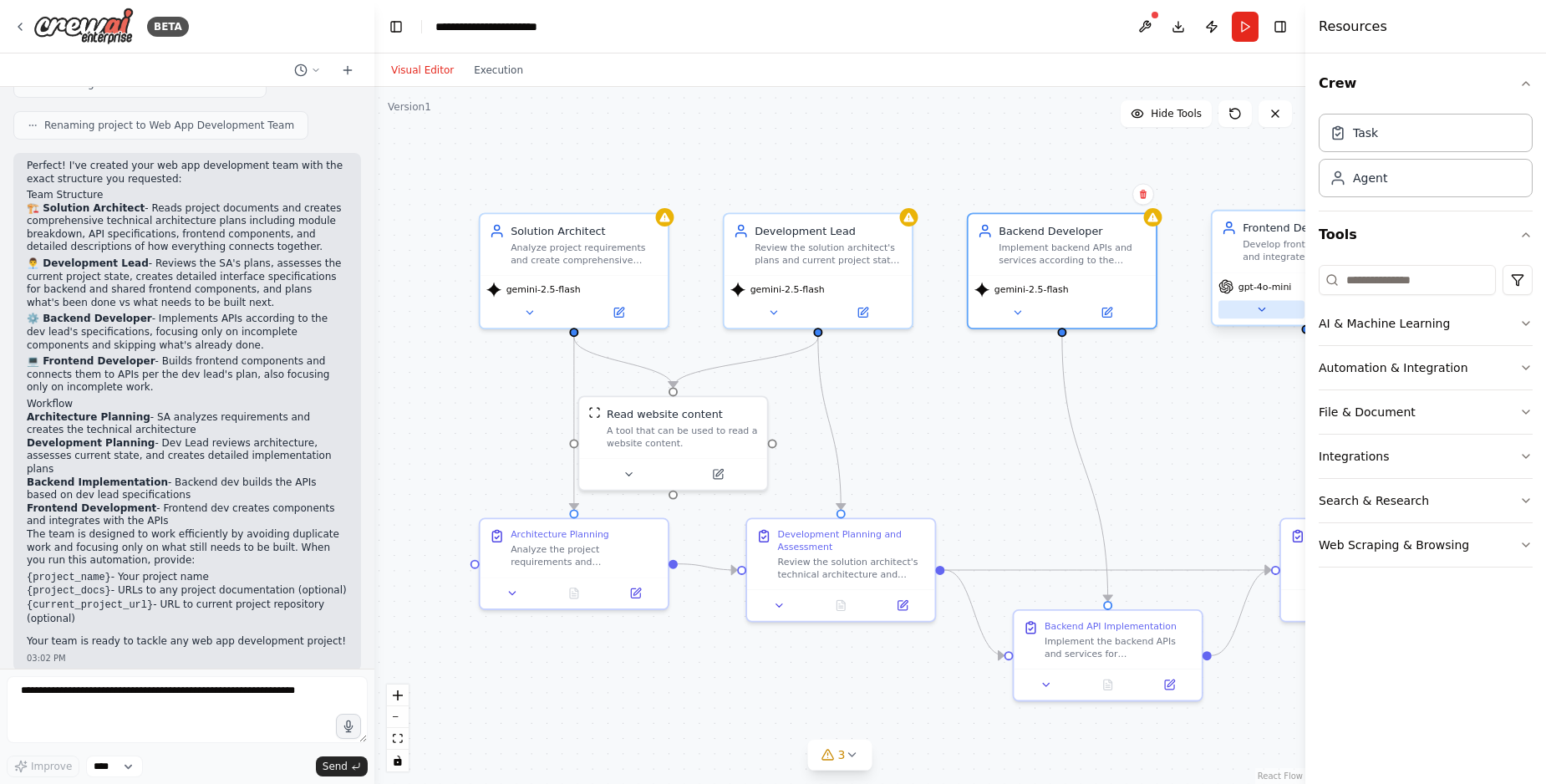
click at [1243, 304] on button at bounding box center [1261, 310] width 86 height 19
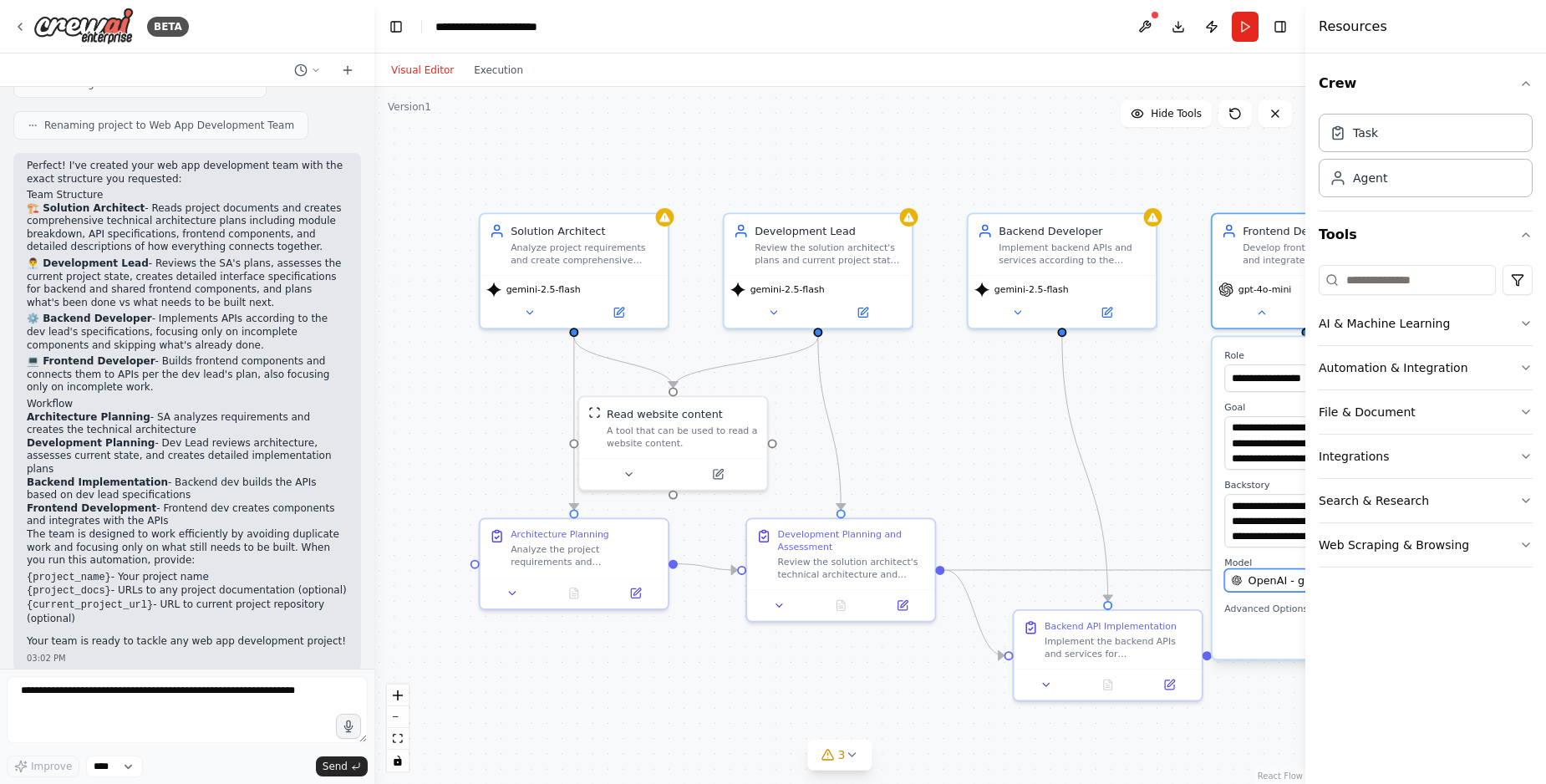
click at [1271, 577] on span "OpenAI - gpt-4o-mini" at bounding box center [1304, 580] width 112 height 15
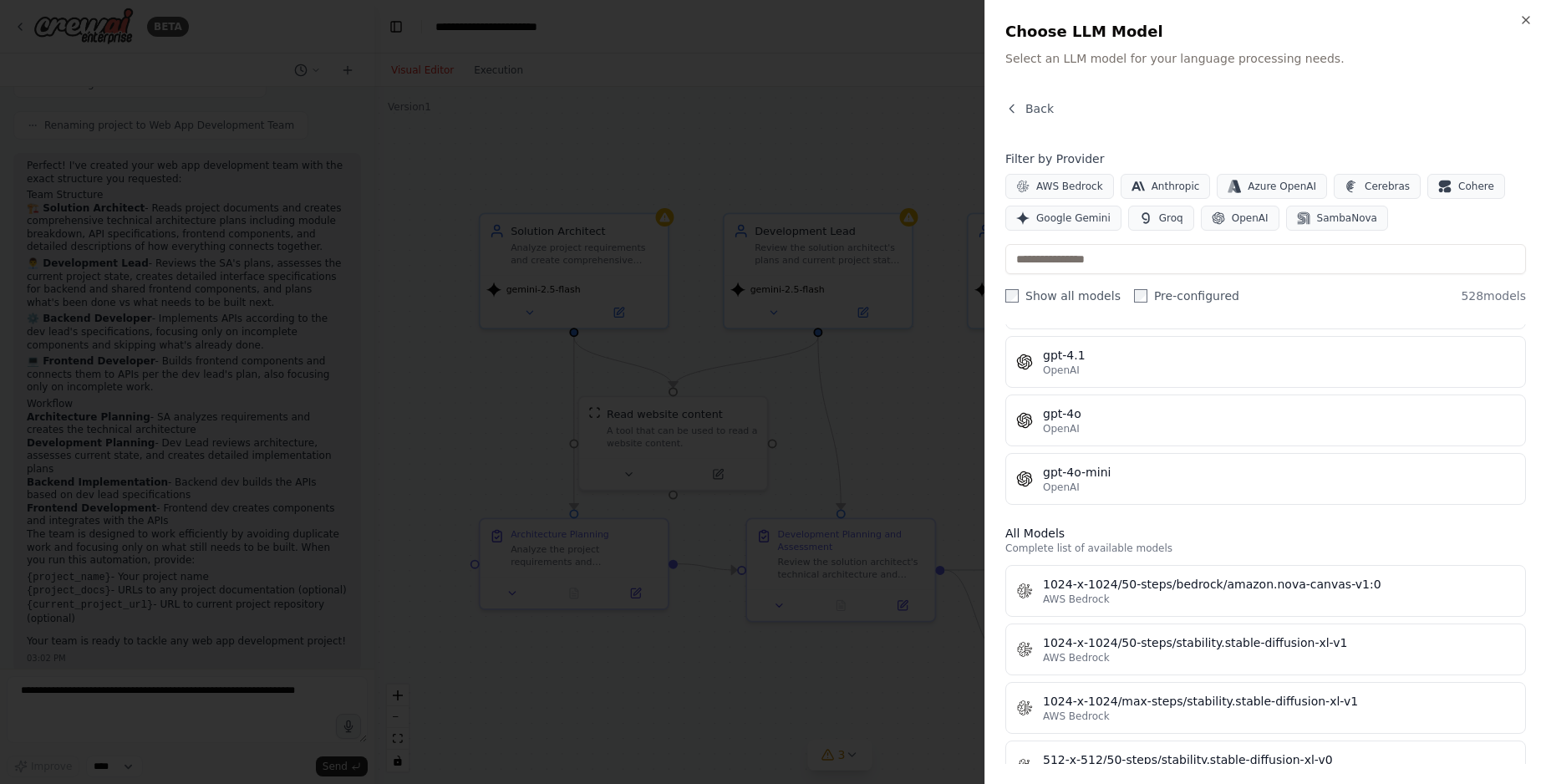
scroll to position [667, 0]
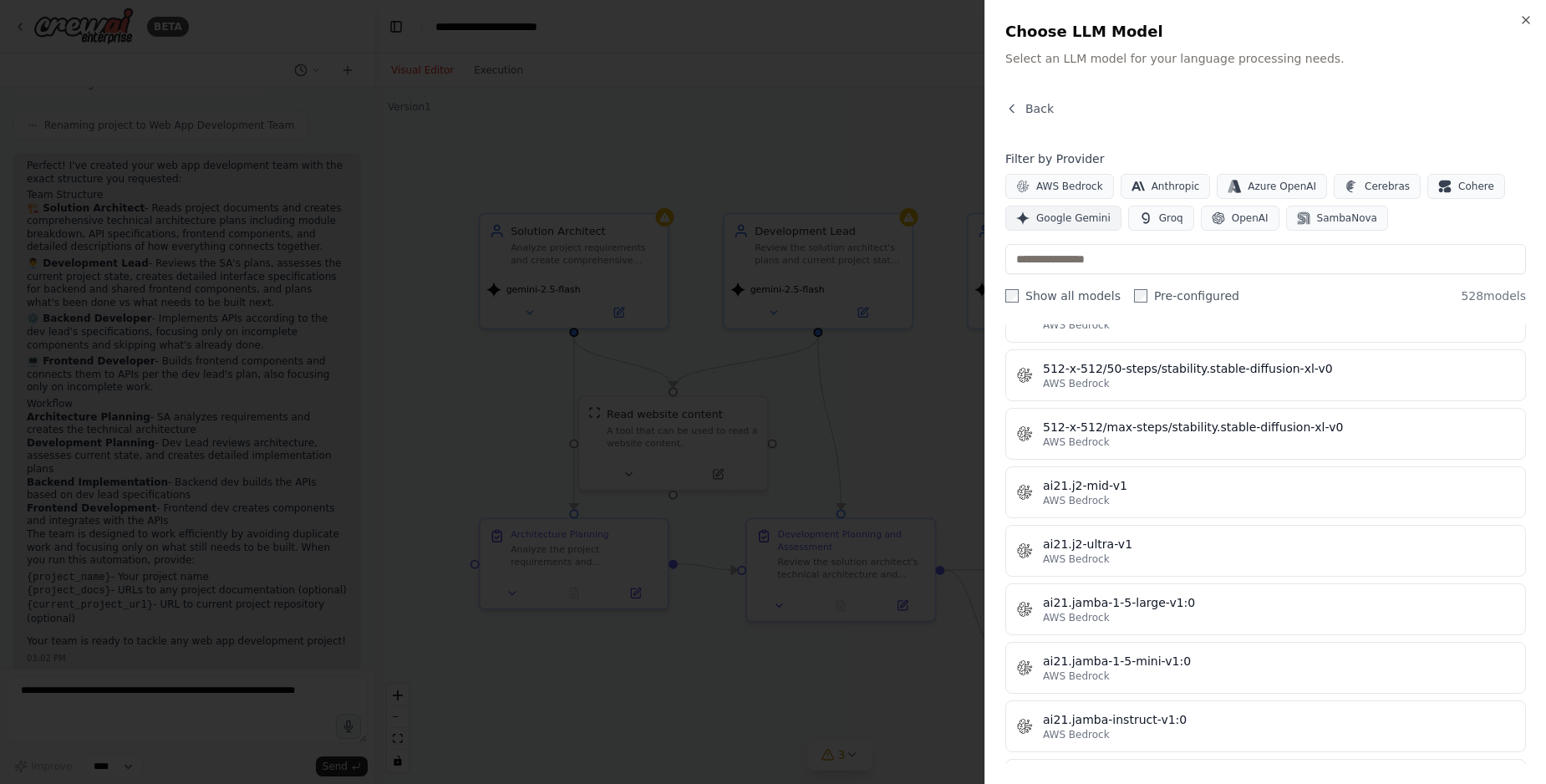
click at [1073, 222] on span "Google Gemini" at bounding box center [1072, 219] width 74 height 14
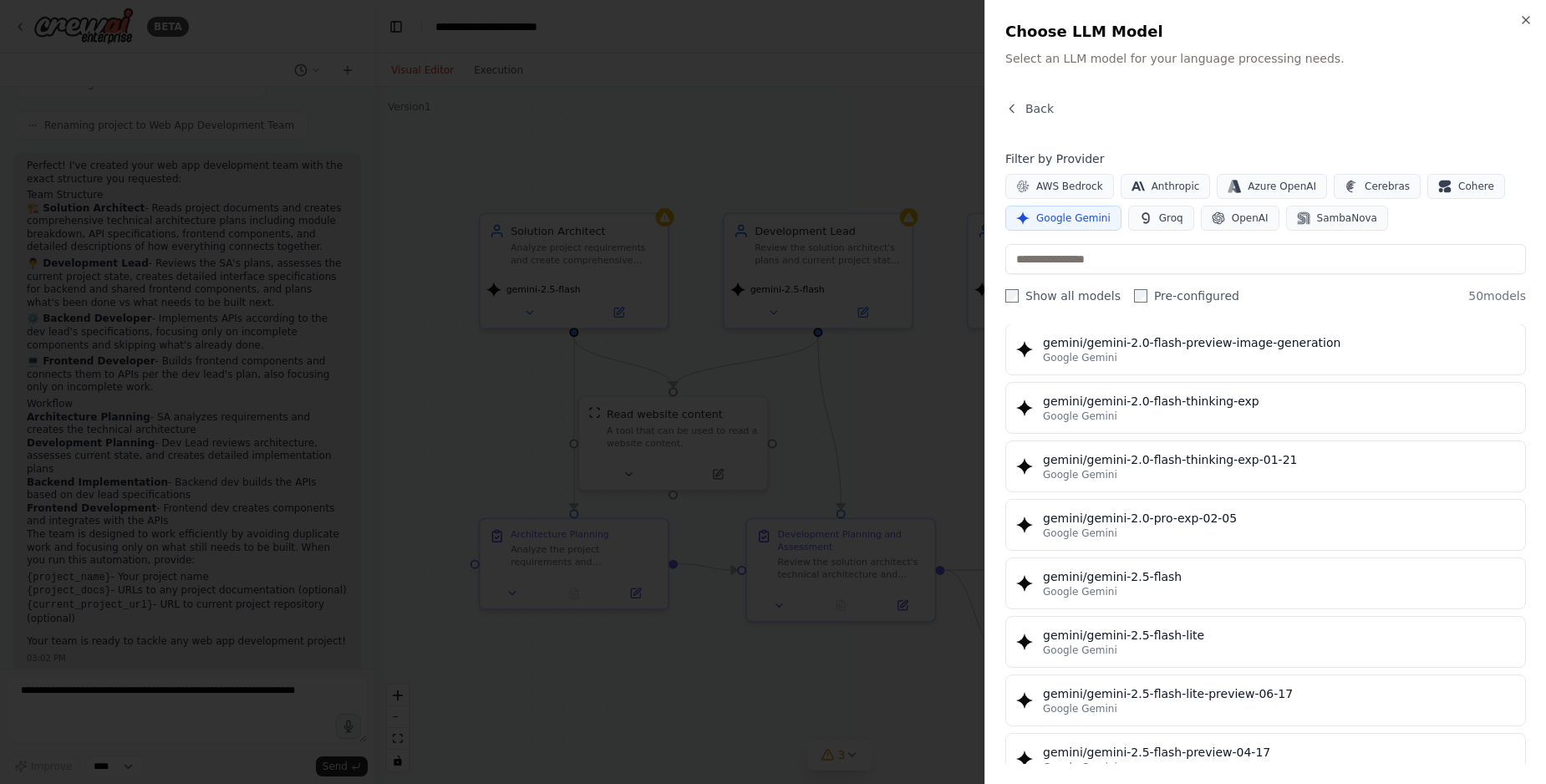
scroll to position [1238, 0]
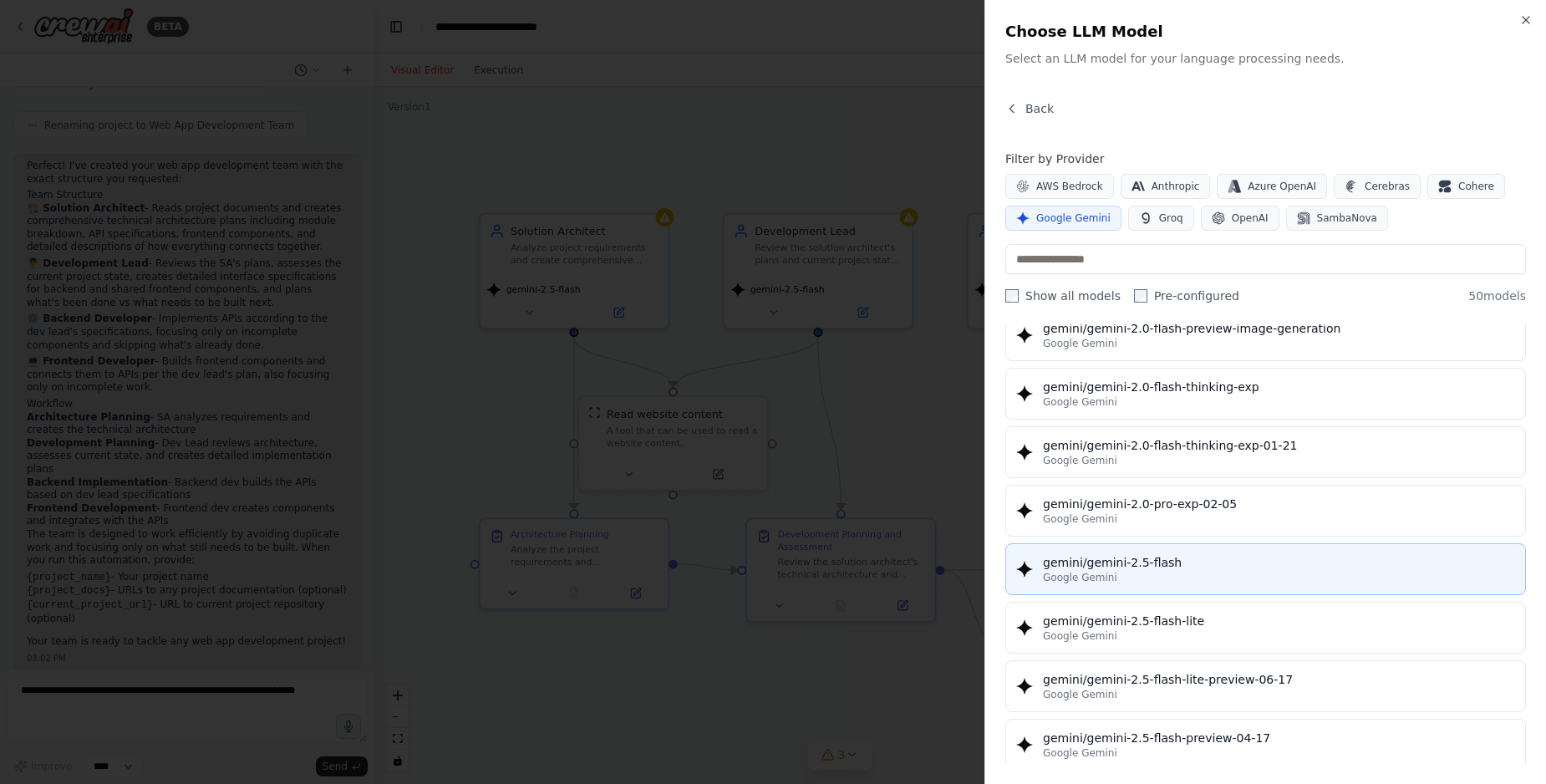
click at [1135, 561] on div "gemini/gemini-2.5-flash" at bounding box center [1278, 562] width 472 height 17
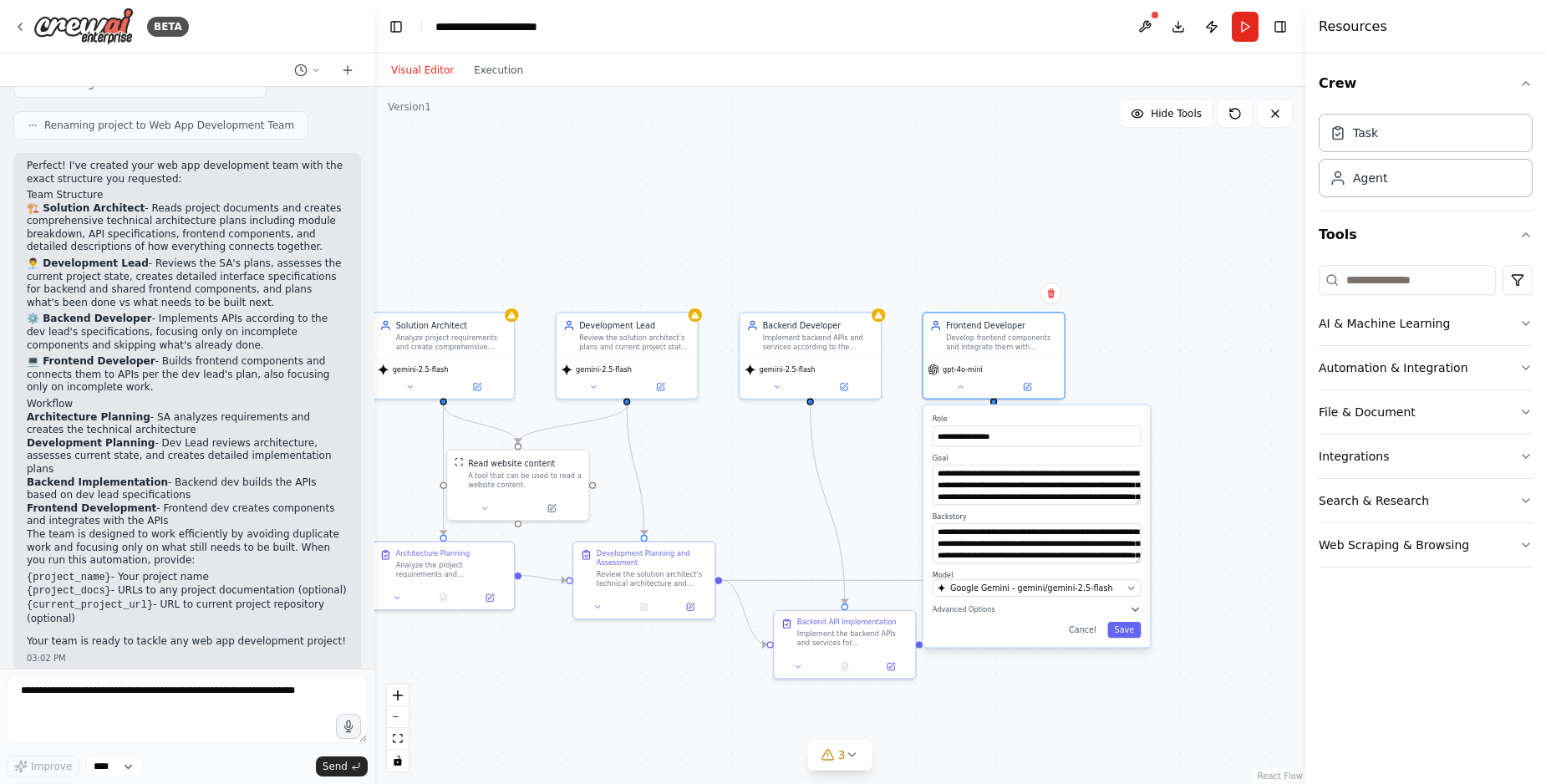
drag, startPoint x: 1168, startPoint y: 549, endPoint x: 854, endPoint y: 534, distance: 314.4
click at [850, 535] on div ".deletable-edge-delete-btn { width: 20px; height: 20px; border: 0px solid #ffff…" at bounding box center [839, 435] width 931 height 696
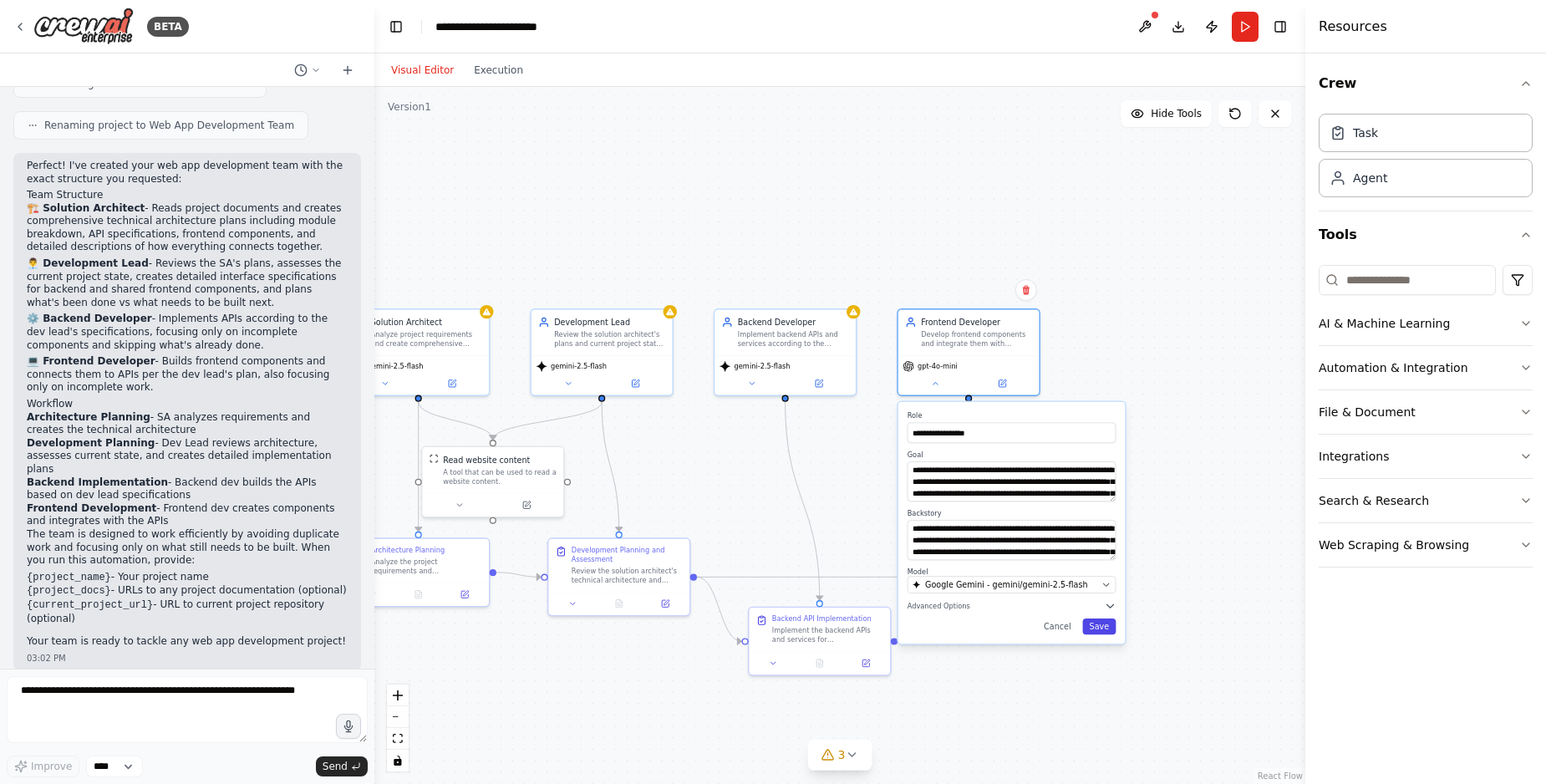
click at [1094, 625] on button "Save" at bounding box center [1098, 626] width 33 height 16
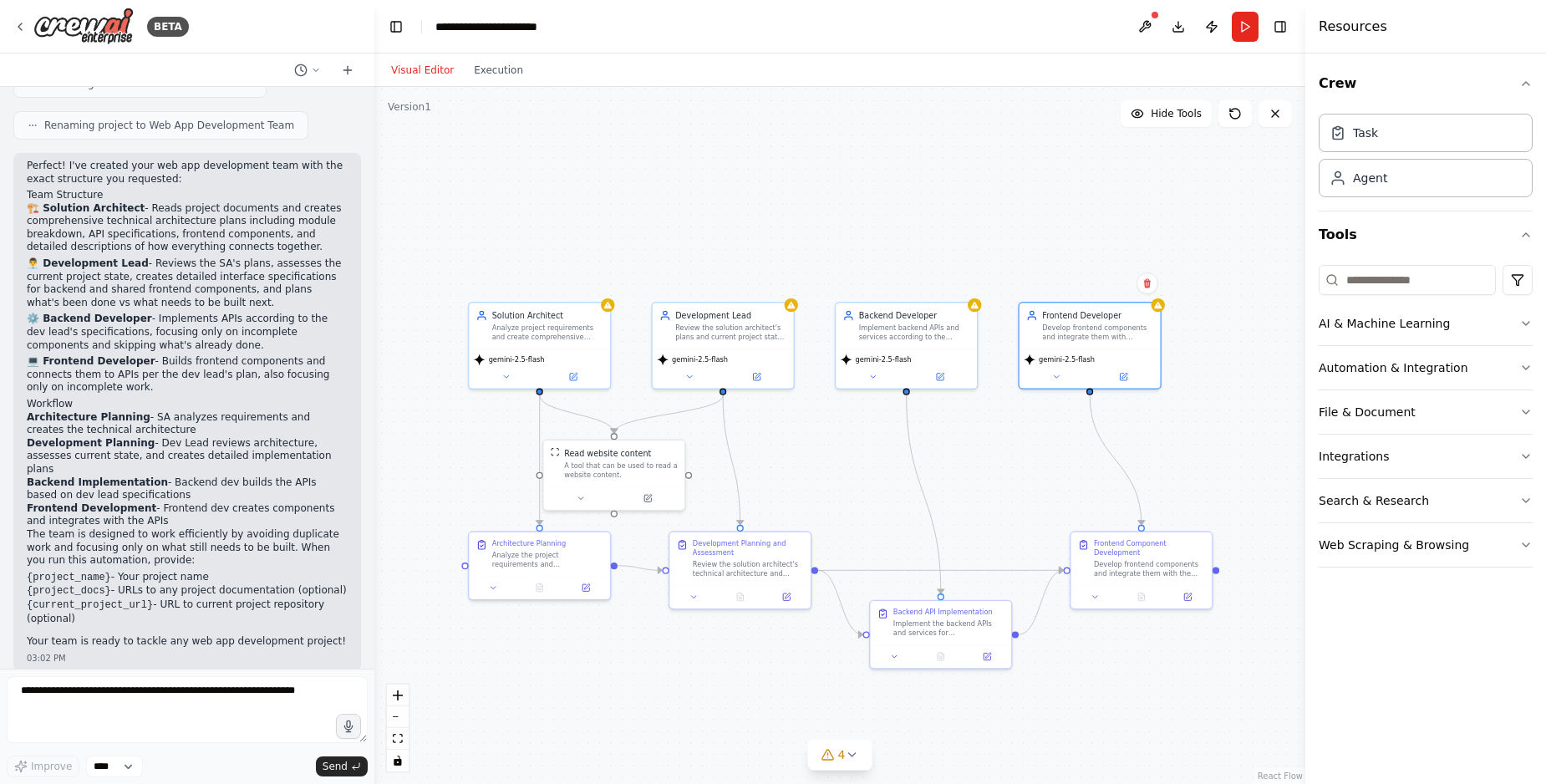
drag, startPoint x: 795, startPoint y: 458, endPoint x: 821, endPoint y: 456, distance: 26.1
click at [821, 456] on div ".deletable-edge-delete-btn { width: 20px; height: 20px; border: 0px solid #ffff…" at bounding box center [839, 435] width 931 height 696
click at [508, 372] on button at bounding box center [516, 373] width 65 height 14
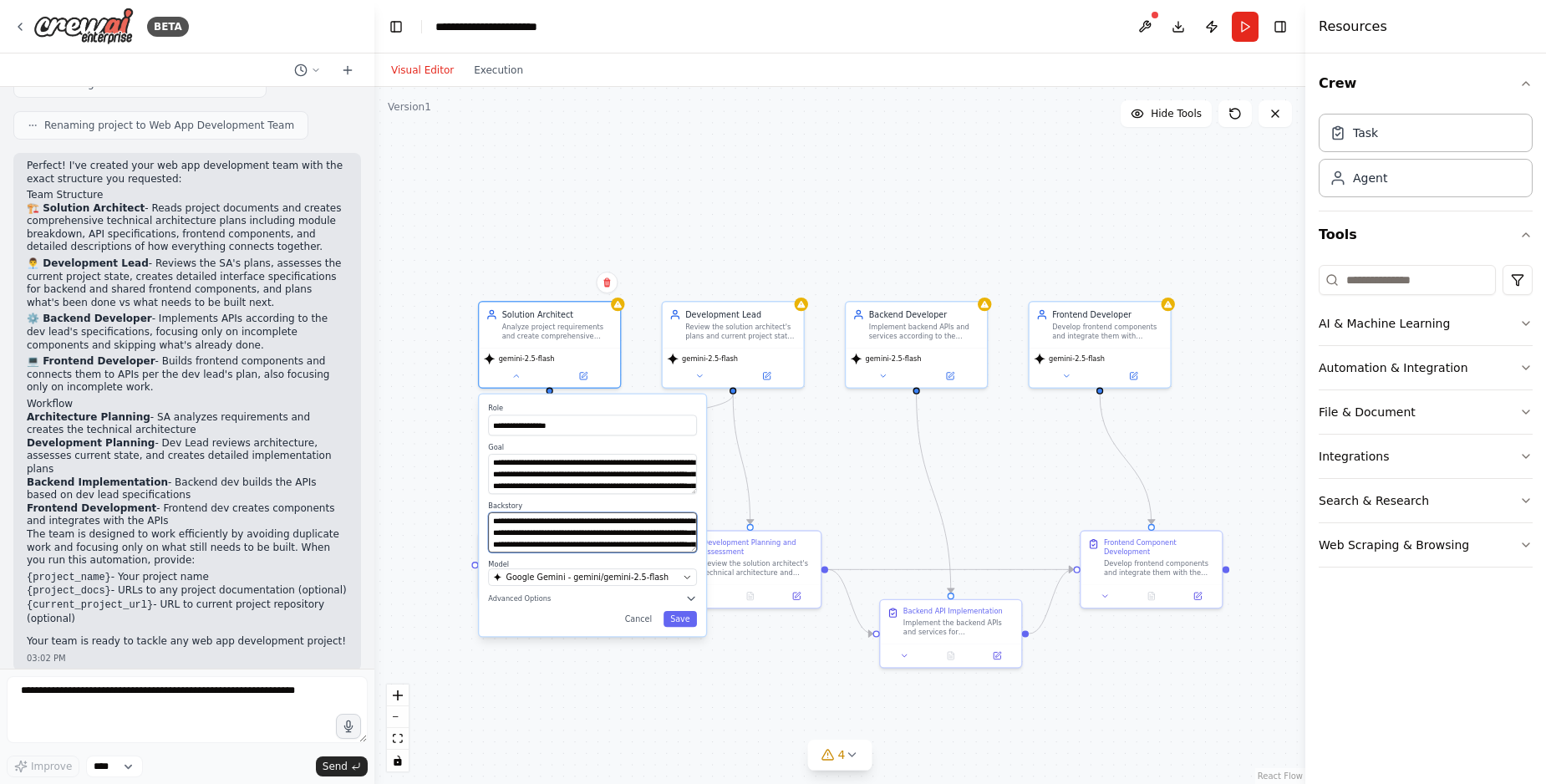
click at [616, 535] on textarea "**********" at bounding box center [593, 531] width 209 height 40
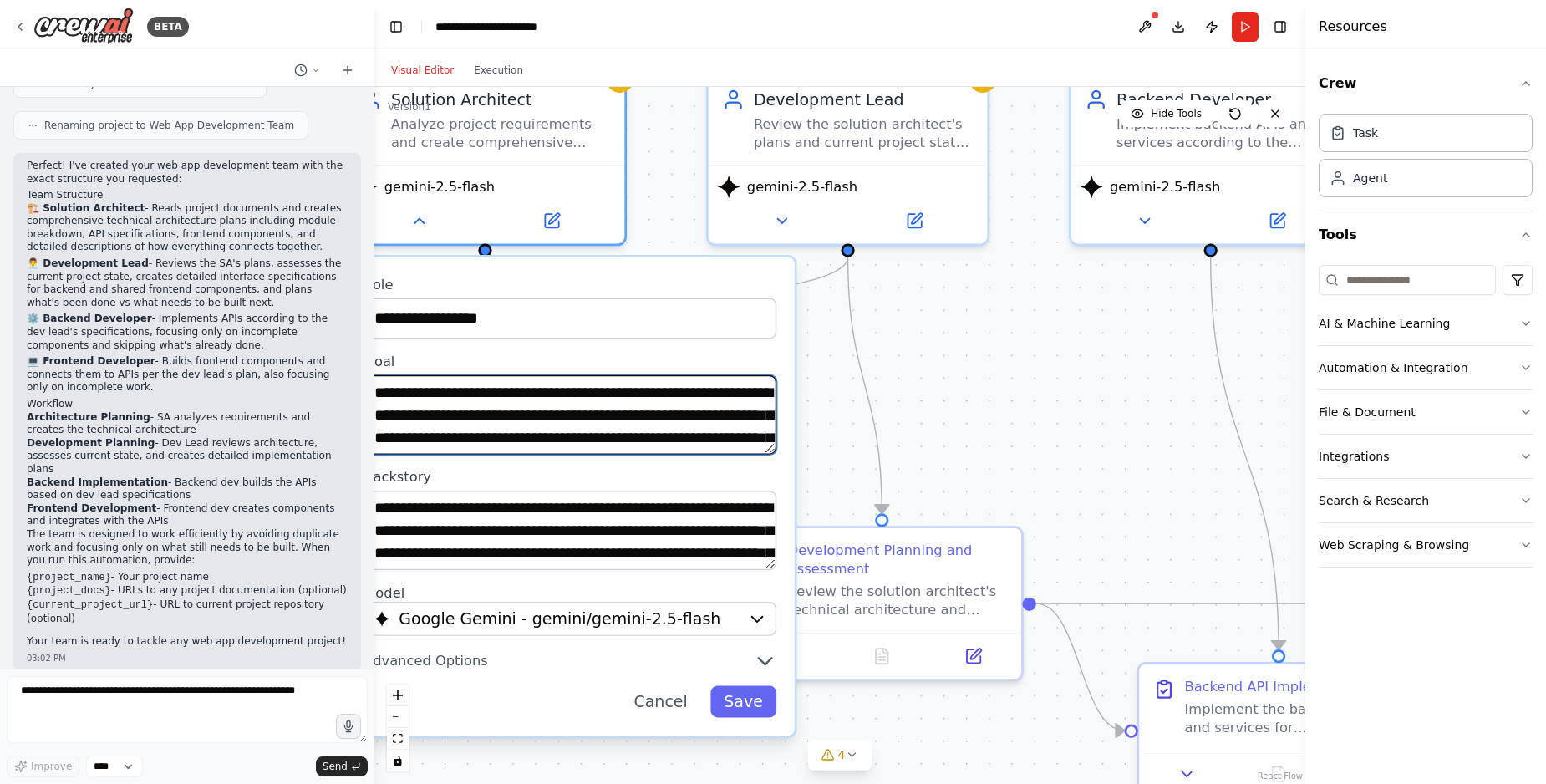
click at [611, 427] on textarea "**********" at bounding box center [569, 414] width 412 height 79
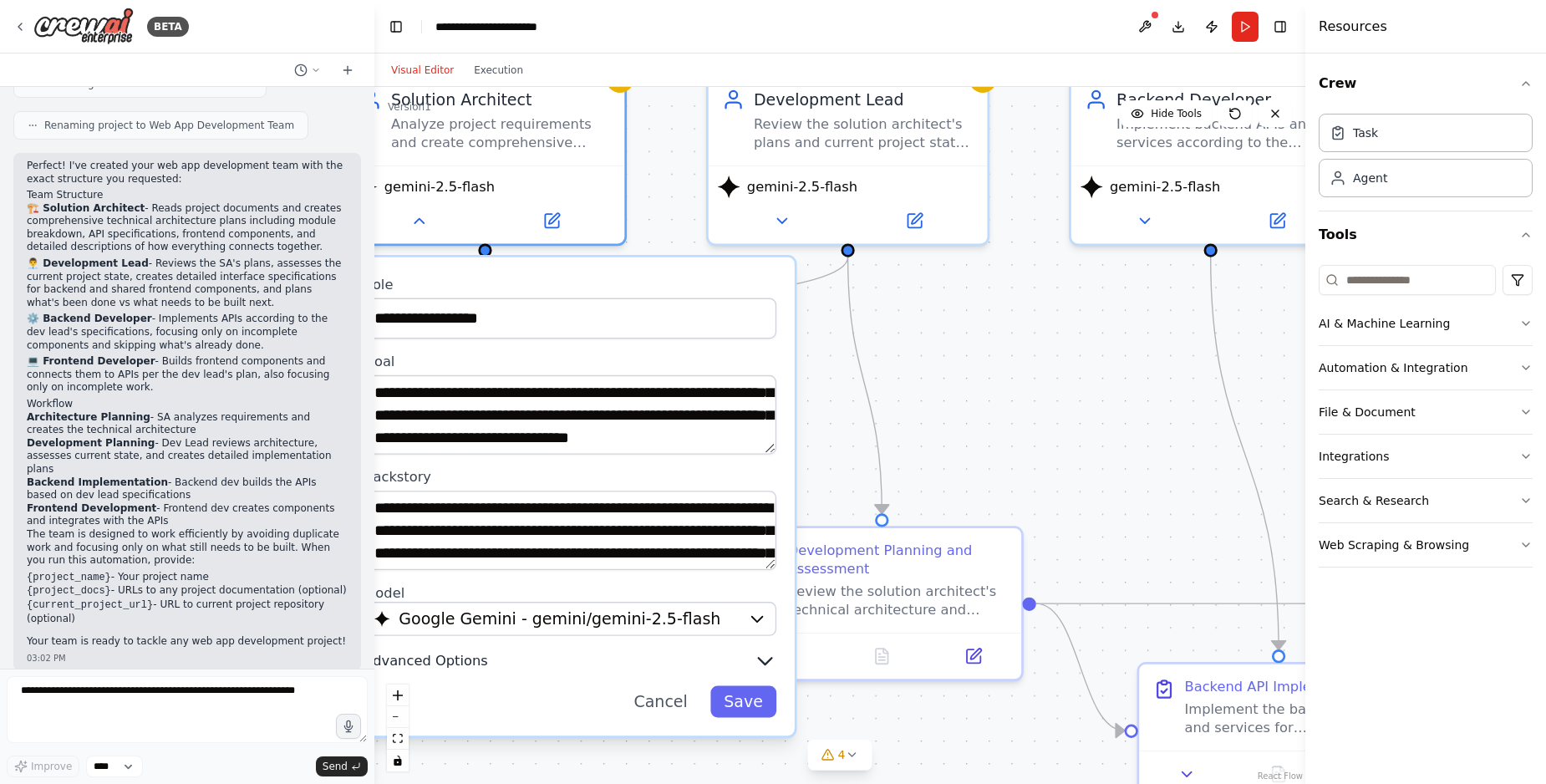
click at [488, 656] on button "Advanced Options" at bounding box center [569, 660] width 412 height 23
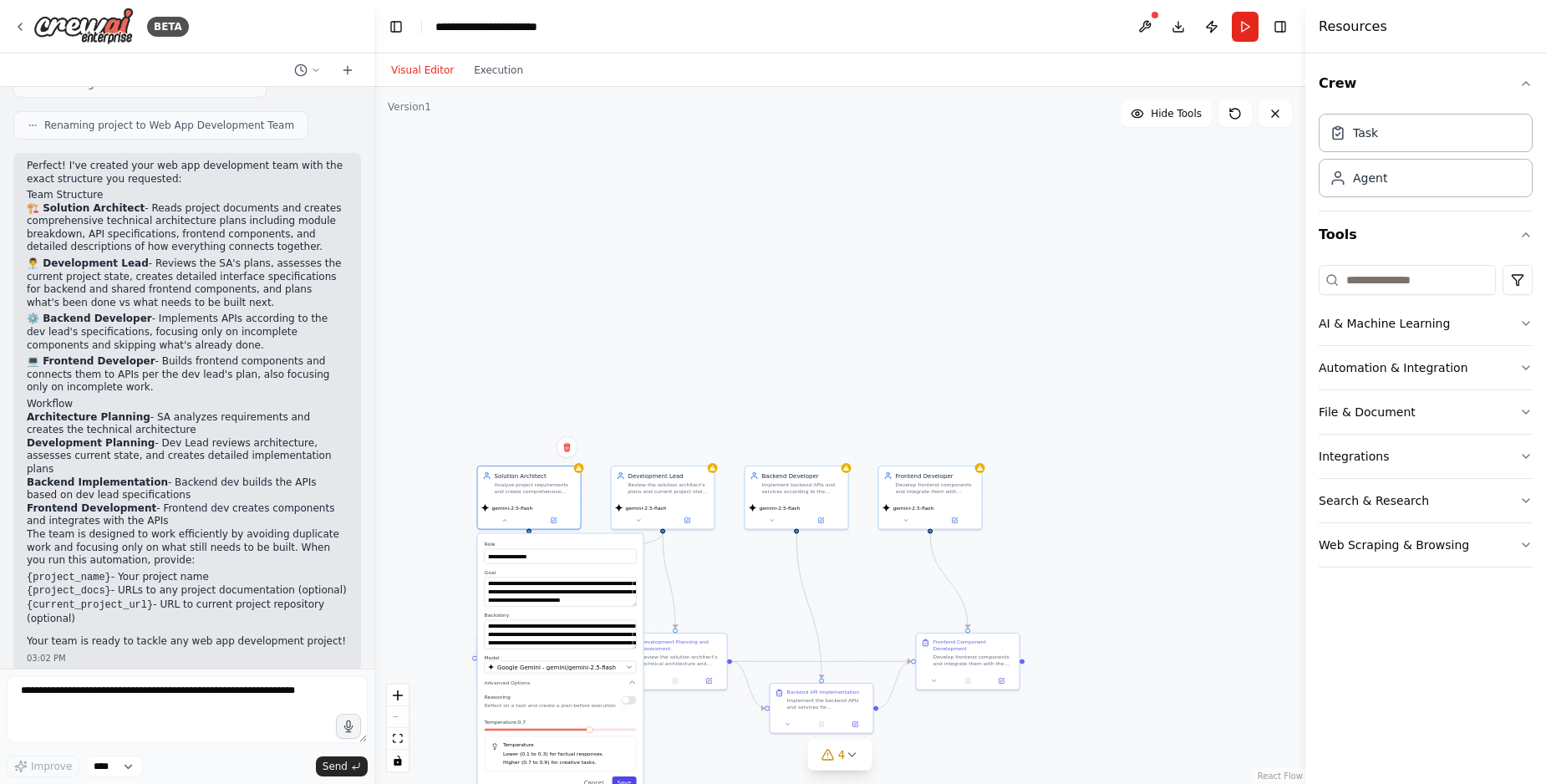
click at [623, 783] on button "Save" at bounding box center [623, 782] width 24 height 12
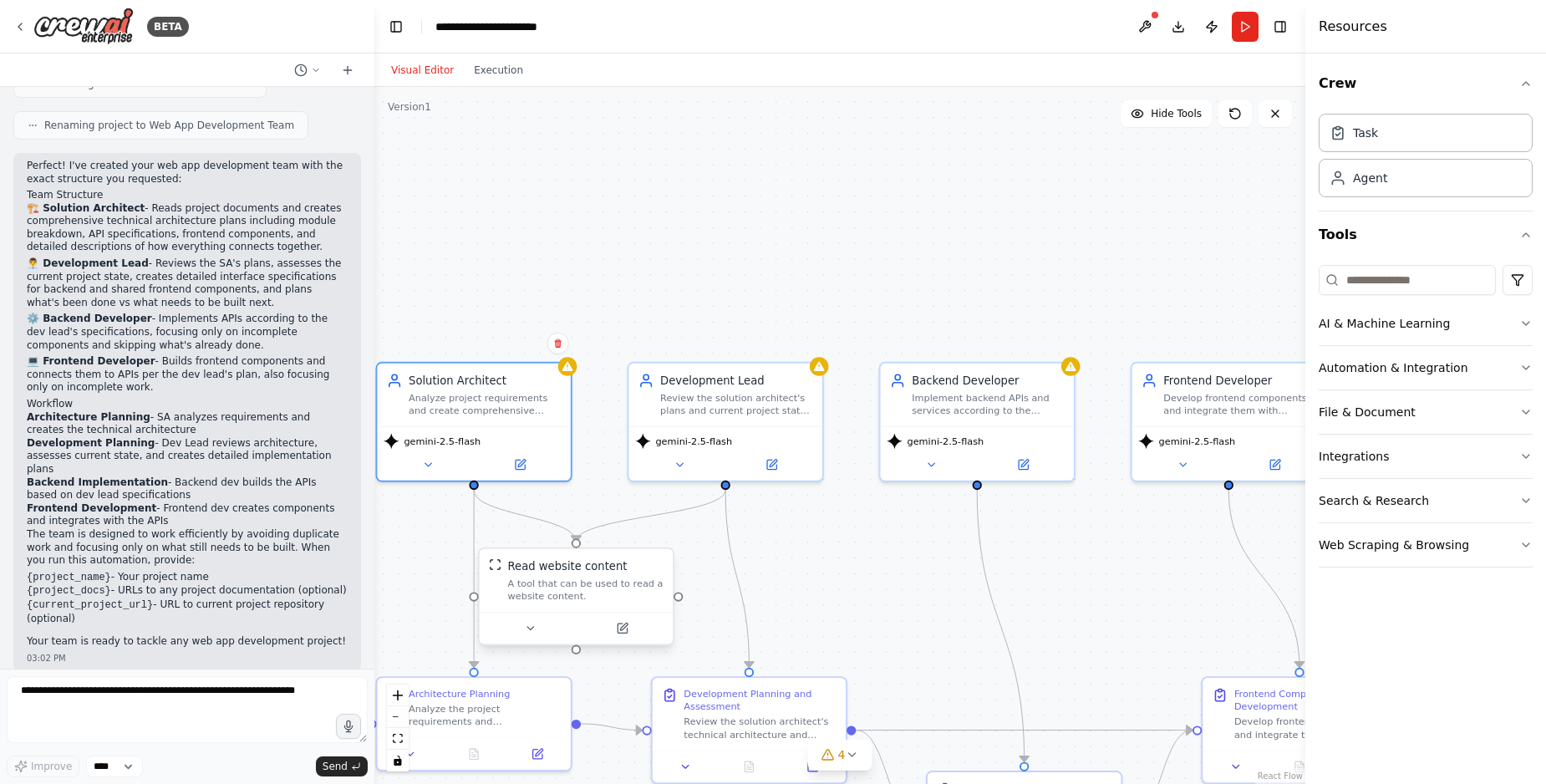
click at [577, 584] on div "A tool that can be used to read a website content." at bounding box center [585, 589] width 156 height 25
click at [542, 629] on button at bounding box center [530, 628] width 88 height 20
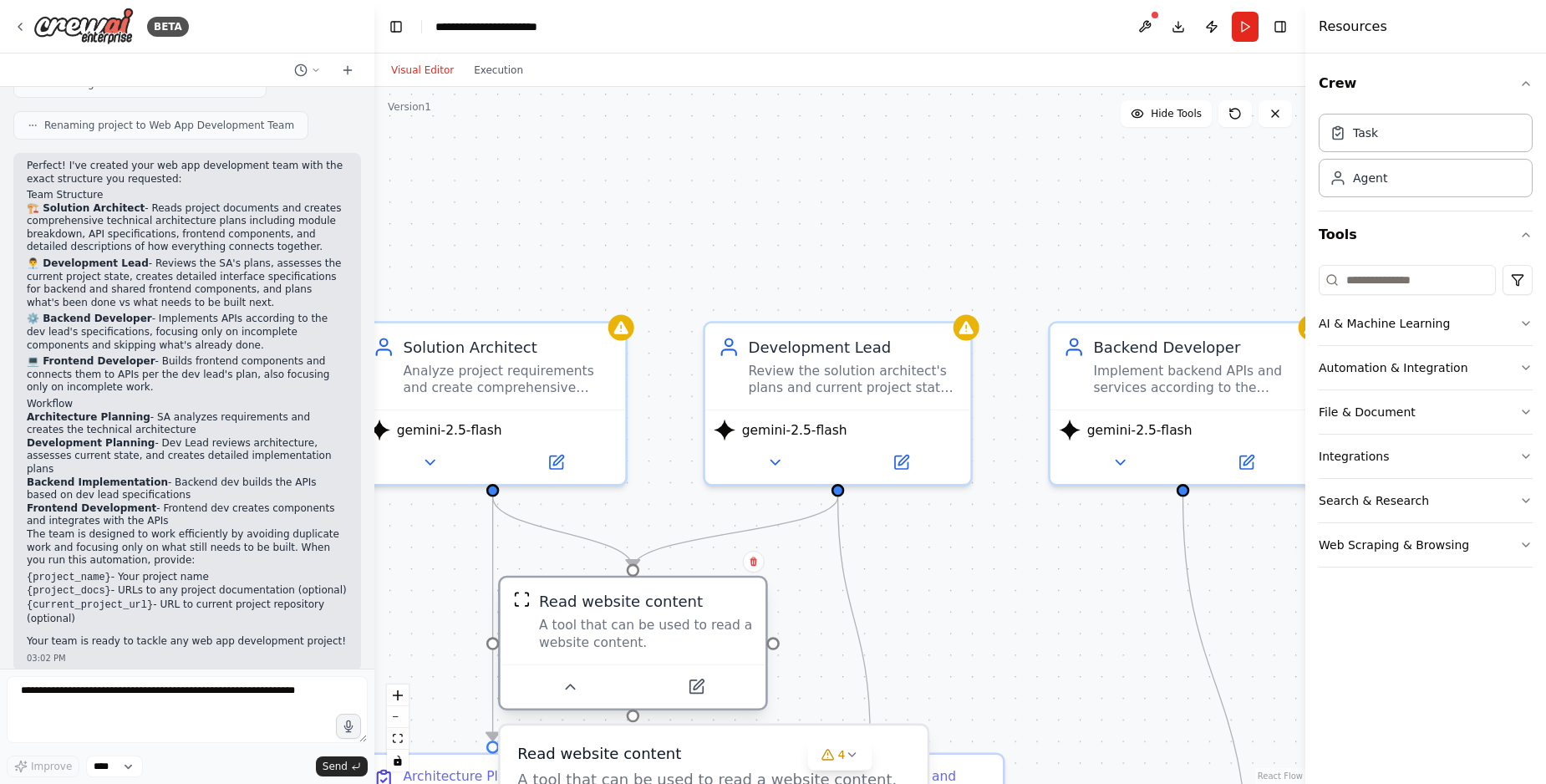
click at [682, 639] on div "A tool that can be used to read a website content." at bounding box center [646, 633] width 214 height 34
click at [549, 463] on icon at bounding box center [556, 458] width 18 height 18
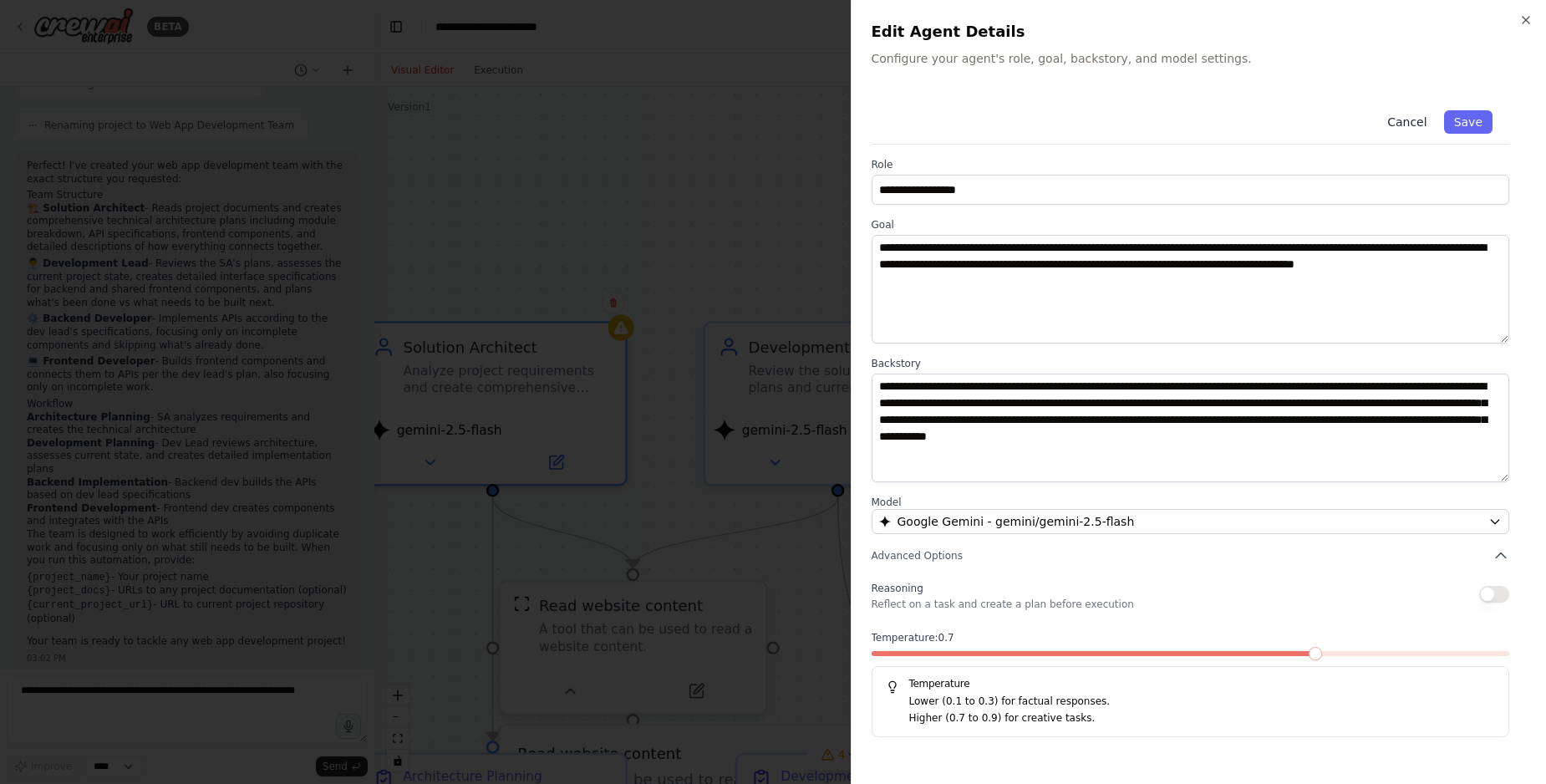
click at [1408, 123] on button "Cancel" at bounding box center [1407, 122] width 60 height 24
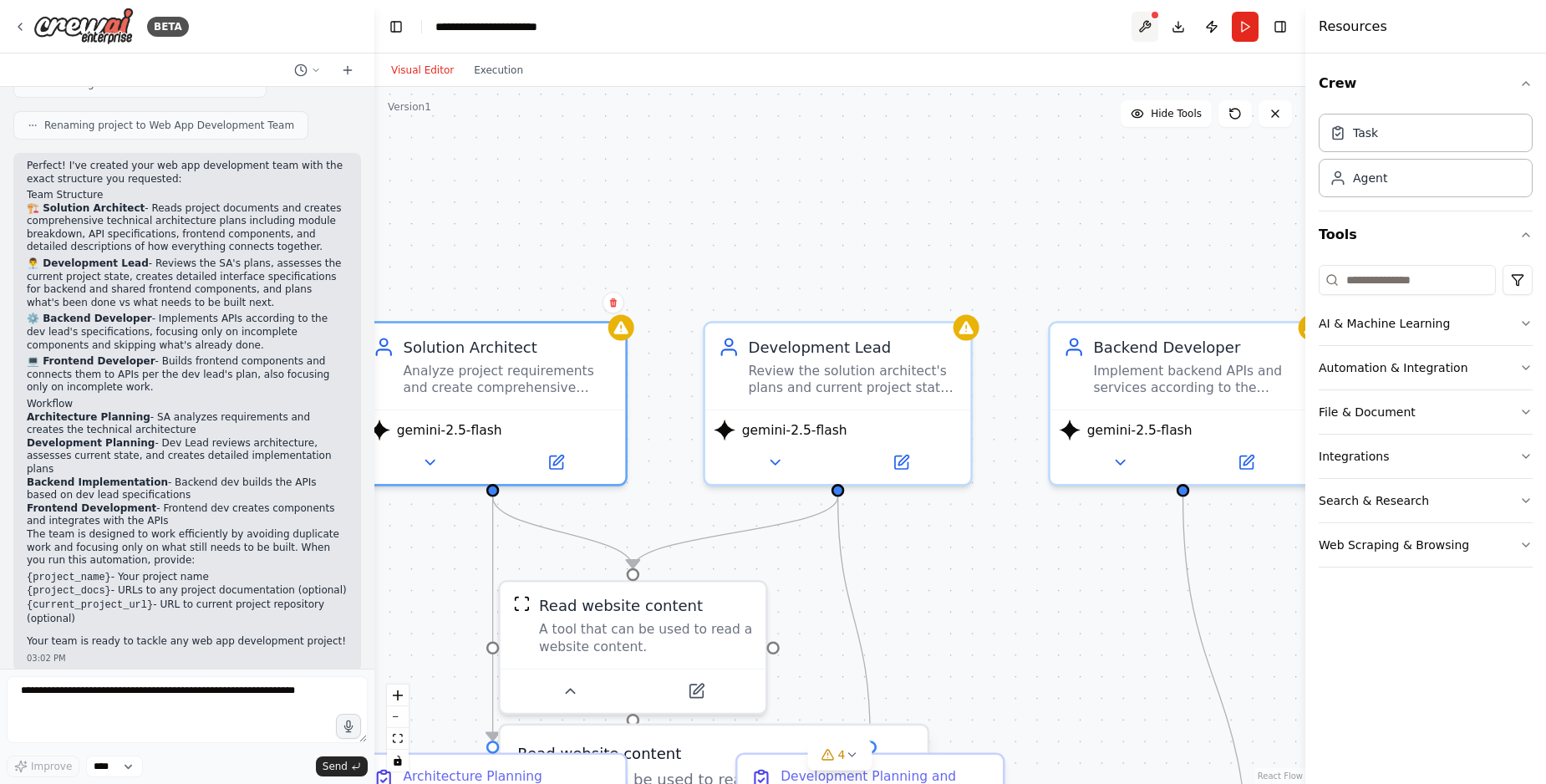
click at [1149, 28] on button at bounding box center [1144, 26] width 26 height 30
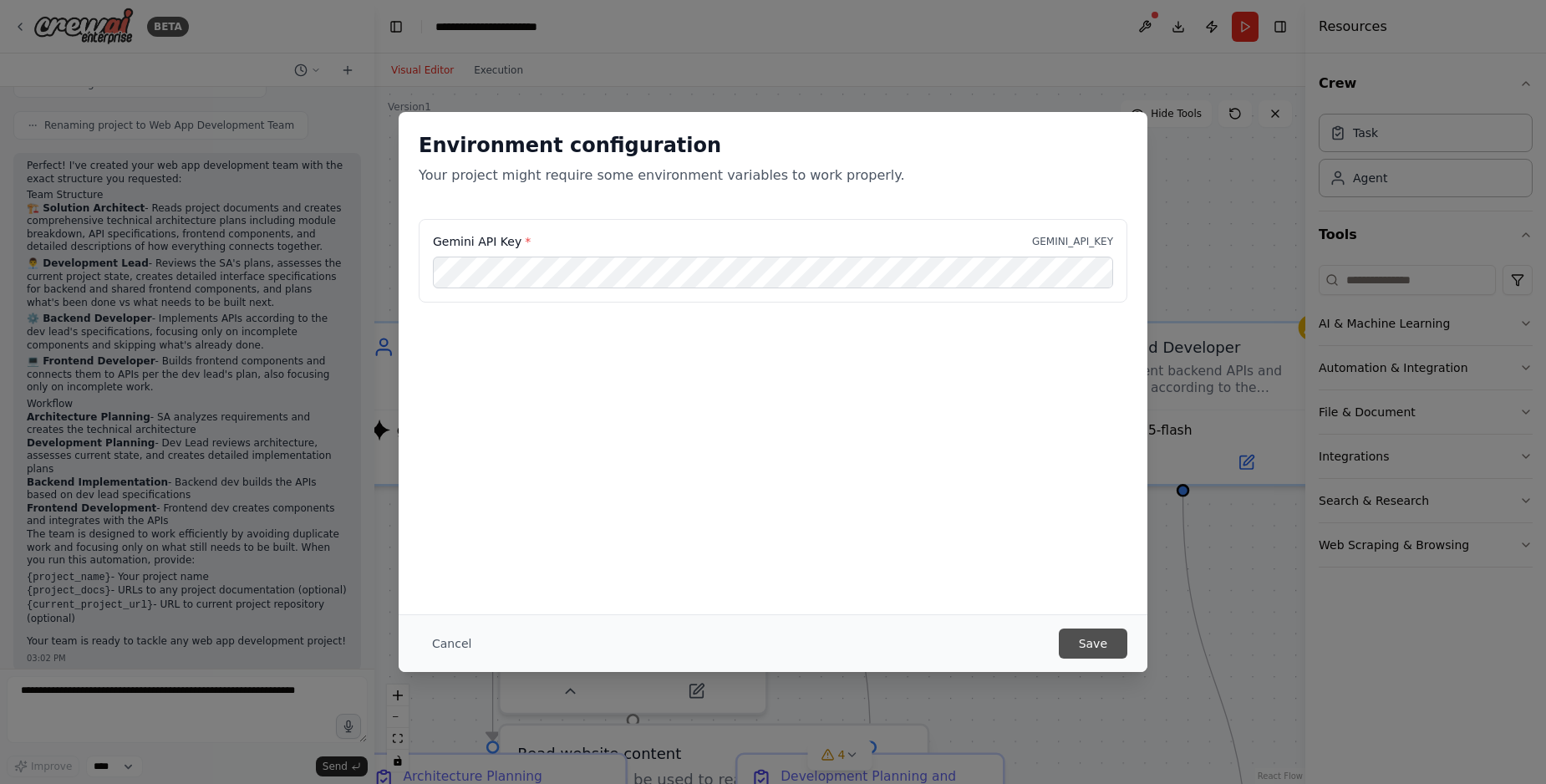
click at [1111, 644] on button "Save" at bounding box center [1093, 643] width 69 height 30
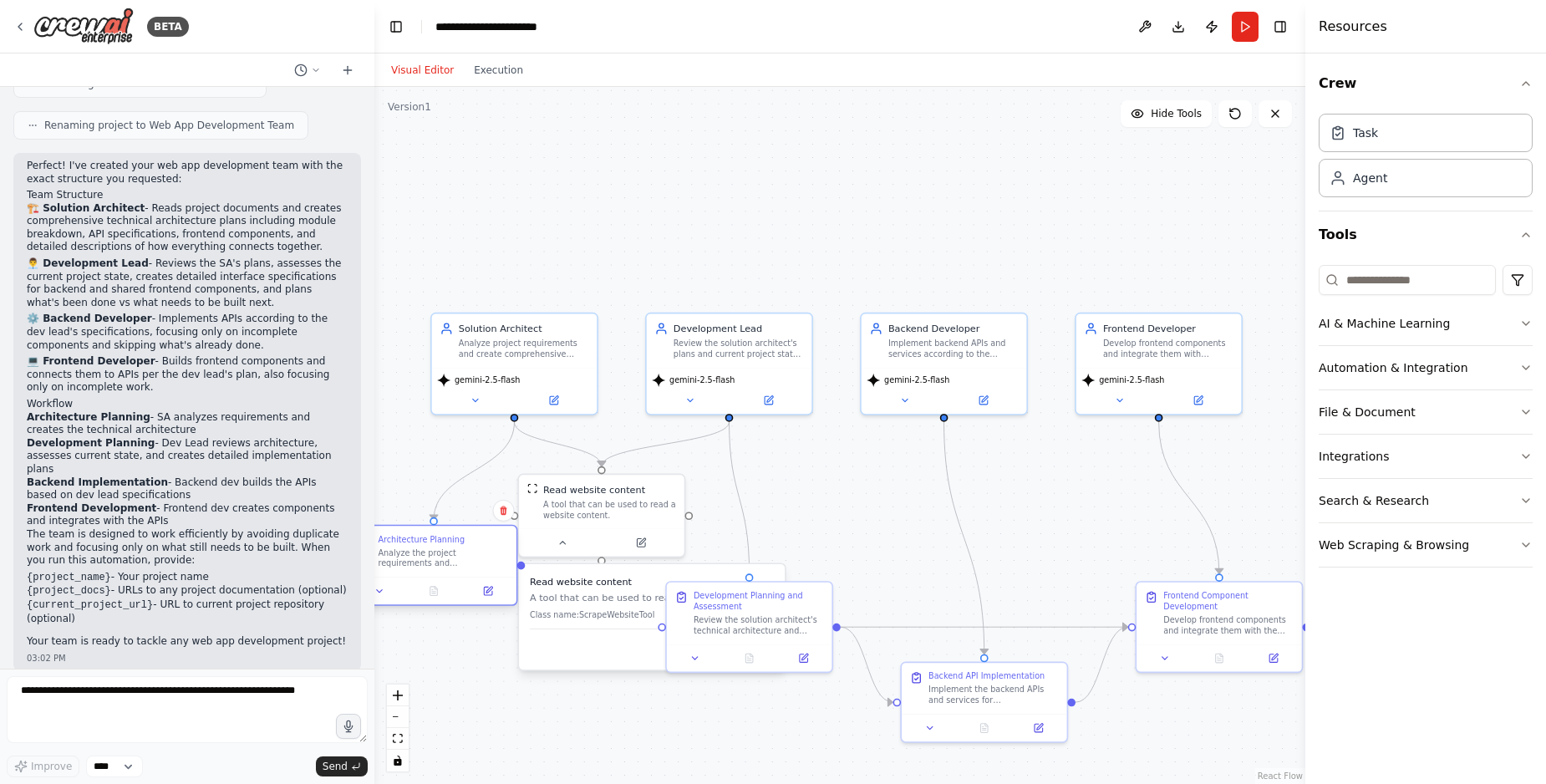
drag, startPoint x: 498, startPoint y: 599, endPoint x: 439, endPoint y: 543, distance: 81.3
click at [439, 543] on div "Architecture Planning Analyze the project requirements and documentation for {p…" at bounding box center [442, 551] width 130 height 35
click at [439, 543] on div "Architecture Planning" at bounding box center [421, 539] width 87 height 11
drag, startPoint x: 425, startPoint y: 560, endPoint x: 408, endPoint y: 557, distance: 17.3
click at [408, 557] on div "Analyze the project requirements and documentation for {project_name}. Create a…" at bounding box center [416, 559] width 130 height 22
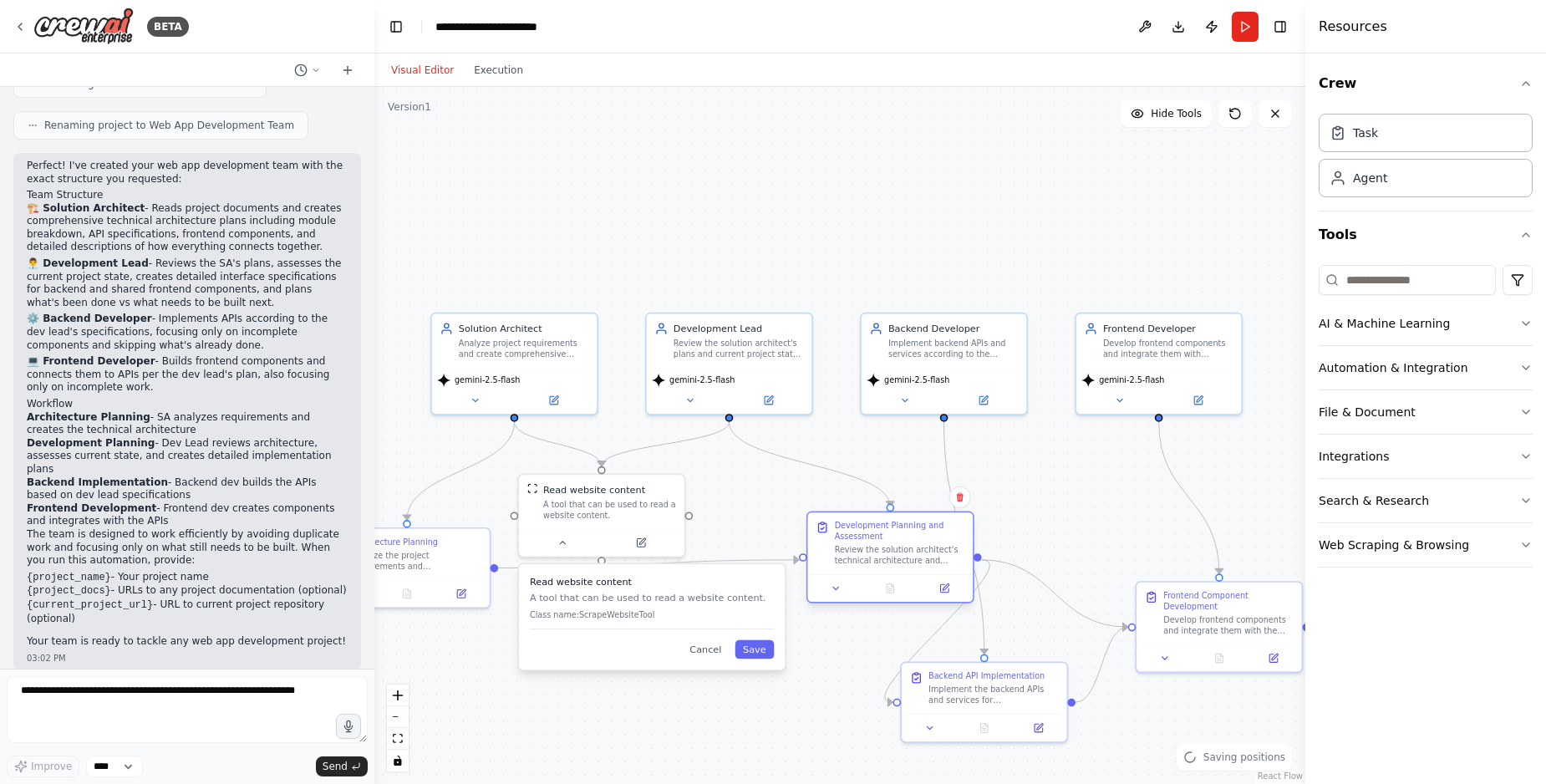
drag, startPoint x: 725, startPoint y: 619, endPoint x: 816, endPoint y: 567, distance: 104.8
click at [867, 552] on div "Review the solution architect's technical architecture and assess the current s…" at bounding box center [900, 556] width 130 height 22
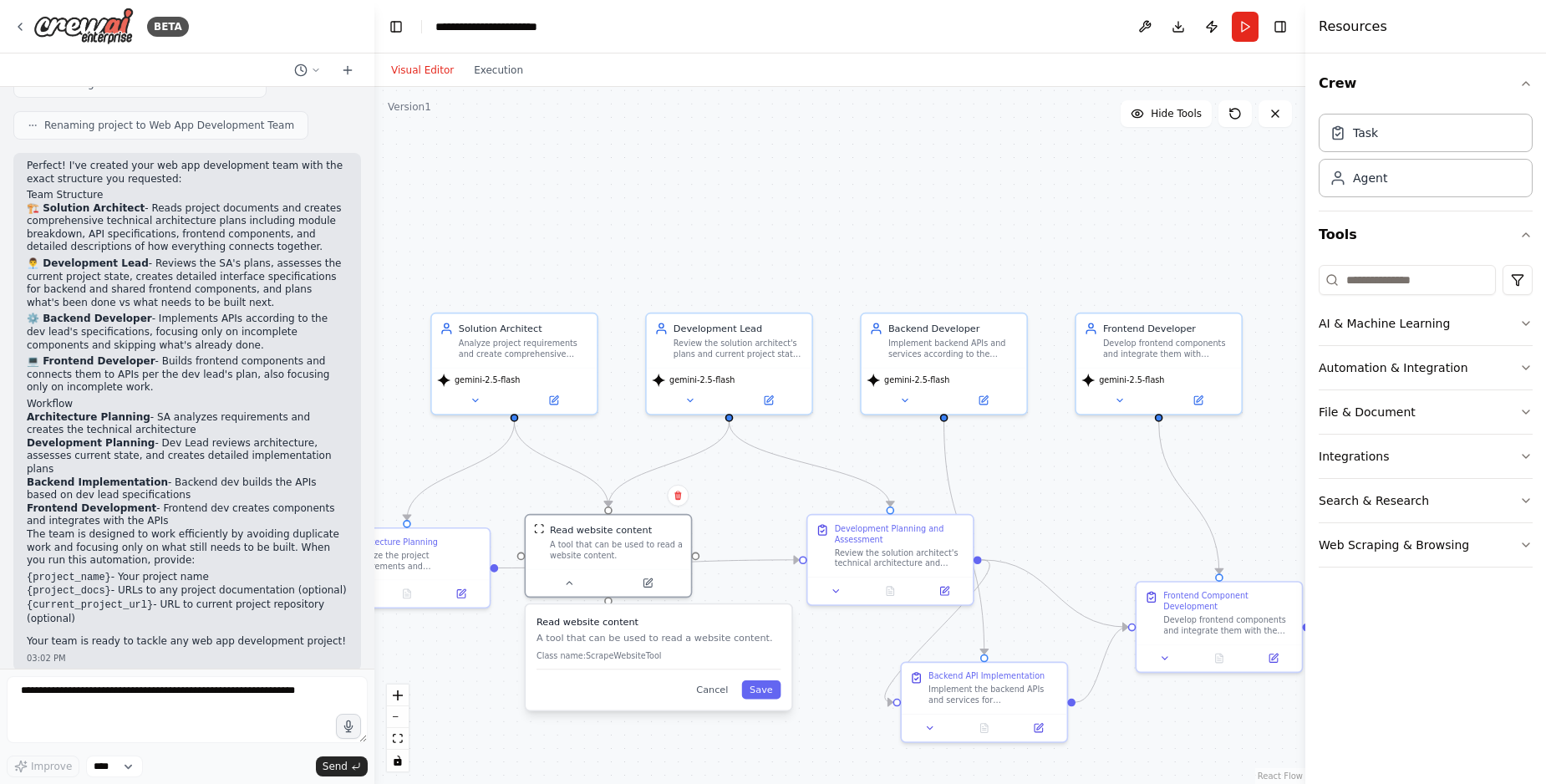
drag, startPoint x: 691, startPoint y: 605, endPoint x: 696, endPoint y: 648, distance: 43.3
click at [696, 648] on div "Read website content A tool that can be used to read a website content. Class n…" at bounding box center [658, 642] width 244 height 54
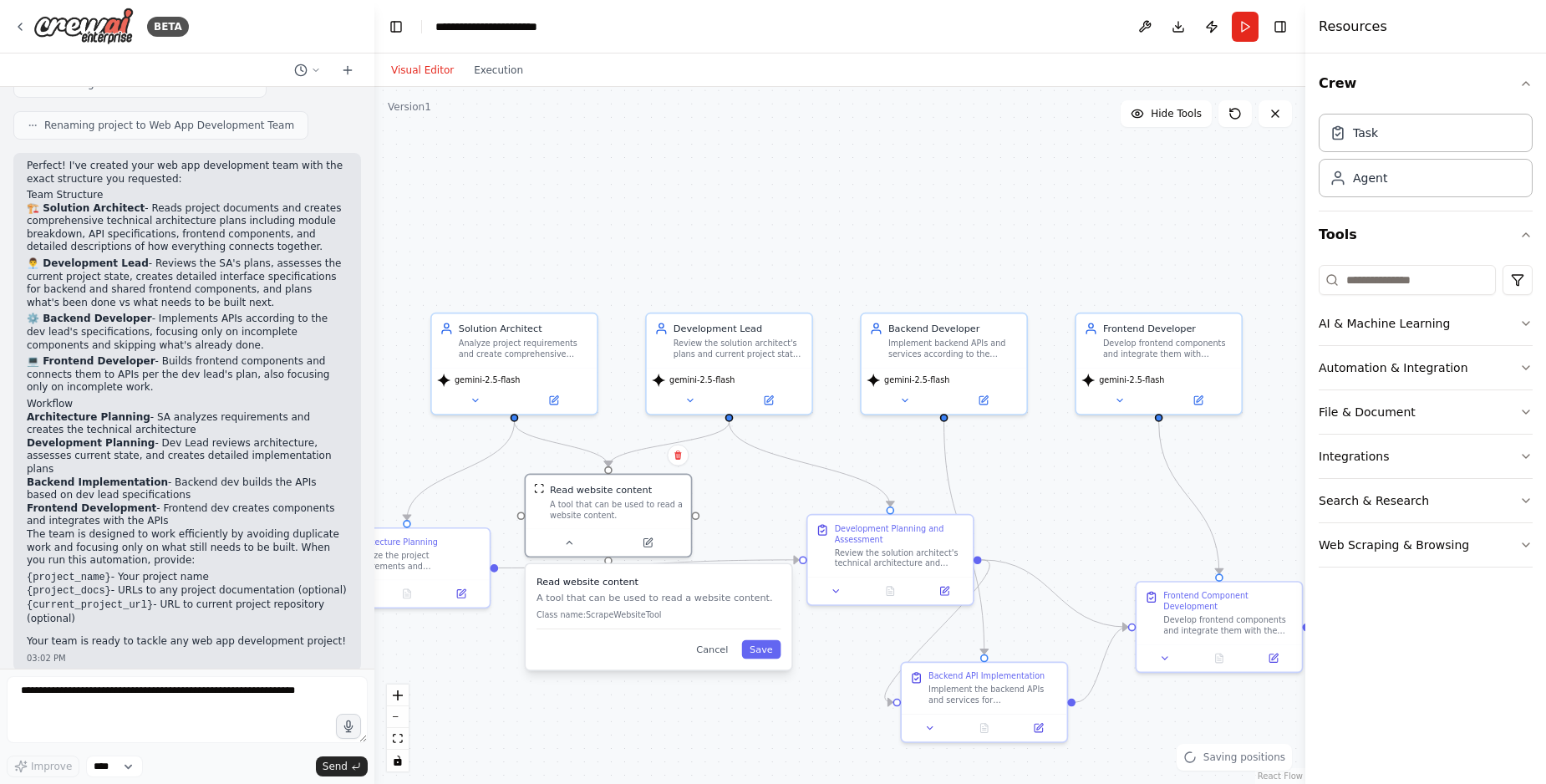
drag, startPoint x: 689, startPoint y: 660, endPoint x: 691, endPoint y: 623, distance: 37.1
click at [691, 623] on div "Read website content A tool that can be used to read a website content. Class n…" at bounding box center [658, 602] width 244 height 54
click at [190, 719] on textarea at bounding box center [187, 709] width 361 height 67
click at [758, 651] on button "Save" at bounding box center [761, 650] width 39 height 19
click at [1239, 30] on button "Run" at bounding box center [1244, 26] width 26 height 30
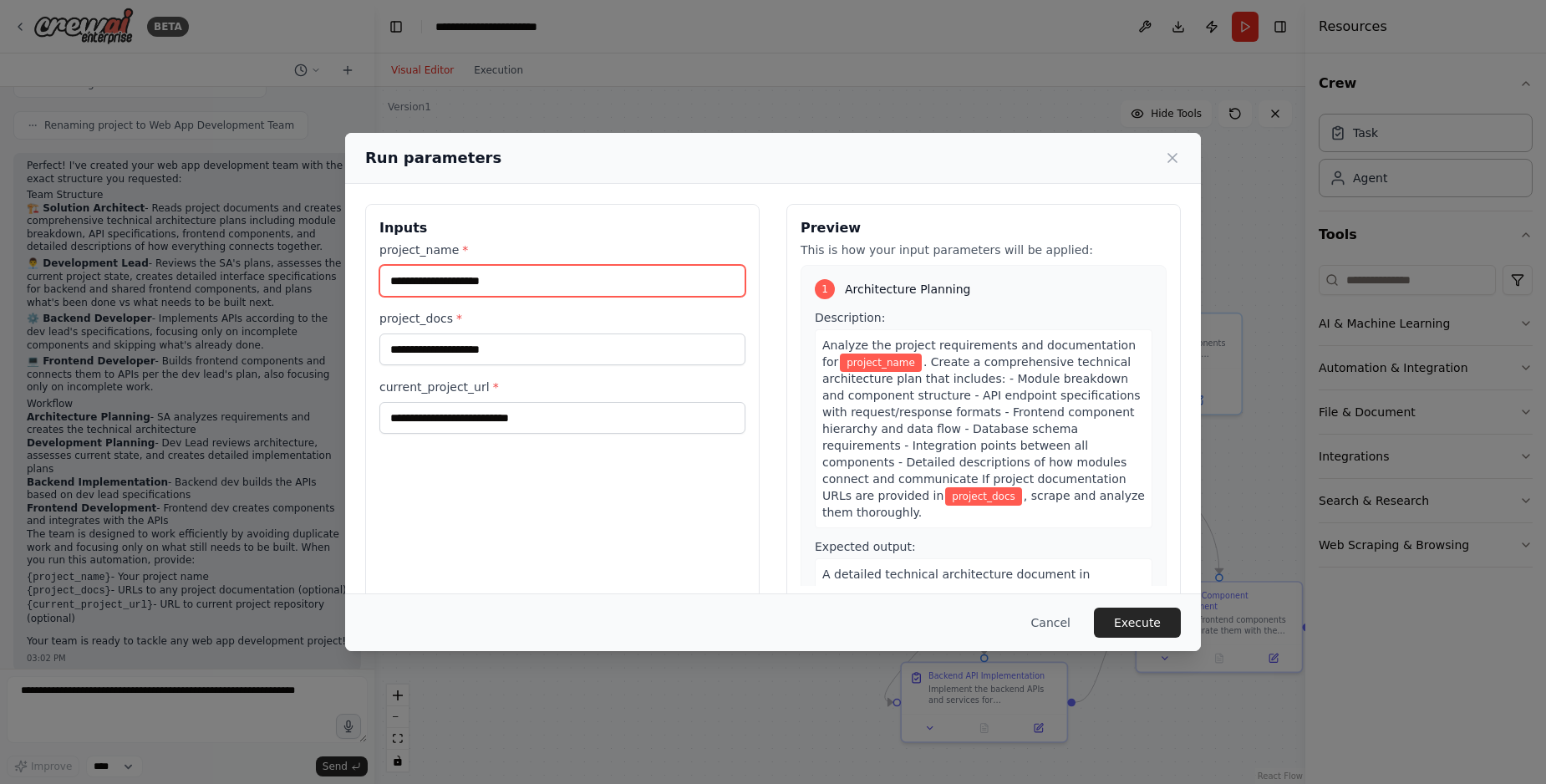
click at [501, 287] on input "project_name *" at bounding box center [562, 280] width 366 height 31
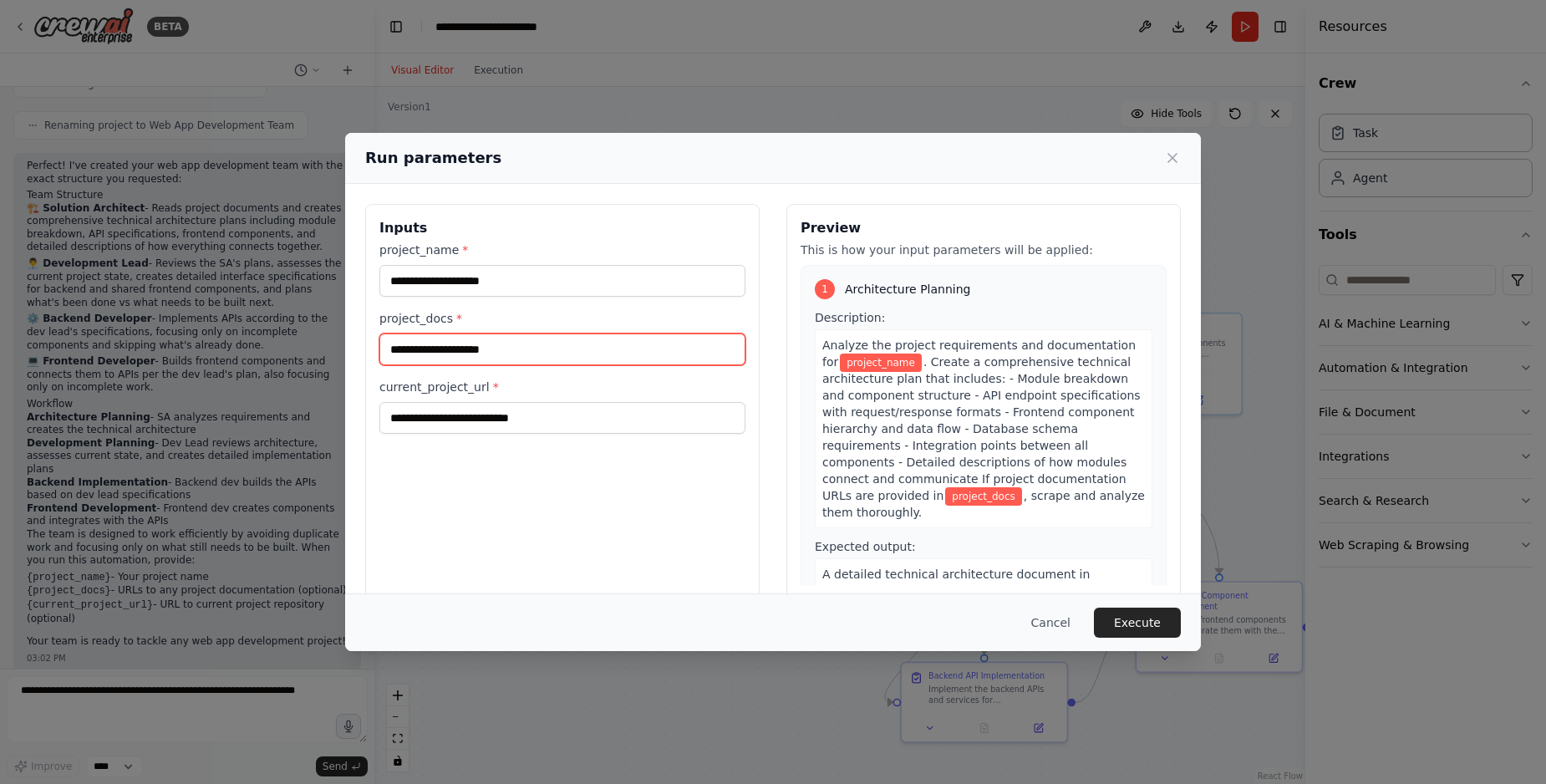
click at [518, 355] on input "project_docs *" at bounding box center [562, 349] width 366 height 31
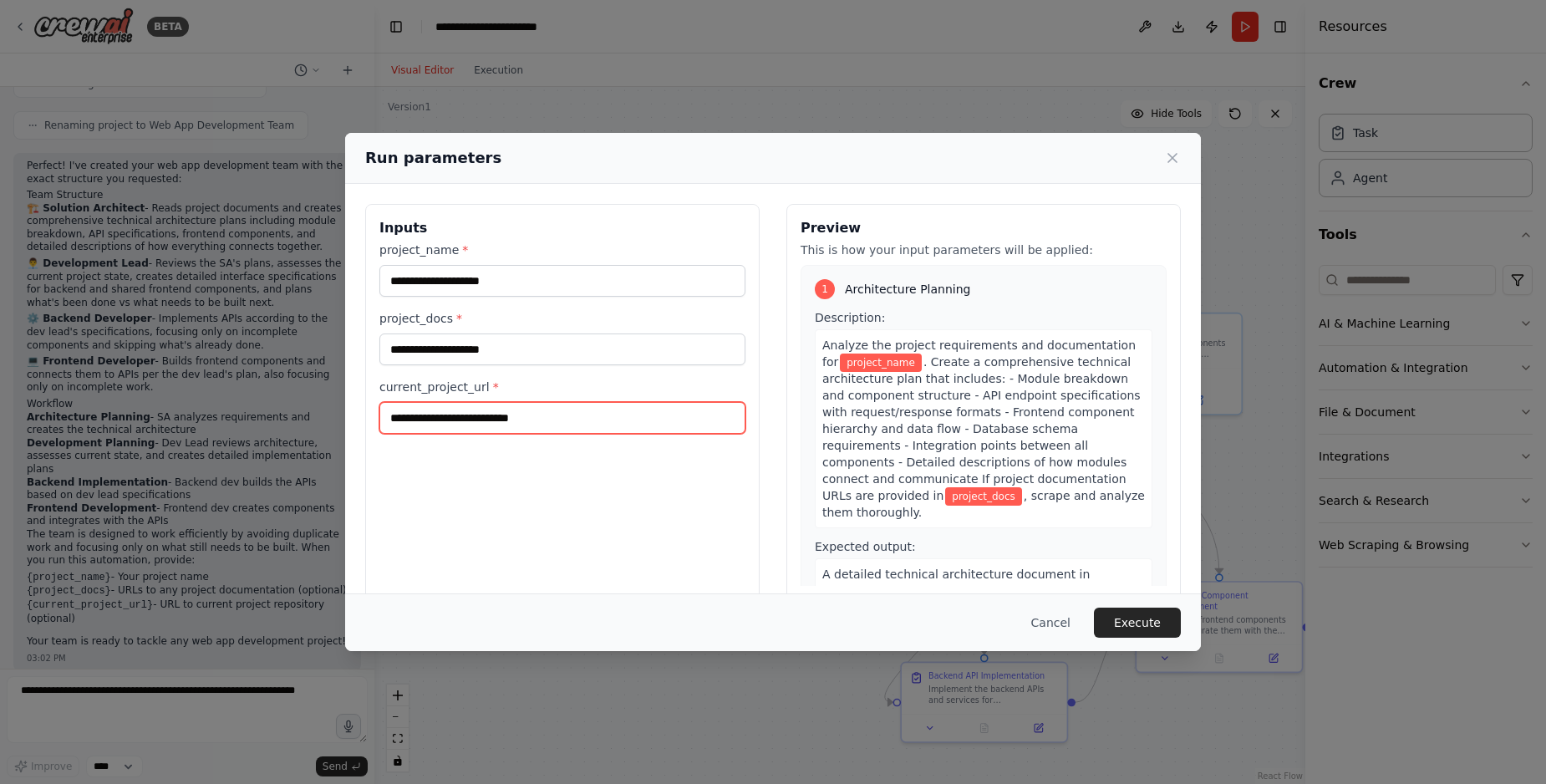
click at [492, 430] on input "current_project_url *" at bounding box center [562, 418] width 366 height 31
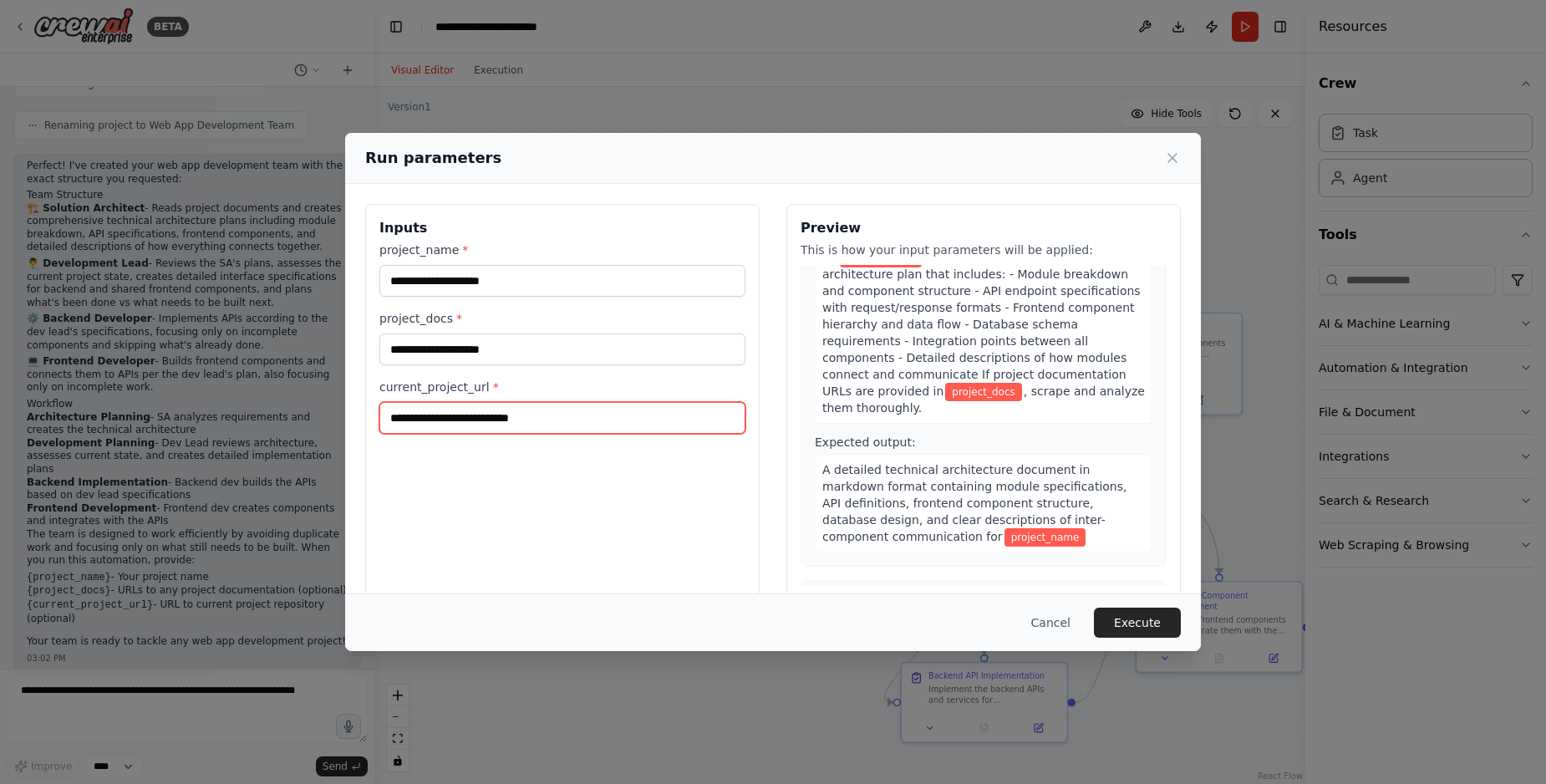
scroll to position [95, 0]
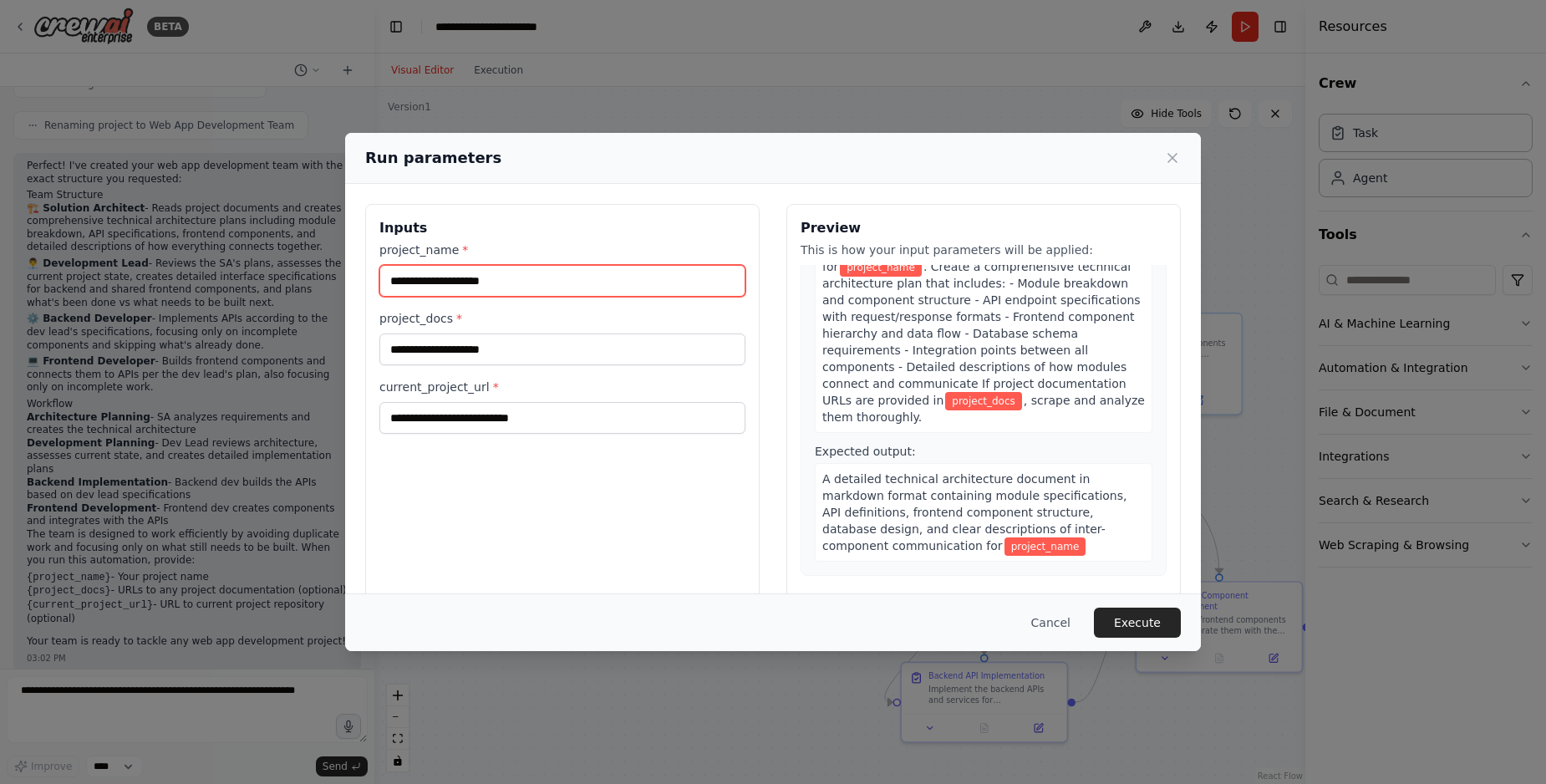
click at [438, 283] on input "project_name *" at bounding box center [562, 280] width 366 height 31
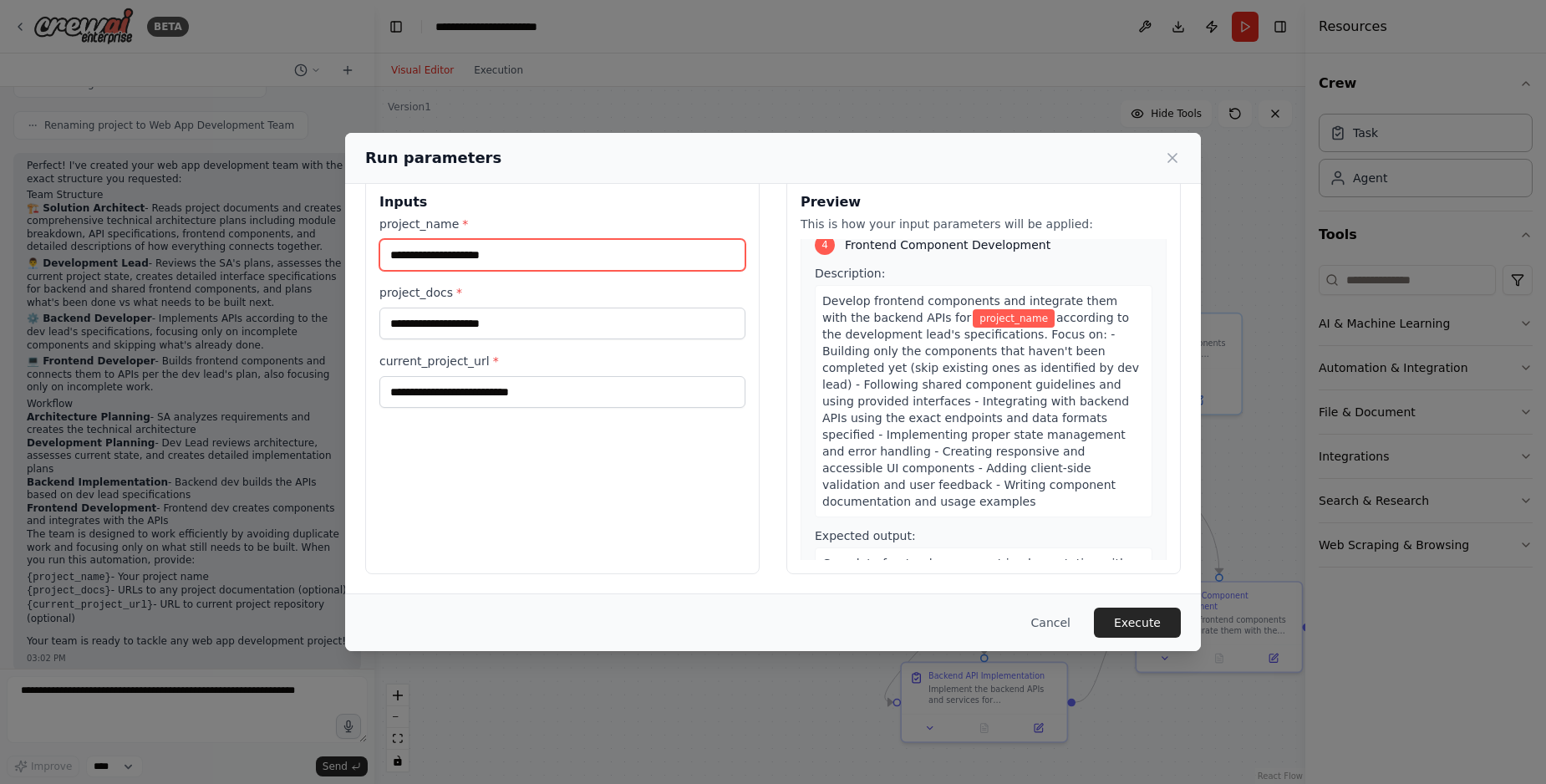
scroll to position [26, 0]
click at [566, 259] on input "project_name *" at bounding box center [562, 253] width 366 height 31
click at [495, 247] on input "project_name *" at bounding box center [562, 253] width 366 height 31
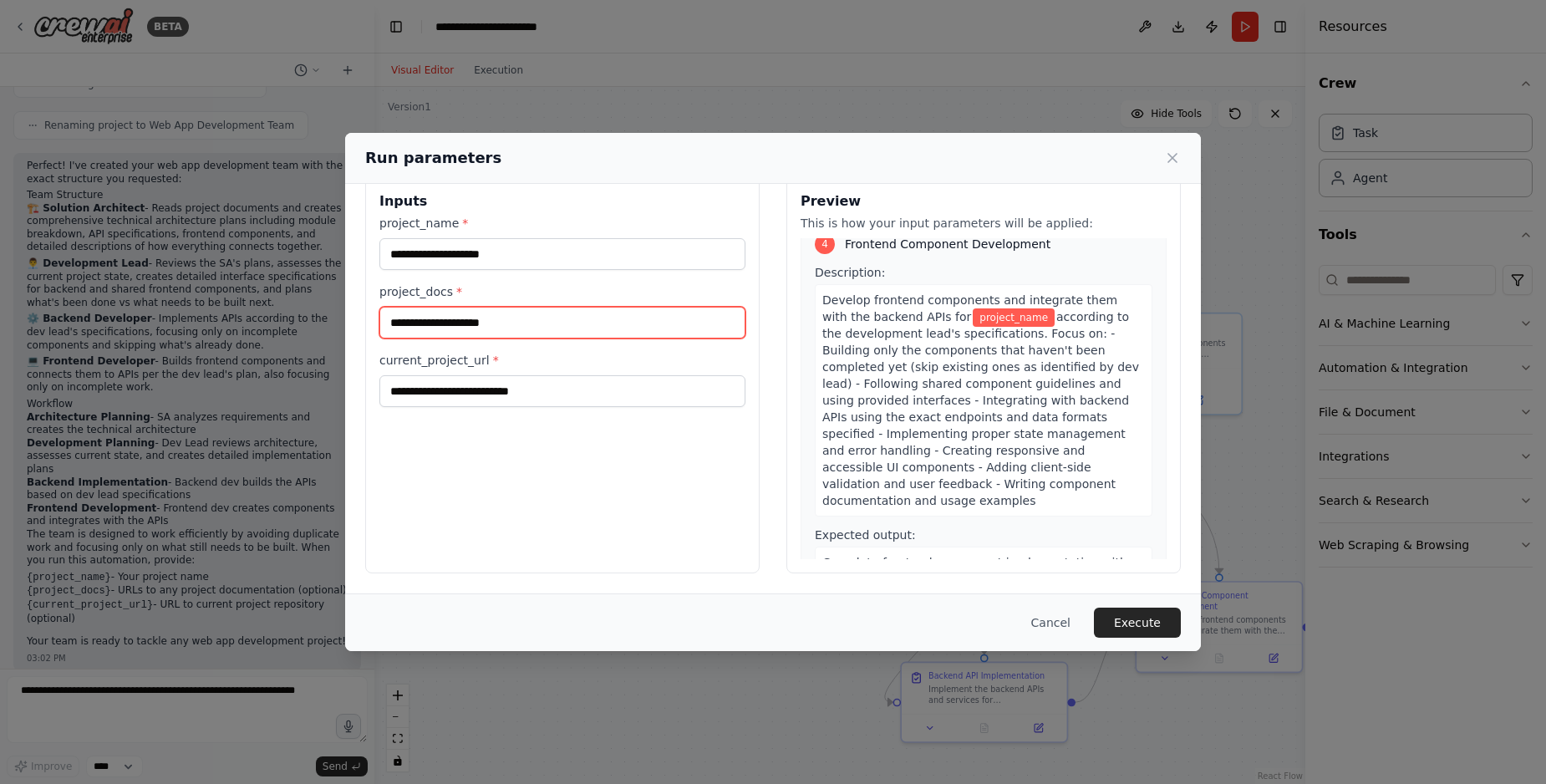
click at [586, 313] on input "project_docs *" at bounding box center [562, 322] width 366 height 31
click at [566, 330] on input "project_docs *" at bounding box center [562, 322] width 366 height 31
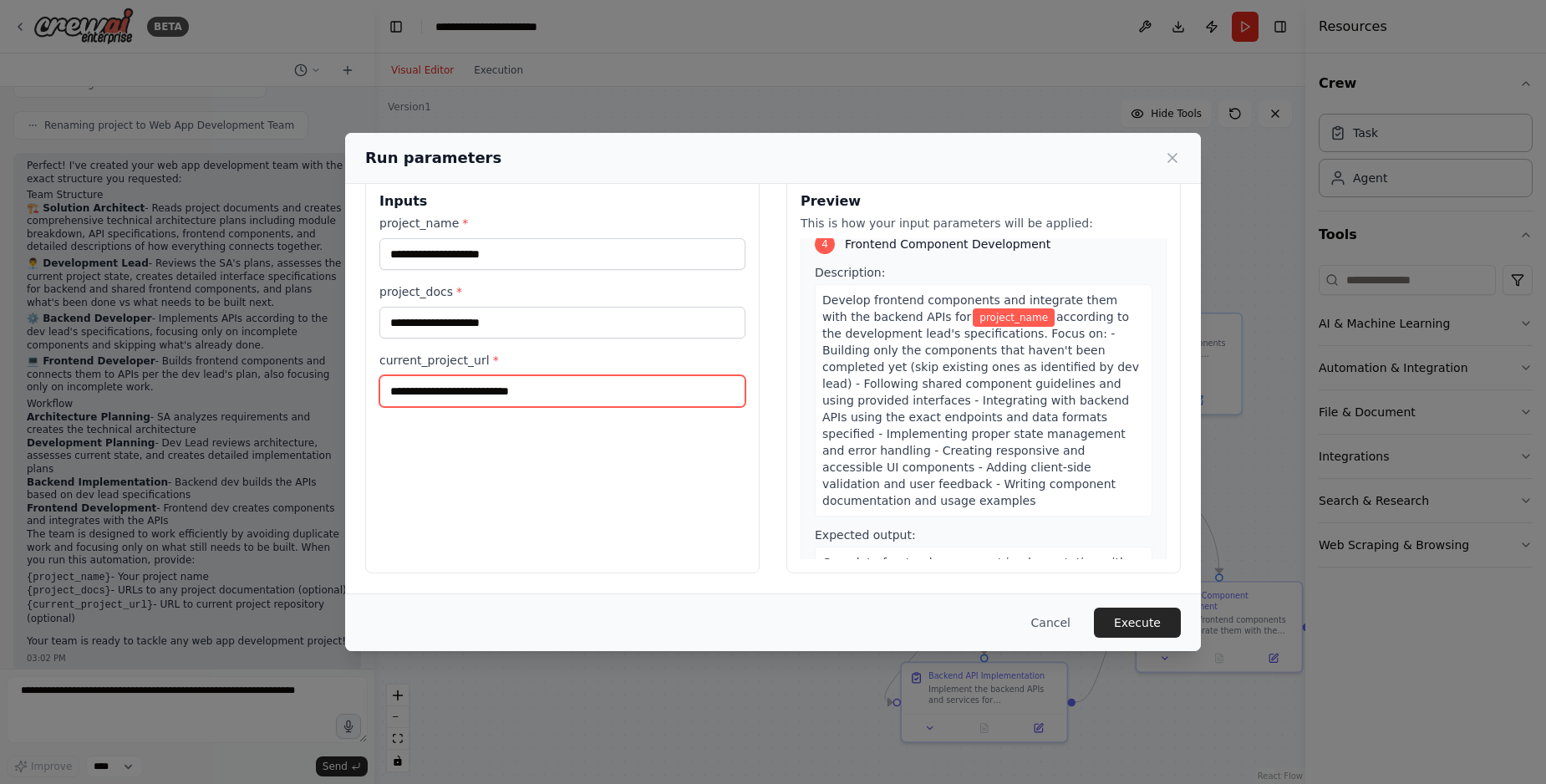
click at [561, 389] on input "current_project_url *" at bounding box center [562, 390] width 366 height 31
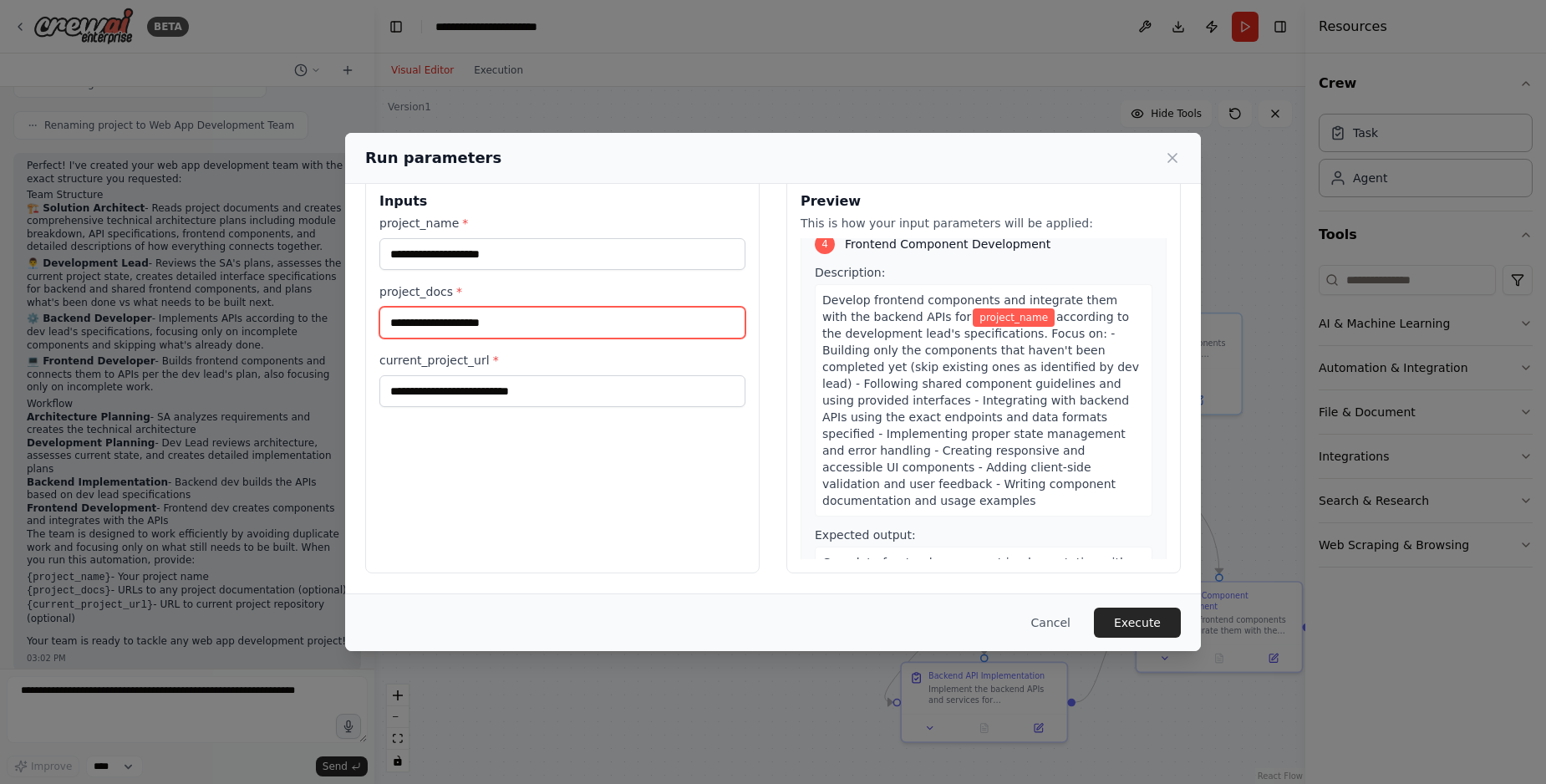
click at [559, 336] on input "project_docs *" at bounding box center [562, 322] width 366 height 31
click at [584, 409] on div "Inputs project_name * project_docs * current_project_url *" at bounding box center [562, 375] width 395 height 396
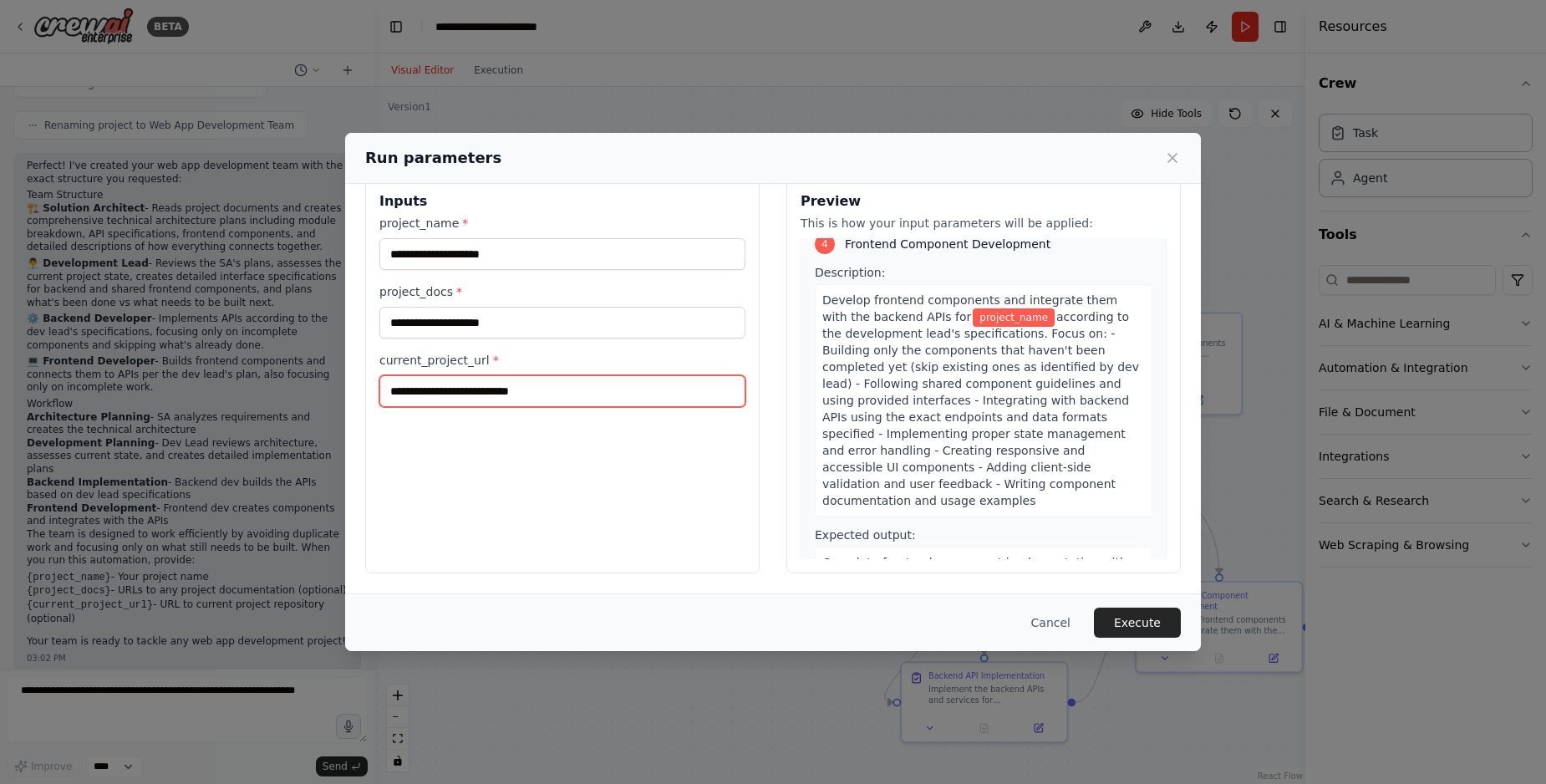
click at [583, 394] on input "current_project_url *" at bounding box center [562, 390] width 366 height 31
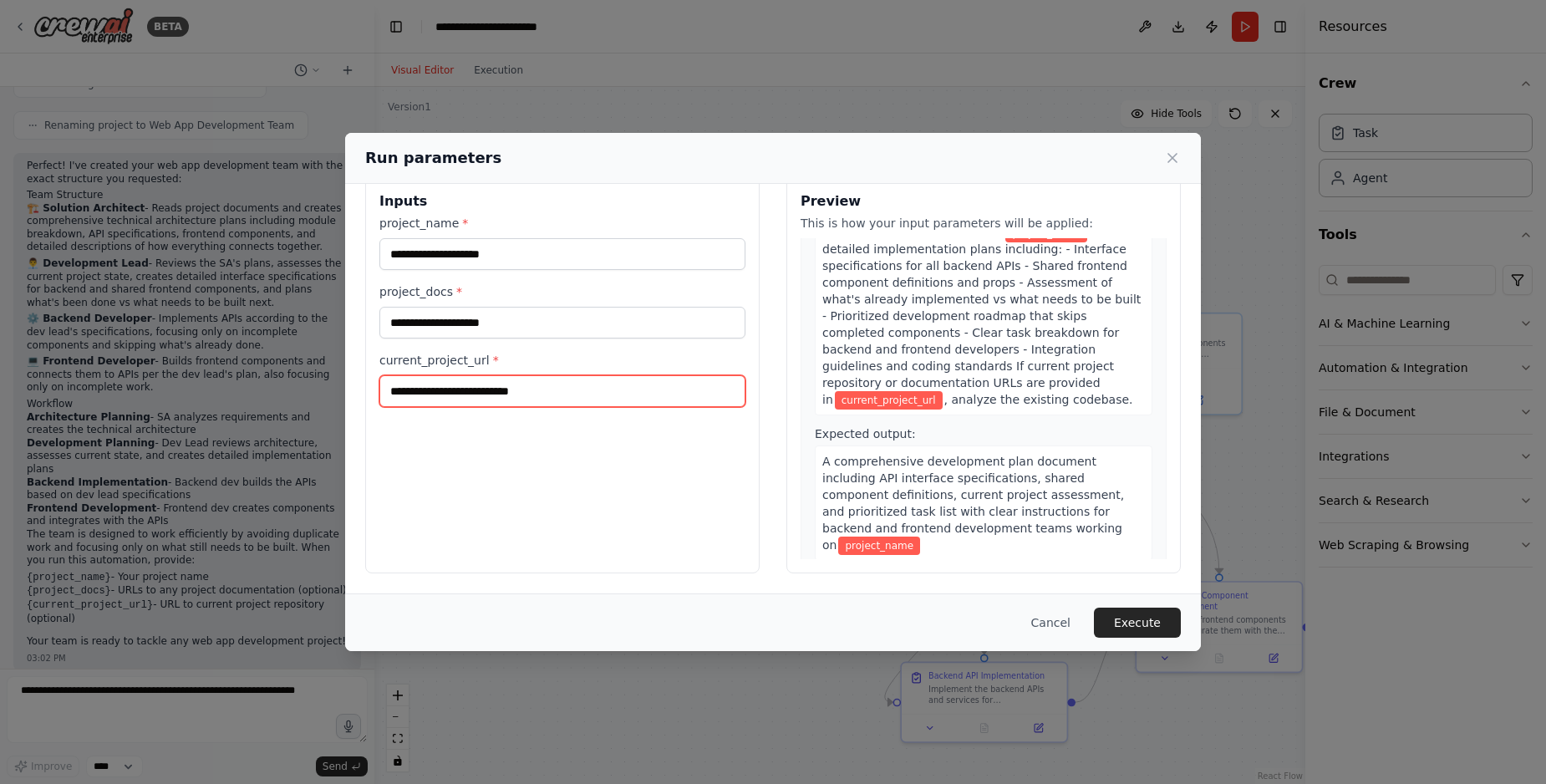
scroll to position [0, 0]
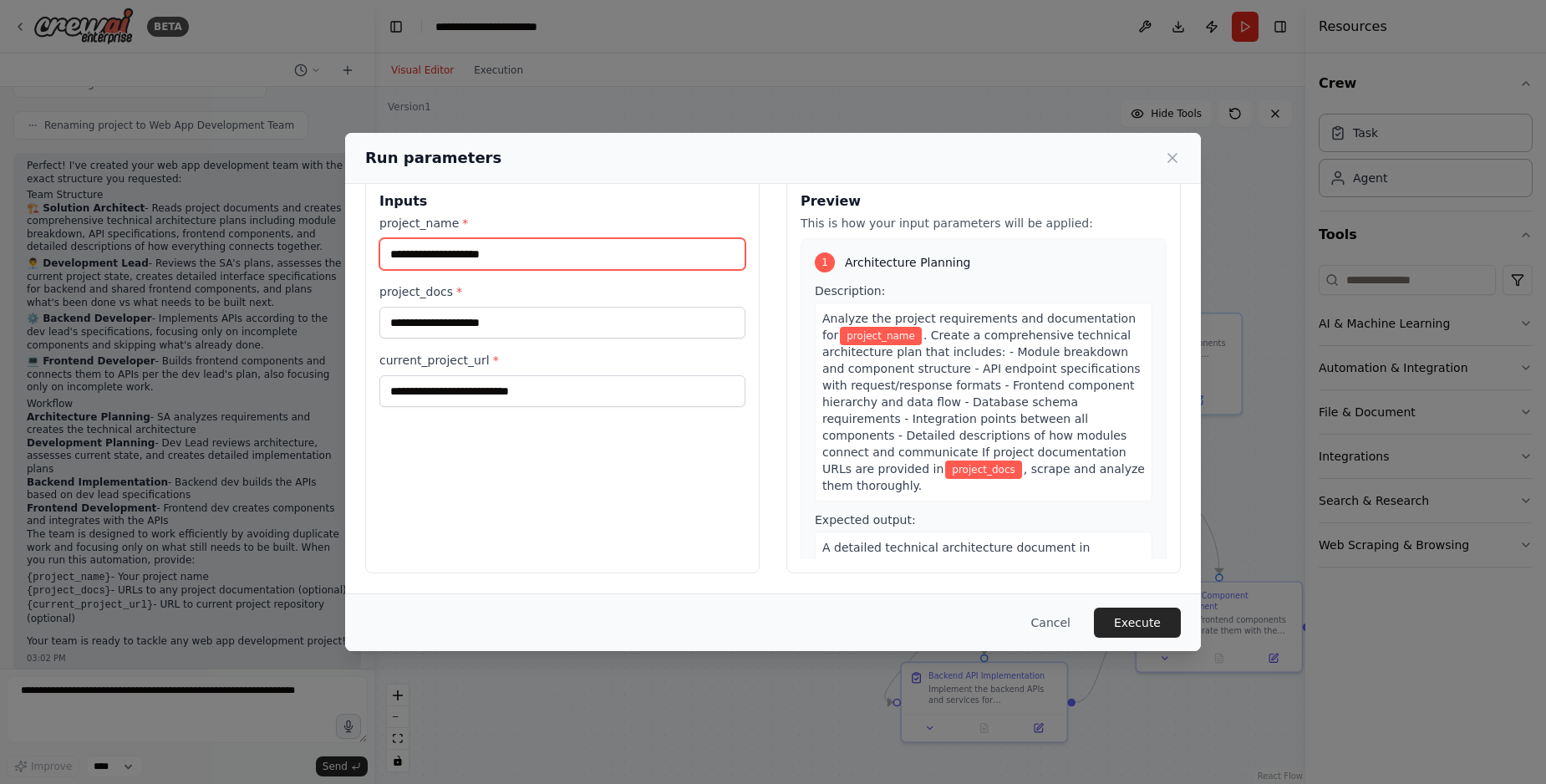
click at [537, 264] on input "project_name *" at bounding box center [562, 253] width 366 height 31
click at [618, 258] on input "project_name *" at bounding box center [562, 253] width 366 height 31
click at [492, 255] on input "project_name *" at bounding box center [562, 253] width 366 height 31
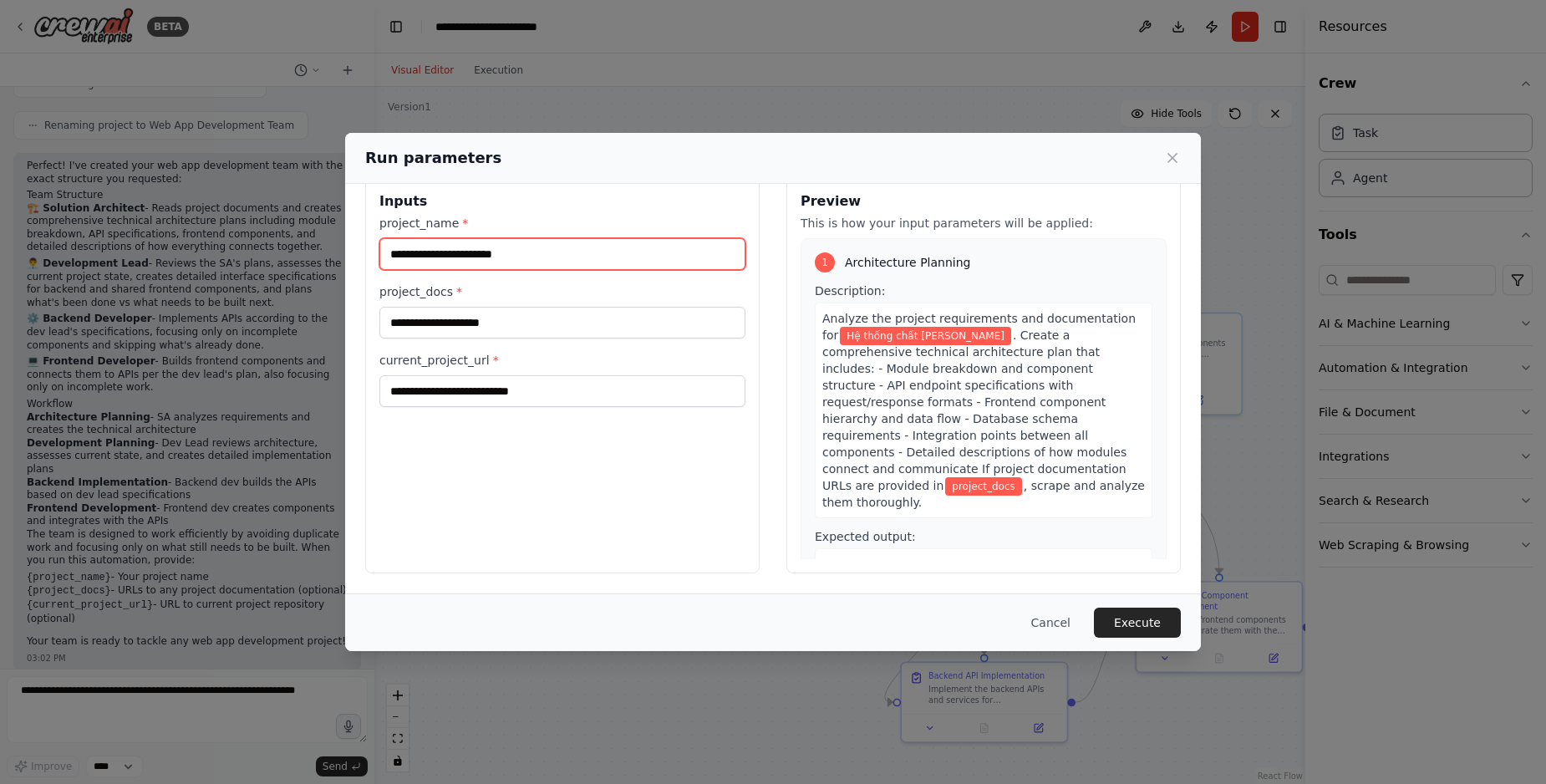
type input "**********"
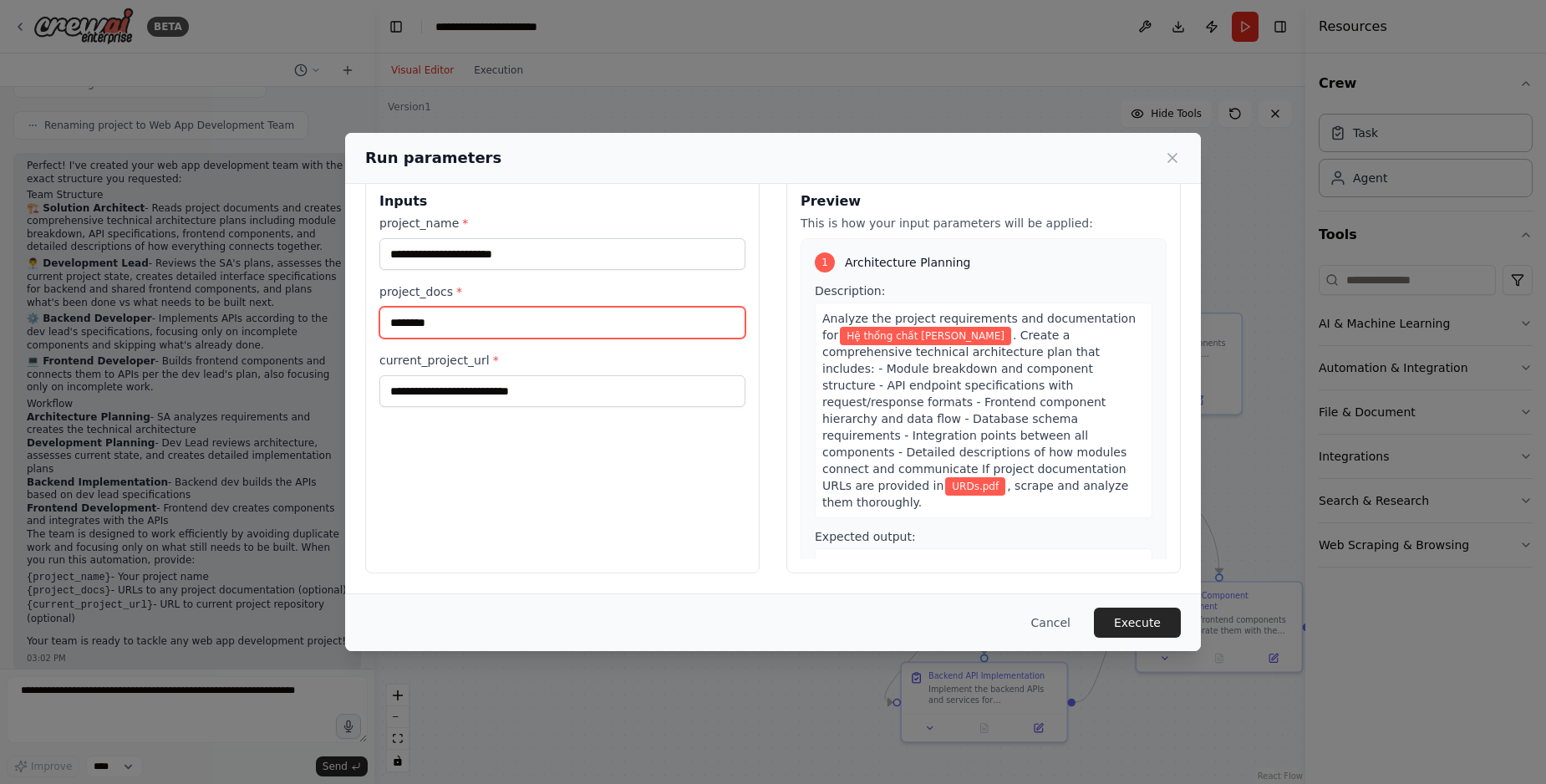
type input "********"
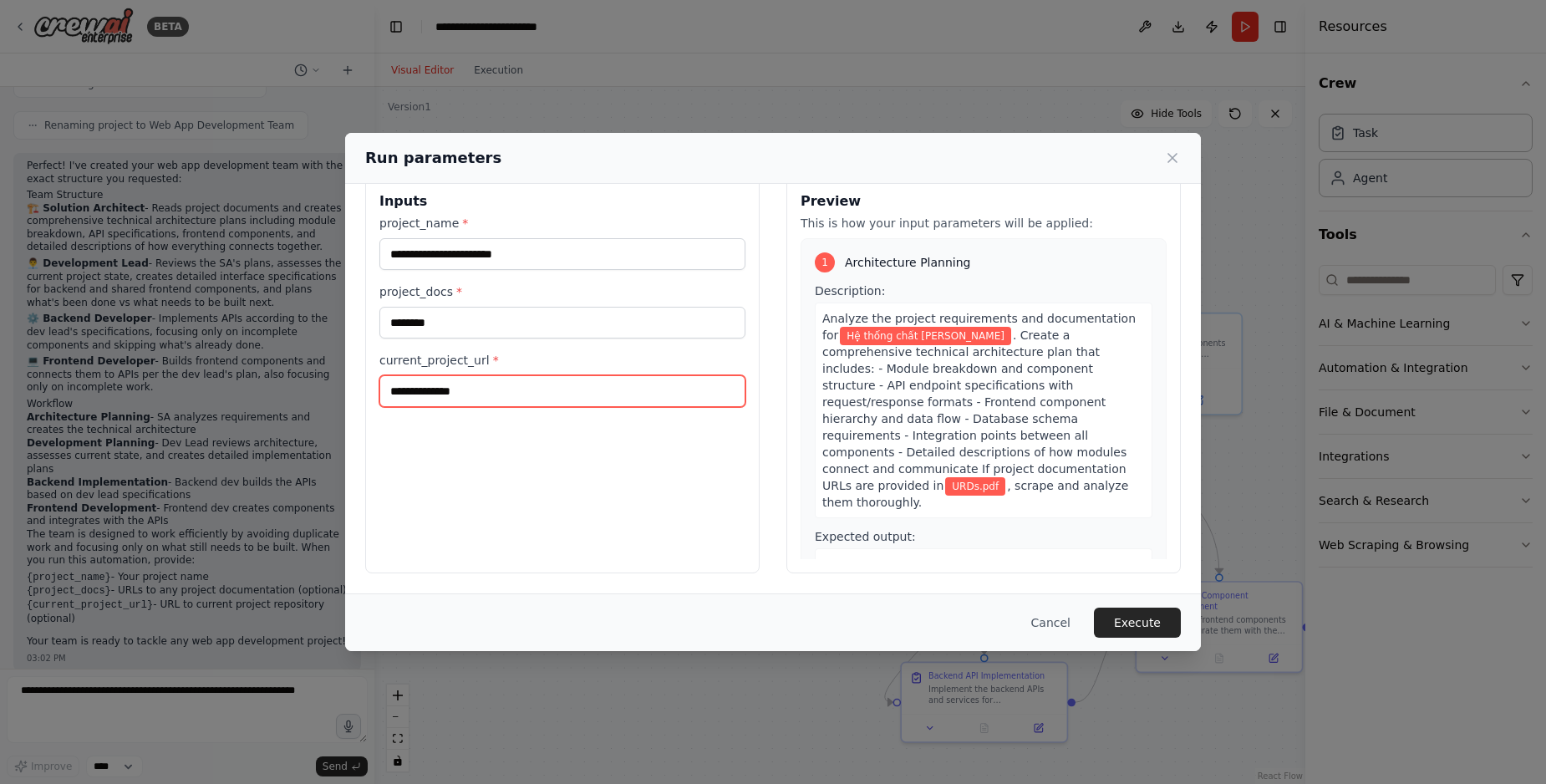
type input "**********"
click at [1123, 616] on button "Execute" at bounding box center [1137, 622] width 87 height 30
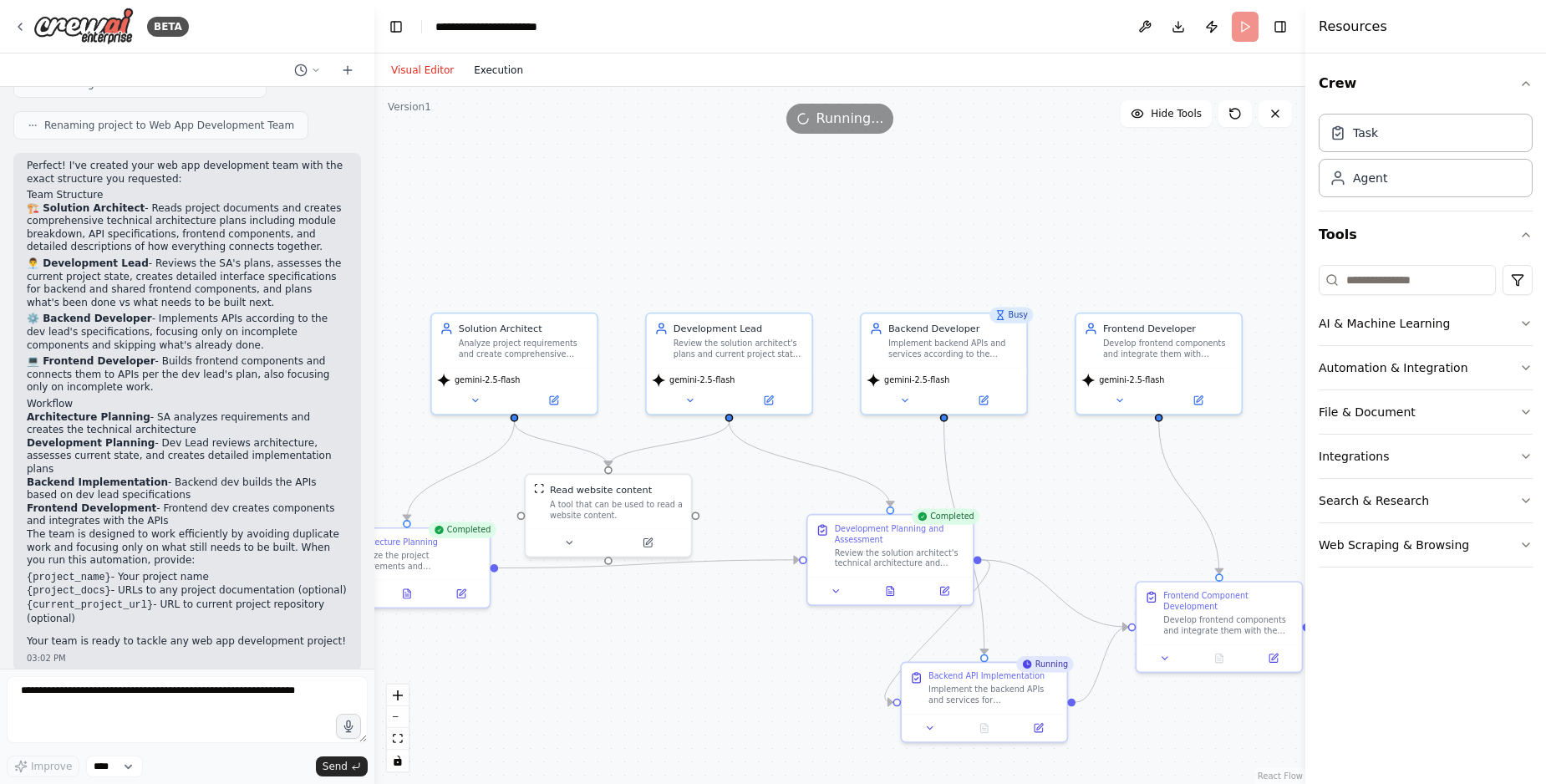
click at [498, 75] on button "Execution" at bounding box center [498, 71] width 70 height 20
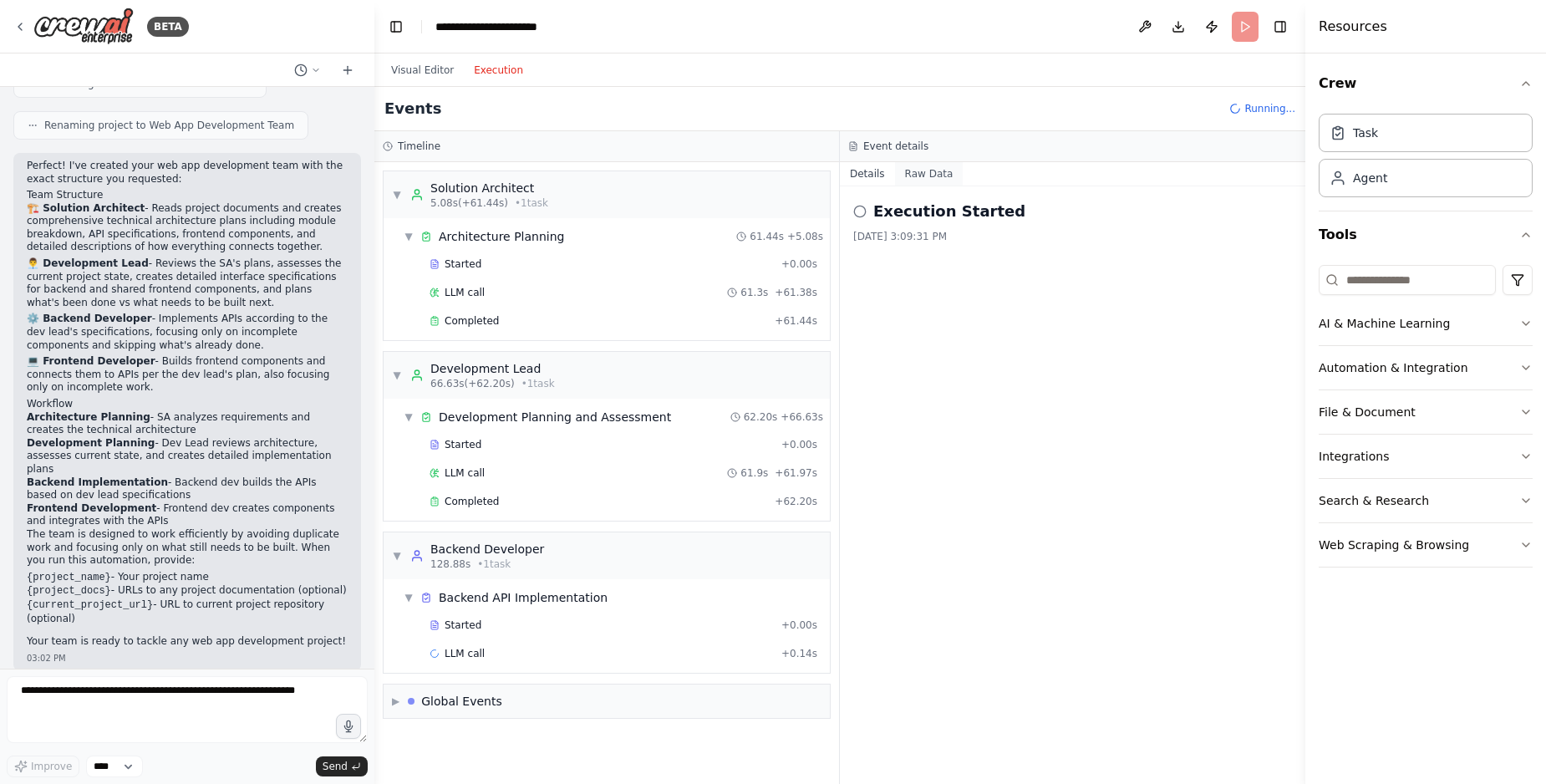
click at [916, 177] on button "Raw Data" at bounding box center [929, 174] width 69 height 24
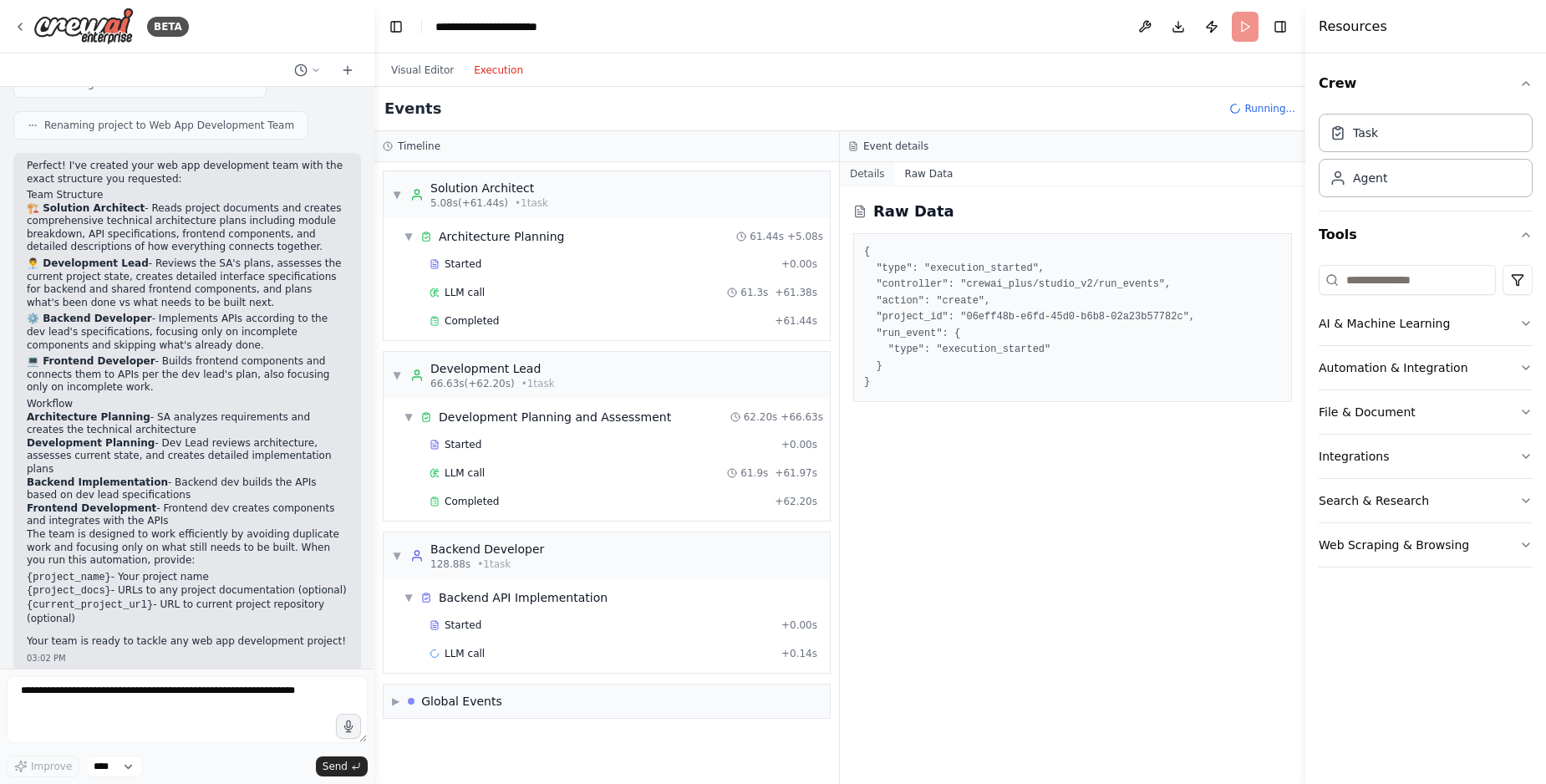
click at [885, 179] on button "Details" at bounding box center [867, 174] width 55 height 24
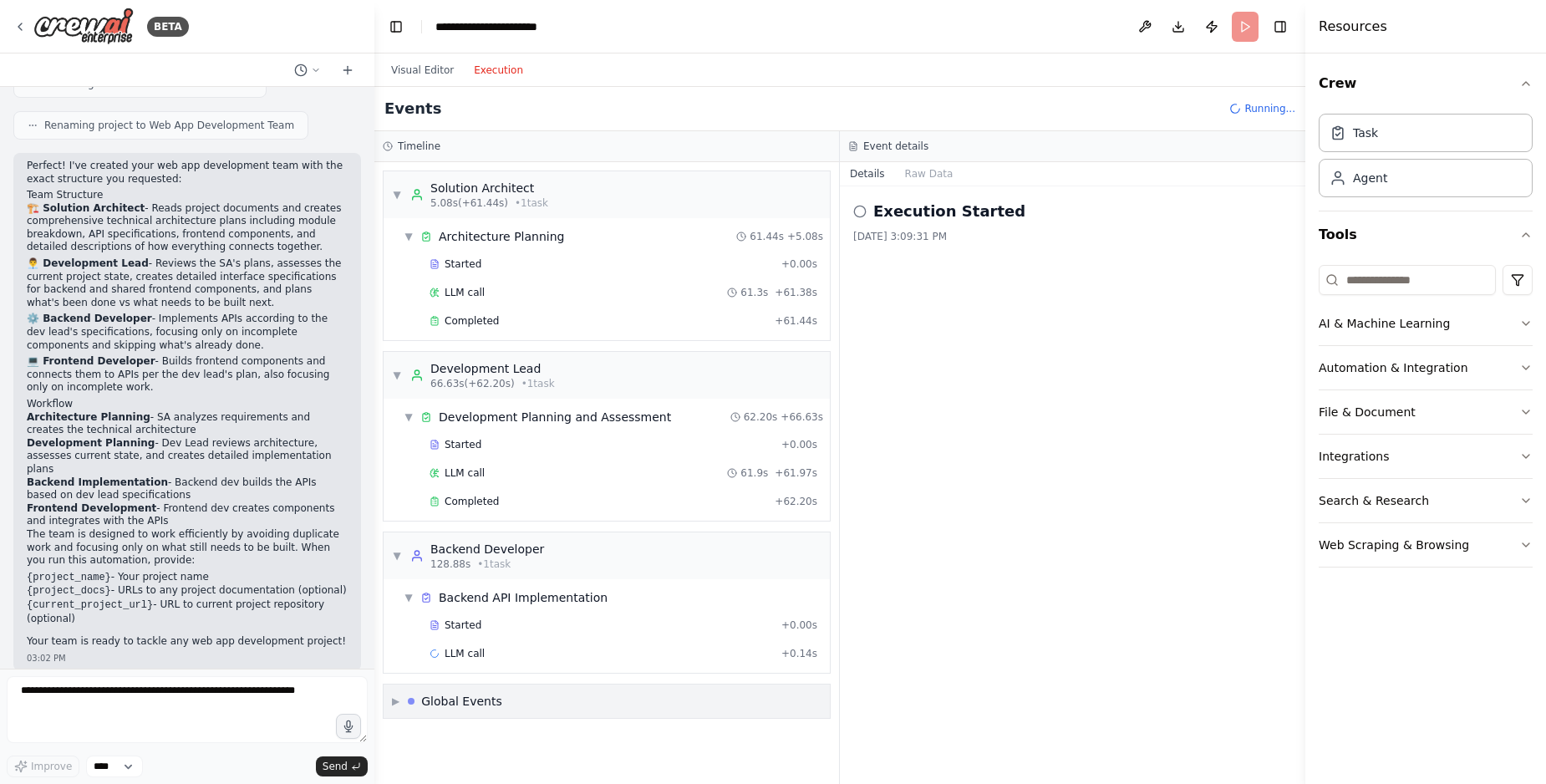
click at [495, 716] on div "▶ Global Events" at bounding box center [606, 701] width 446 height 33
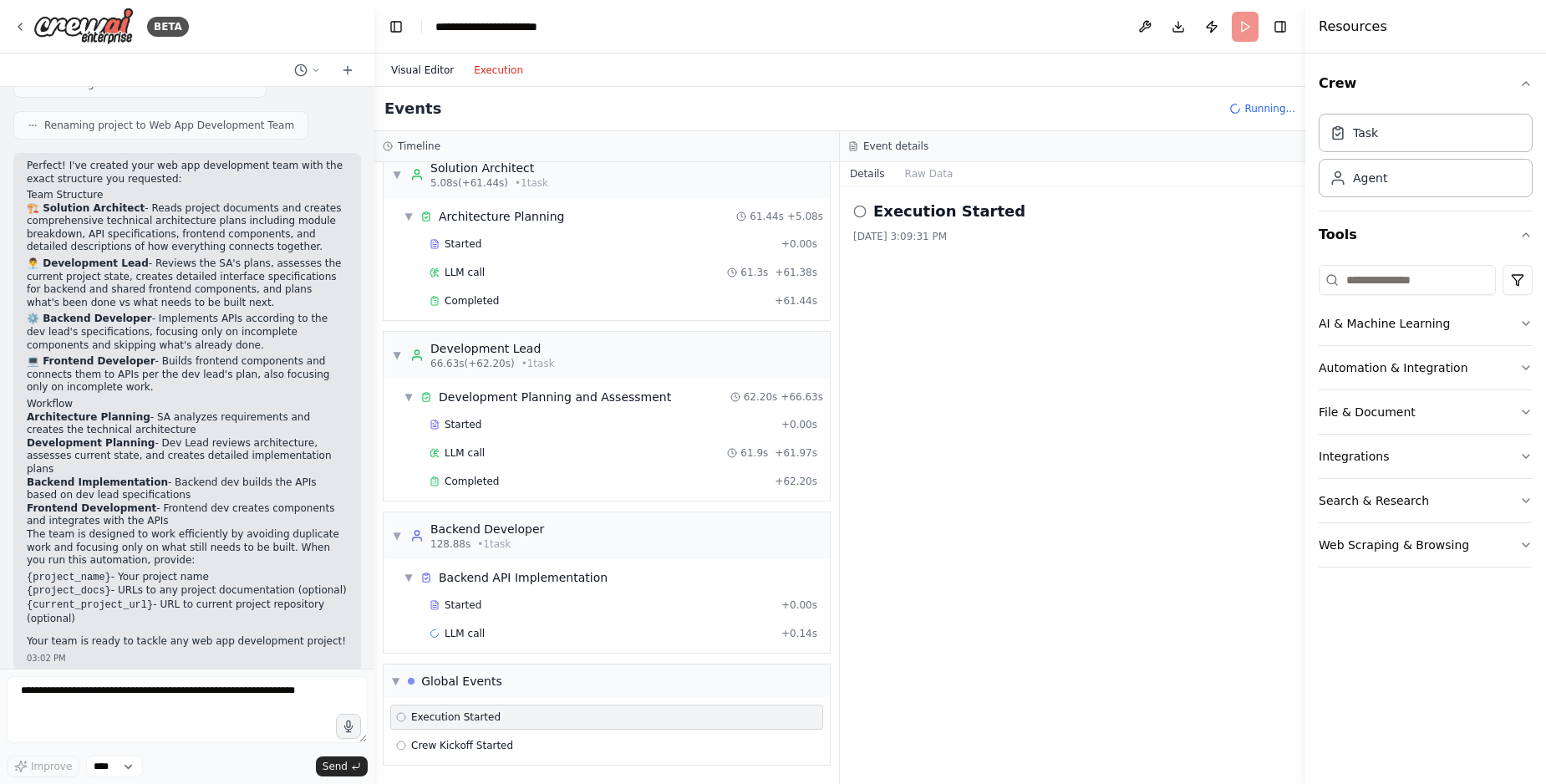
click at [418, 64] on button "Visual Editor" at bounding box center [422, 71] width 82 height 20
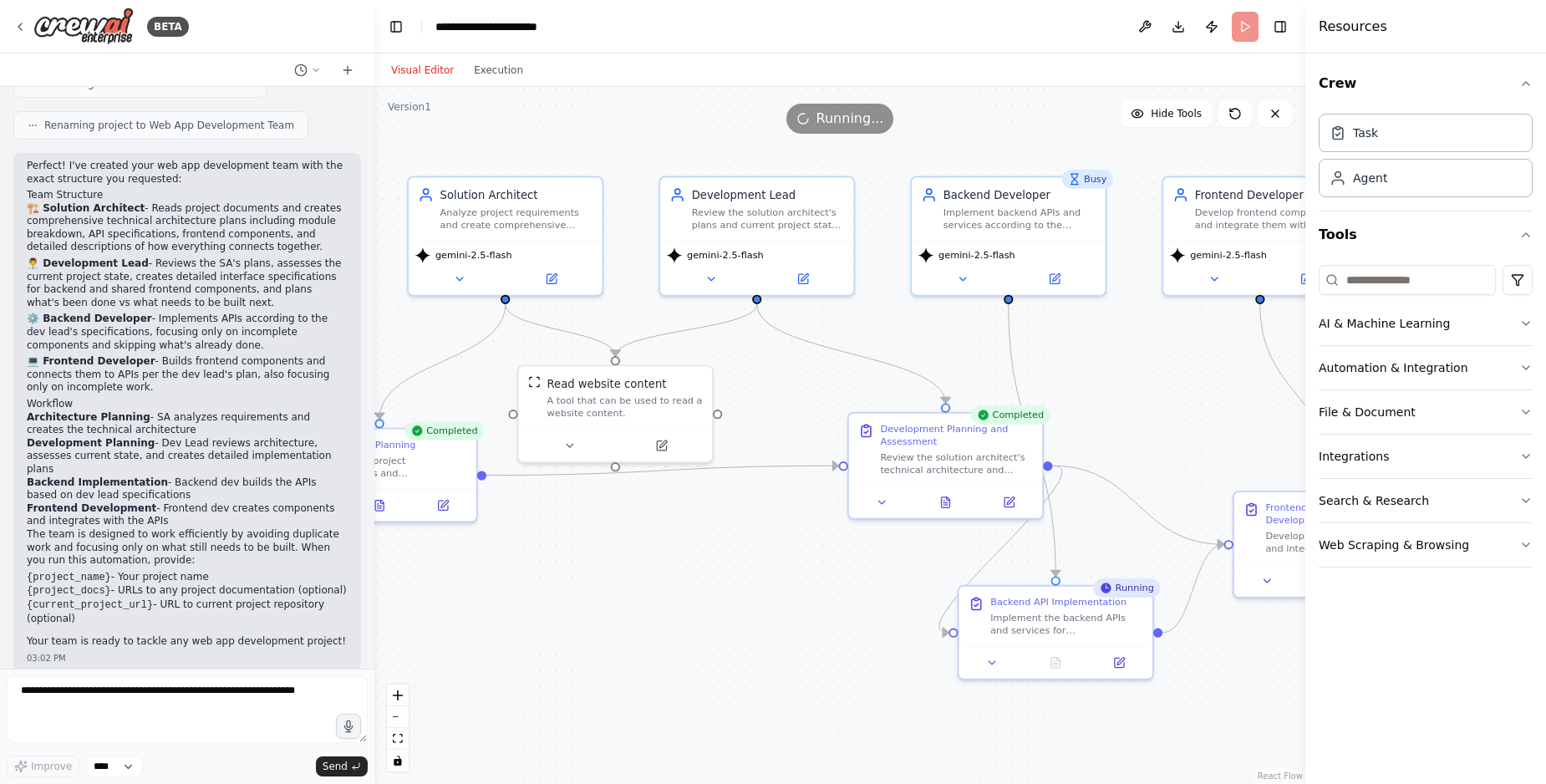
drag, startPoint x: 587, startPoint y: 457, endPoint x: 579, endPoint y: 312, distance: 145.2
click at [579, 312] on div ".deletable-edge-delete-btn { width: 20px; height: 20px; border: 0px solid #ffff…" at bounding box center [839, 435] width 931 height 696
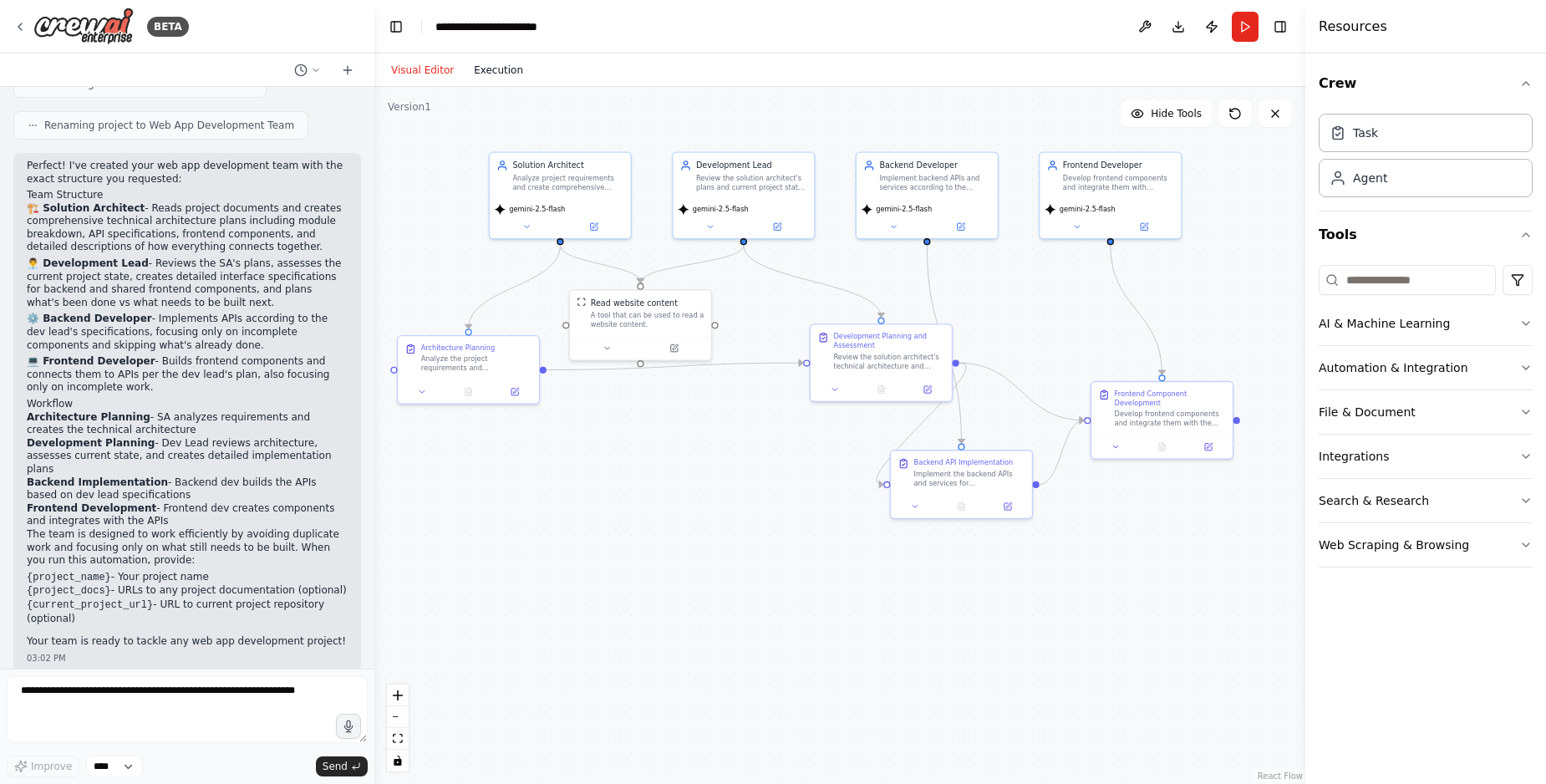
click at [485, 72] on button "Execution" at bounding box center [498, 71] width 70 height 20
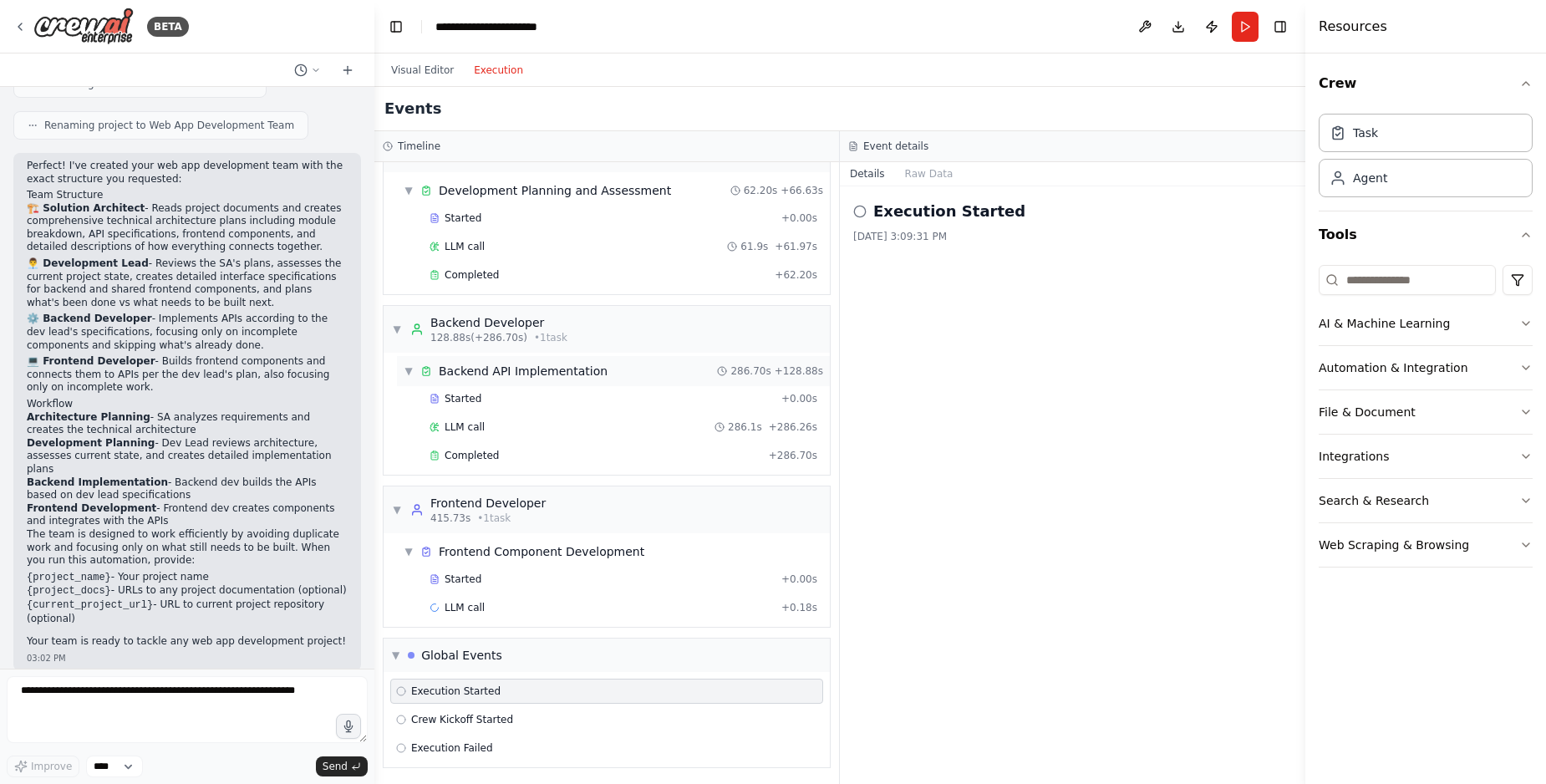
scroll to position [229, 0]
click at [482, 455] on span "Completed" at bounding box center [472, 453] width 54 height 14
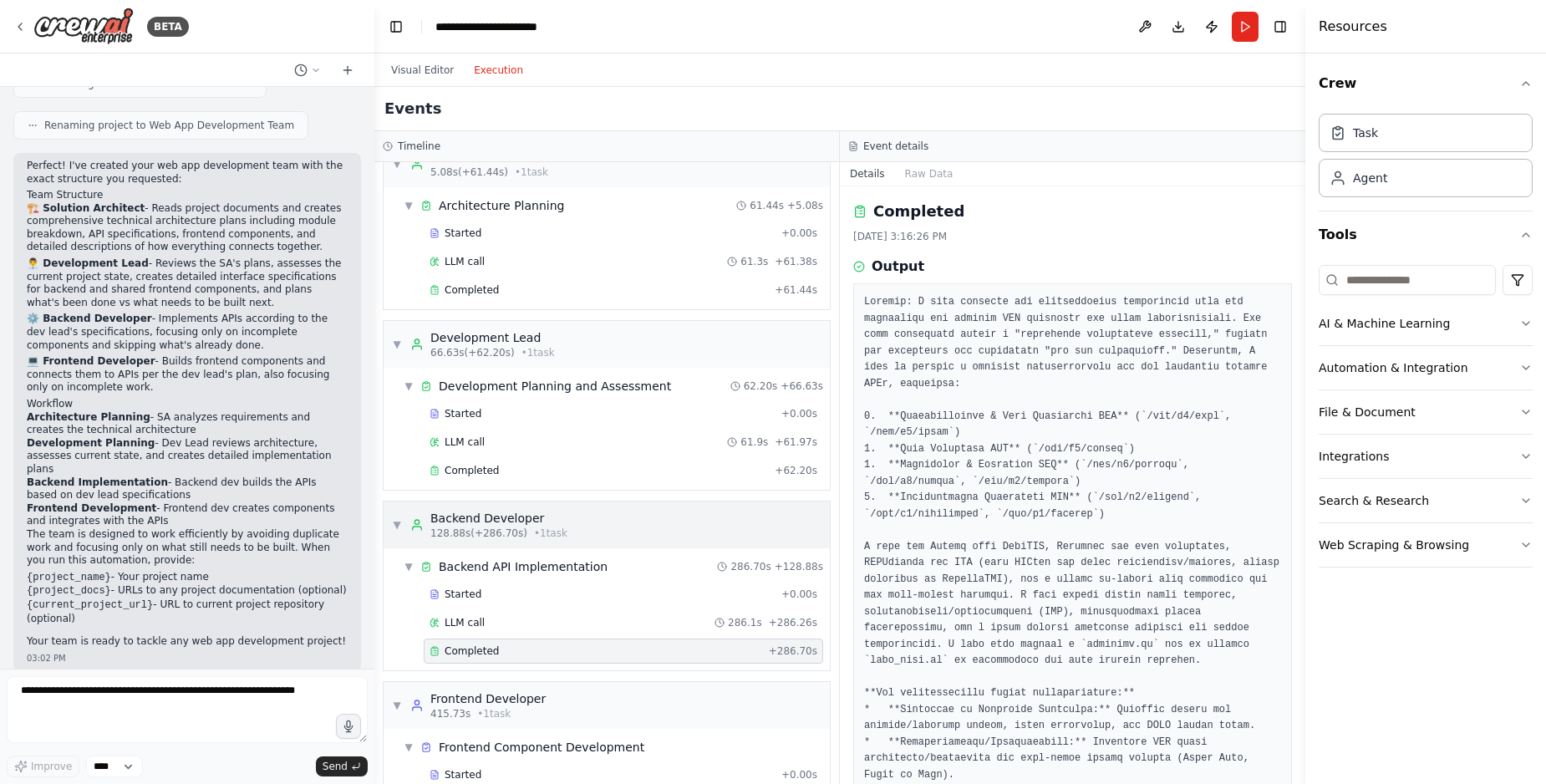
scroll to position [0, 0]
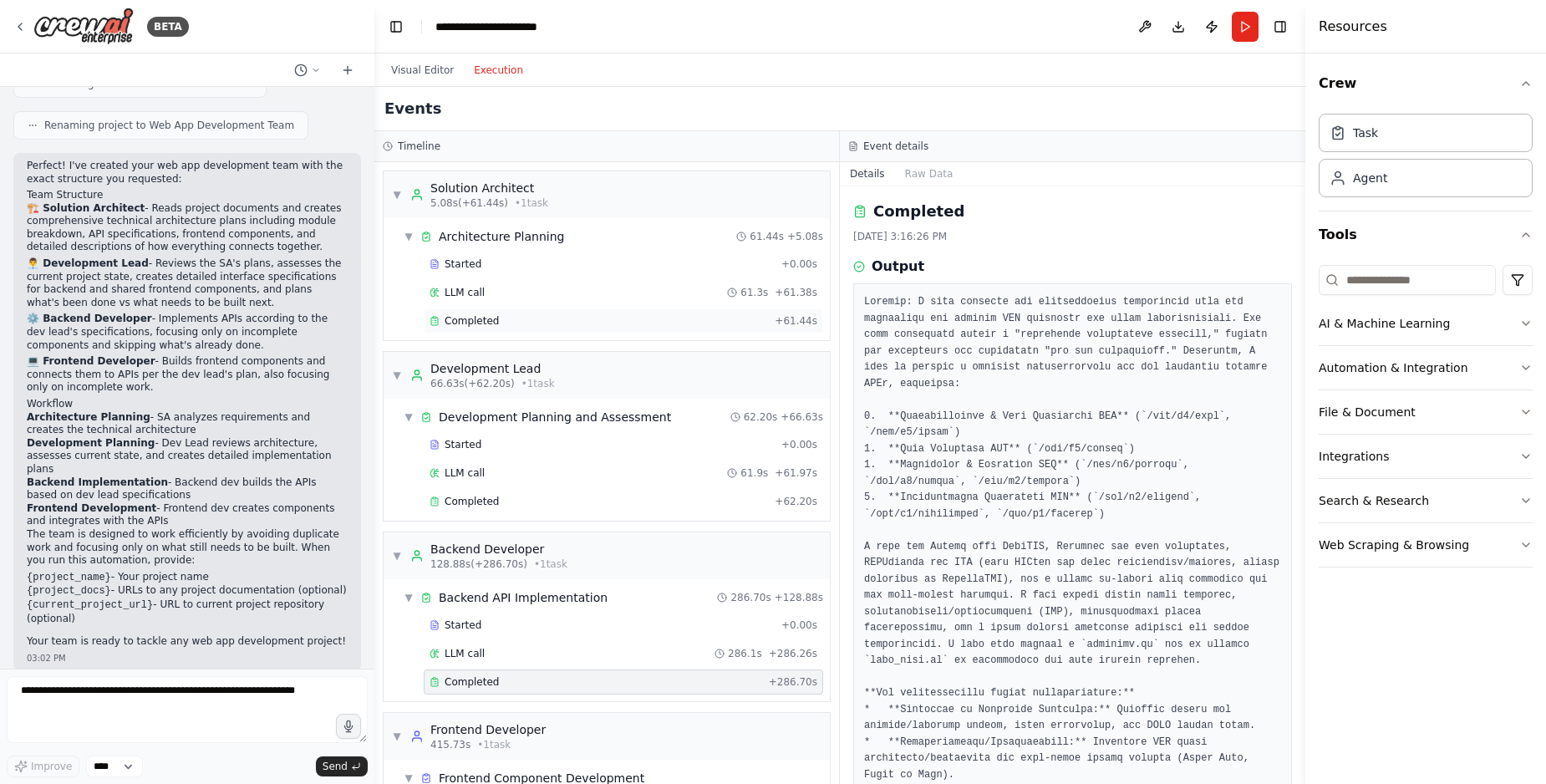
click at [463, 323] on span "Completed" at bounding box center [472, 321] width 54 height 14
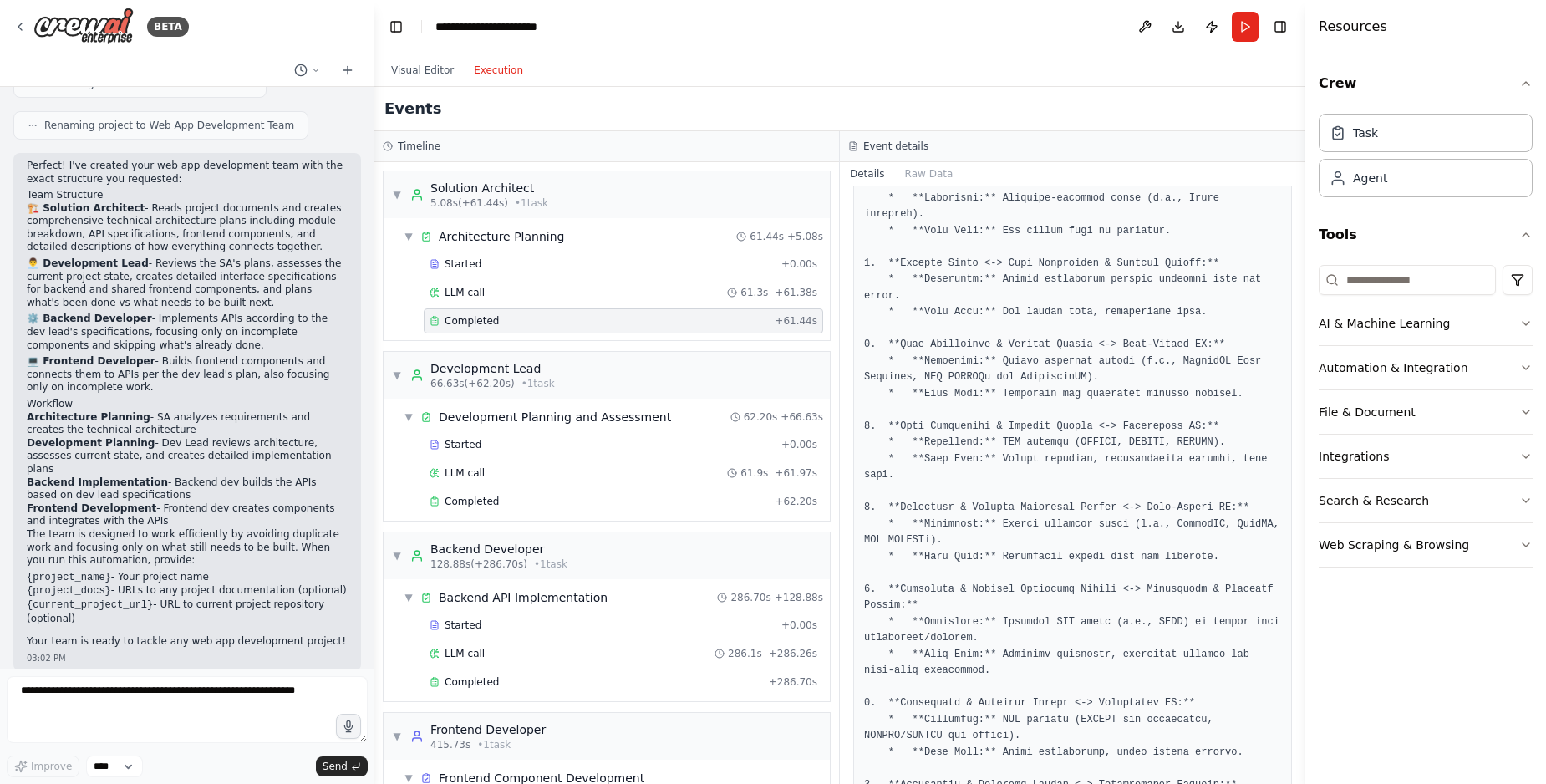
scroll to position [8248, 0]
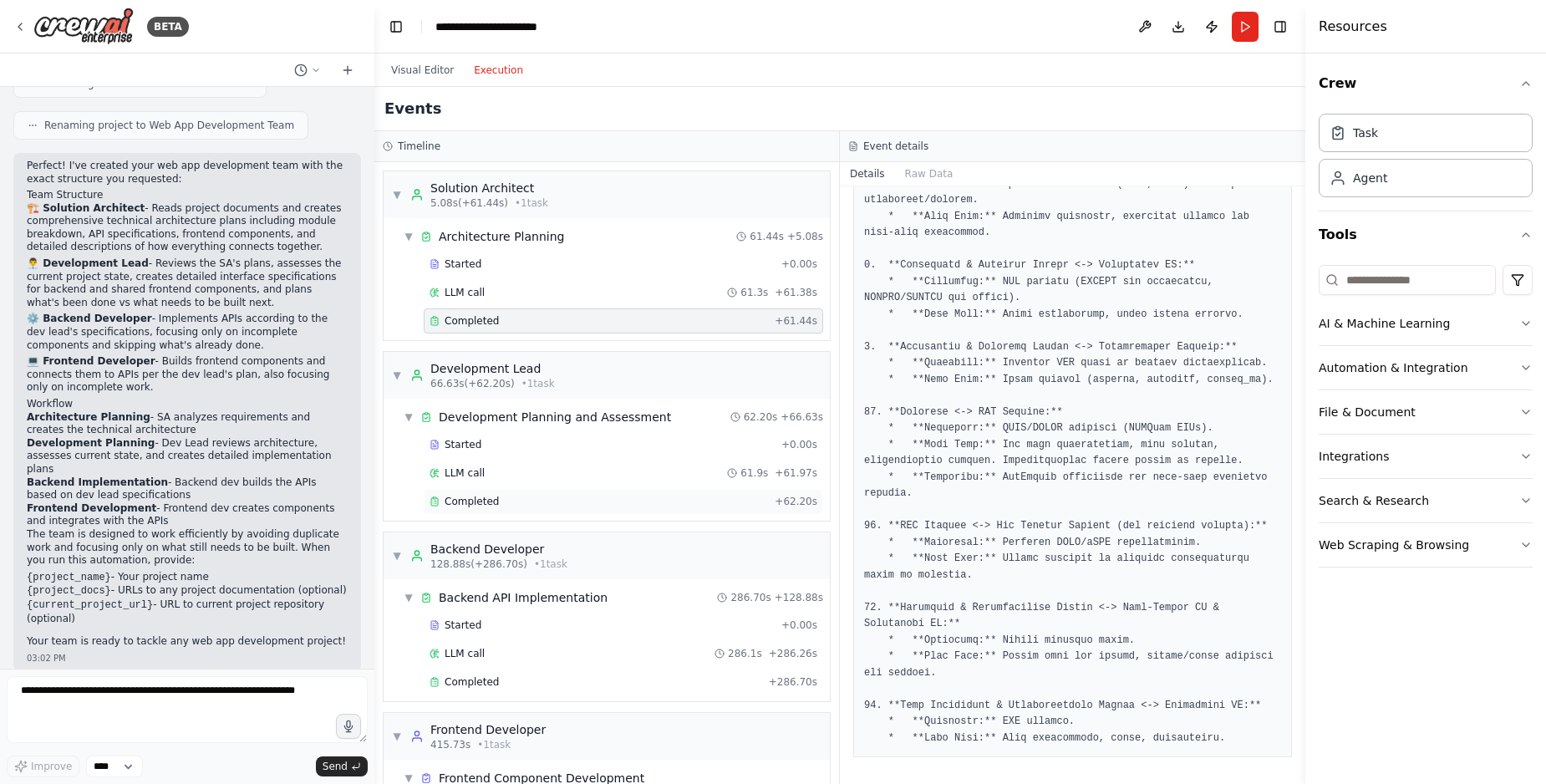
click at [466, 503] on span "Completed" at bounding box center [472, 502] width 54 height 14
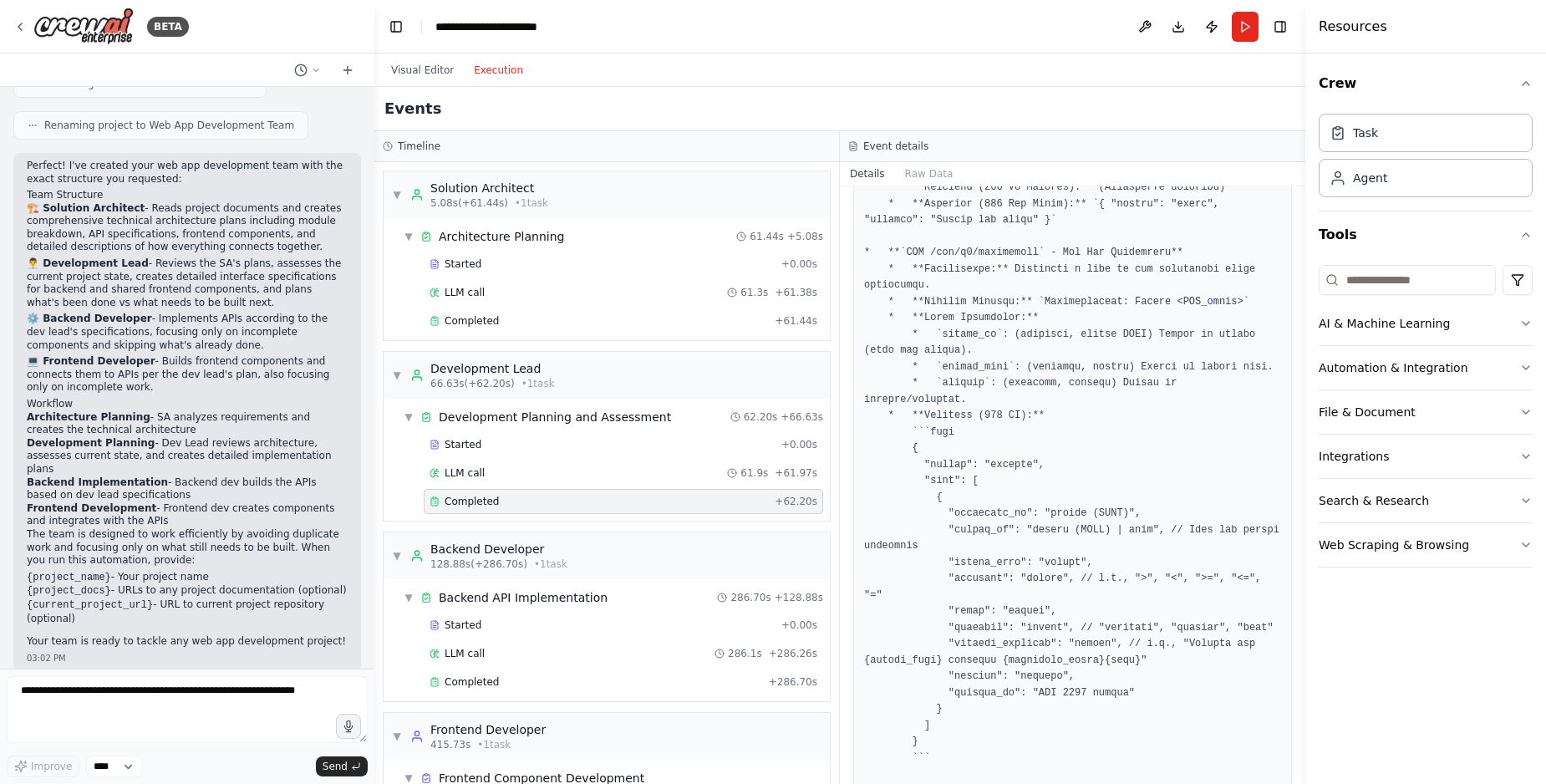
scroll to position [8058, 0]
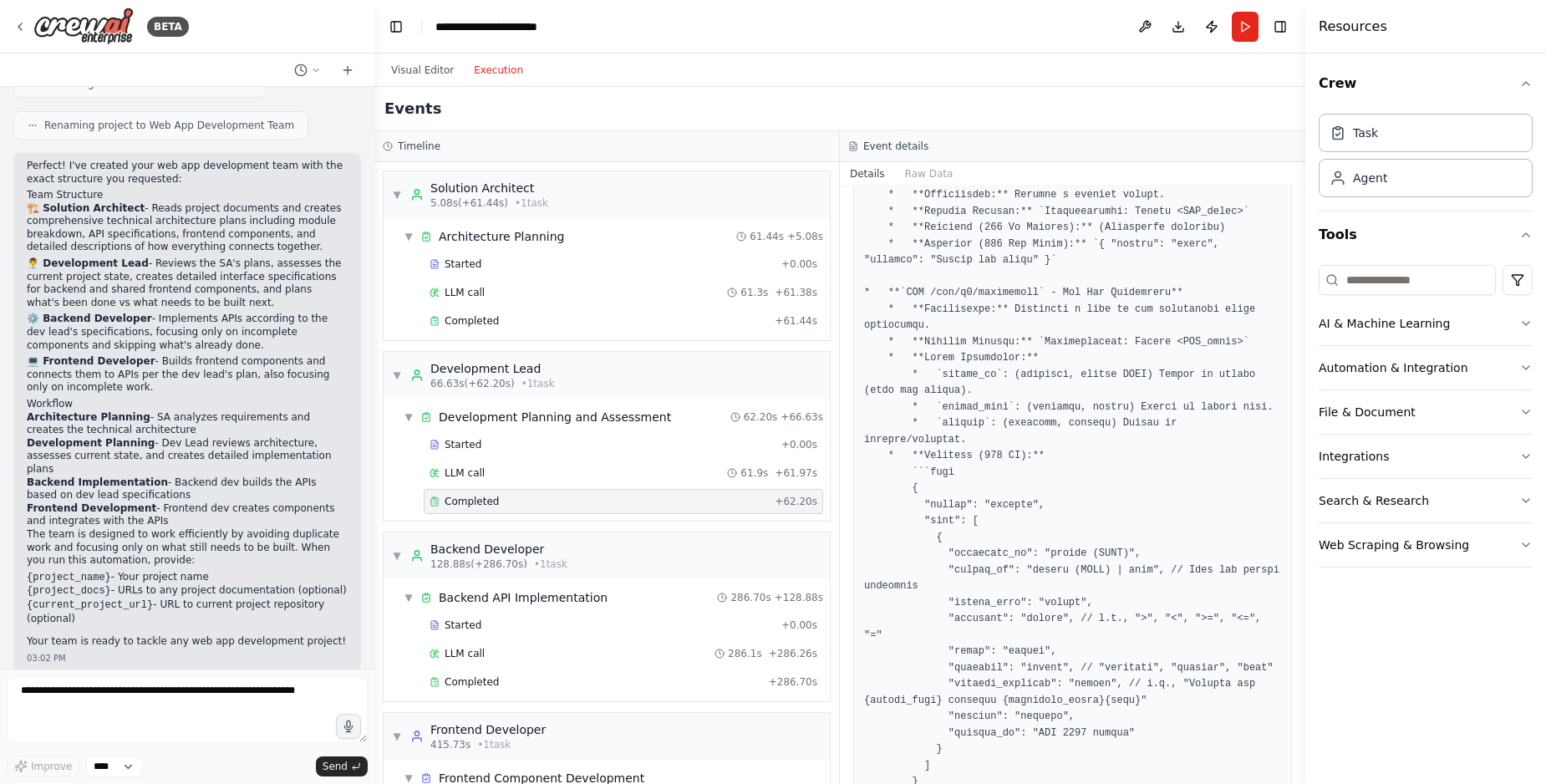
click at [571, 502] on div "Completed" at bounding box center [599, 502] width 338 height 14
click at [523, 313] on div "Completed + 61.44s" at bounding box center [623, 321] width 400 height 25
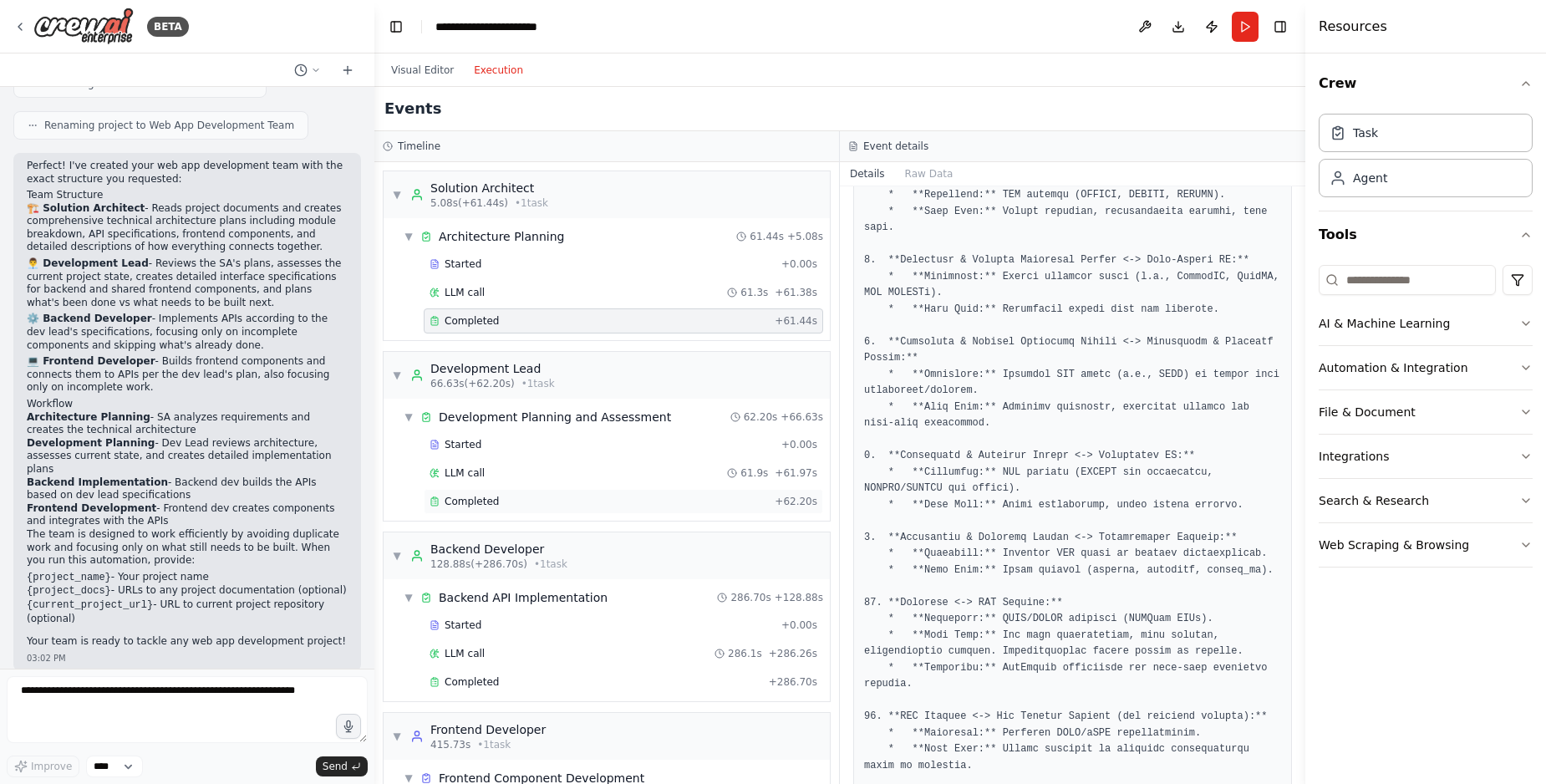
click at [503, 502] on div "Completed" at bounding box center [599, 502] width 338 height 14
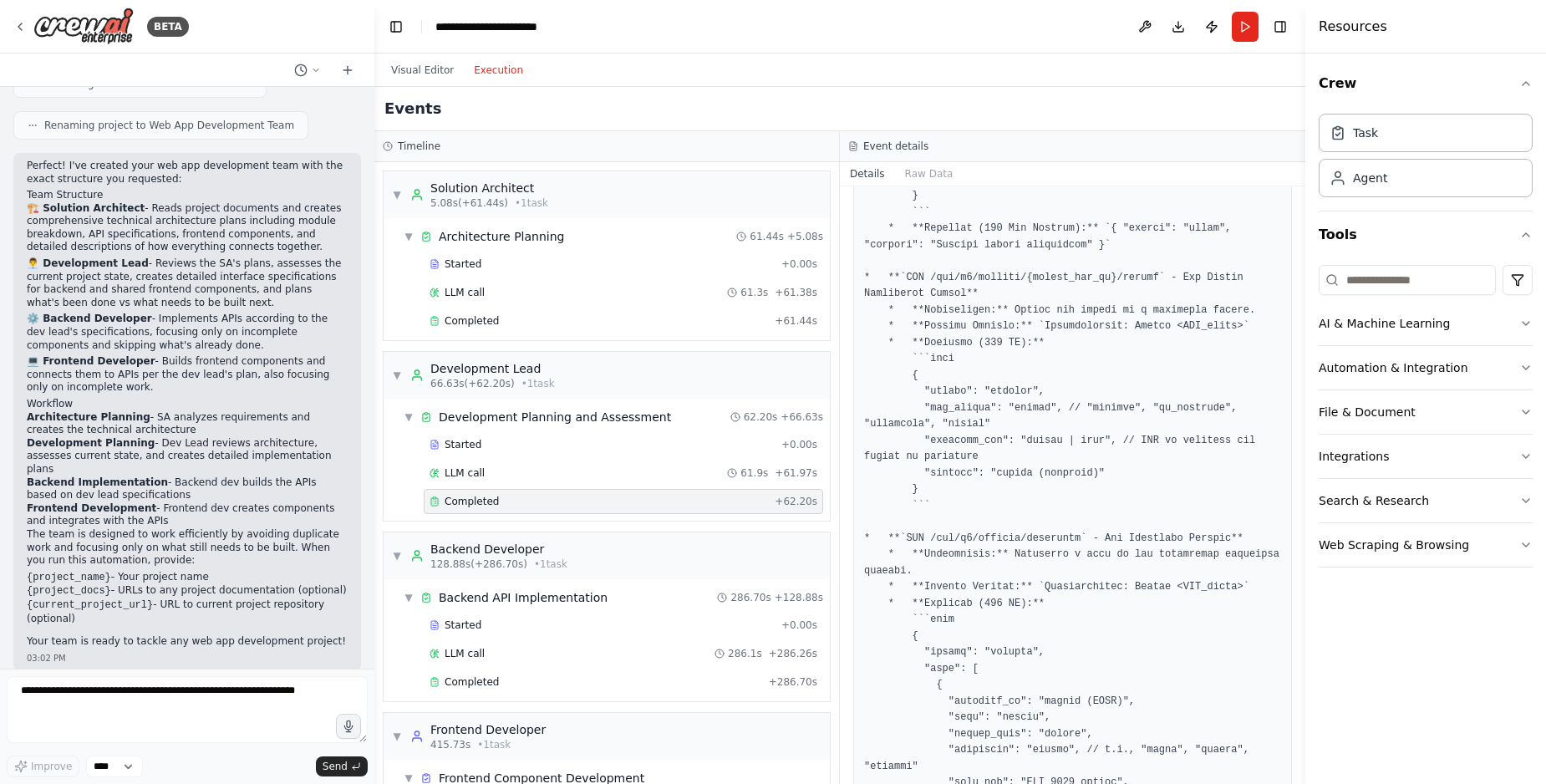
scroll to position [5867, 0]
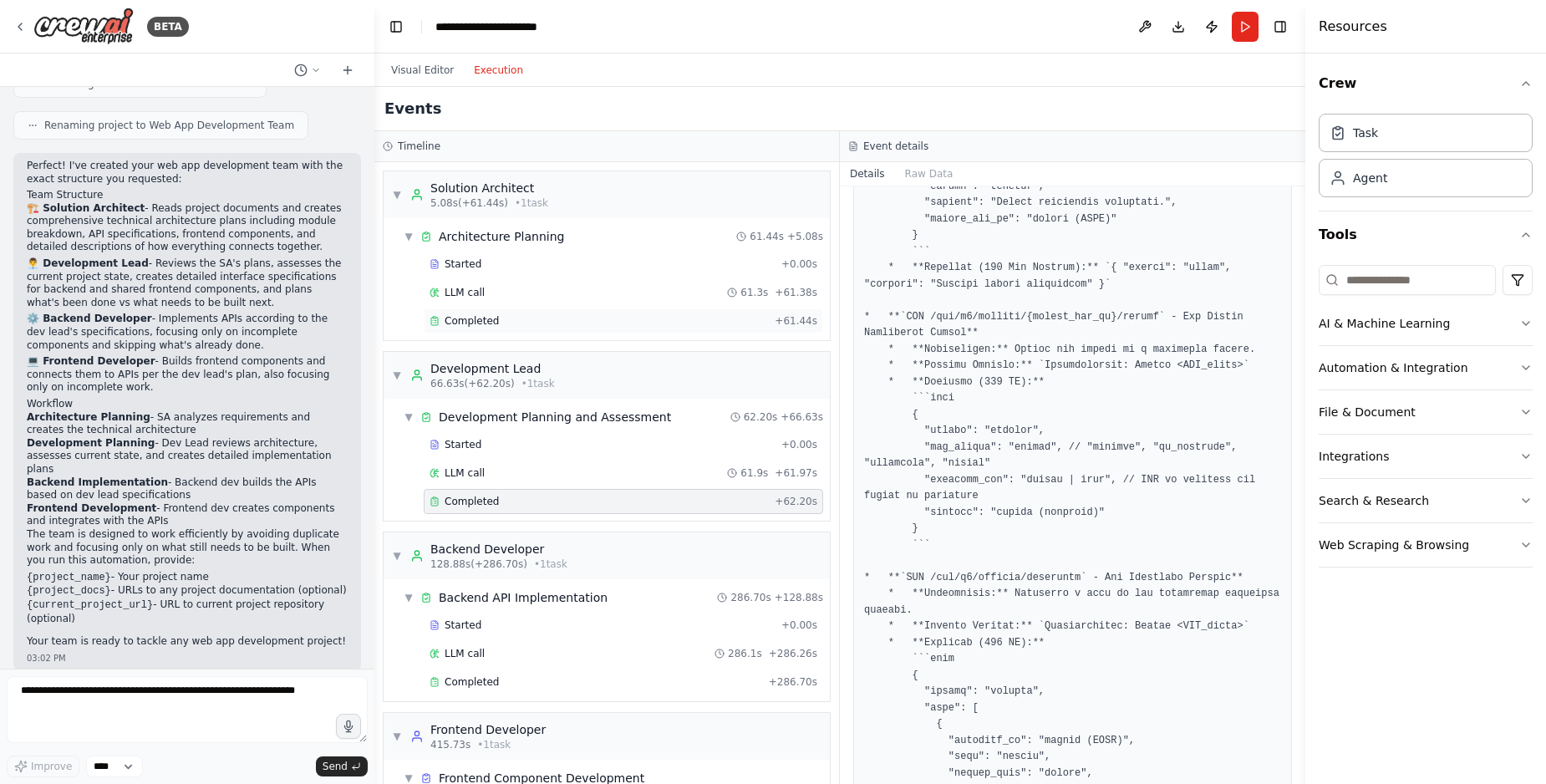
click at [573, 319] on div "Completed" at bounding box center [599, 321] width 338 height 14
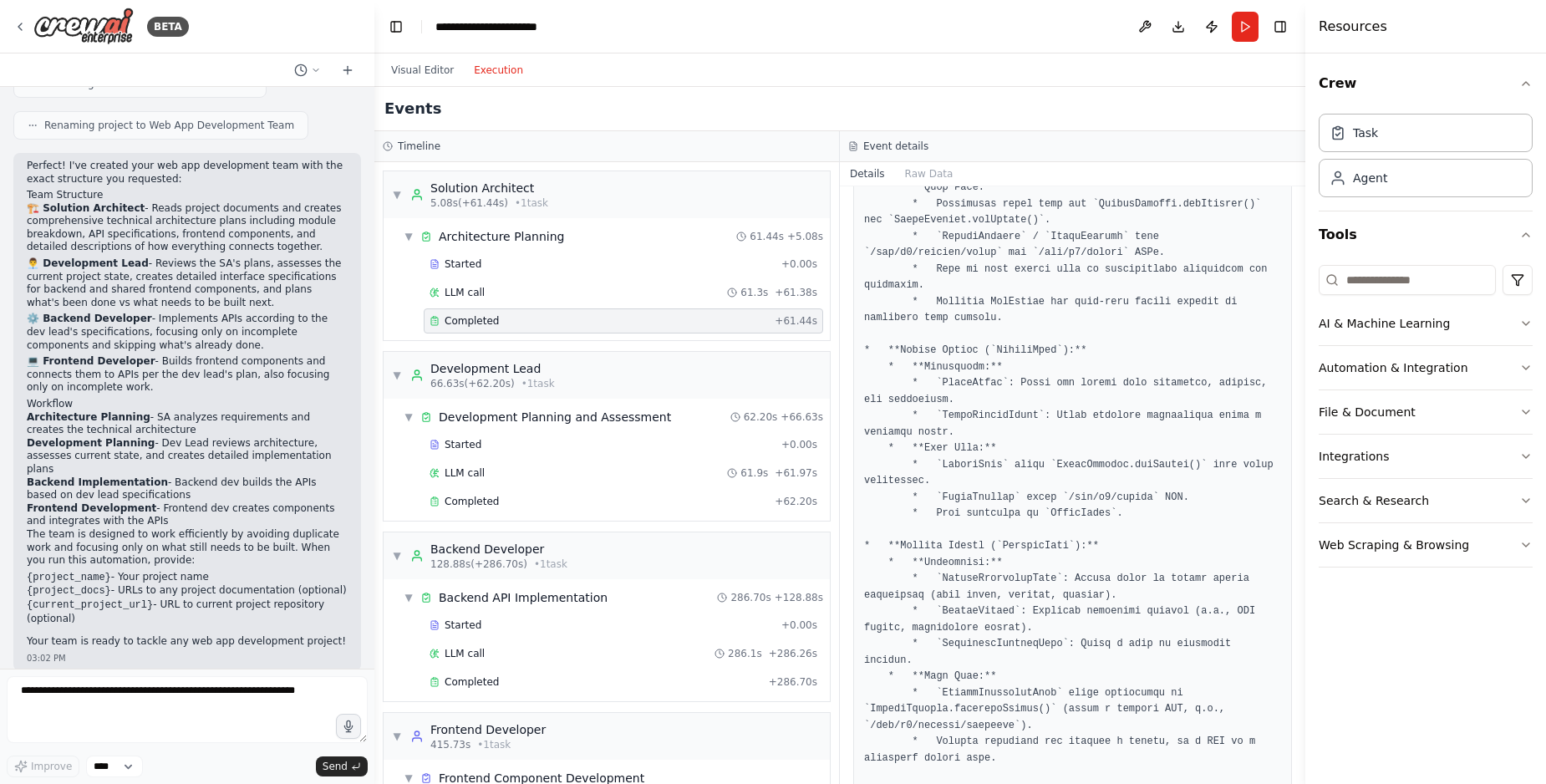
scroll to position [5582, 0]
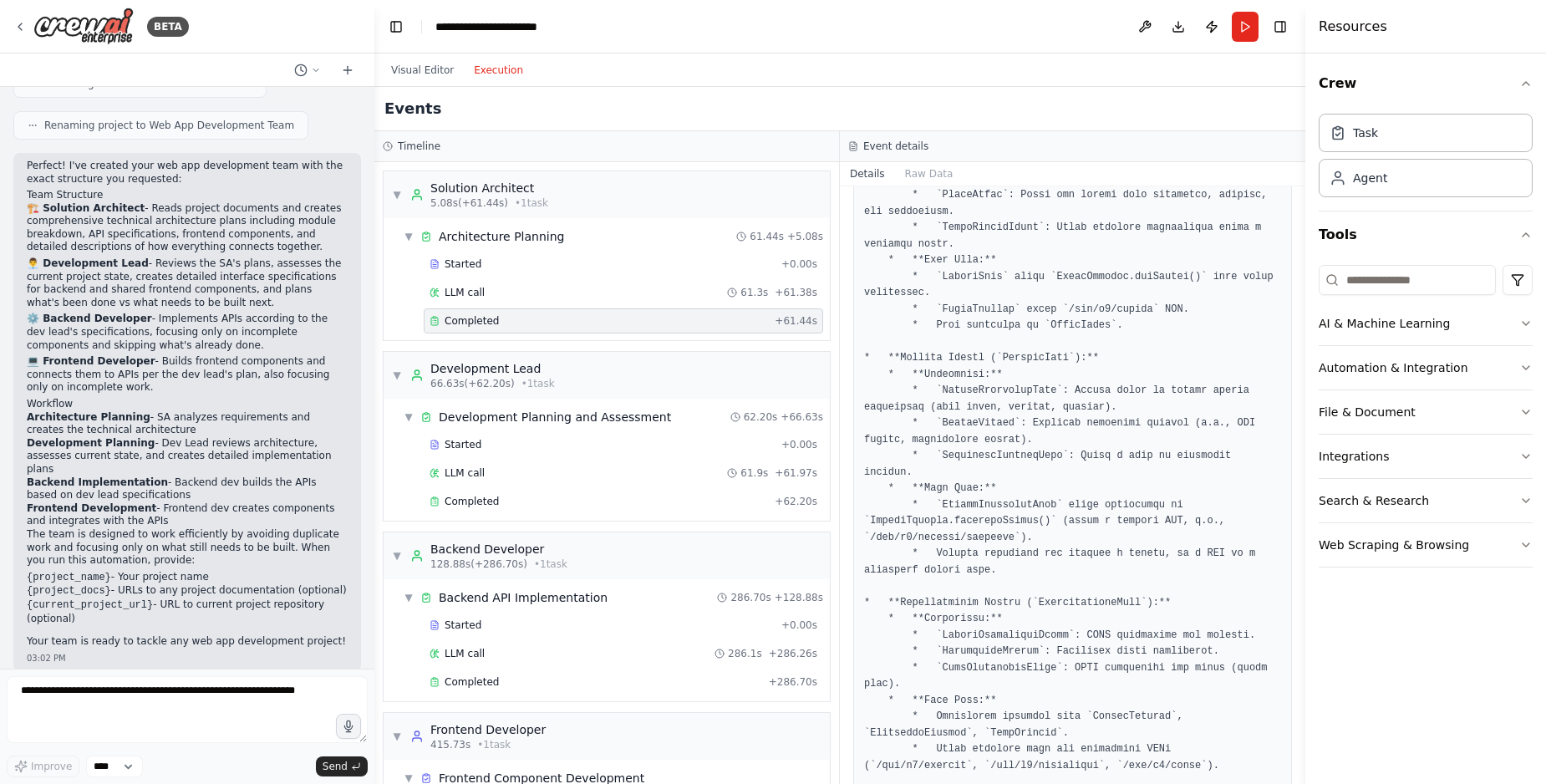
click at [502, 315] on div "Completed" at bounding box center [599, 321] width 338 height 14
click at [552, 499] on div "Completed" at bounding box center [599, 502] width 338 height 14
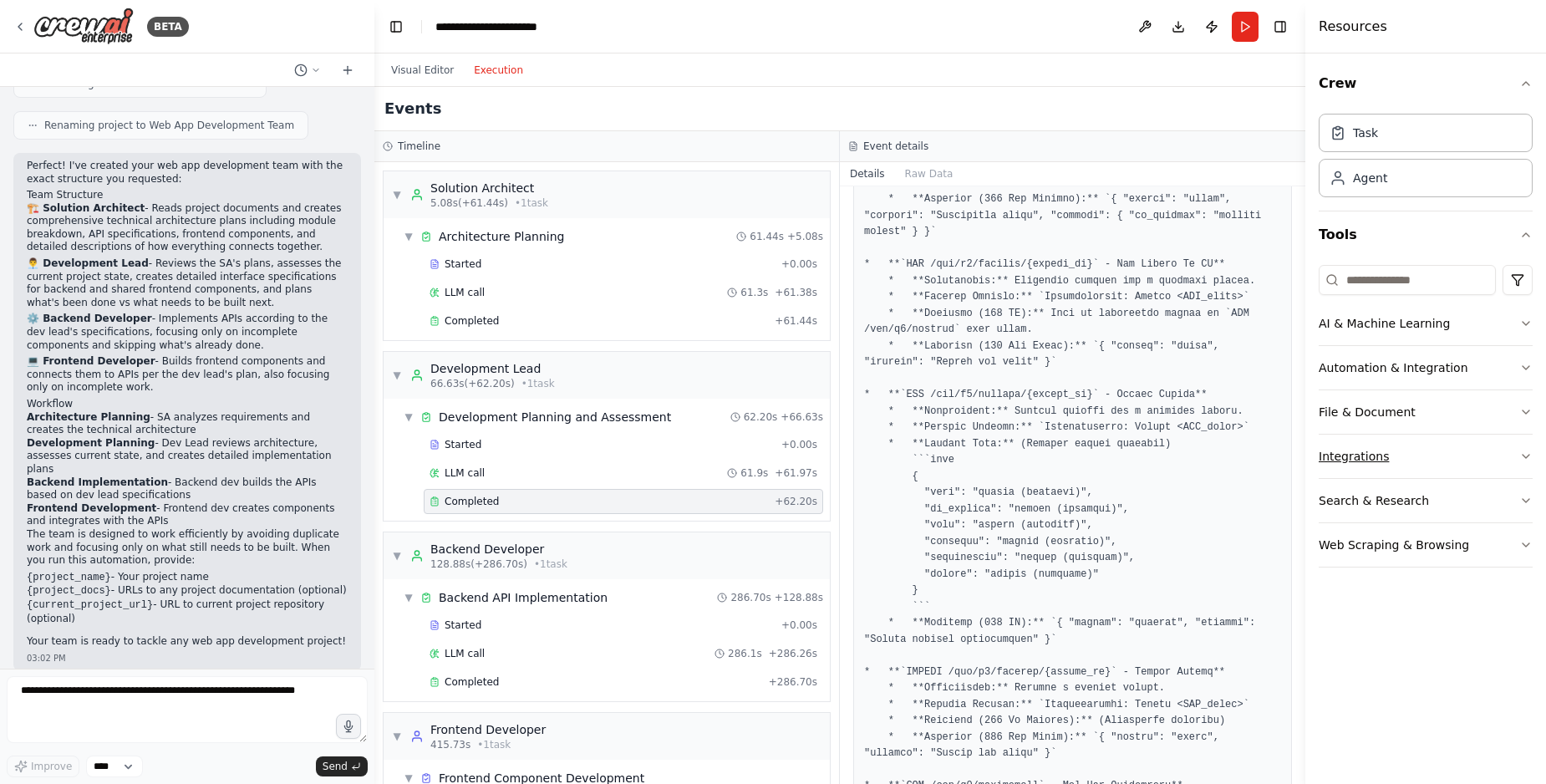
scroll to position [7582, 0]
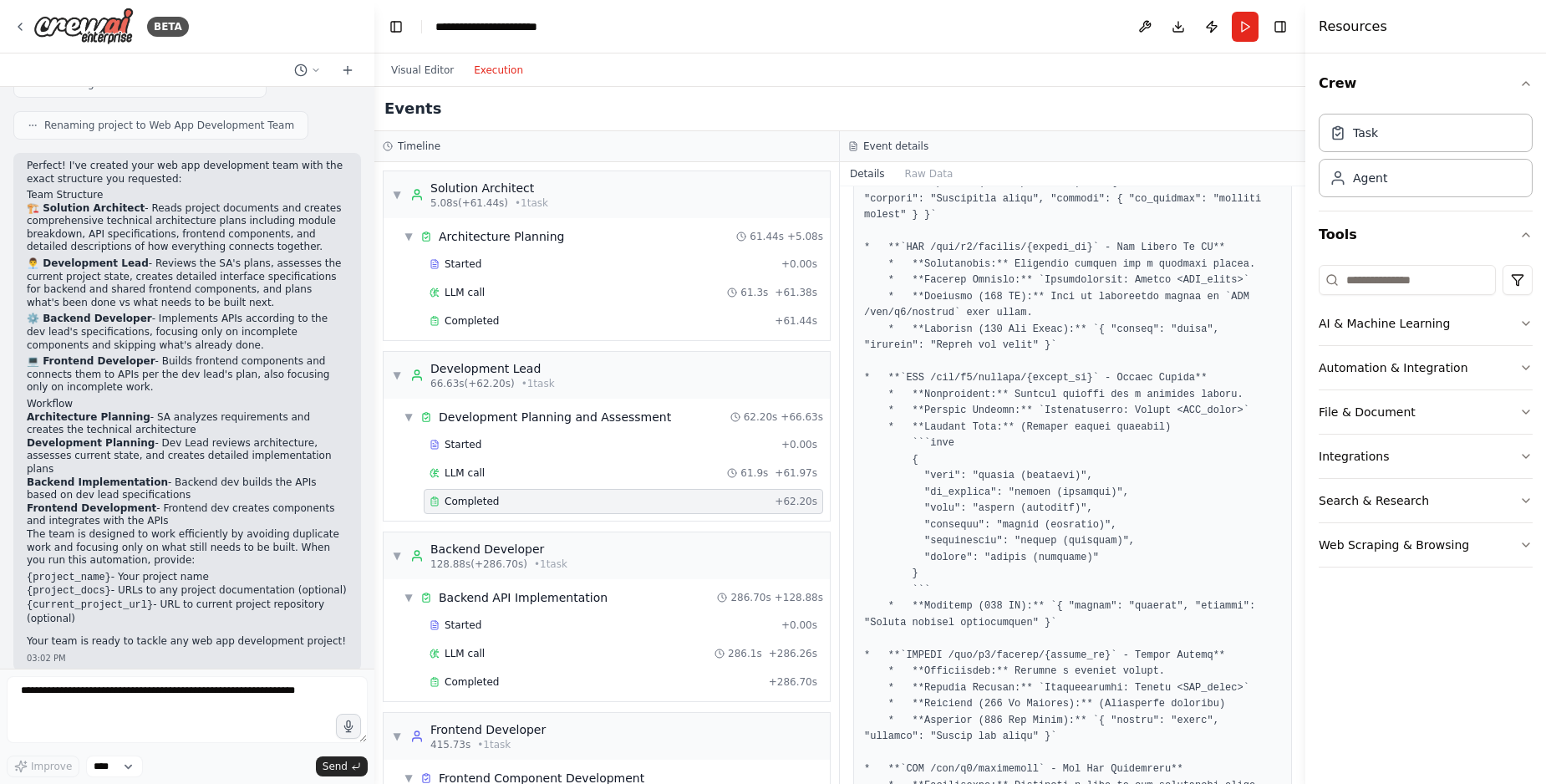
drag, startPoint x: 1302, startPoint y: 433, endPoint x: 1304, endPoint y: 442, distance: 9.2
click at [1304, 442] on button "Toggle Sidebar" at bounding box center [1305, 392] width 14 height 784
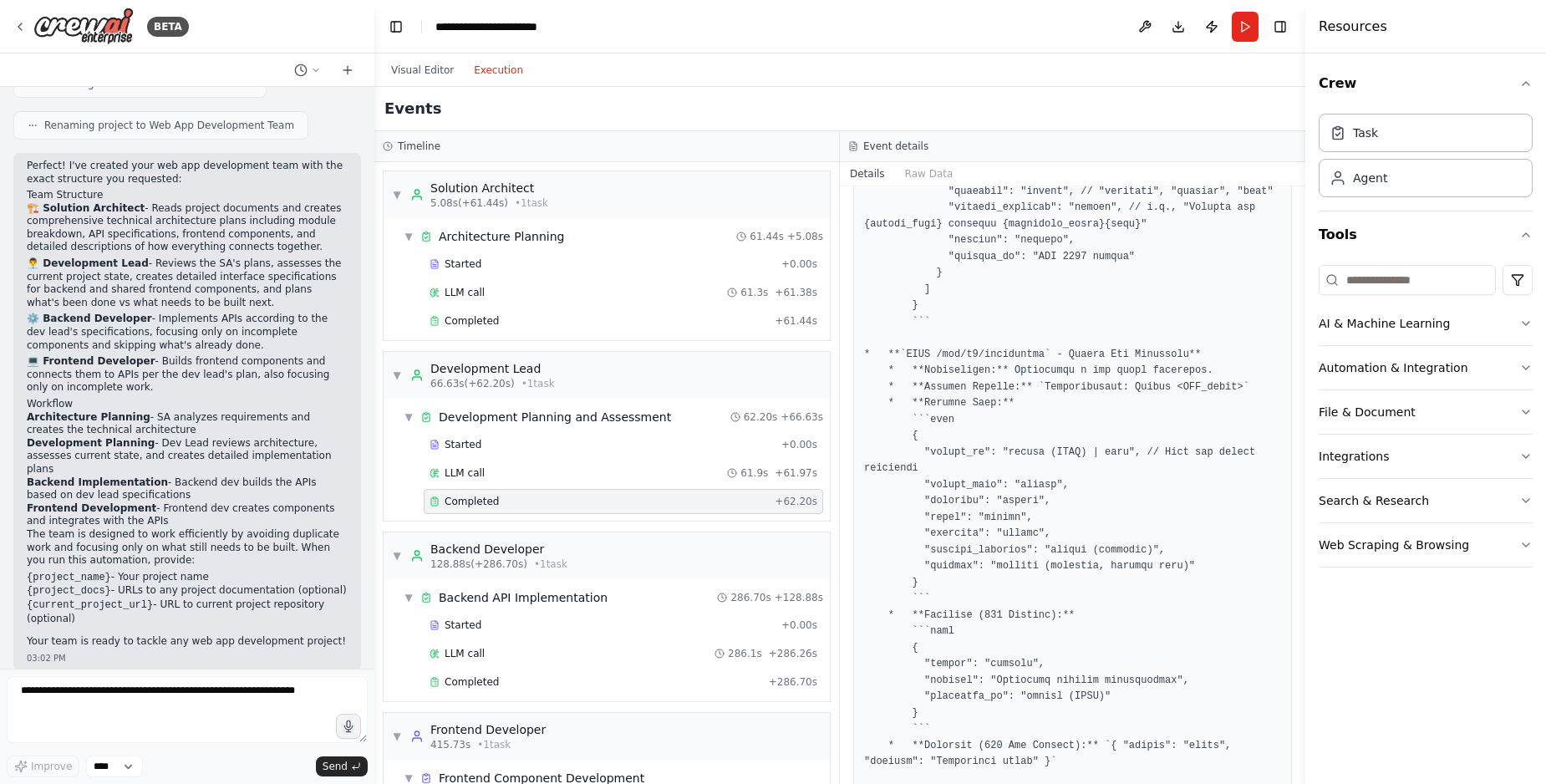
scroll to position [229, 0]
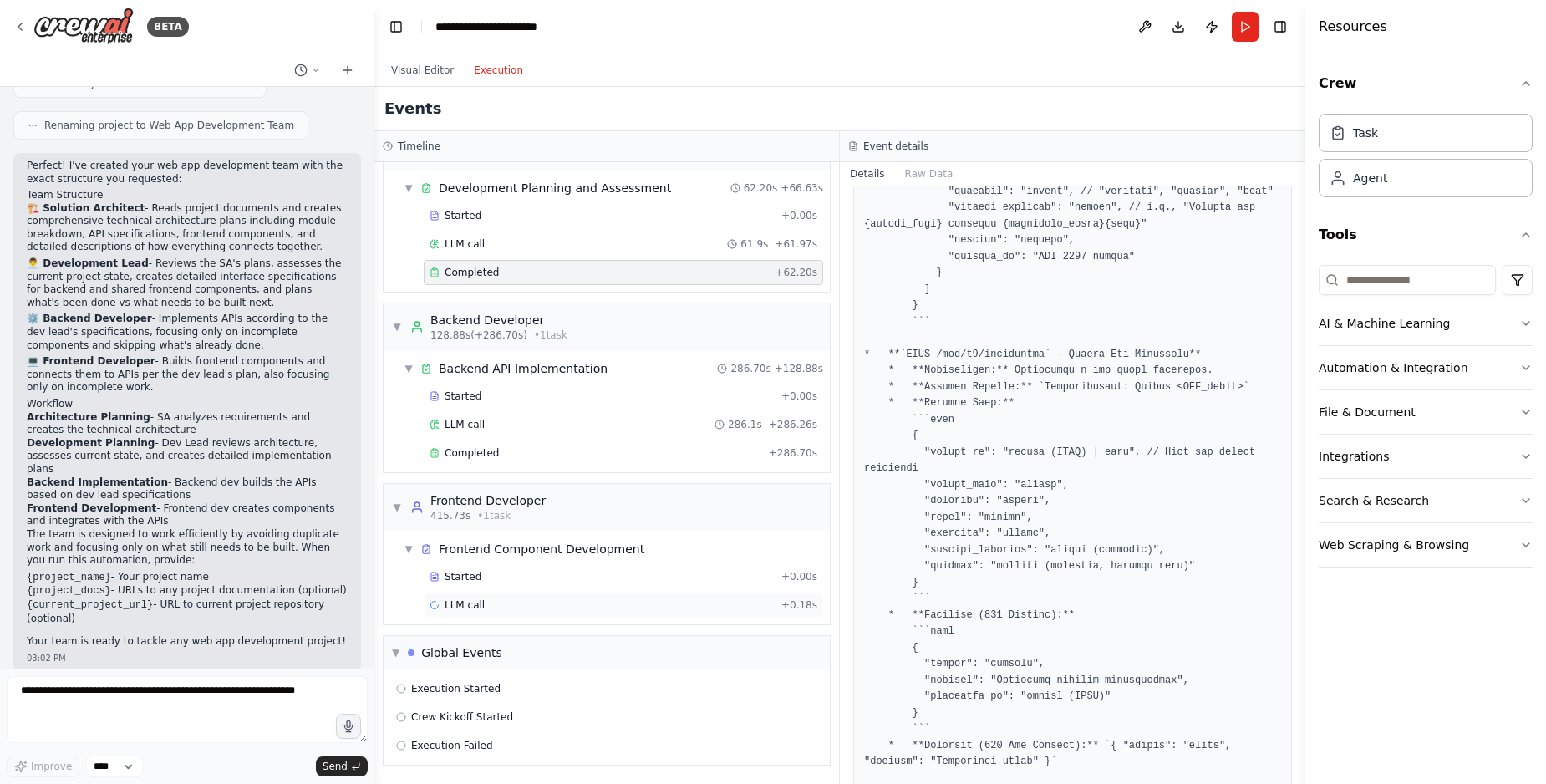
click at [503, 604] on div "LLM call + 0.18s" at bounding box center [623, 605] width 388 height 14
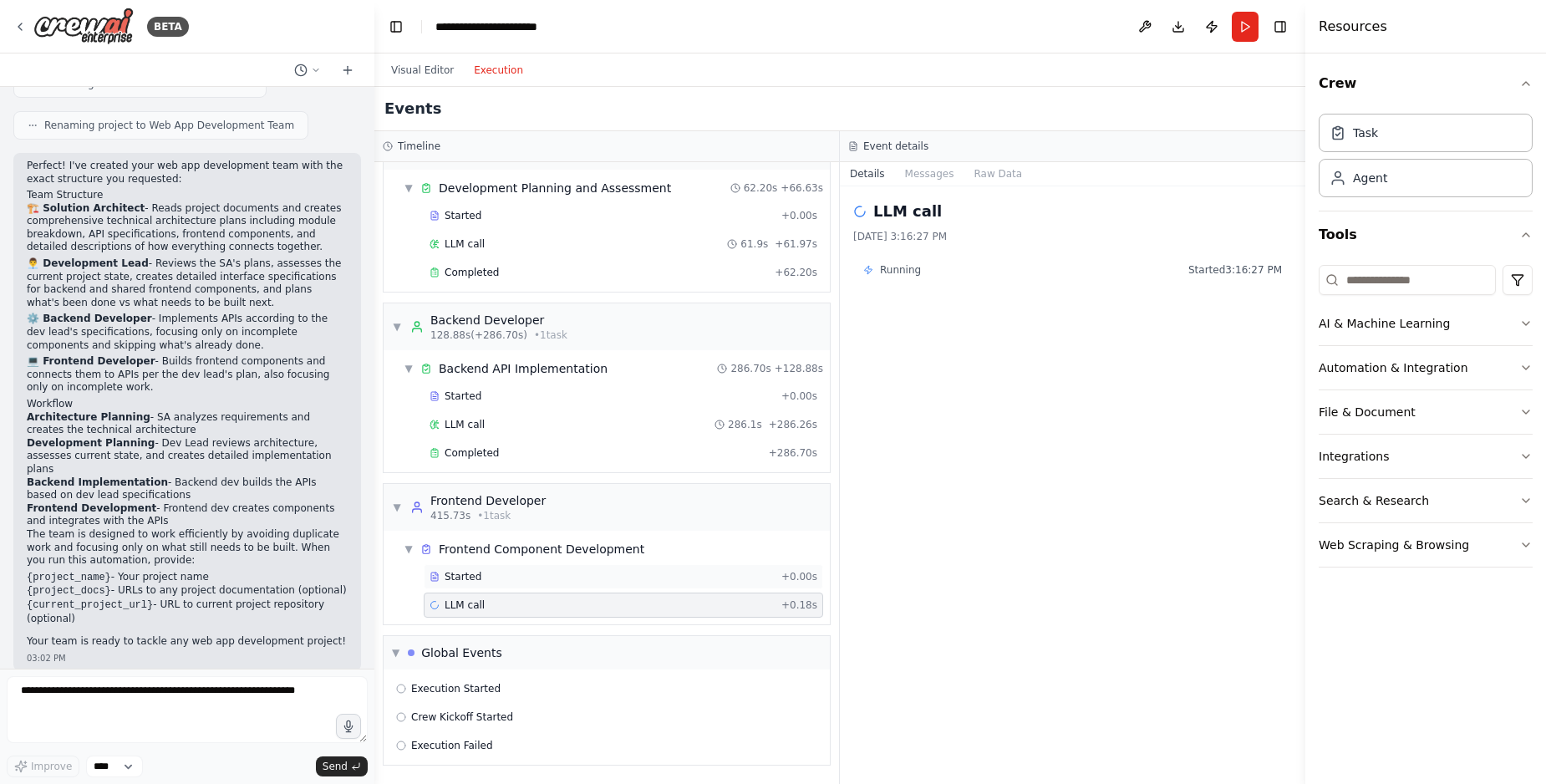
click at [632, 569] on div "Started + 0.00s" at bounding box center [623, 576] width 400 height 25
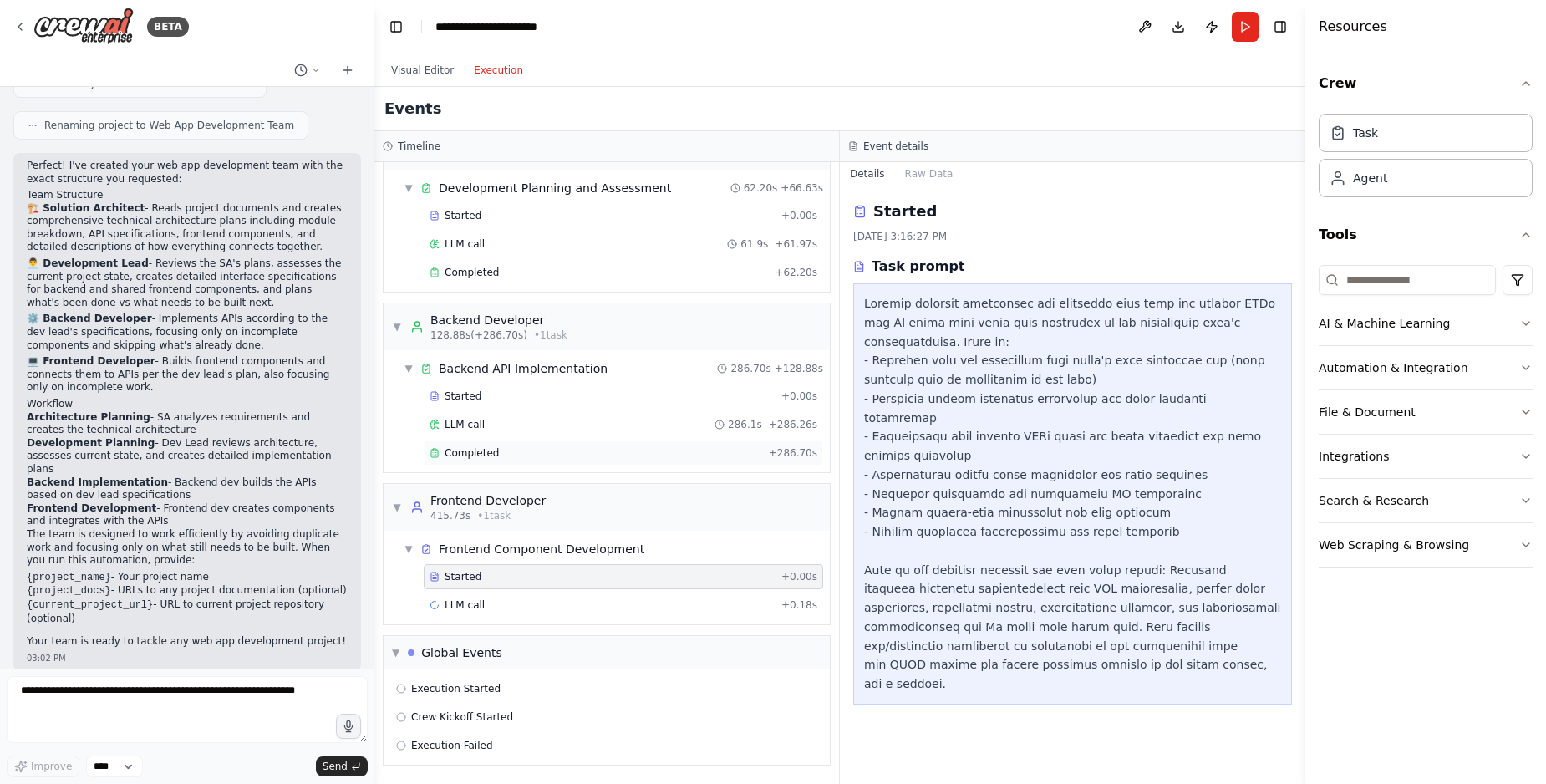
click at [588, 449] on div "Completed" at bounding box center [595, 453] width 333 height 14
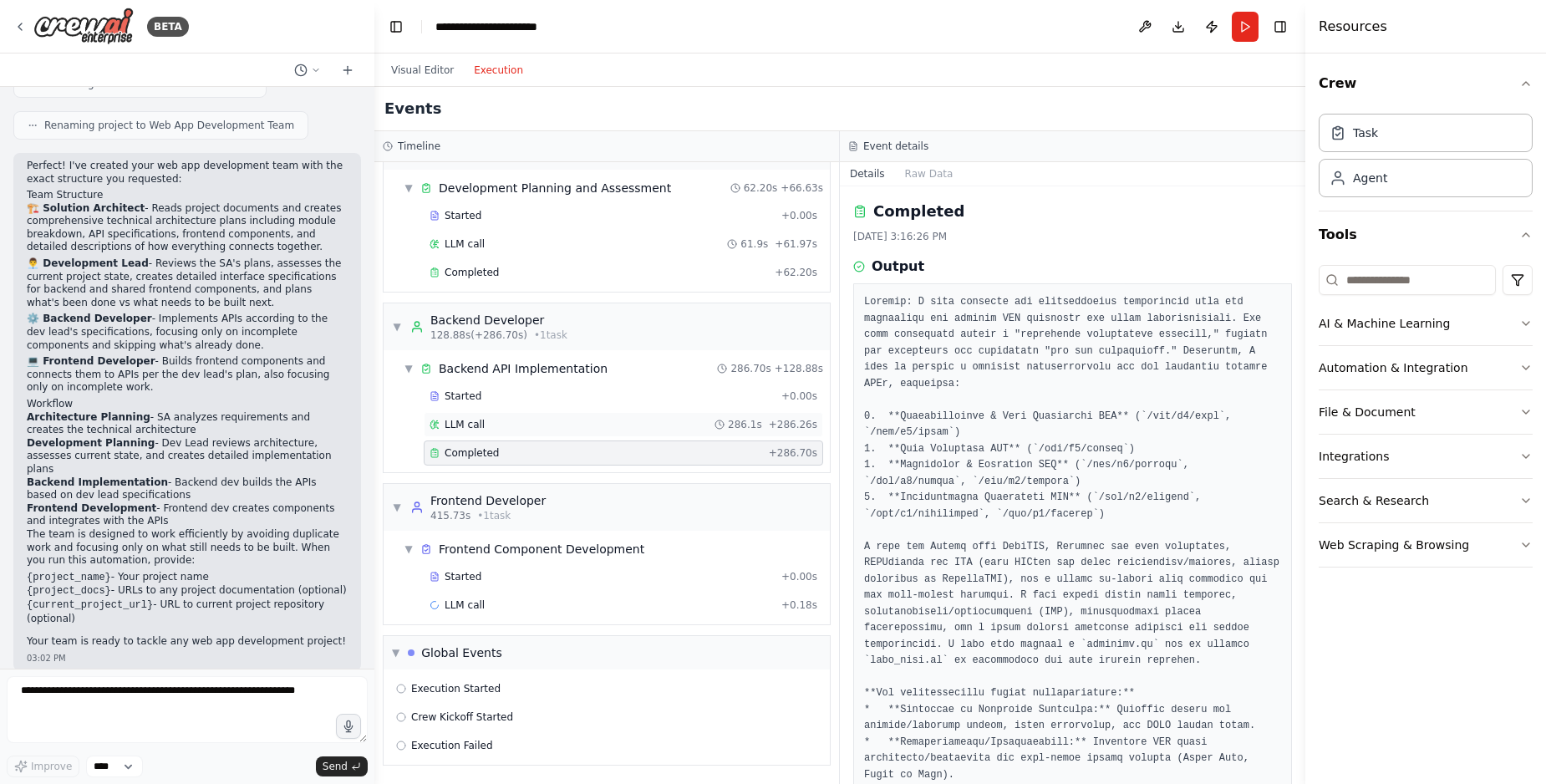
click at [581, 417] on div "LLM call 286.1s + 286.26s" at bounding box center [623, 423] width 400 height 25
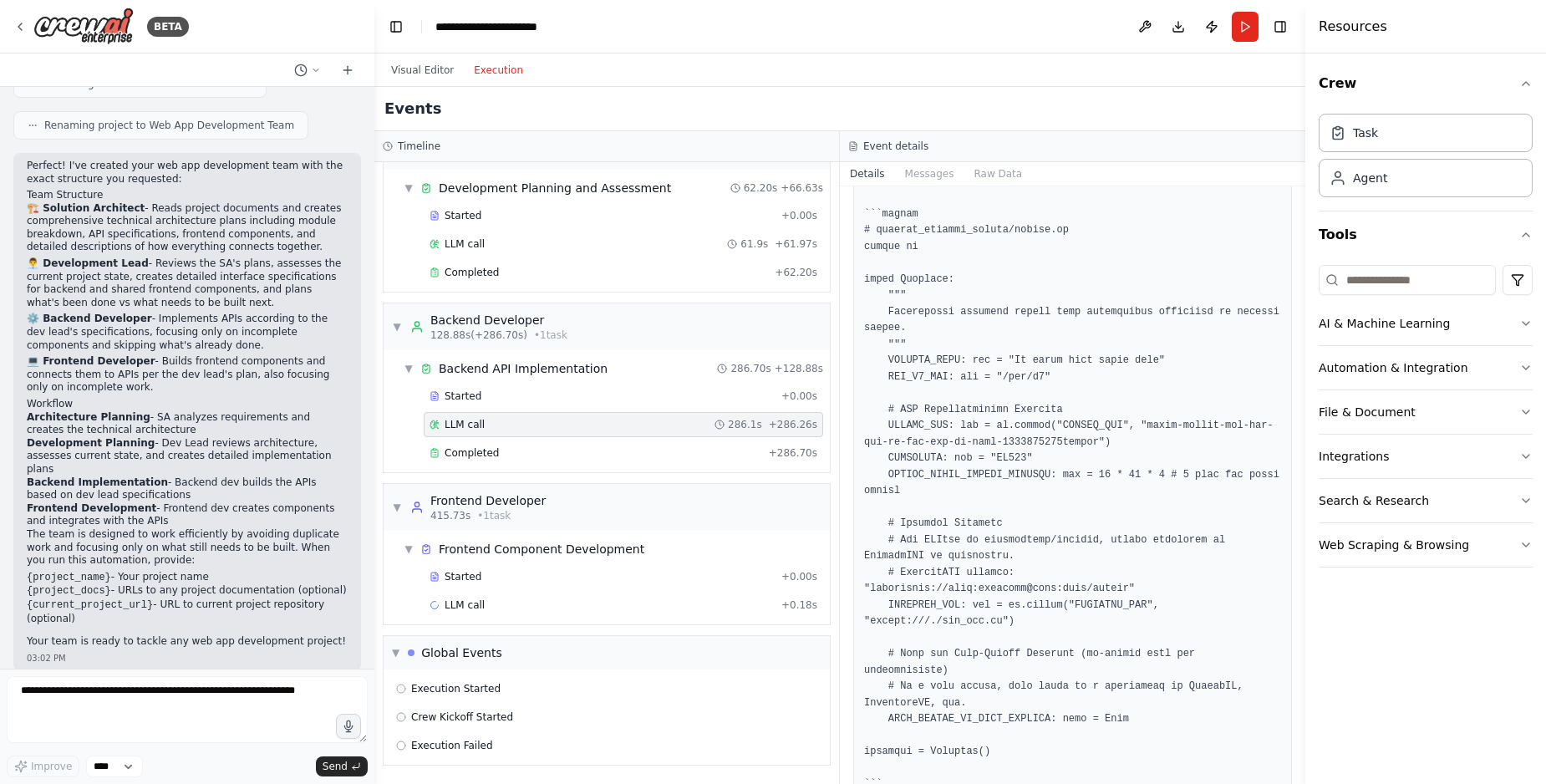
scroll to position [2952, 0]
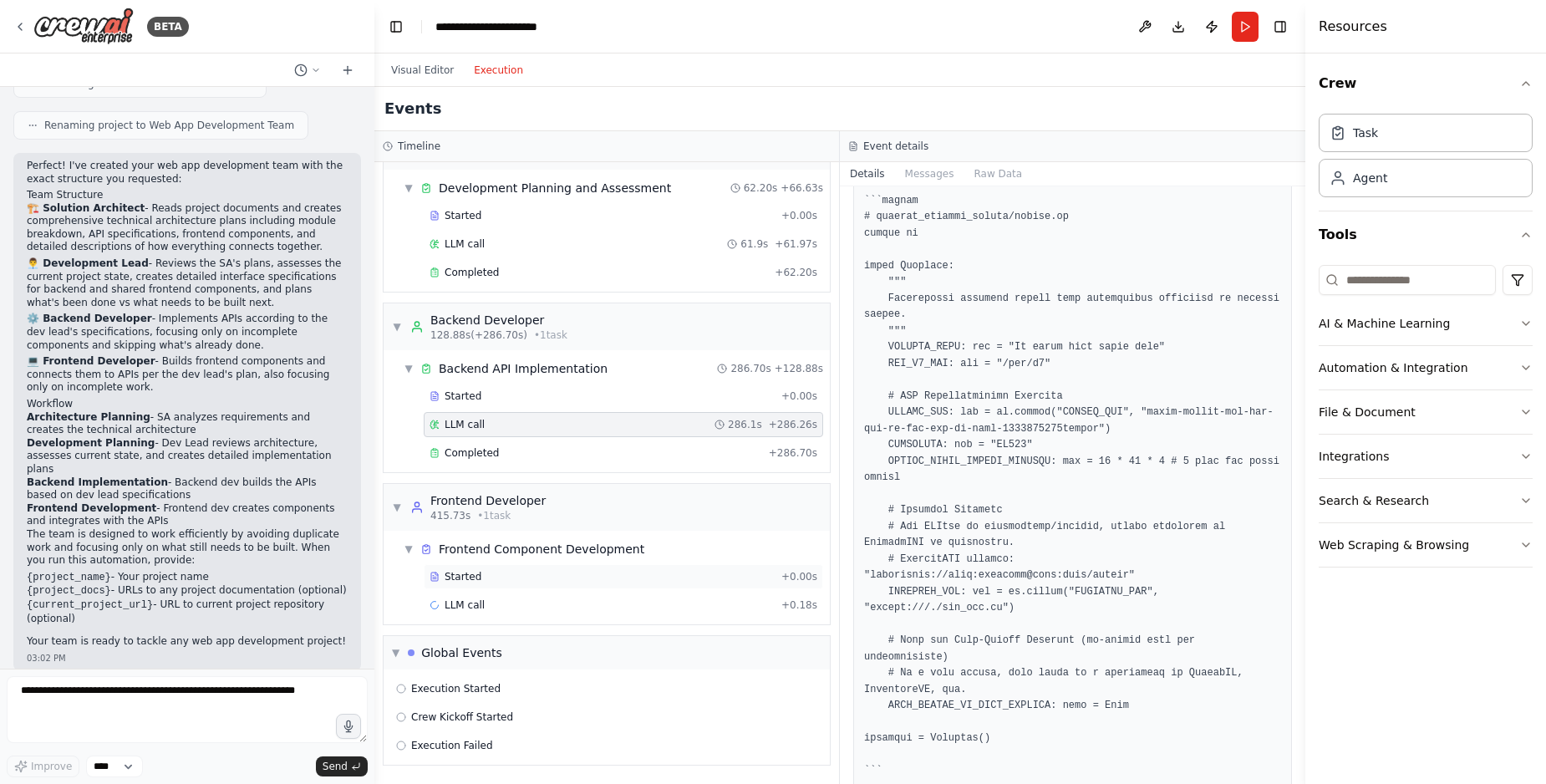
click at [640, 581] on div "Started" at bounding box center [602, 577] width 345 height 14
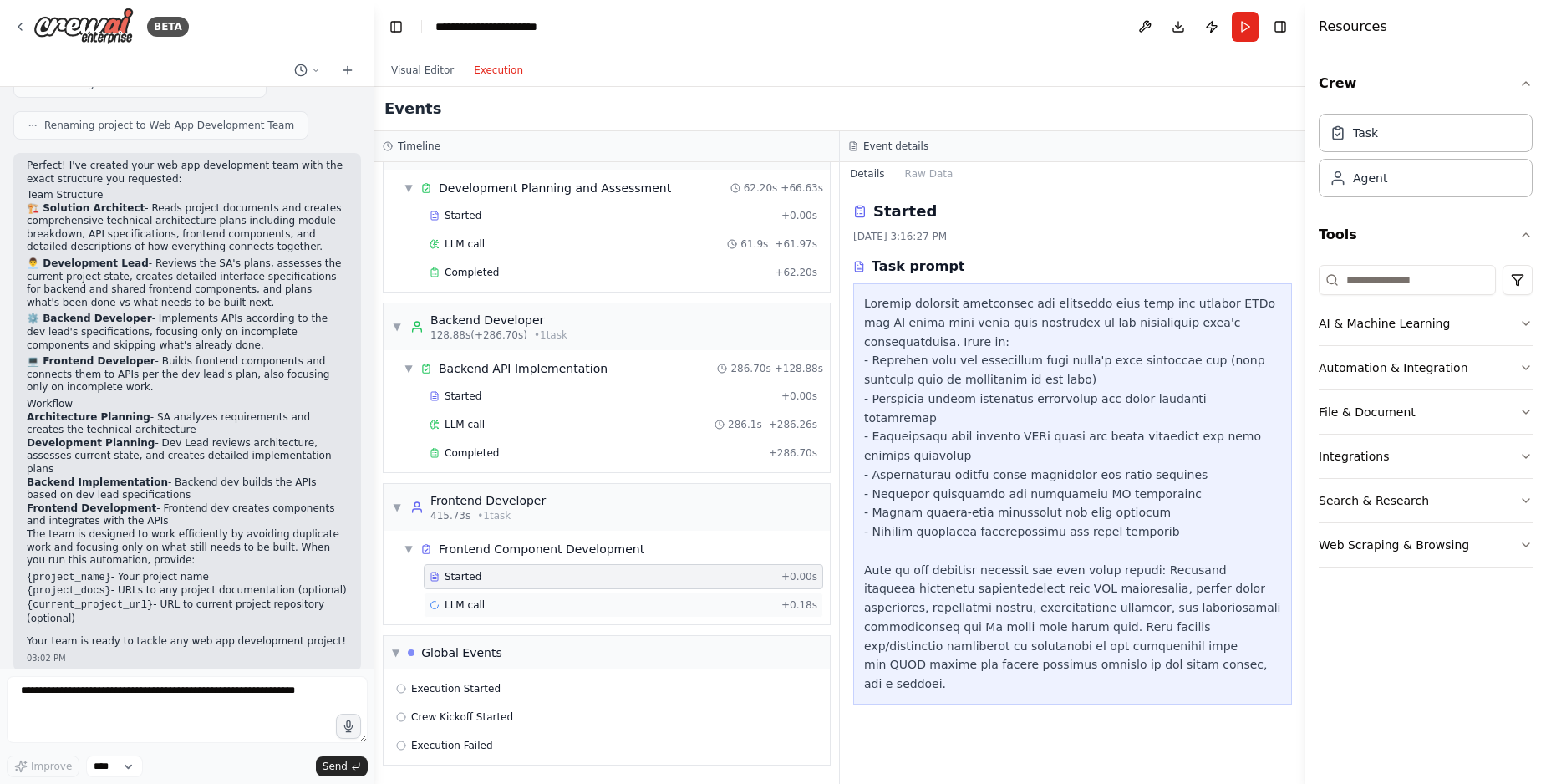
click at [612, 593] on div "LLM call + 0.18s" at bounding box center [623, 605] width 400 height 25
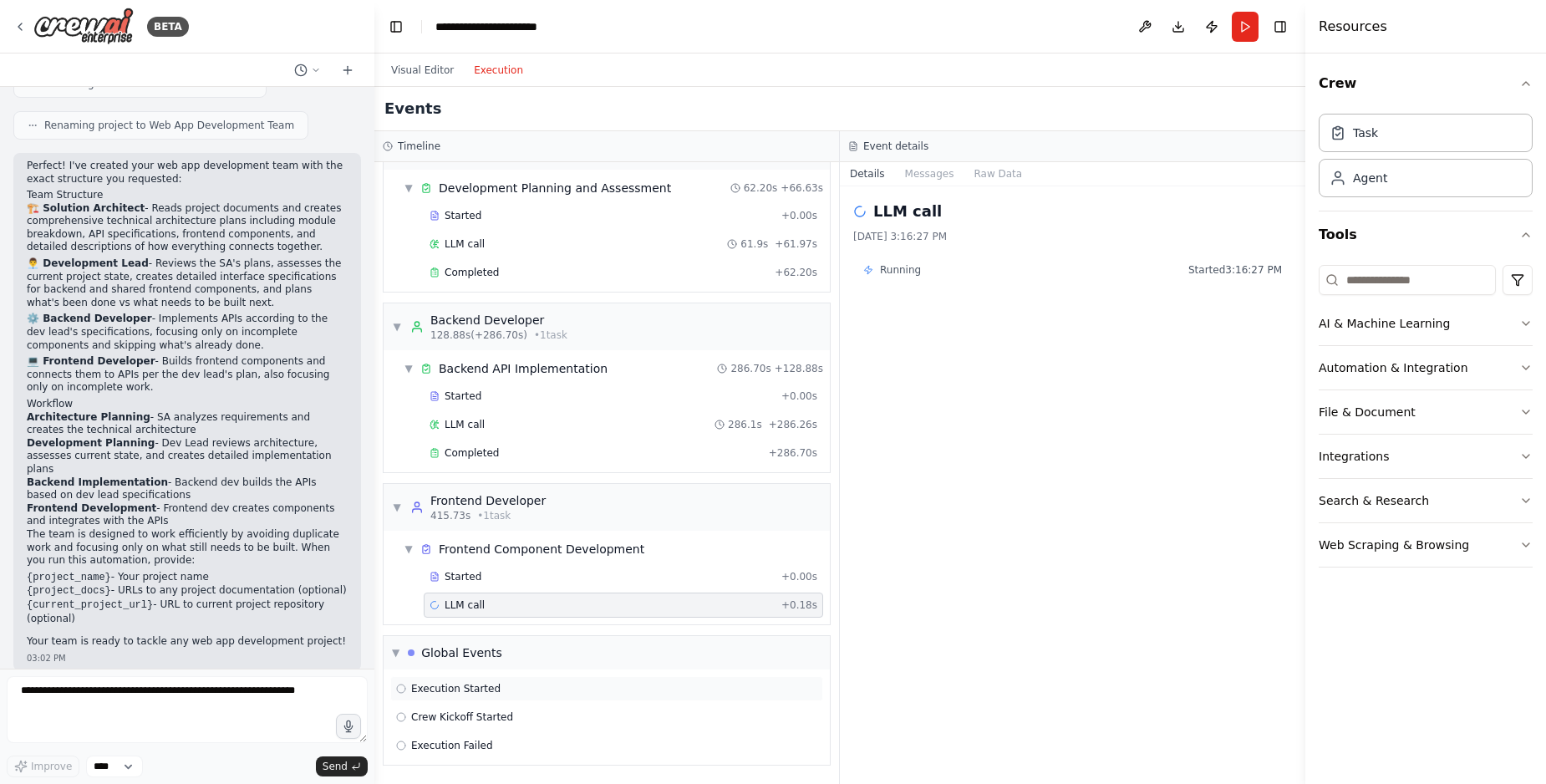
click at [571, 682] on div "Execution Started" at bounding box center [606, 689] width 421 height 14
click at [559, 708] on div "Crew Kickoff Started" at bounding box center [606, 716] width 433 height 25
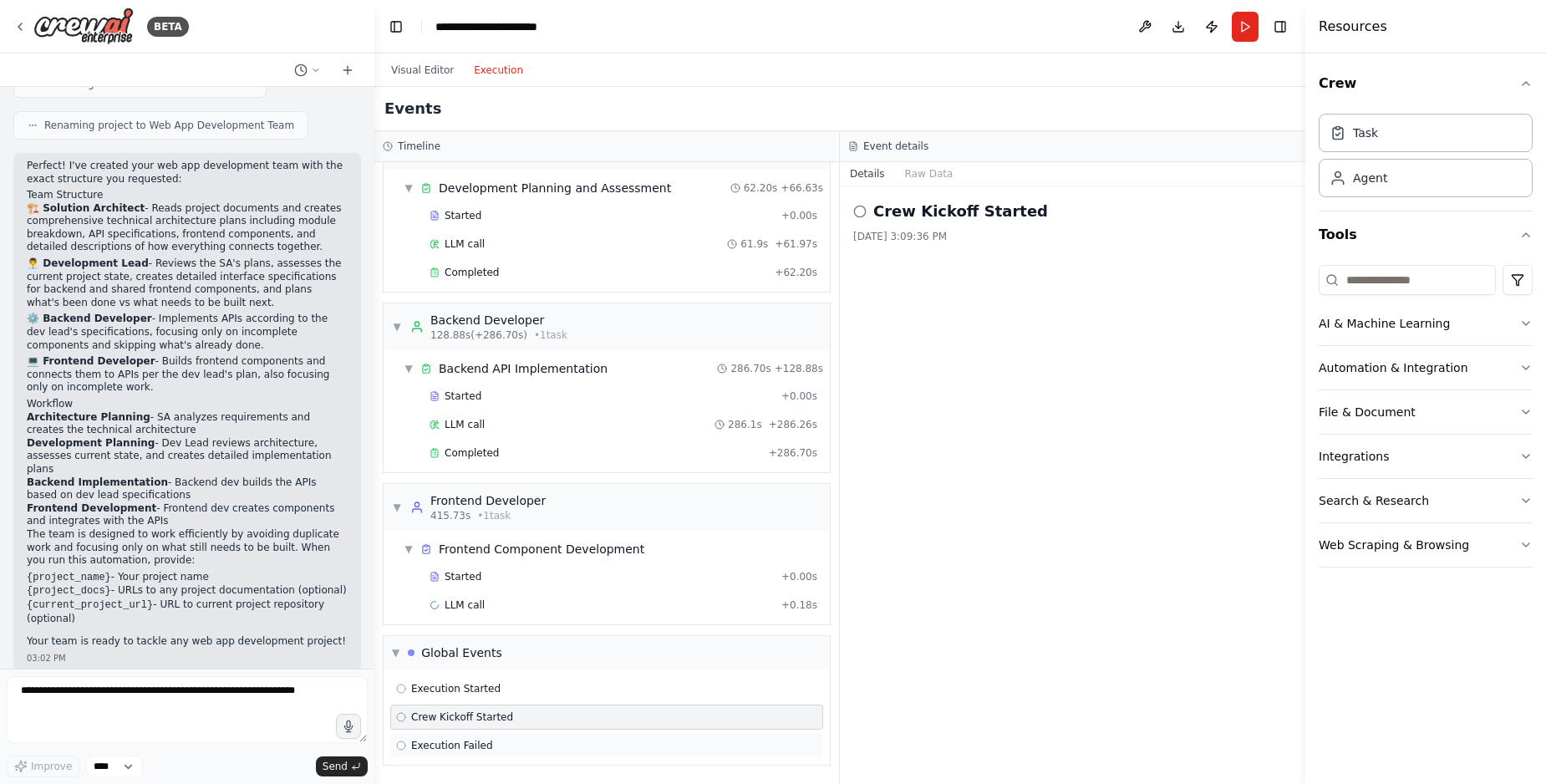
click at [552, 737] on div "Execution Failed" at bounding box center [606, 745] width 433 height 25
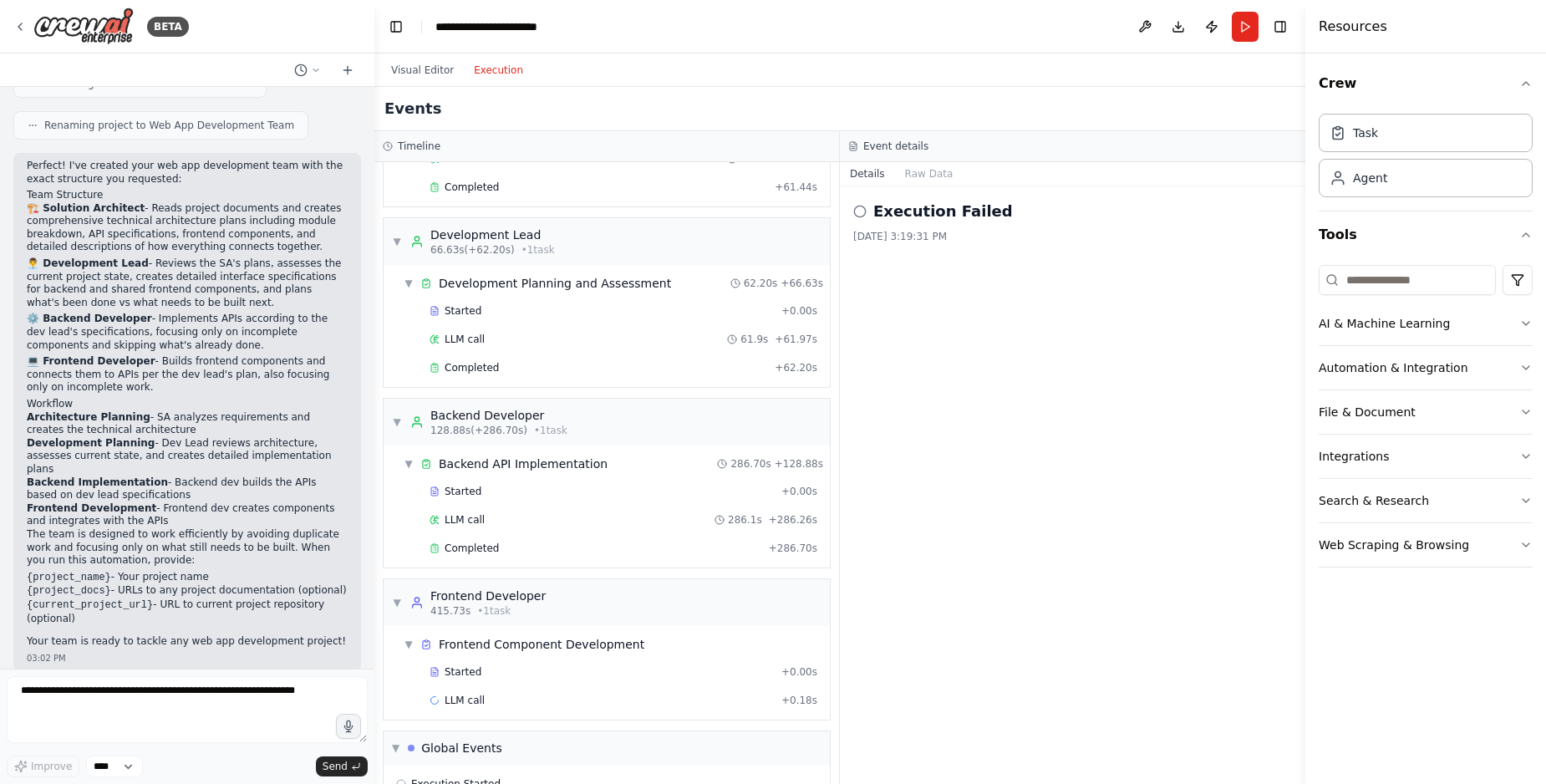
click at [492, 73] on button "Execution" at bounding box center [498, 71] width 70 height 20
click at [418, 65] on button "Visual Editor" at bounding box center [422, 71] width 82 height 20
click at [493, 70] on button "Execution" at bounding box center [498, 71] width 70 height 20
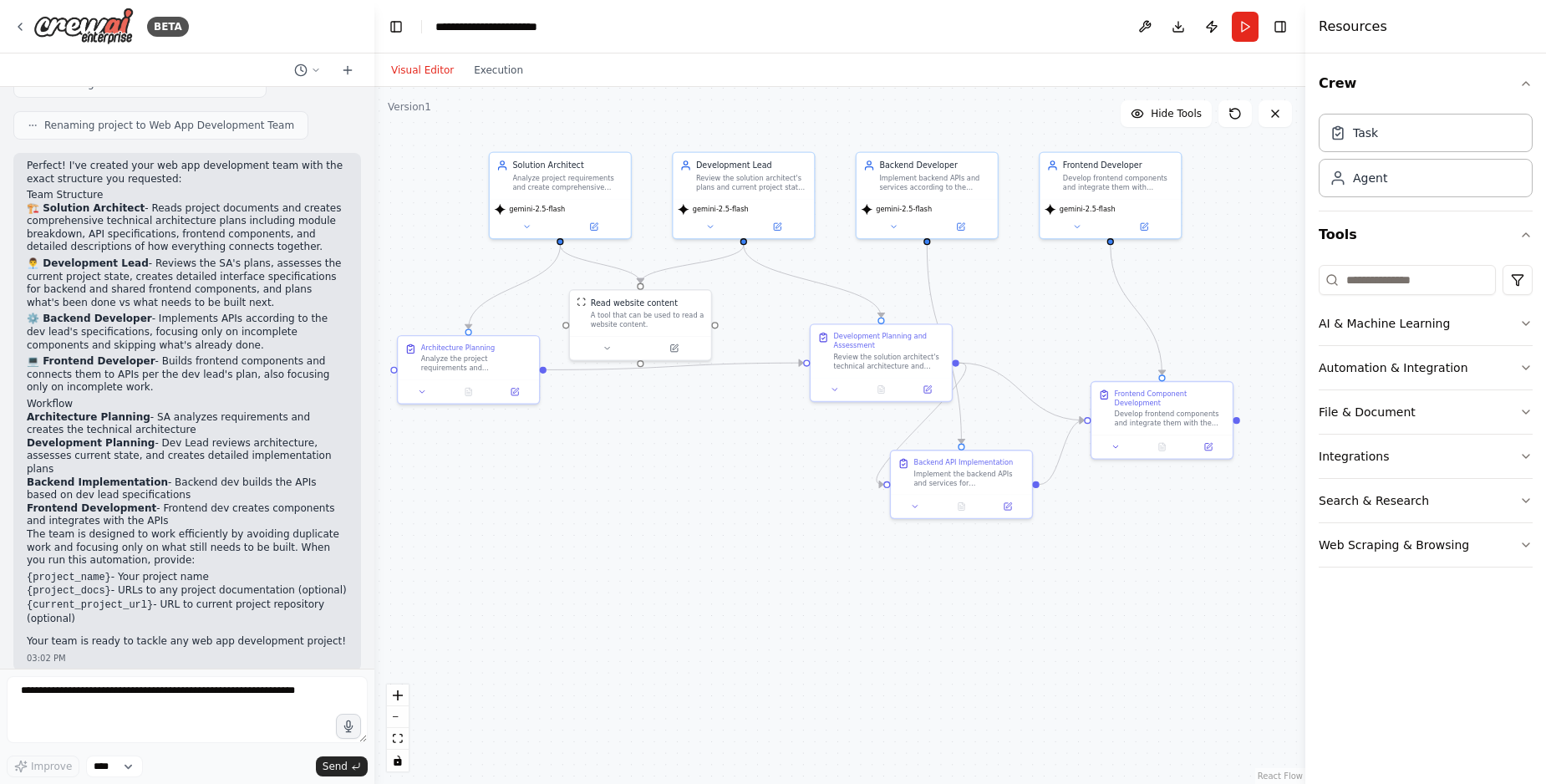
click at [429, 68] on button "Visual Editor" at bounding box center [422, 71] width 82 height 20
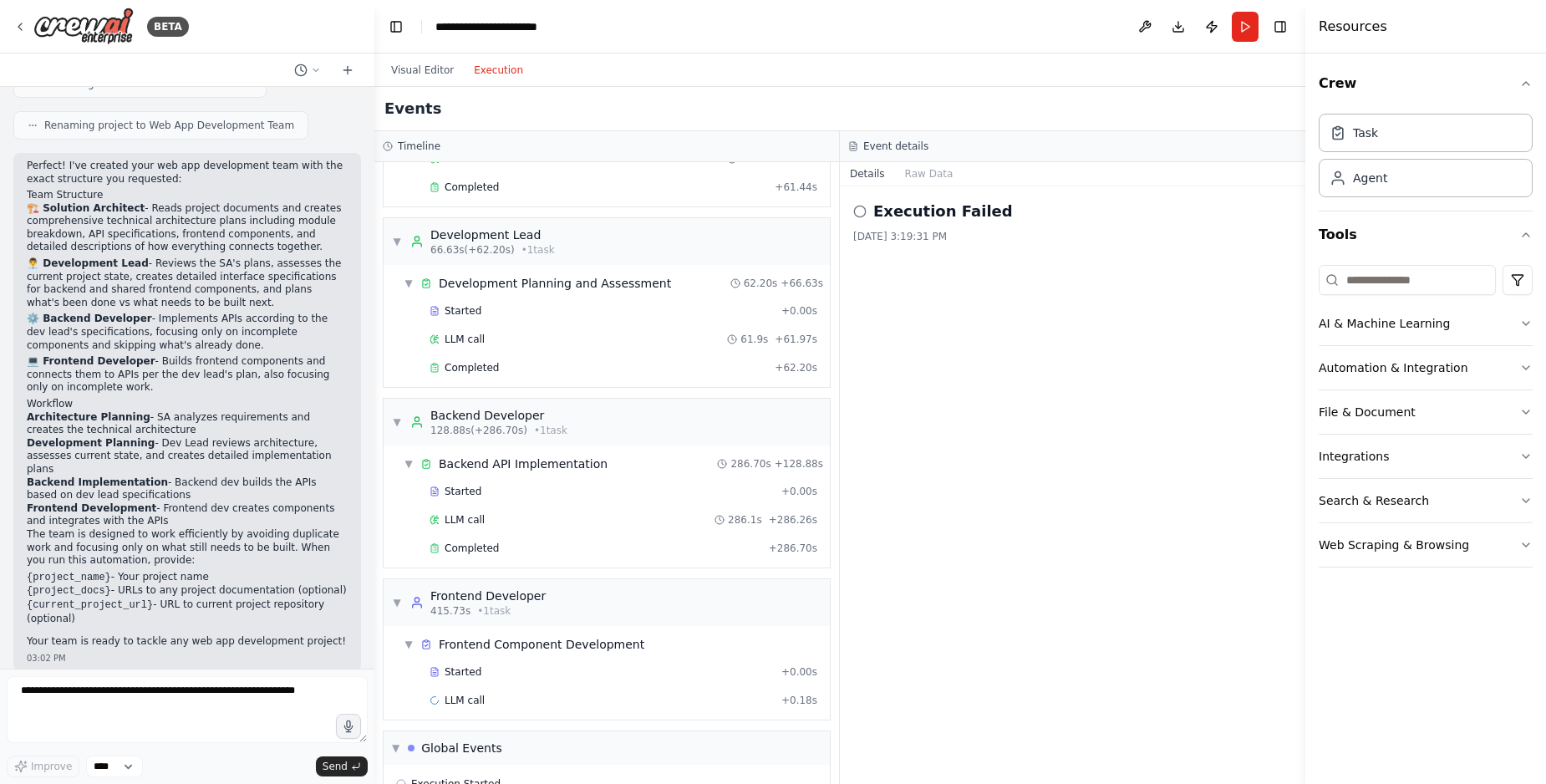
drag, startPoint x: 481, startPoint y: 72, endPoint x: 490, endPoint y: 81, distance: 12.7
click at [481, 72] on button "Execution" at bounding box center [498, 71] width 70 height 20
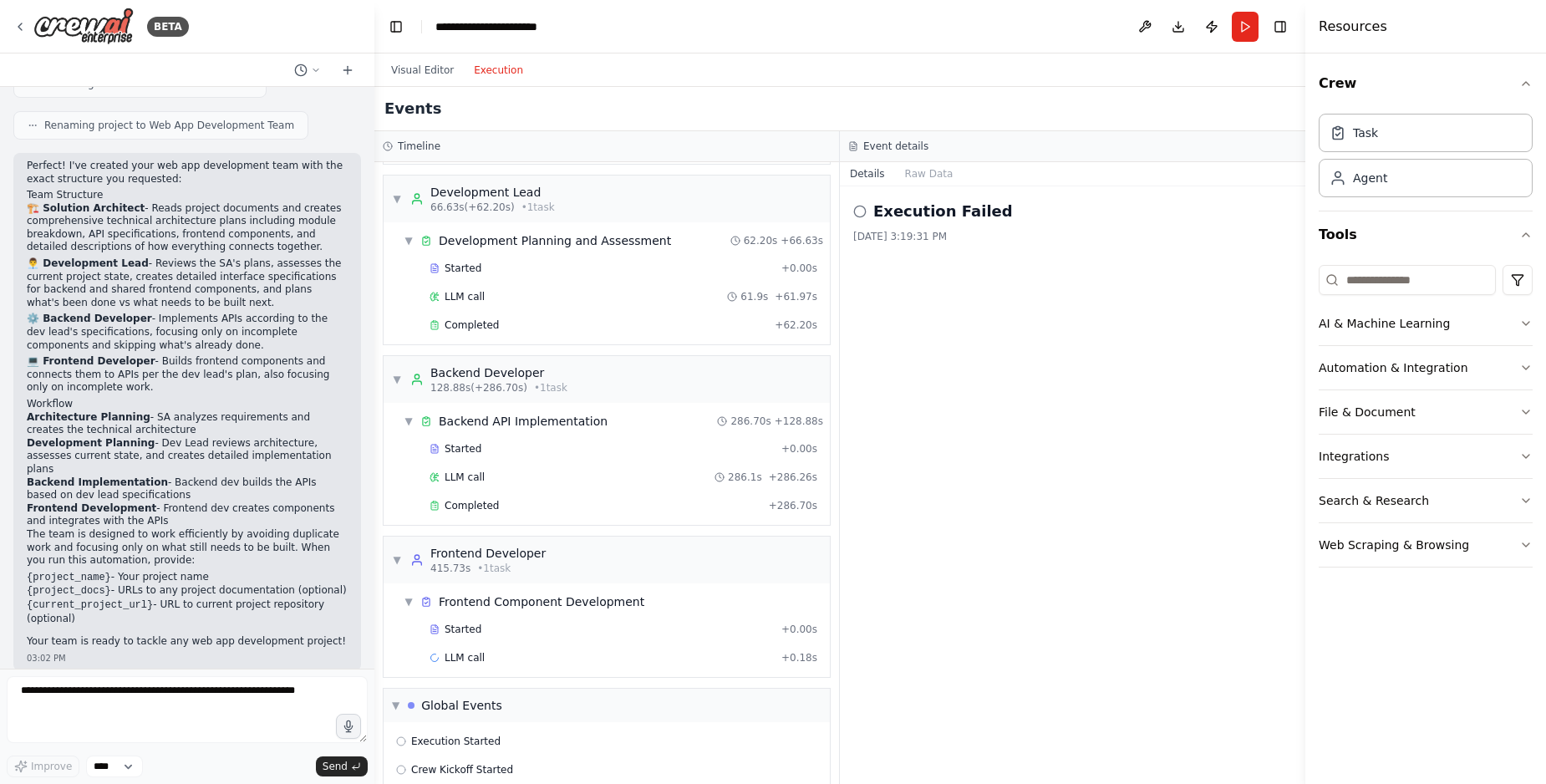
scroll to position [229, 0]
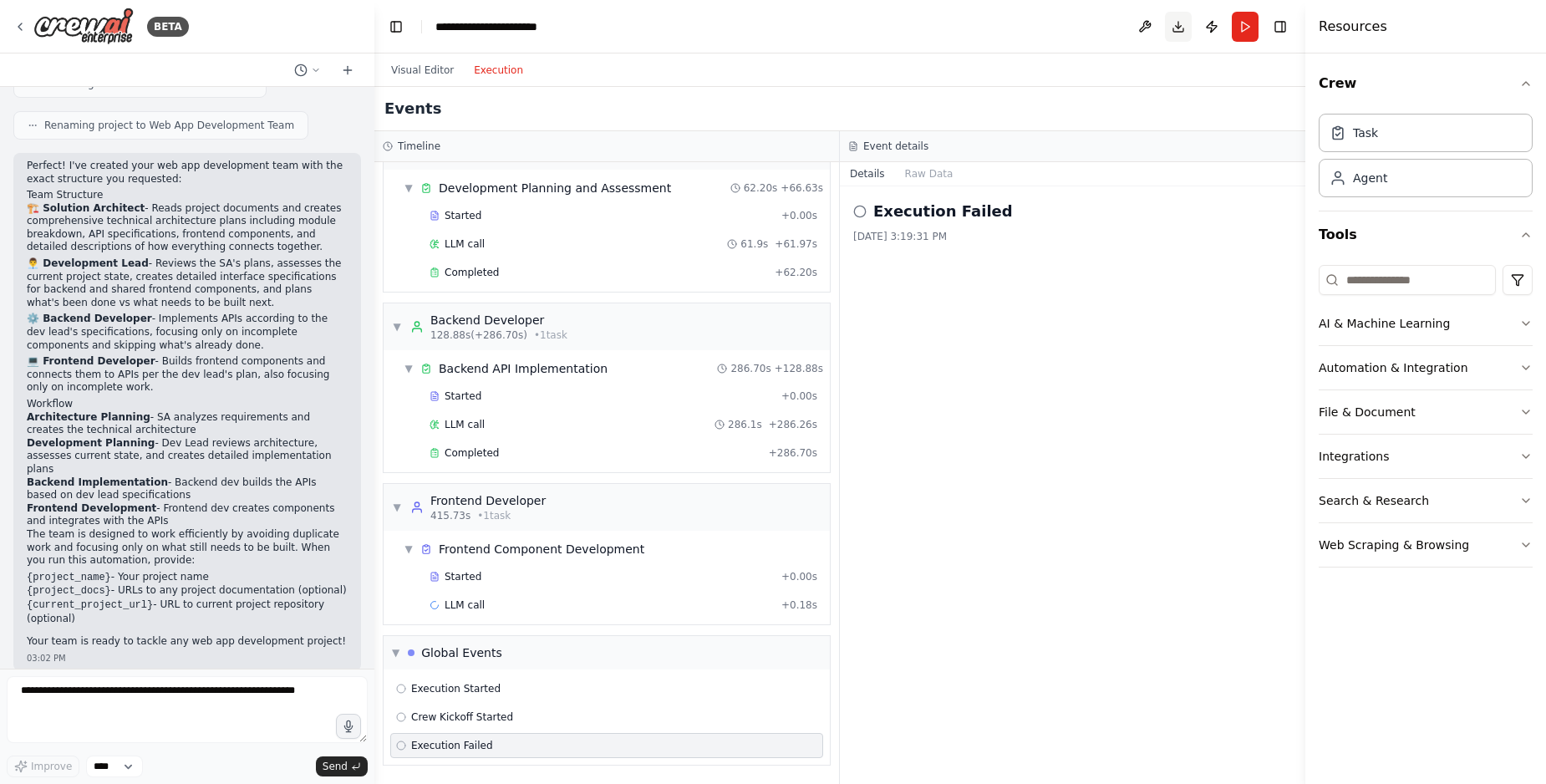
click at [1166, 28] on button "Download" at bounding box center [1178, 26] width 26 height 30
click at [1277, 31] on button "Toggle Right Sidebar" at bounding box center [1281, 27] width 24 height 24
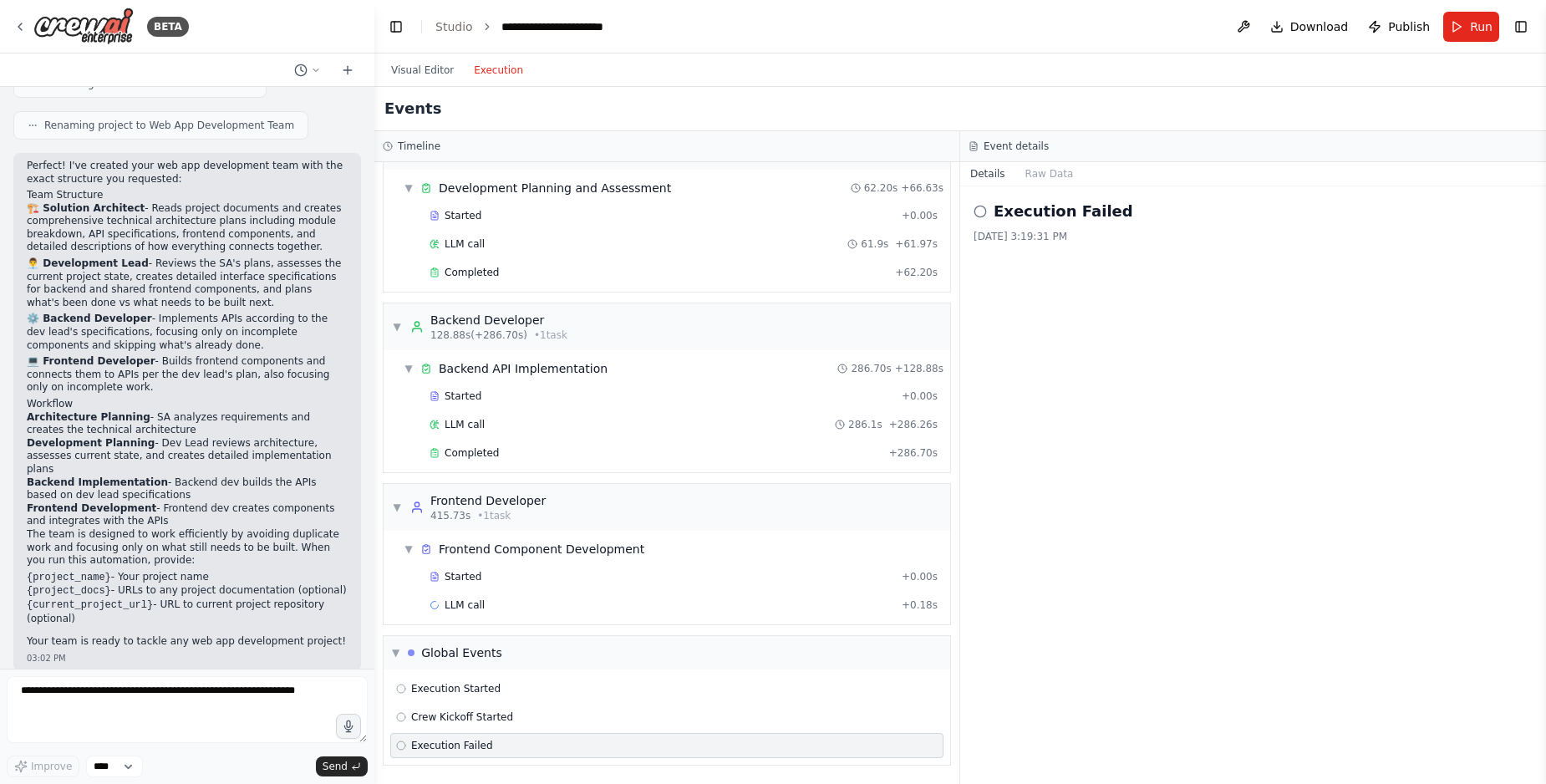
click at [1521, 34] on button "Toggle Right Sidebar" at bounding box center [1521, 27] width 24 height 24
